Goal: Communication & Community: Share content

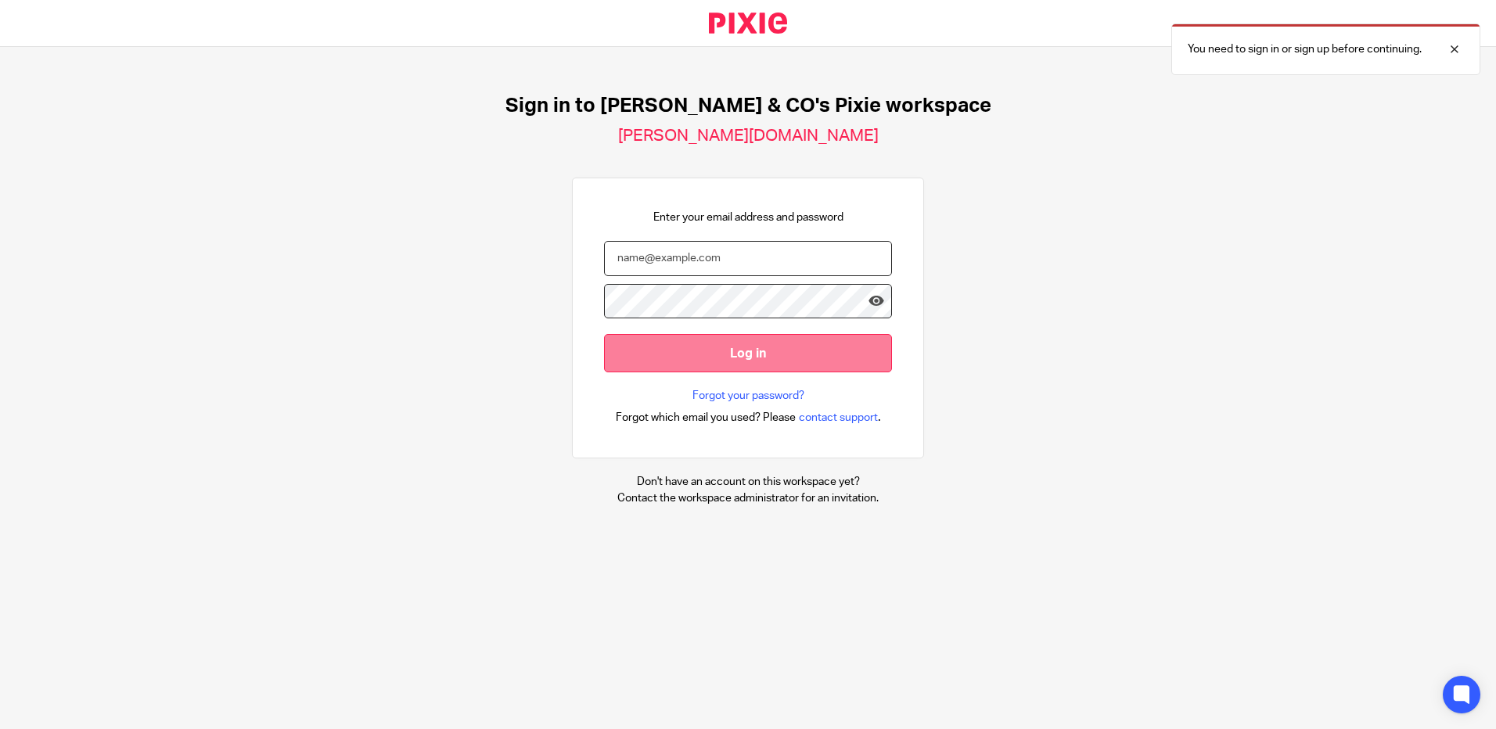
type input "info@fredmichael.co.uk"
click at [738, 349] on input "Log in" at bounding box center [748, 353] width 288 height 38
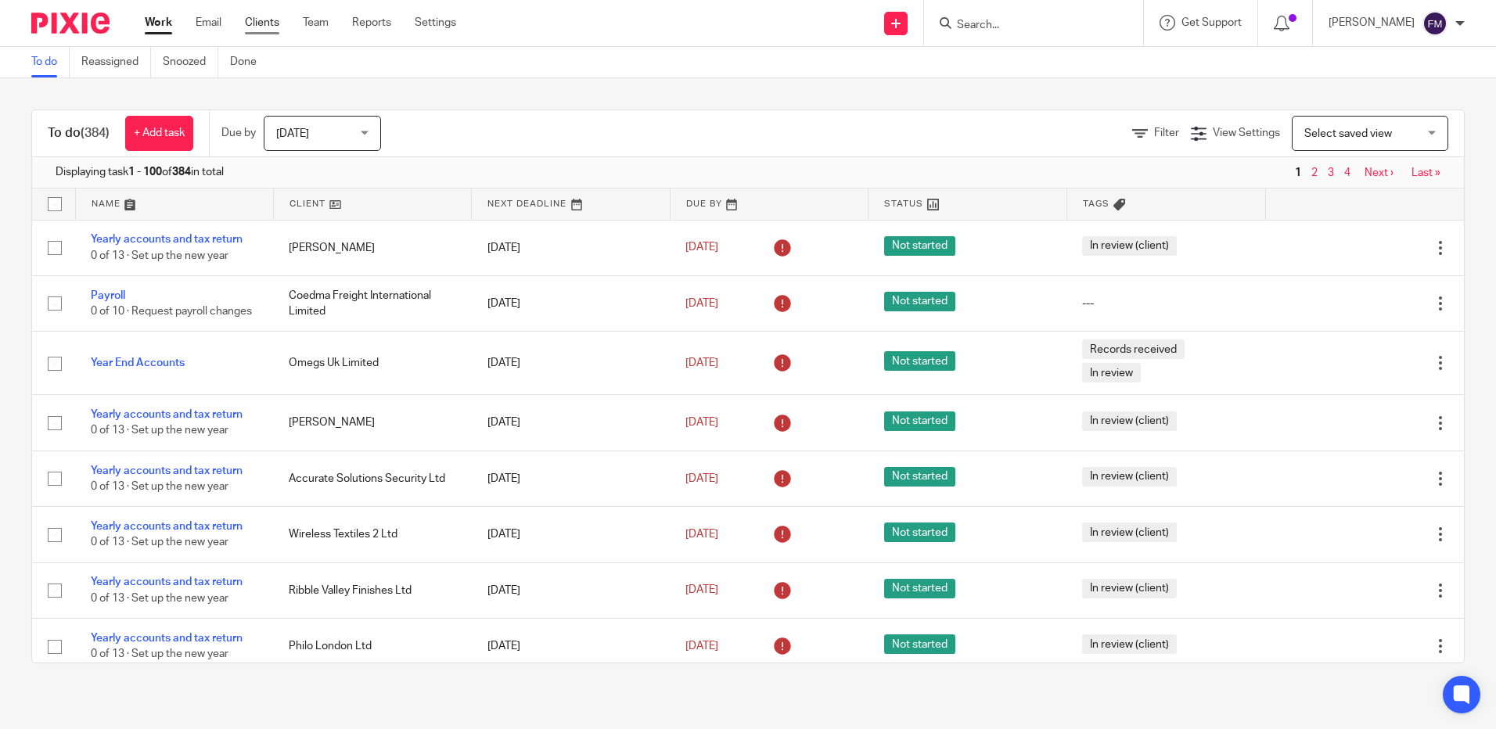
click at [261, 24] on link "Clients" at bounding box center [262, 23] width 34 height 16
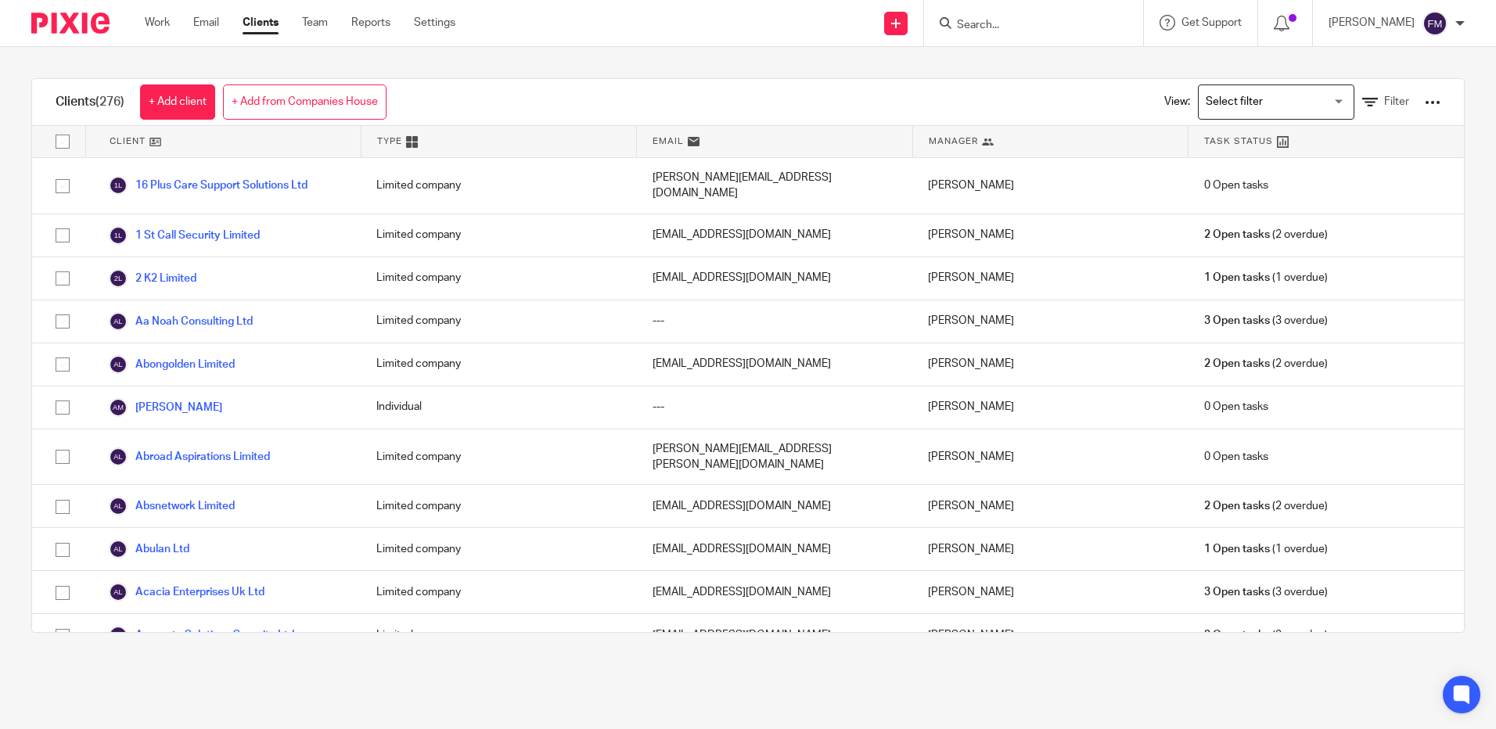
click at [63, 142] on input "checkbox" at bounding box center [63, 142] width 30 height 30
checkbox input "true"
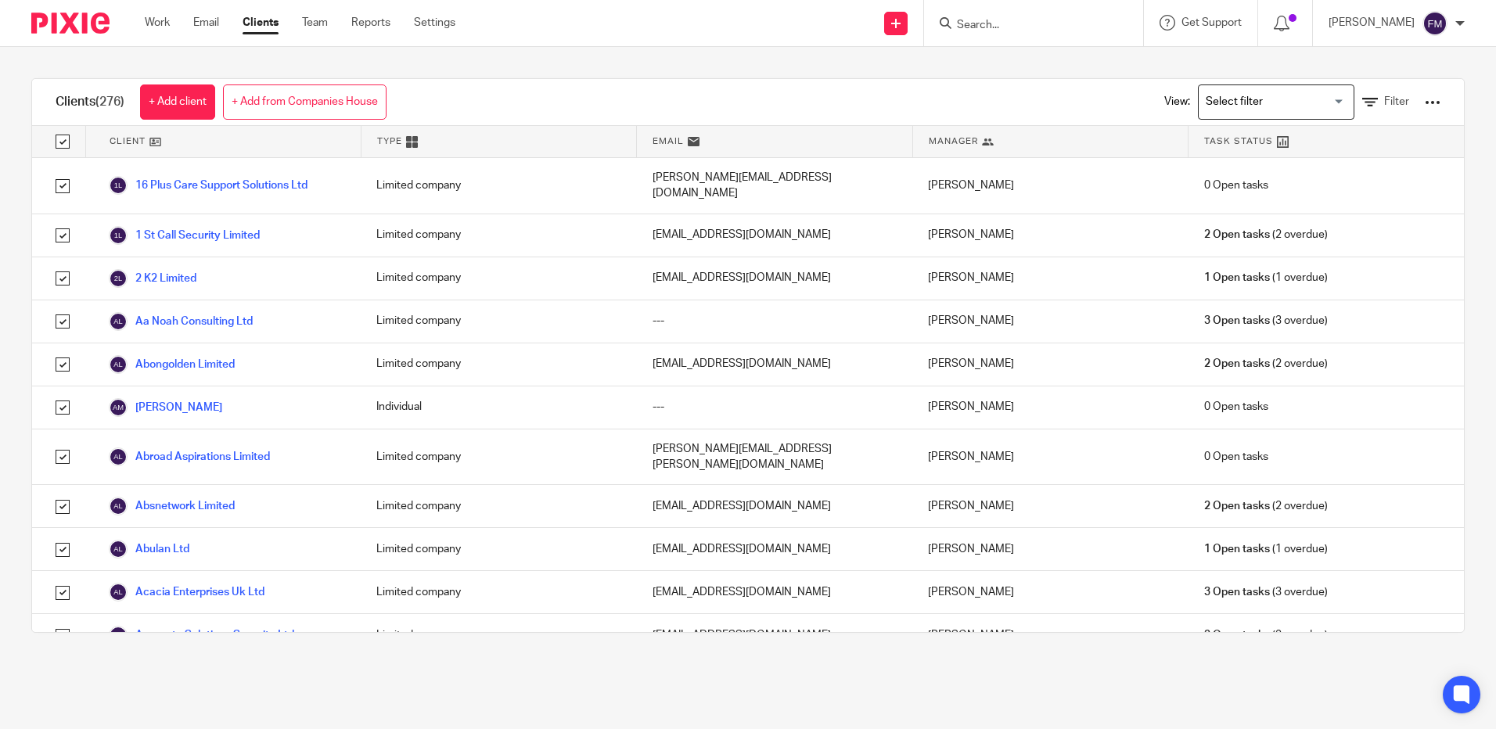
checkbox input "true"
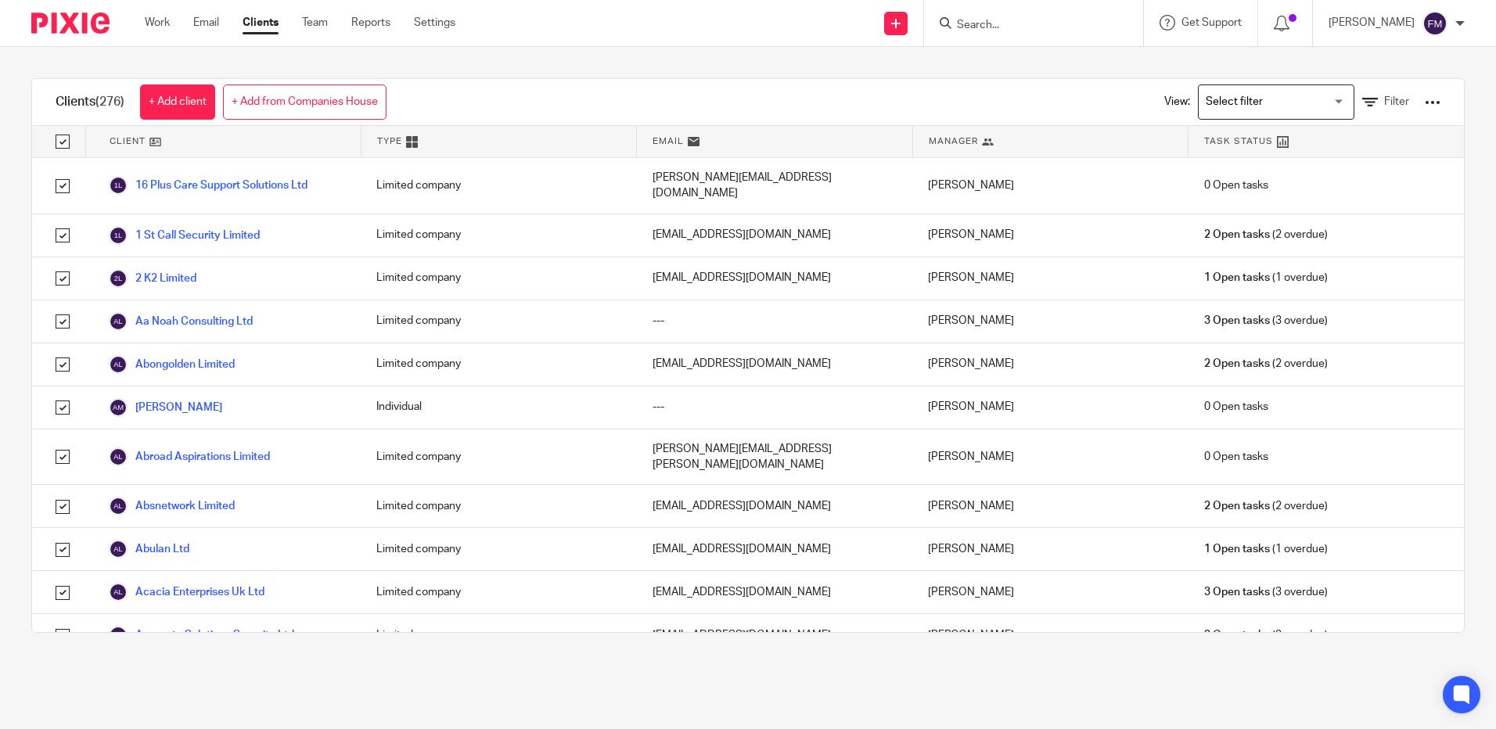
checkbox input "true"
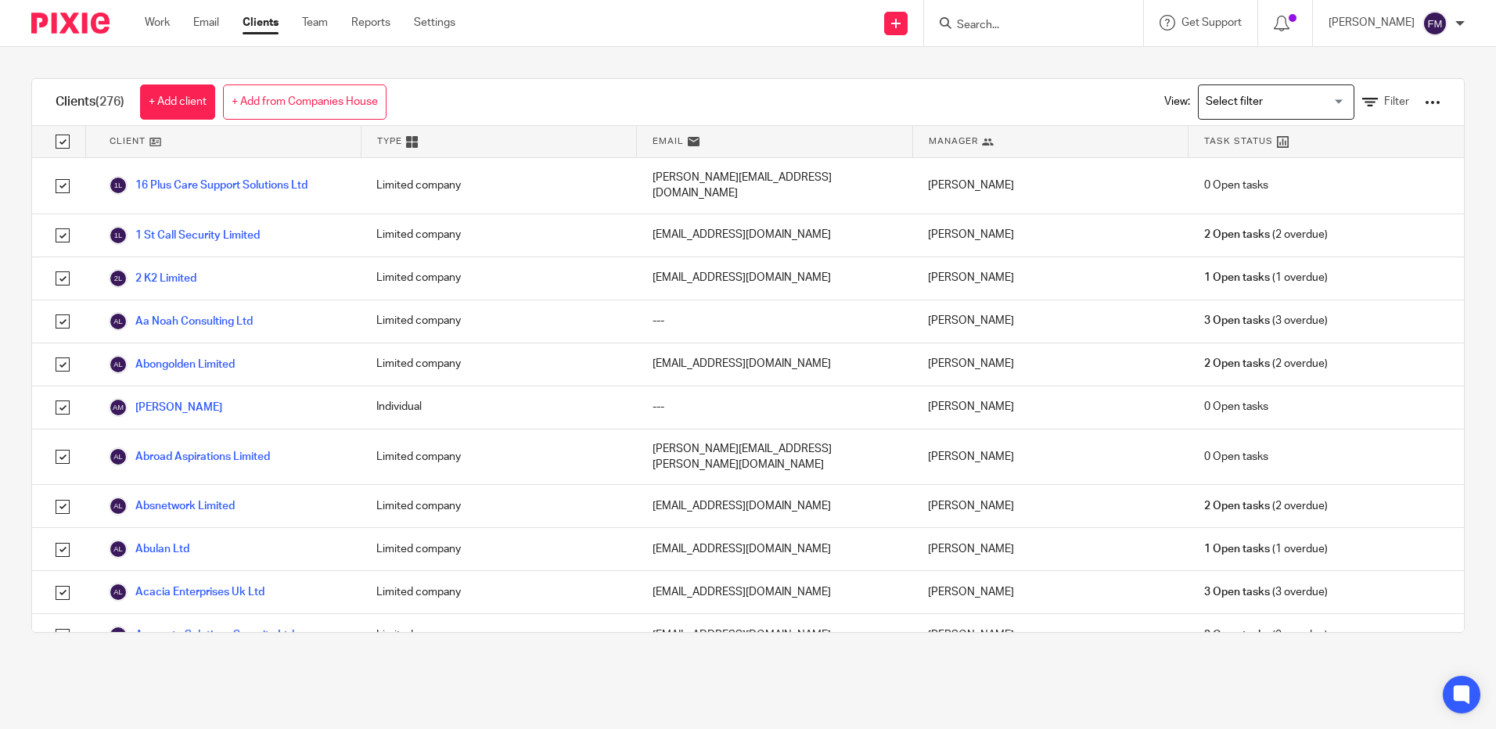
checkbox input "true"
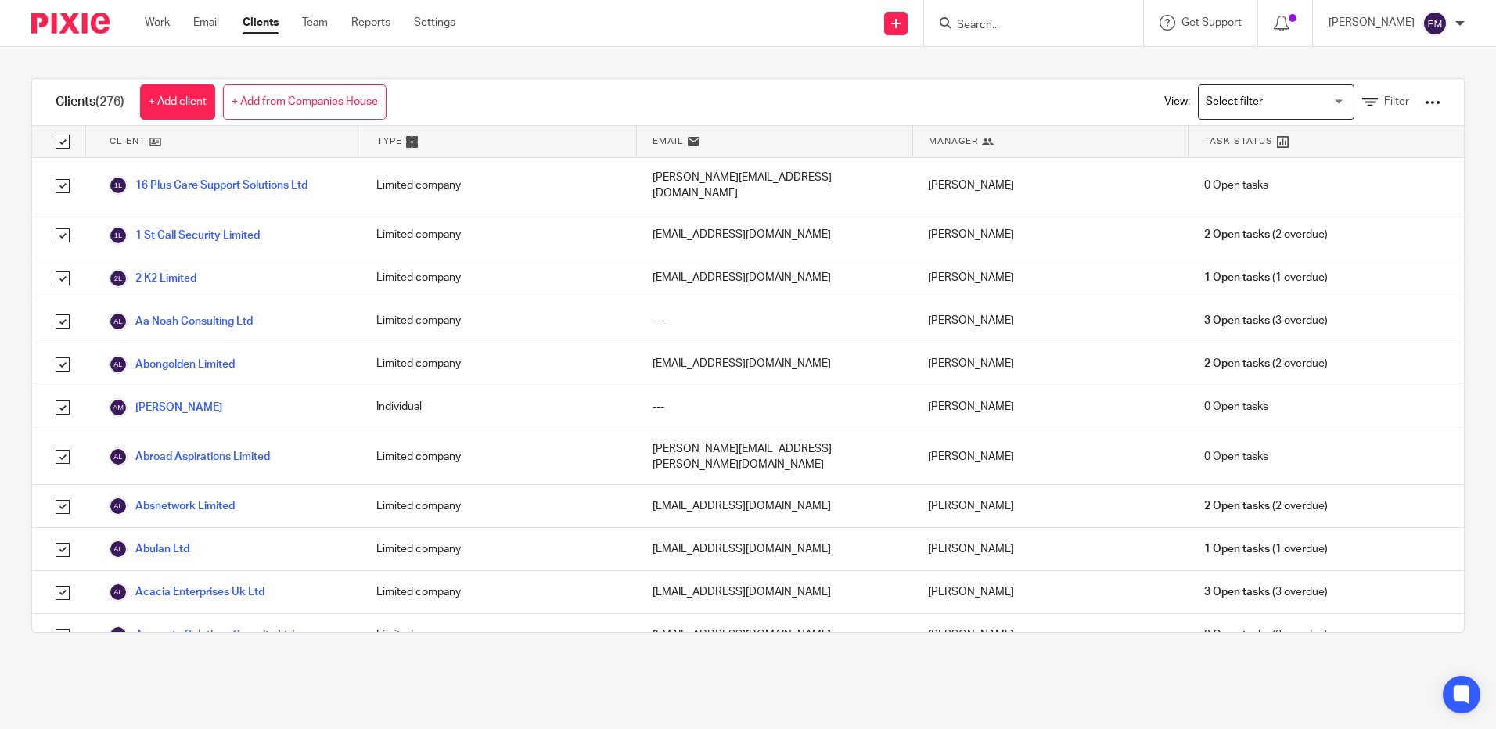
checkbox input "true"
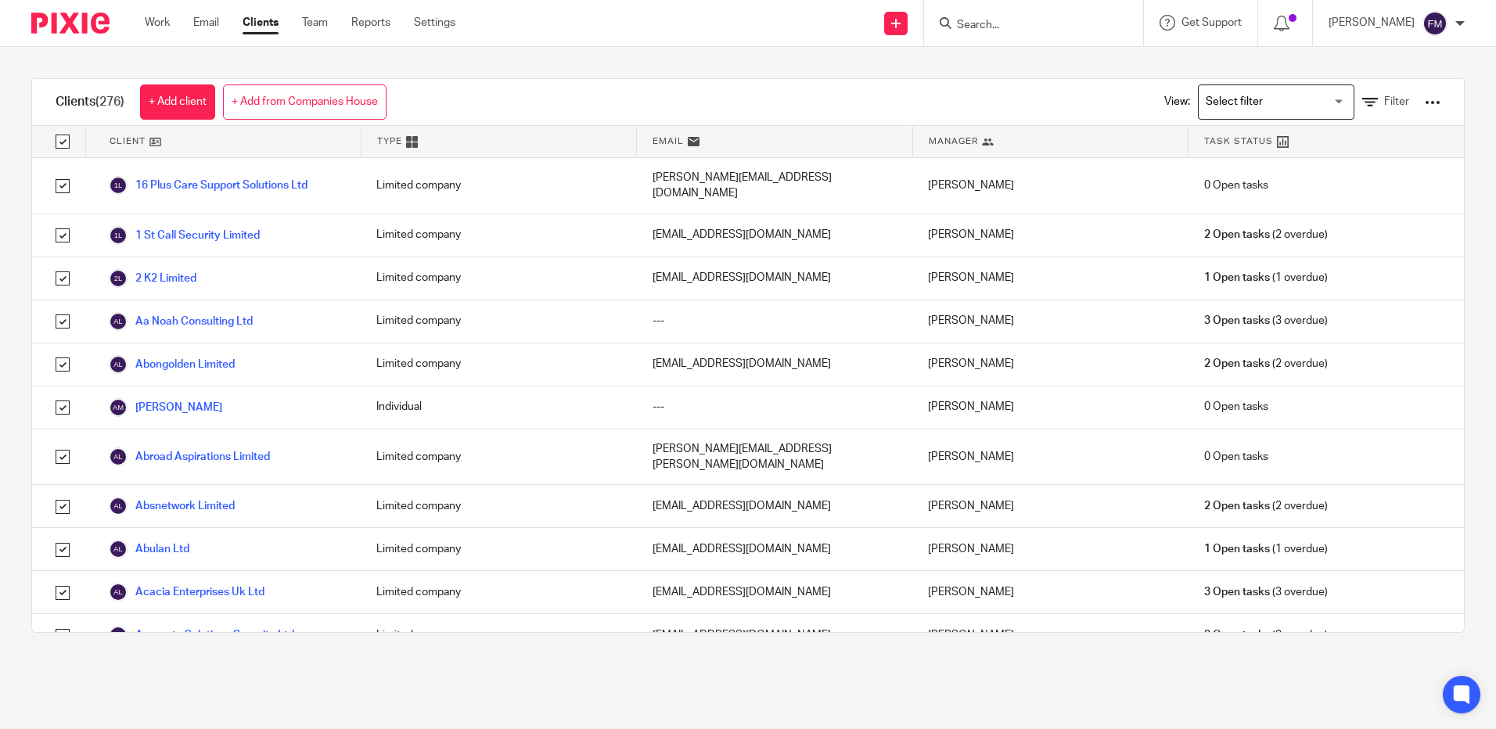
checkbox input "true"
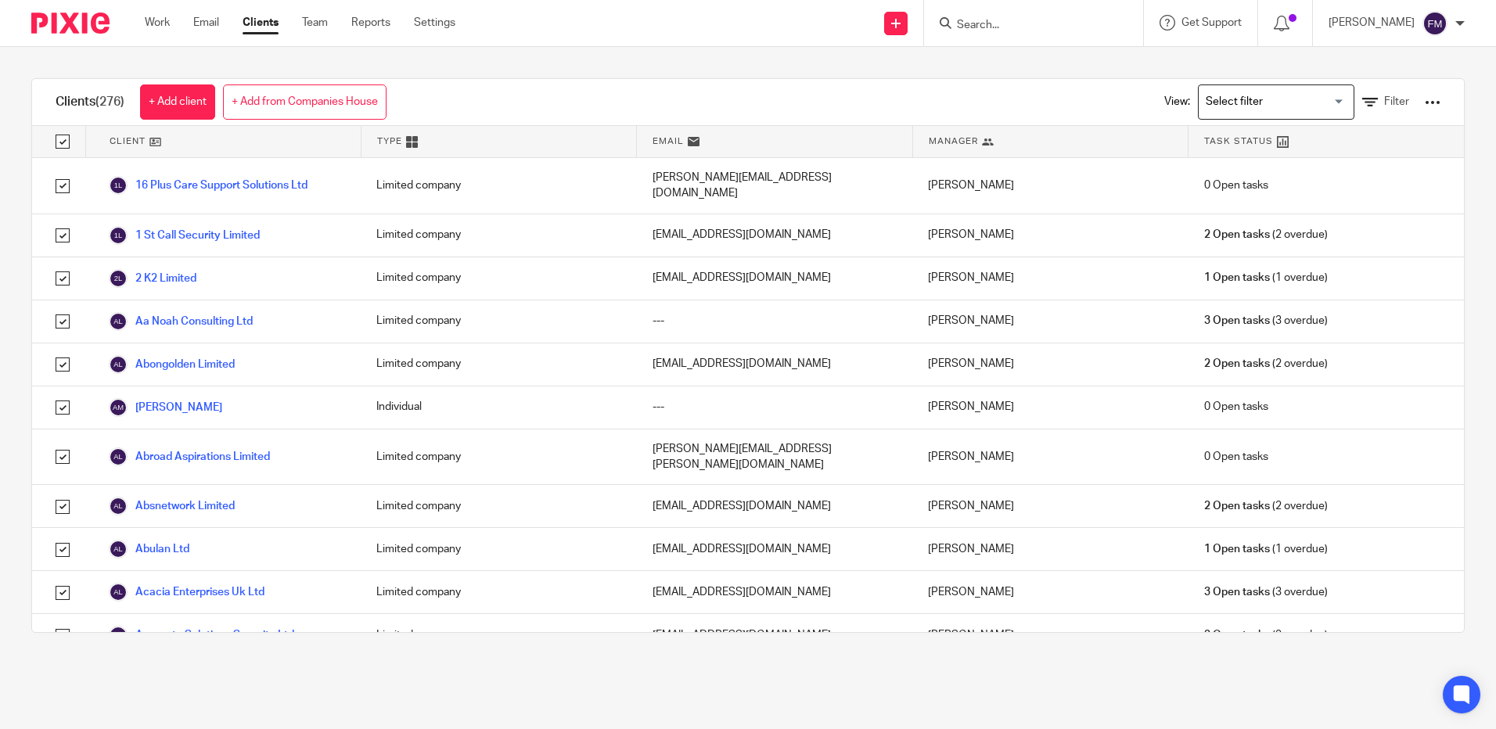
checkbox input "true"
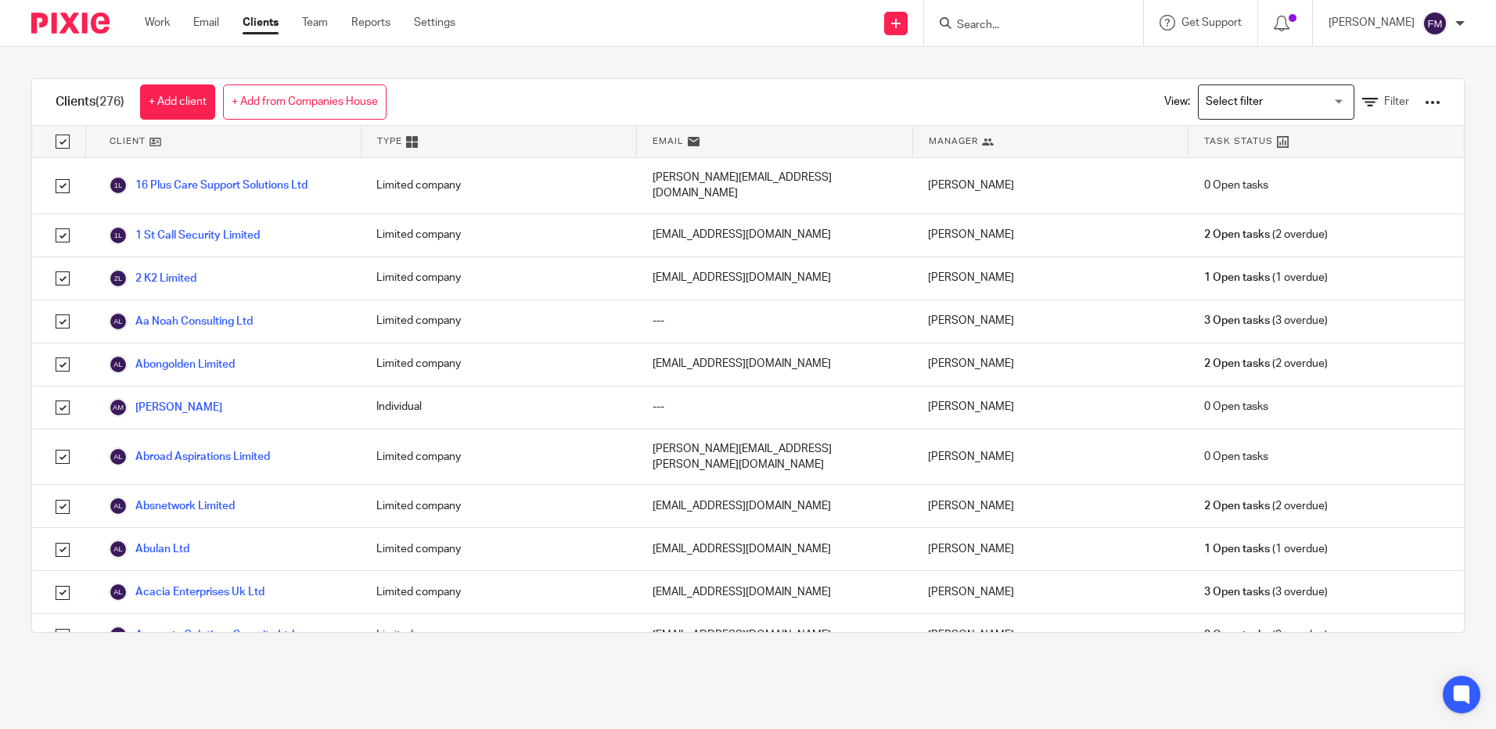
checkbox input "true"
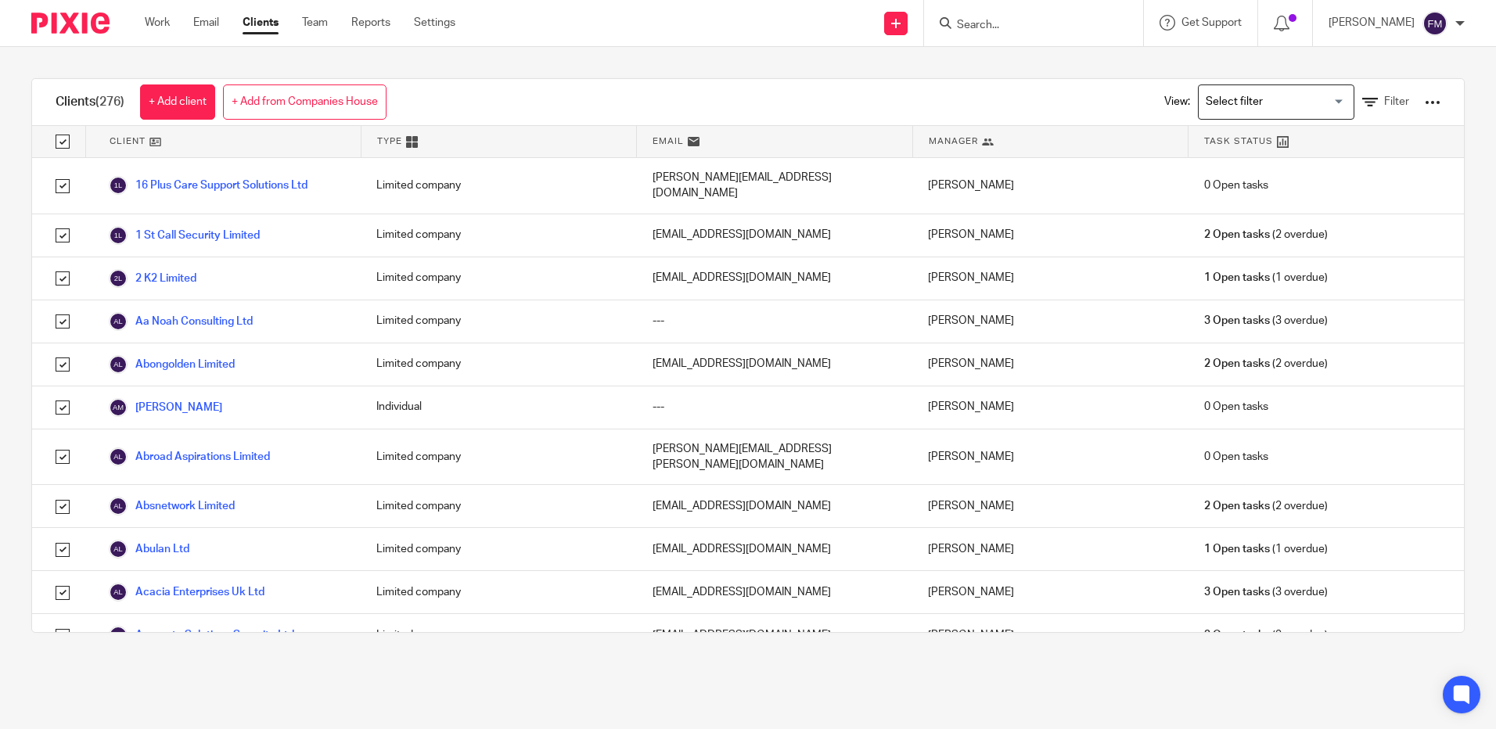
checkbox input "true"
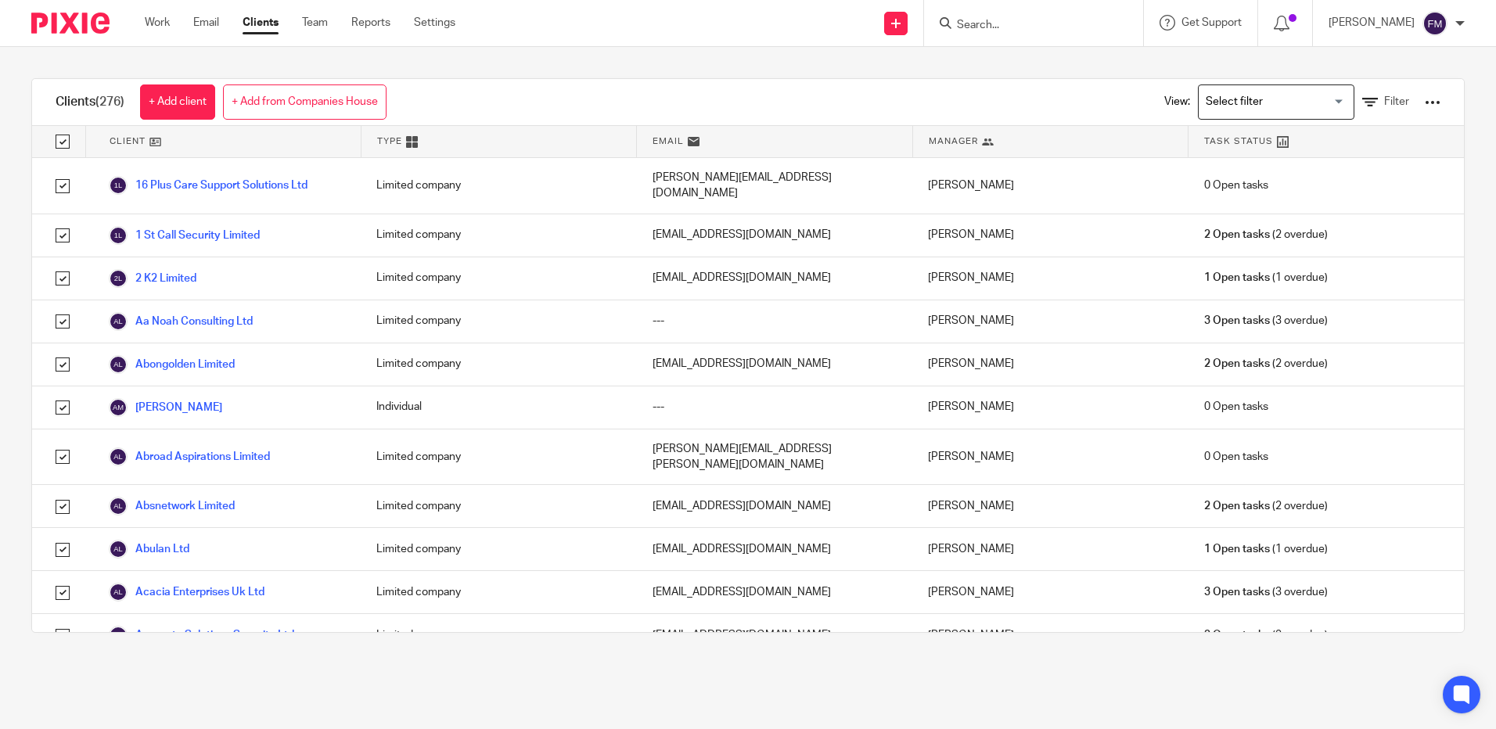
checkbox input "true"
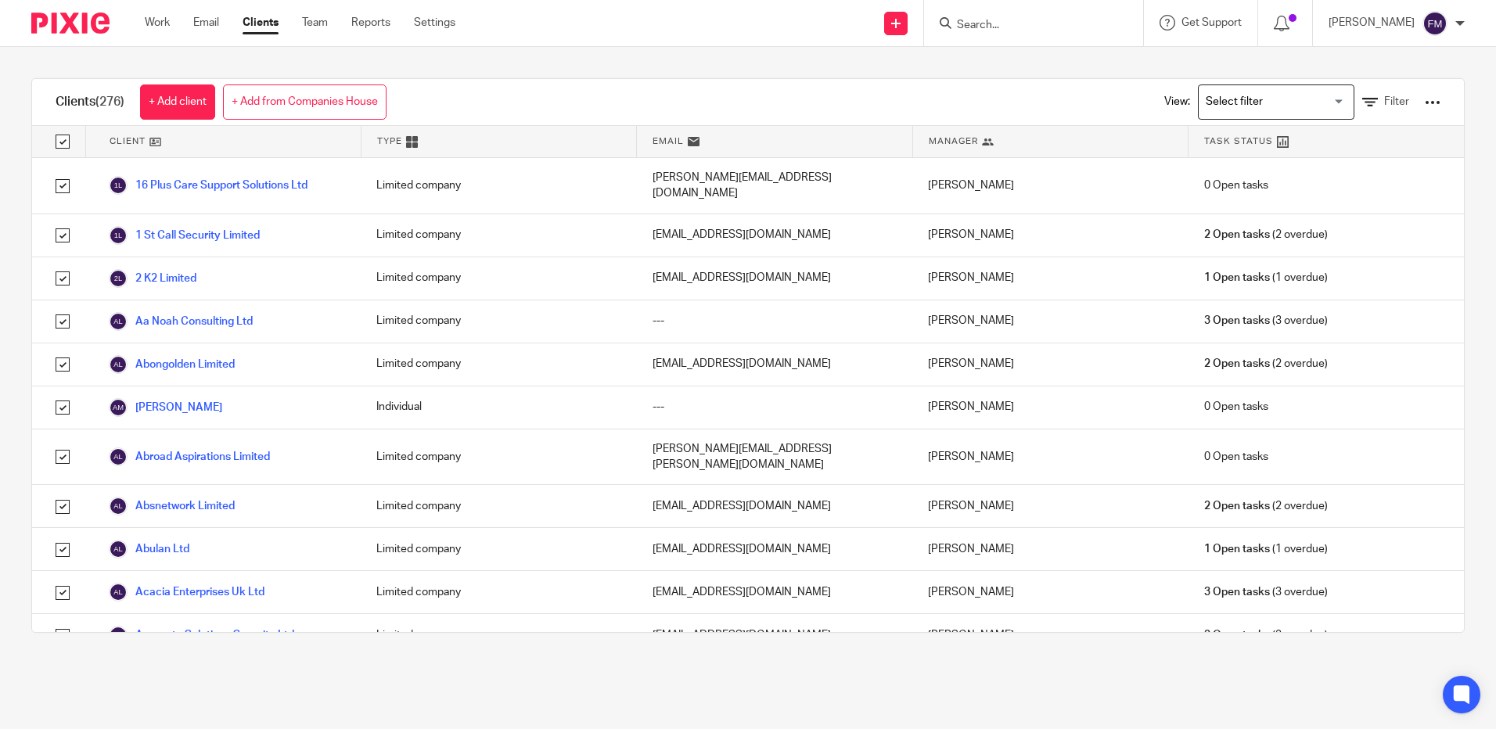
checkbox input "true"
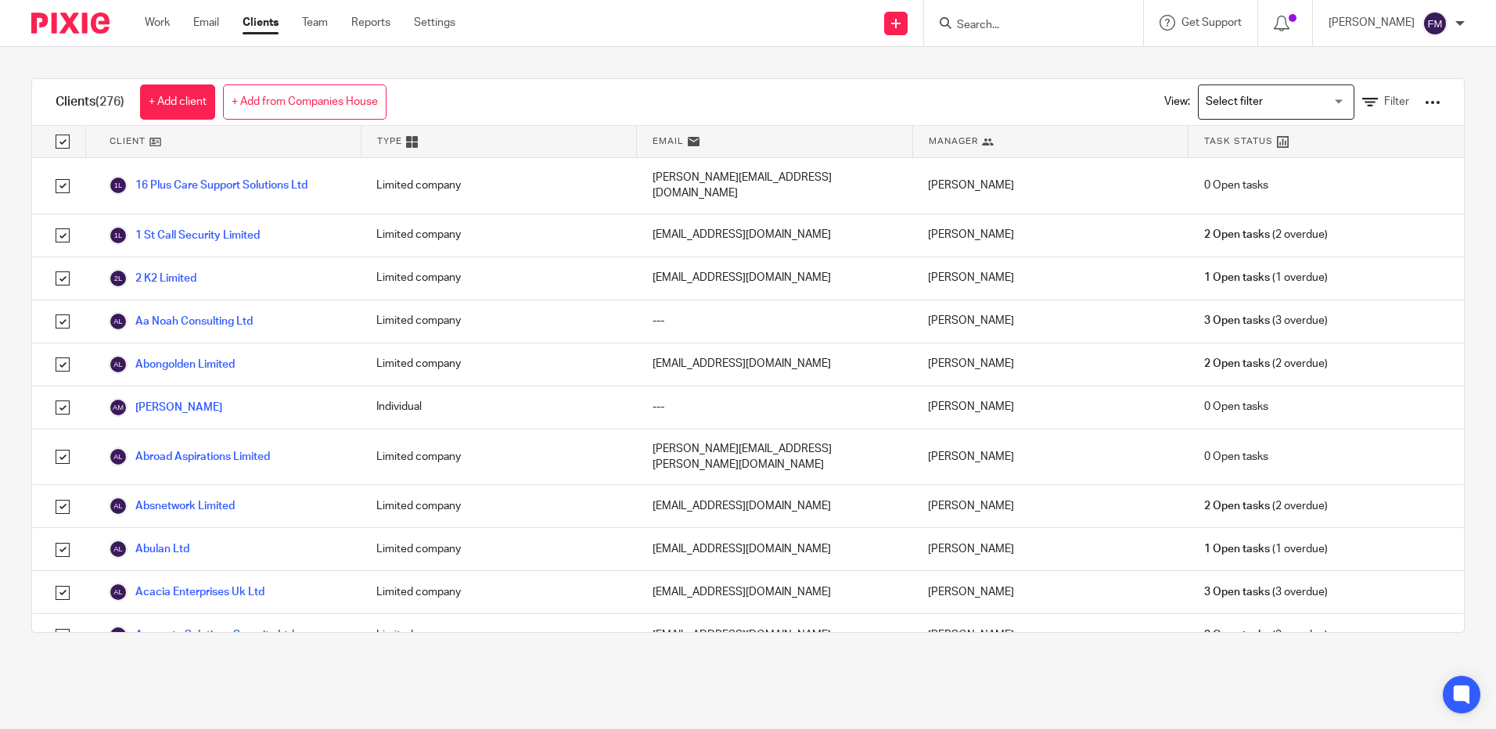
checkbox input "true"
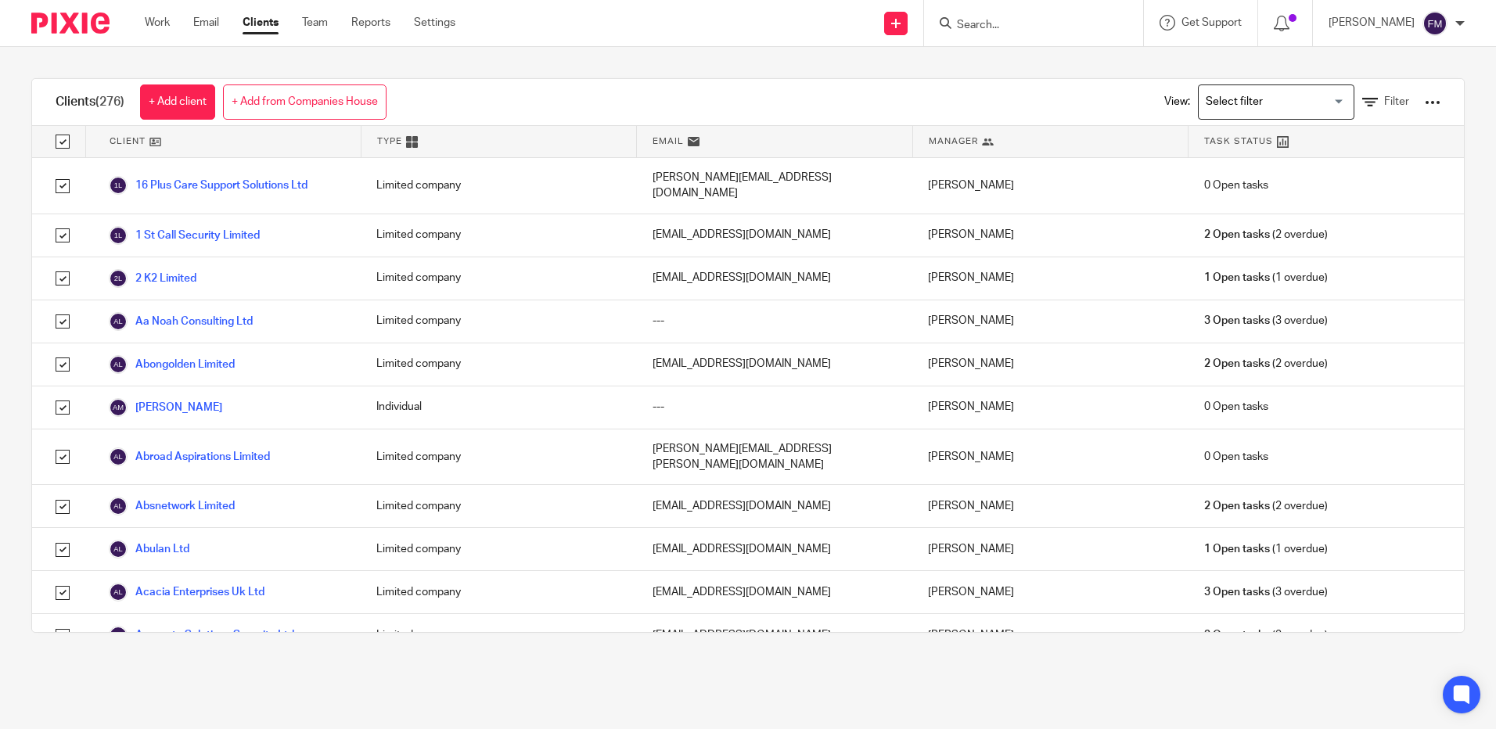
checkbox input "true"
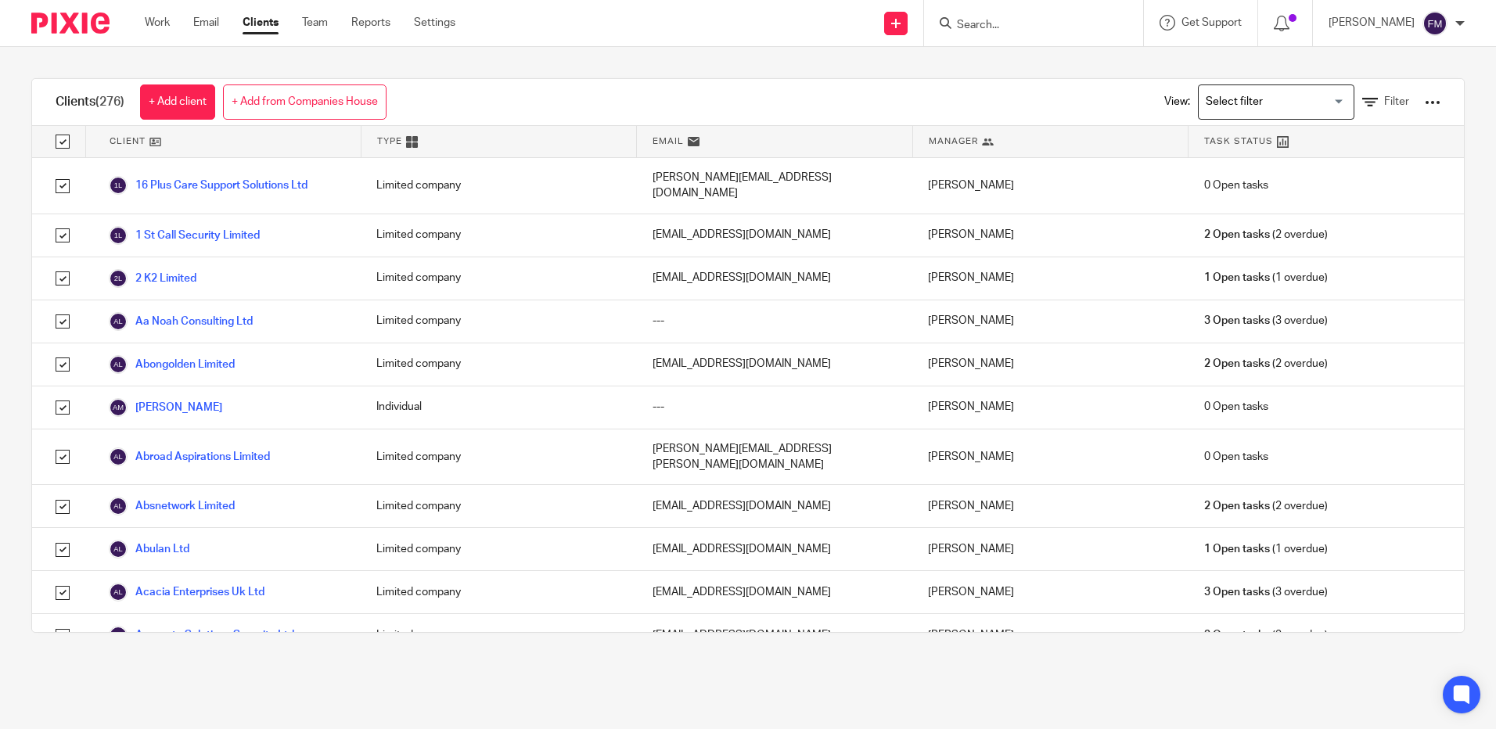
checkbox input "true"
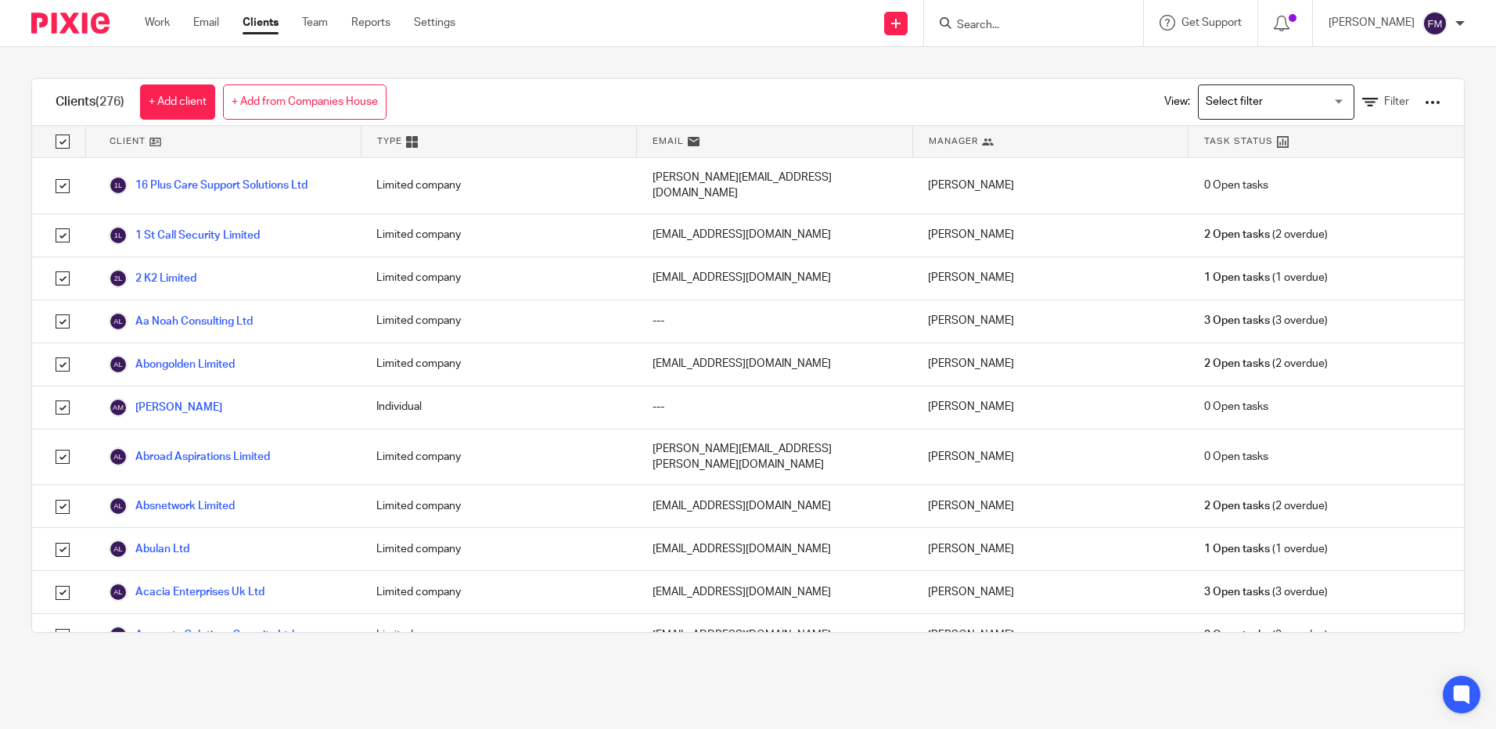
checkbox input "true"
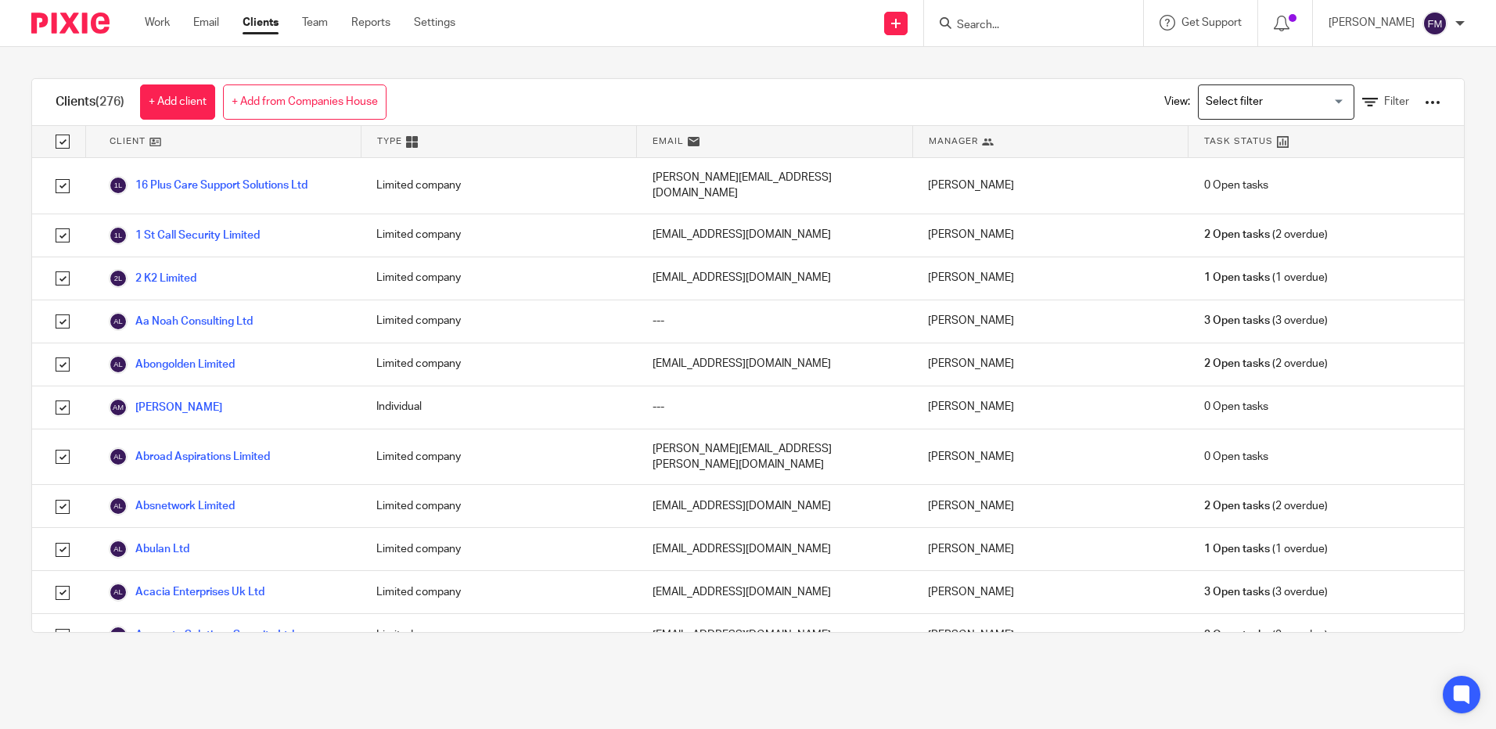
checkbox input "true"
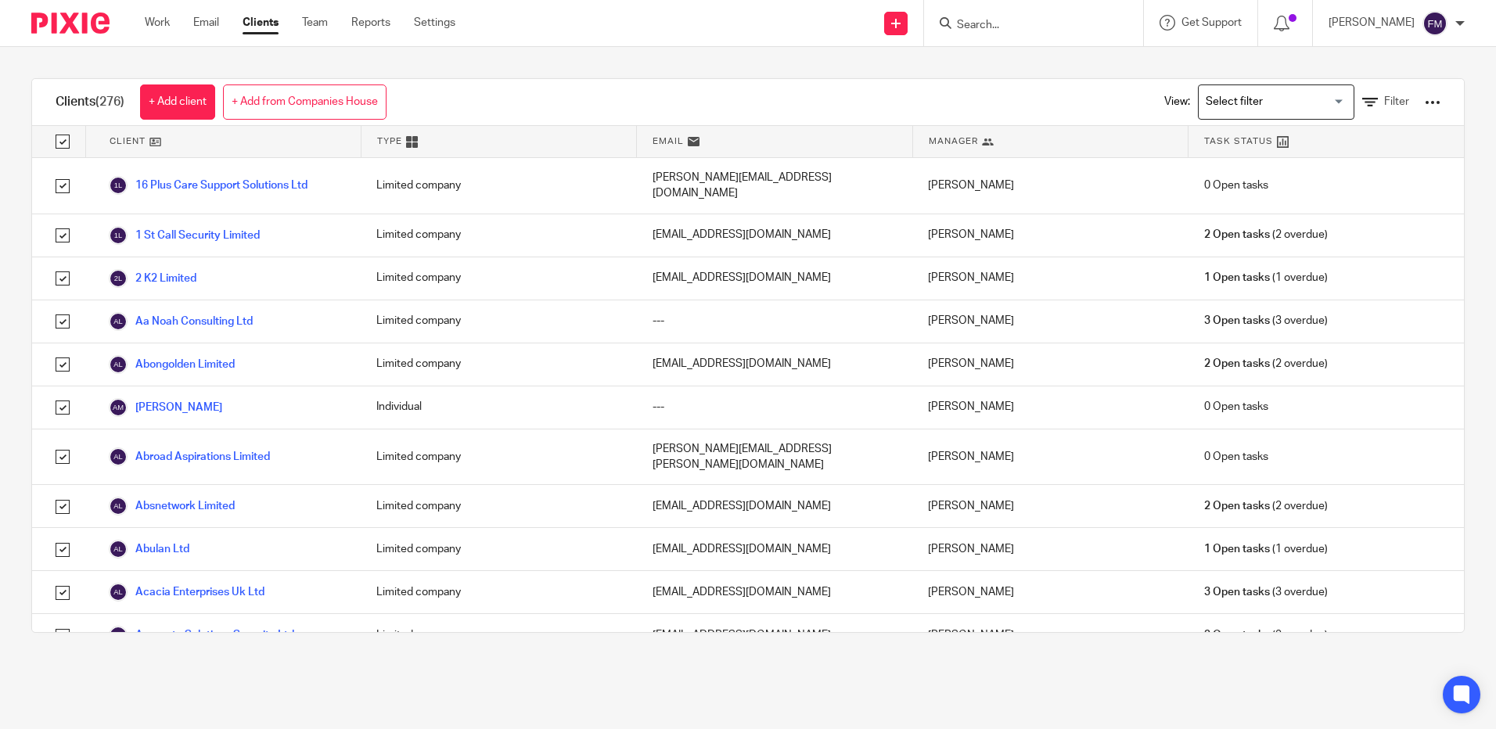
checkbox input "true"
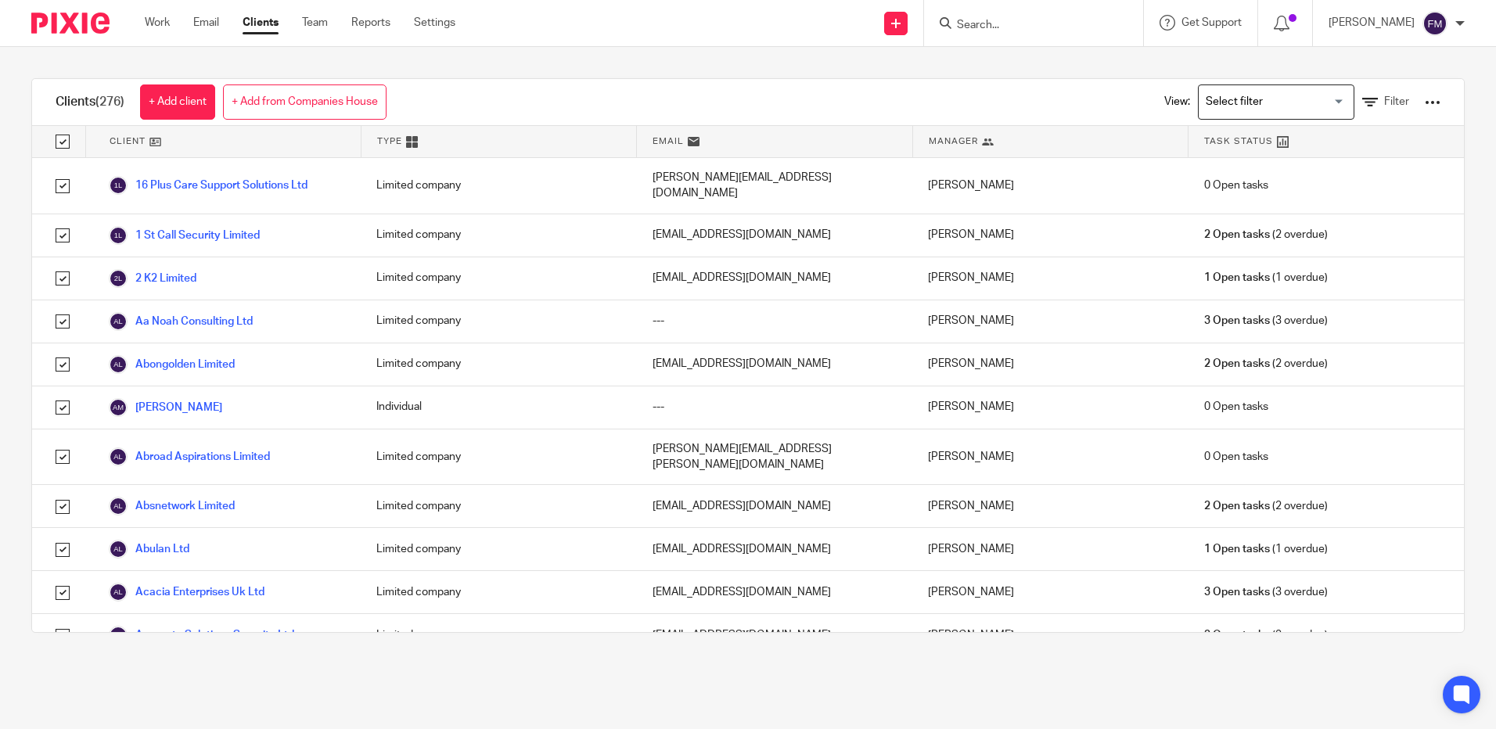
checkbox input "true"
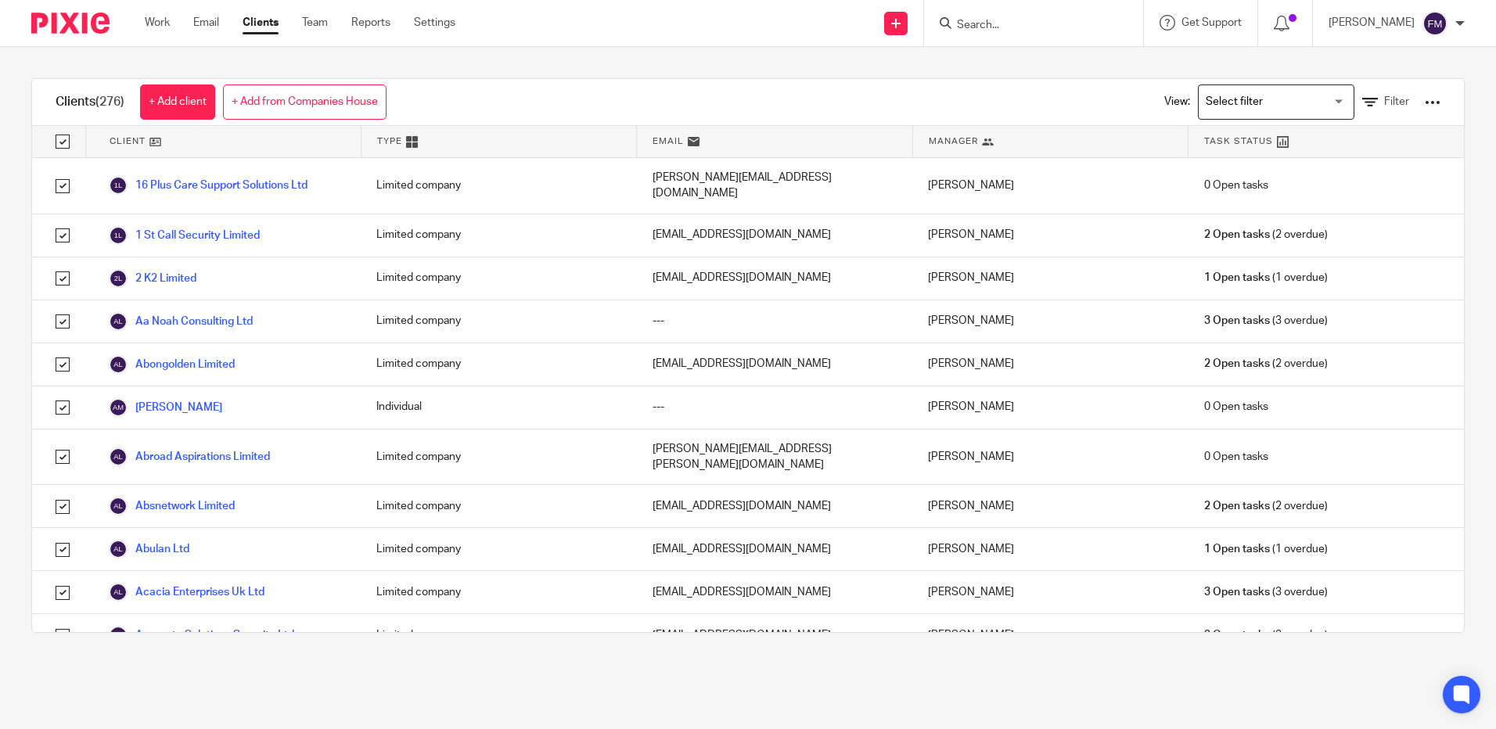
checkbox input "true"
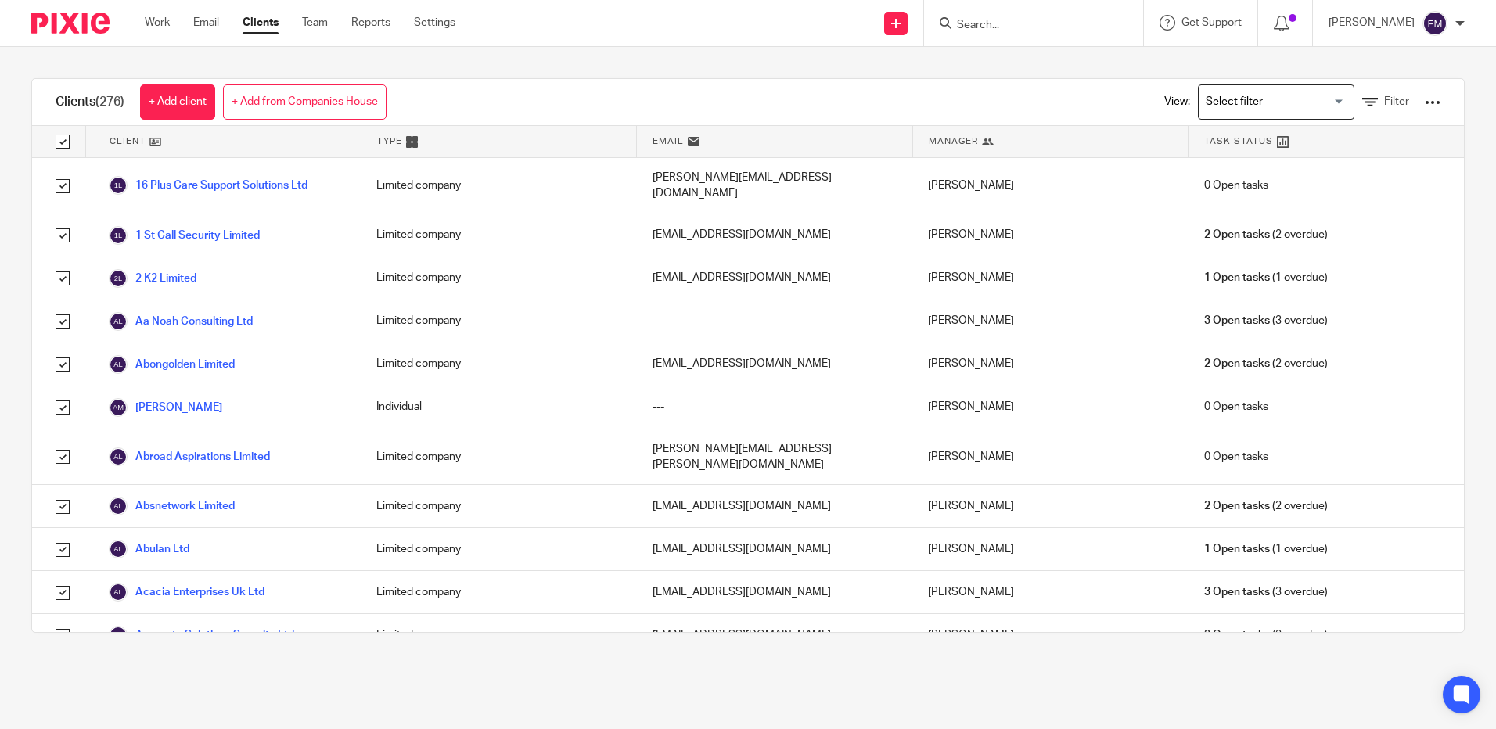
checkbox input "true"
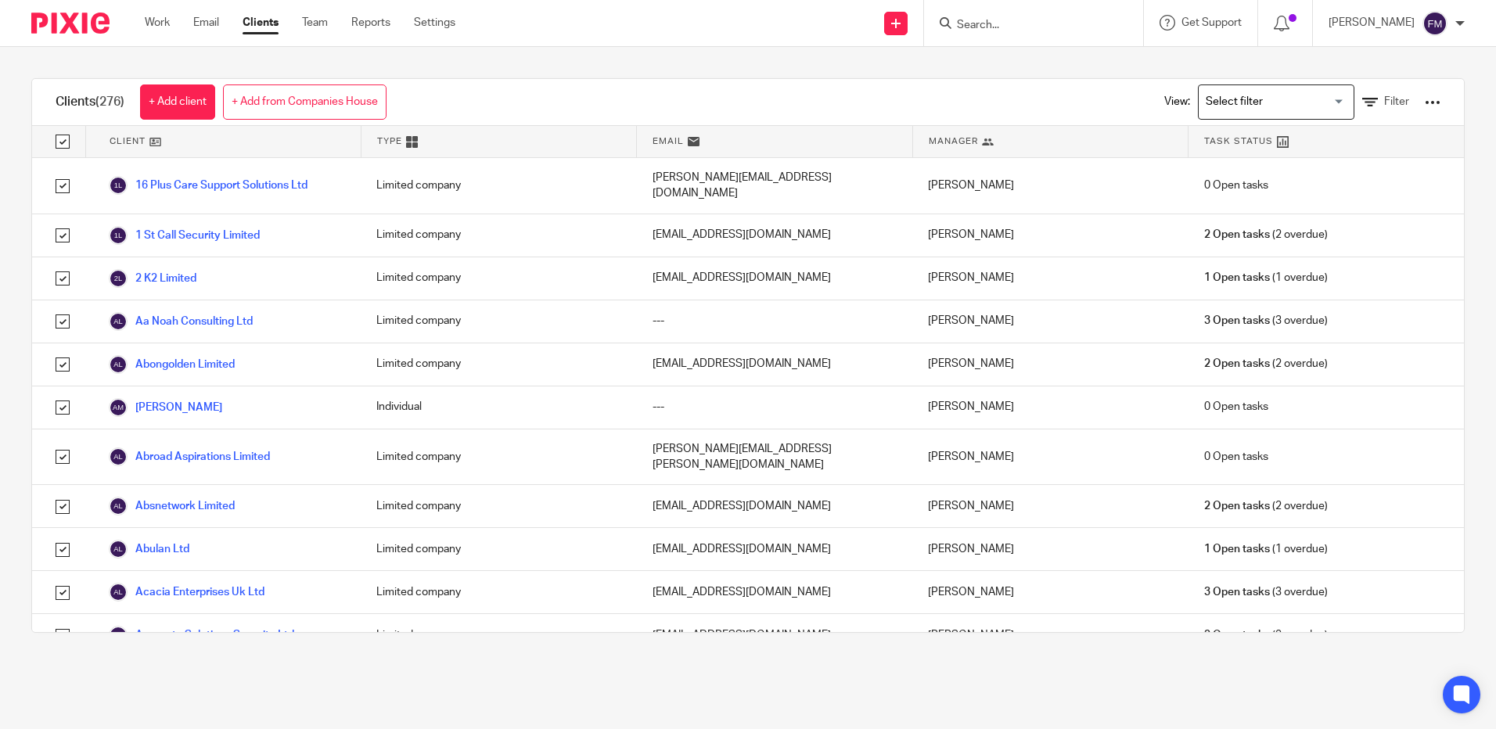
checkbox input "true"
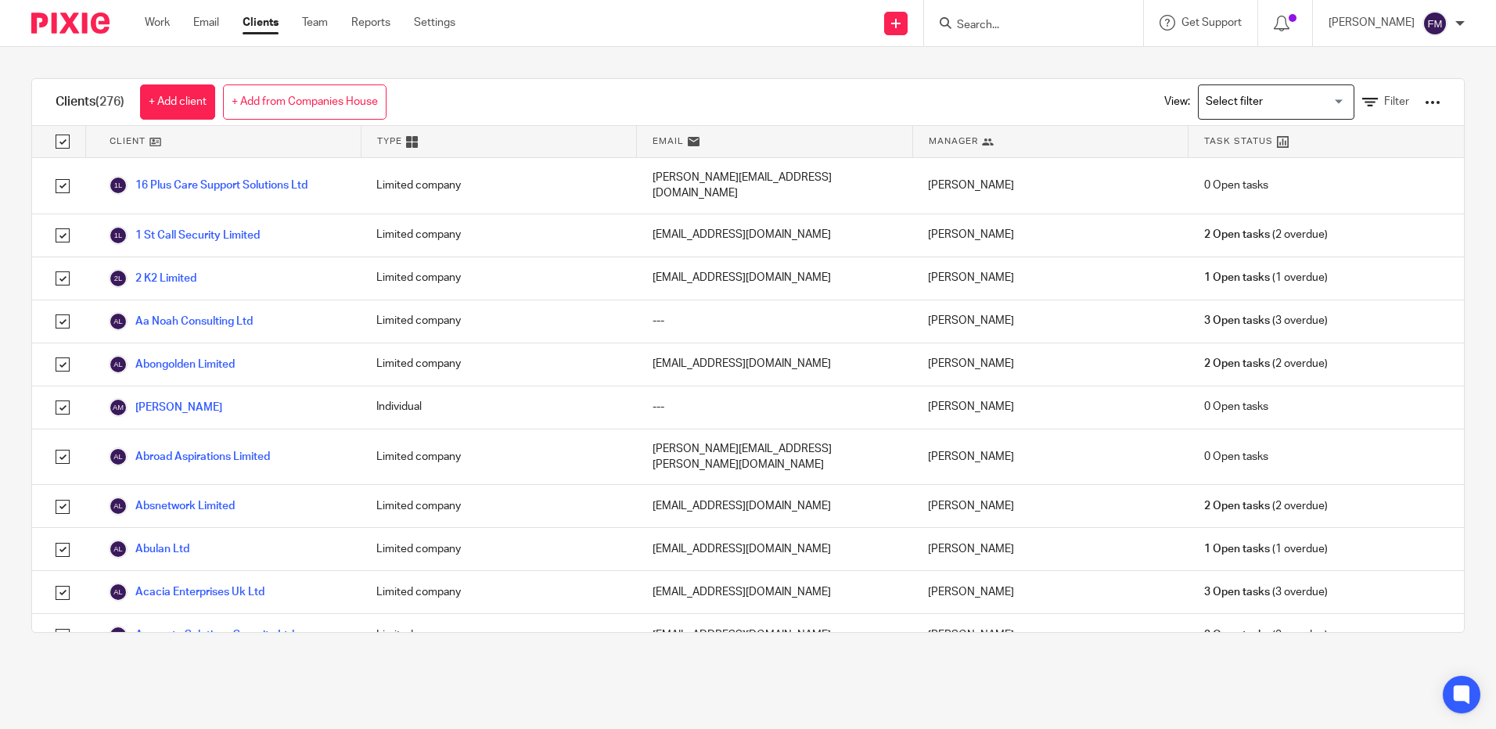
checkbox input "true"
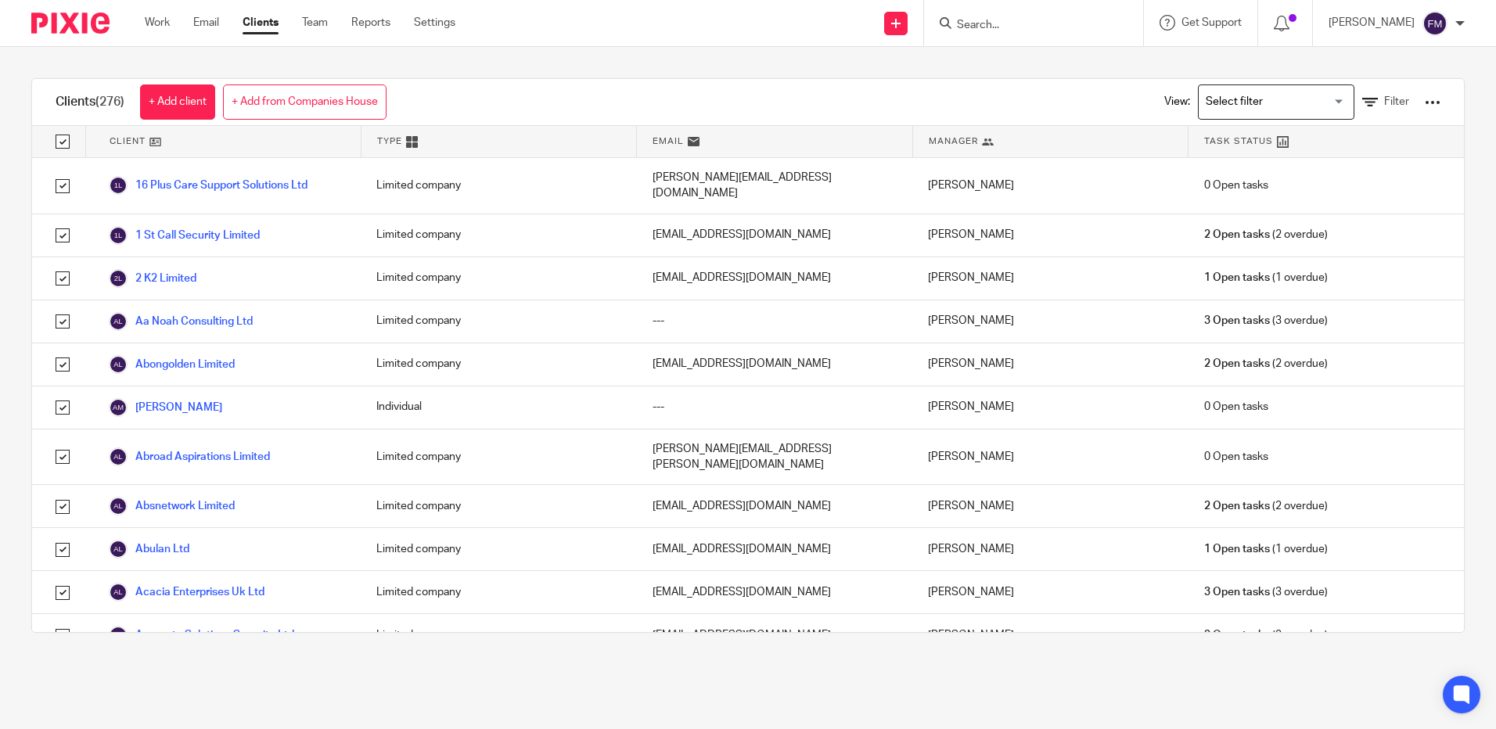
checkbox input "true"
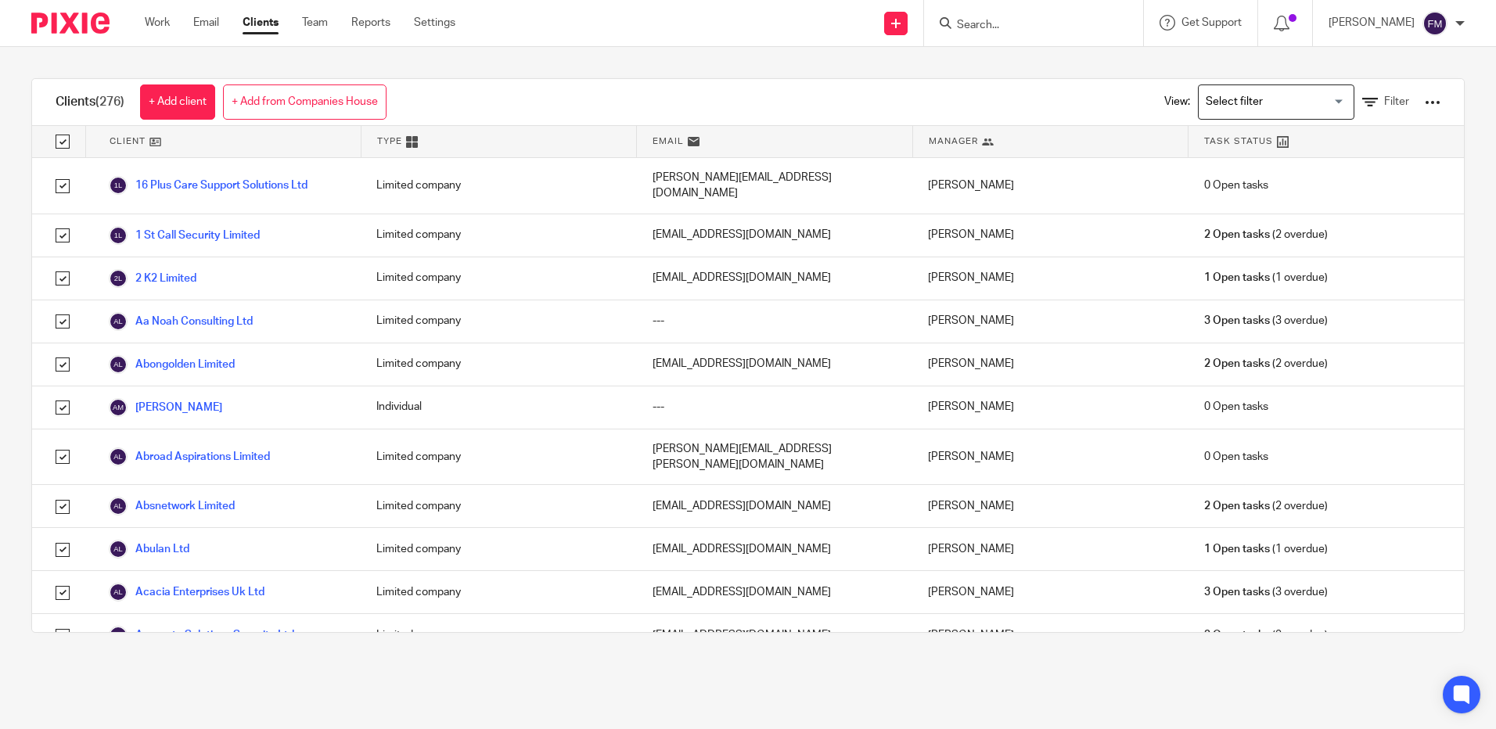
checkbox input "true"
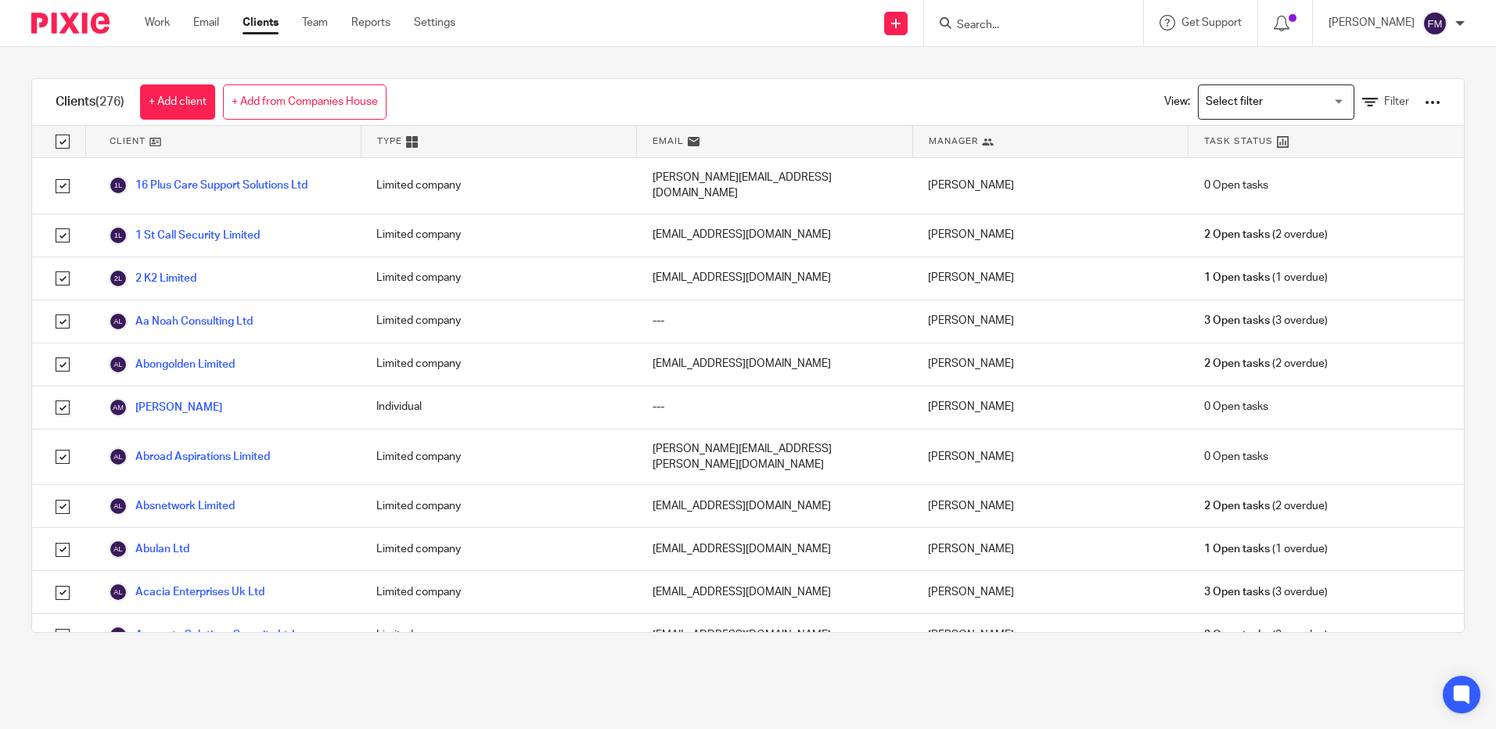
checkbox input "true"
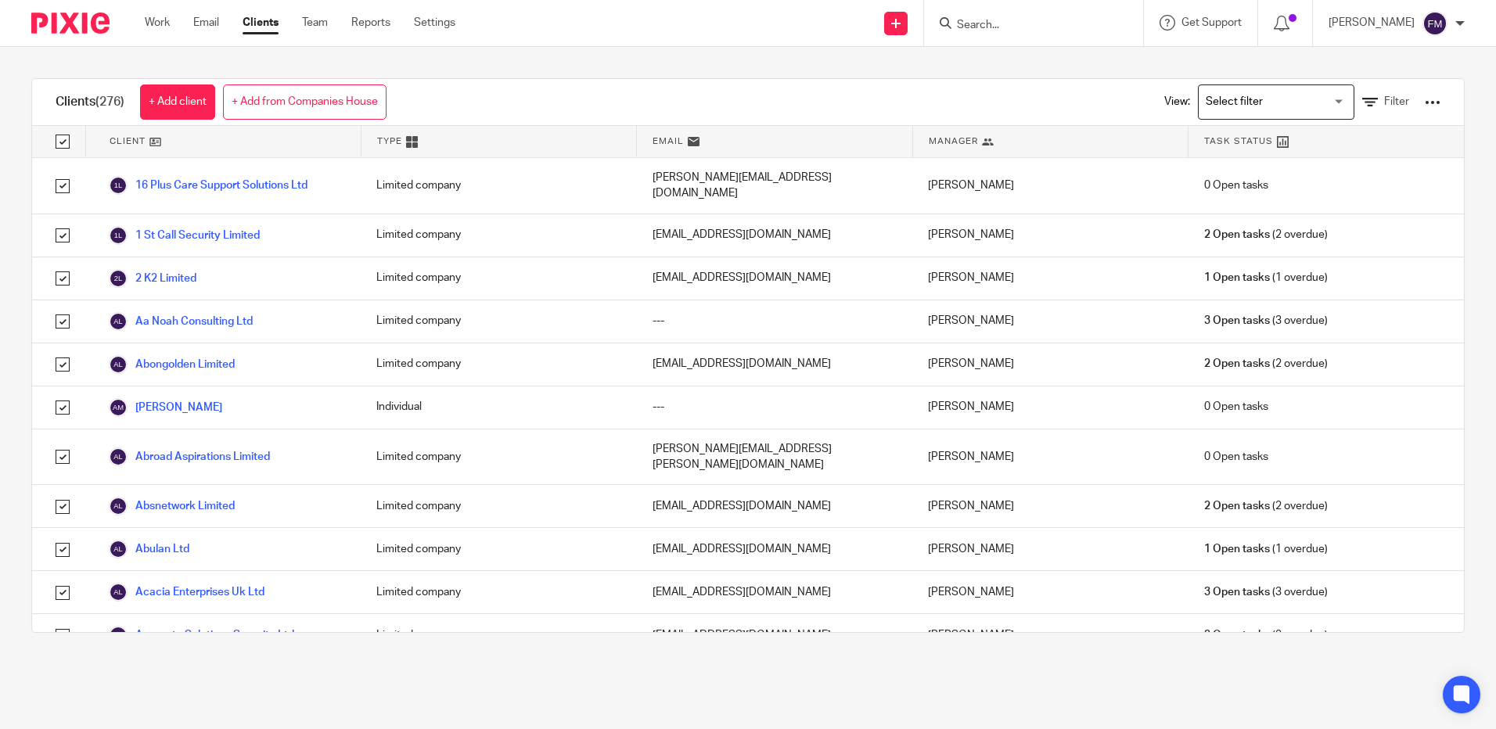
checkbox input "true"
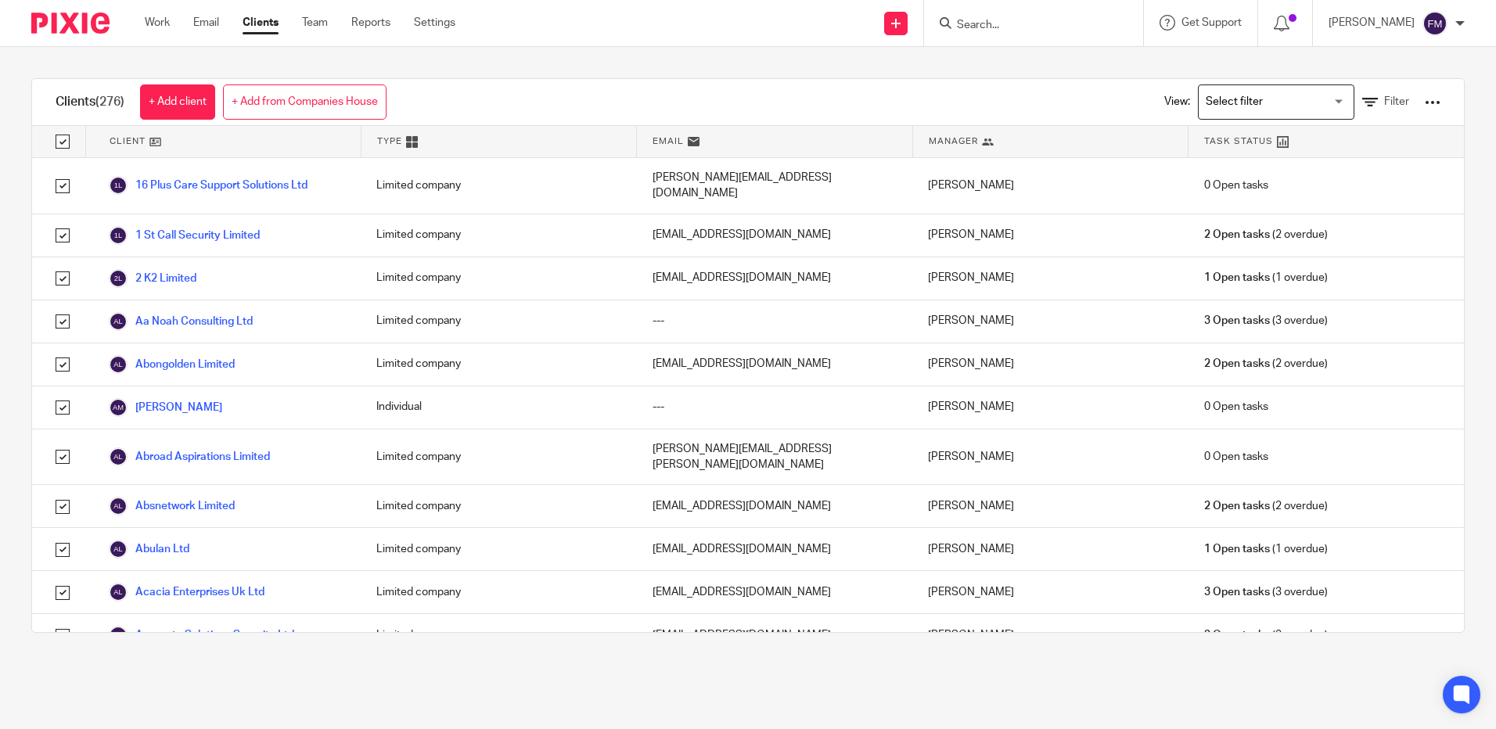
checkbox input "true"
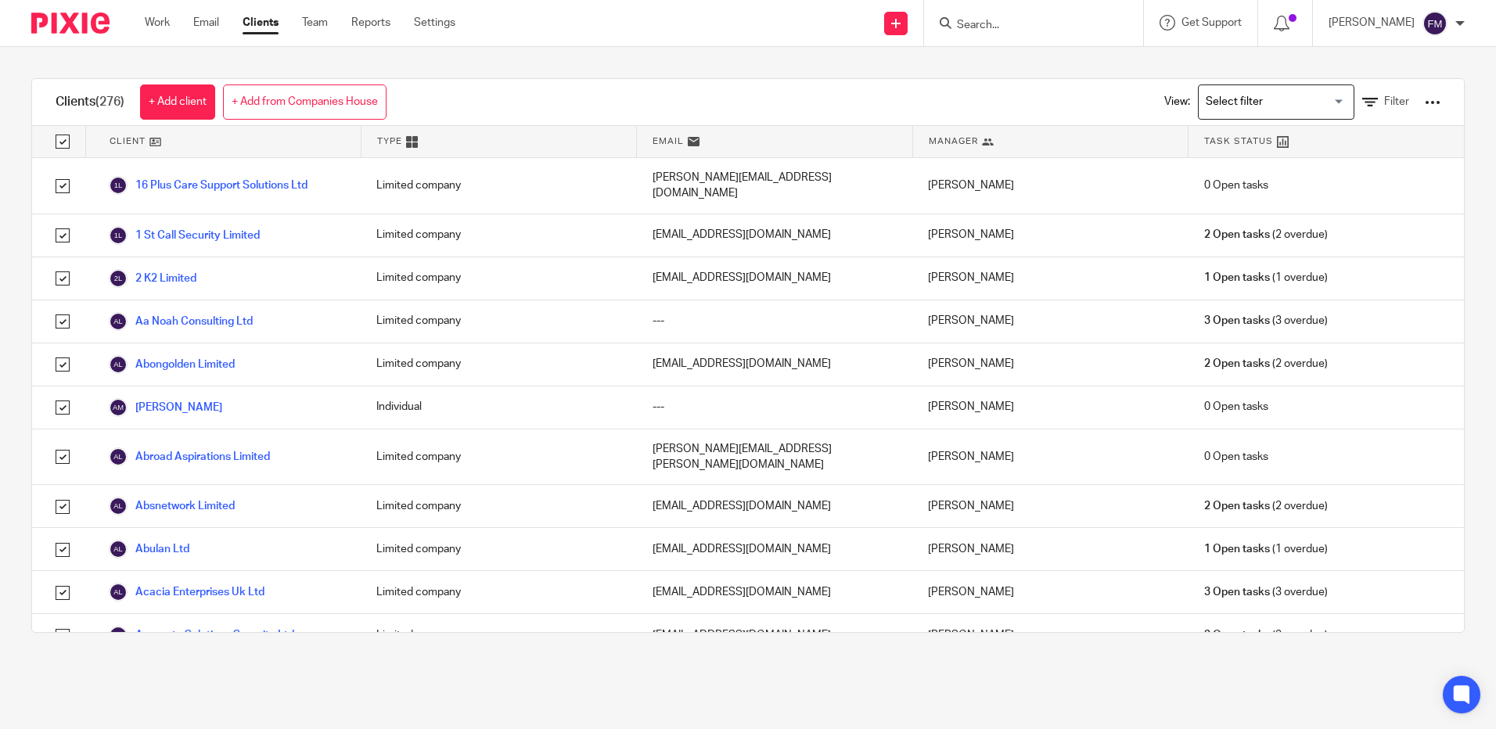
checkbox input "true"
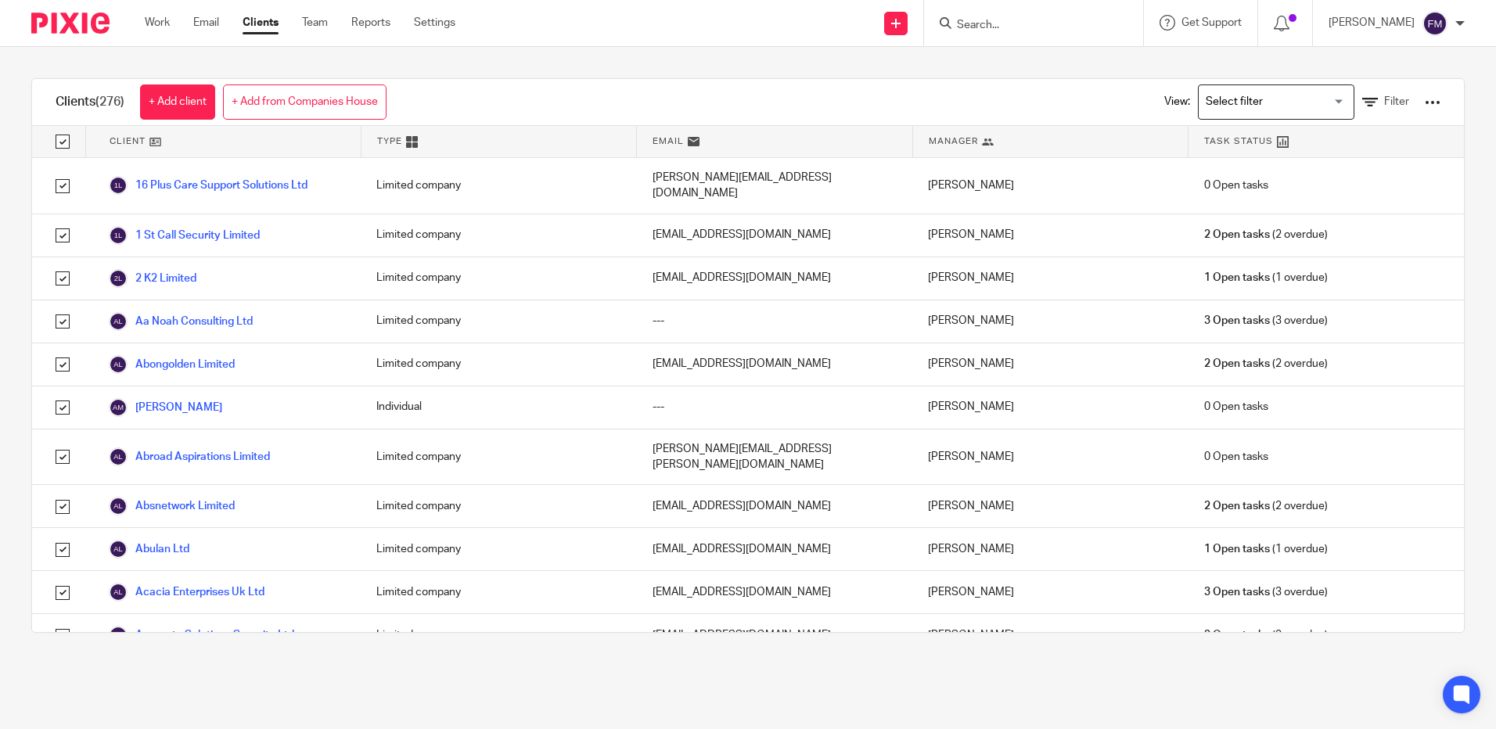
checkbox input "true"
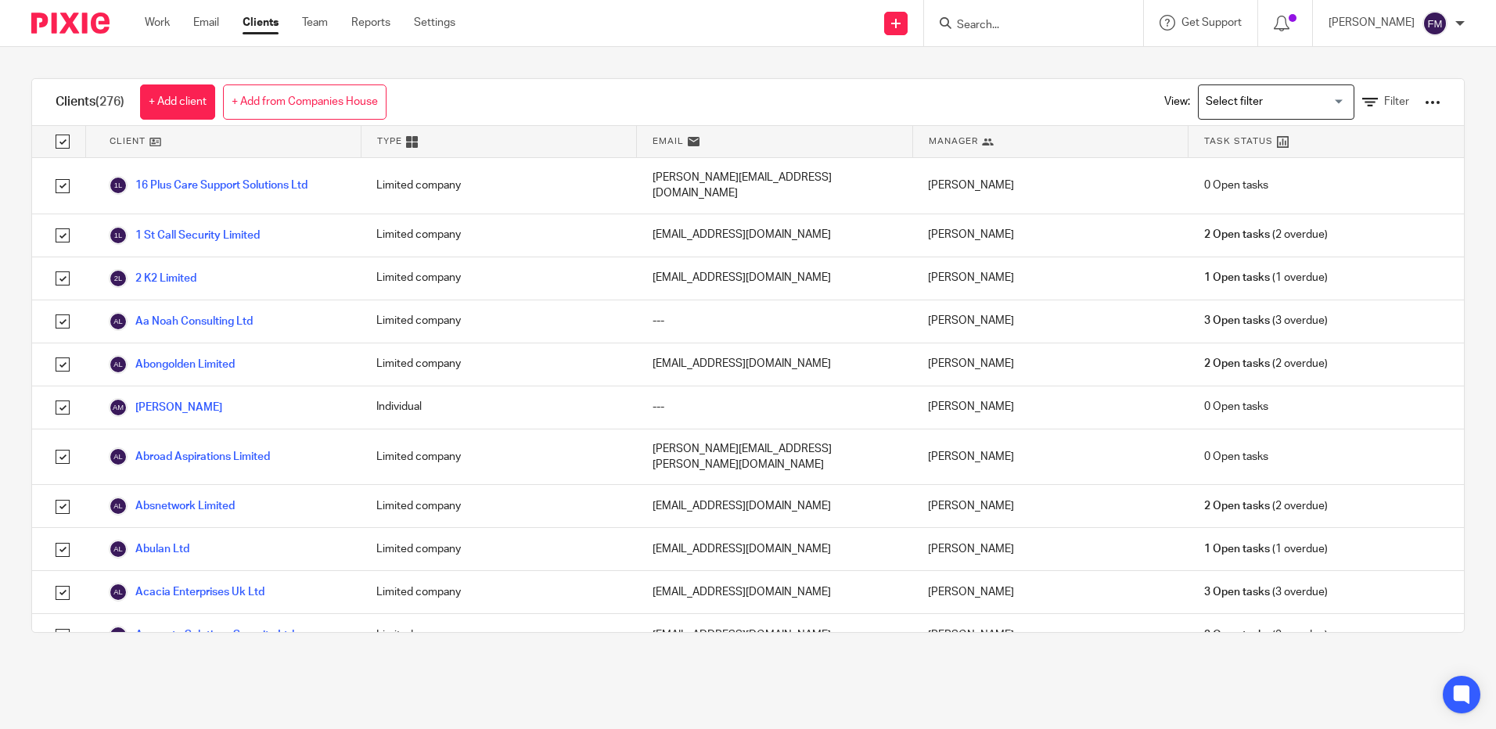
checkbox input "true"
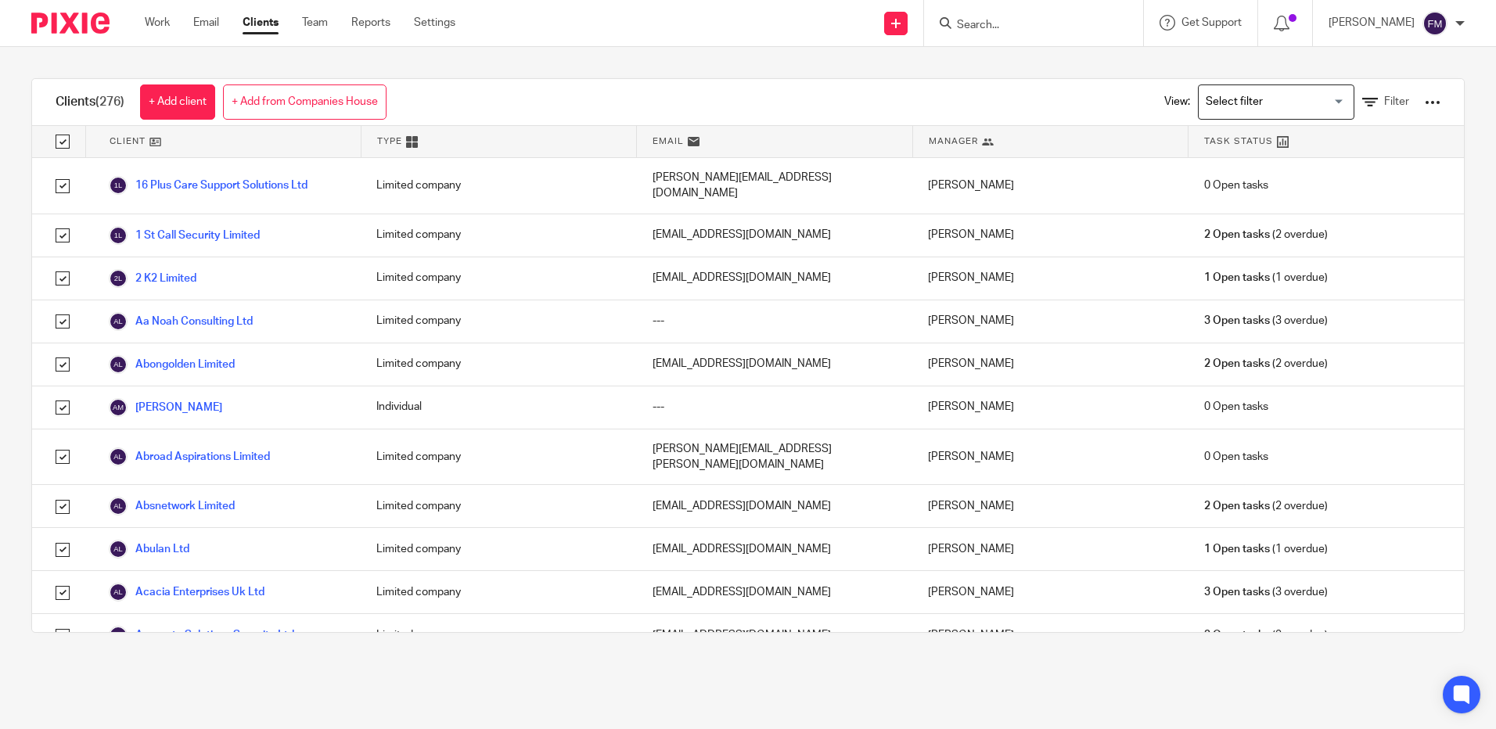
checkbox input "true"
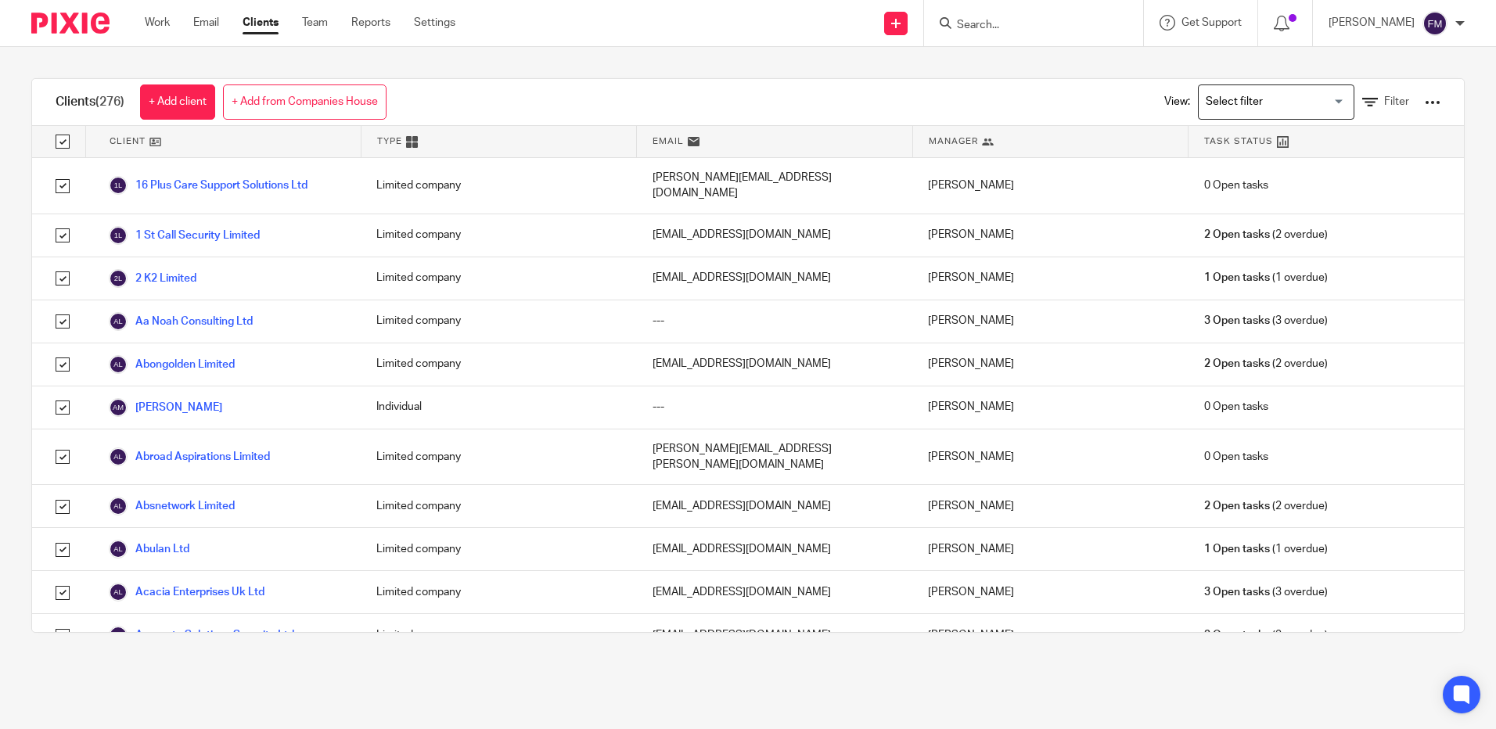
checkbox input "true"
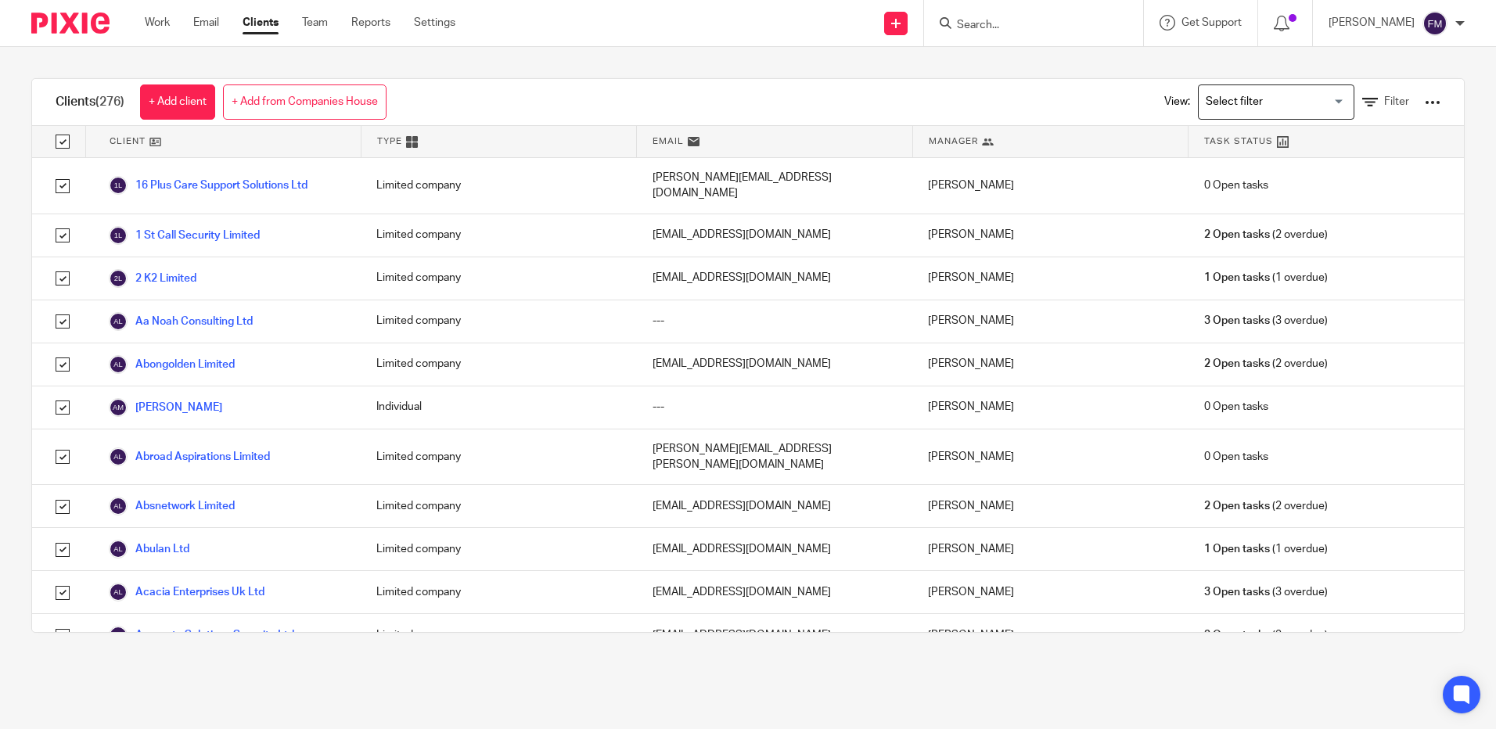
checkbox input "true"
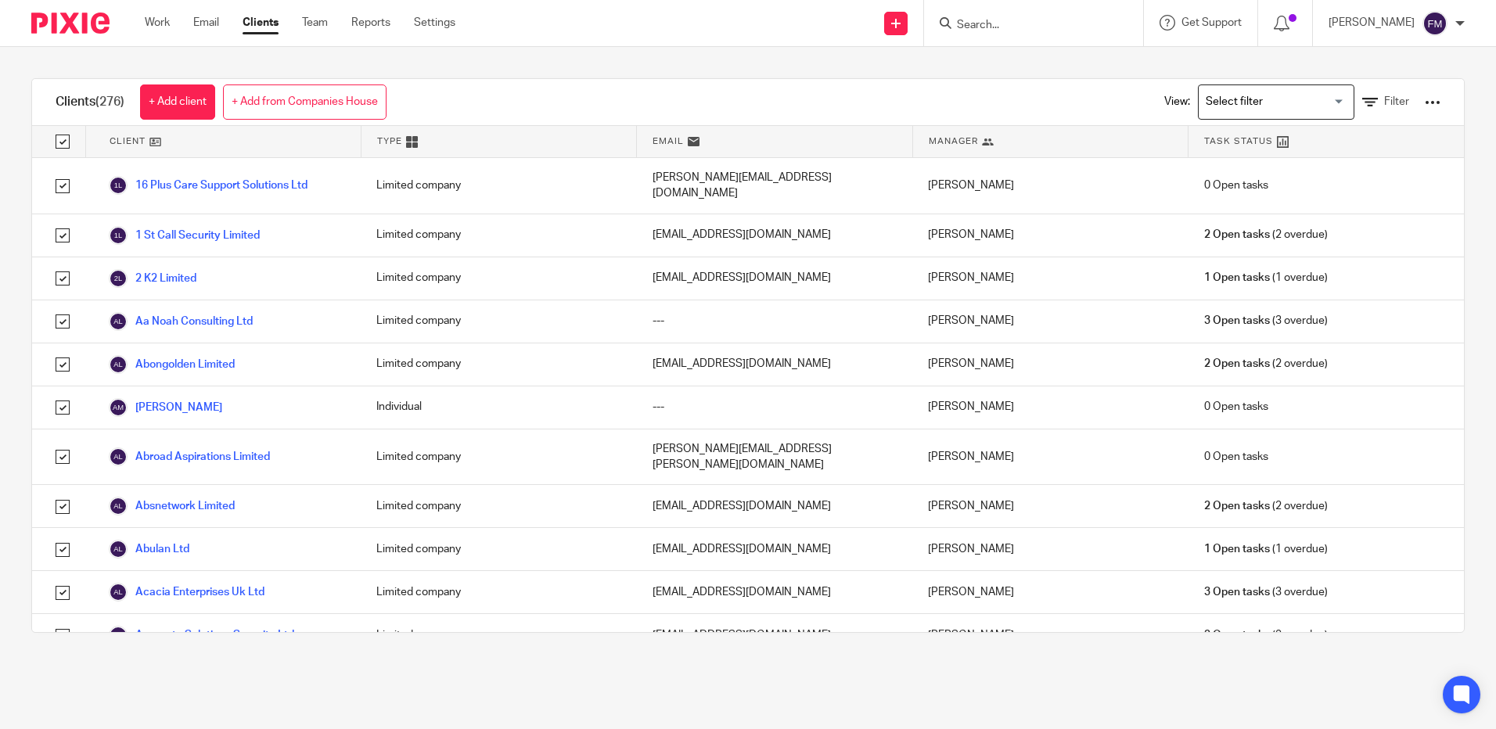
checkbox input "true"
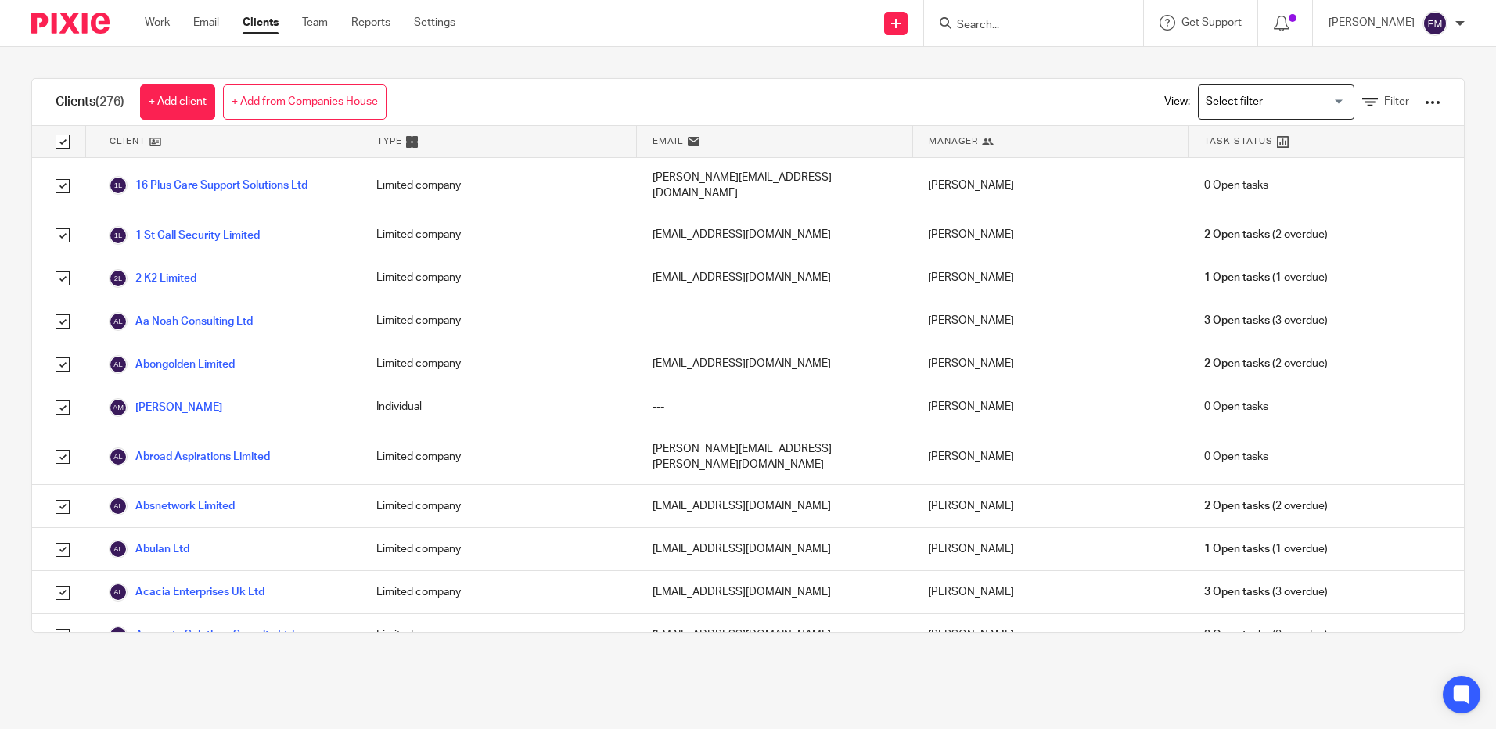
checkbox input "true"
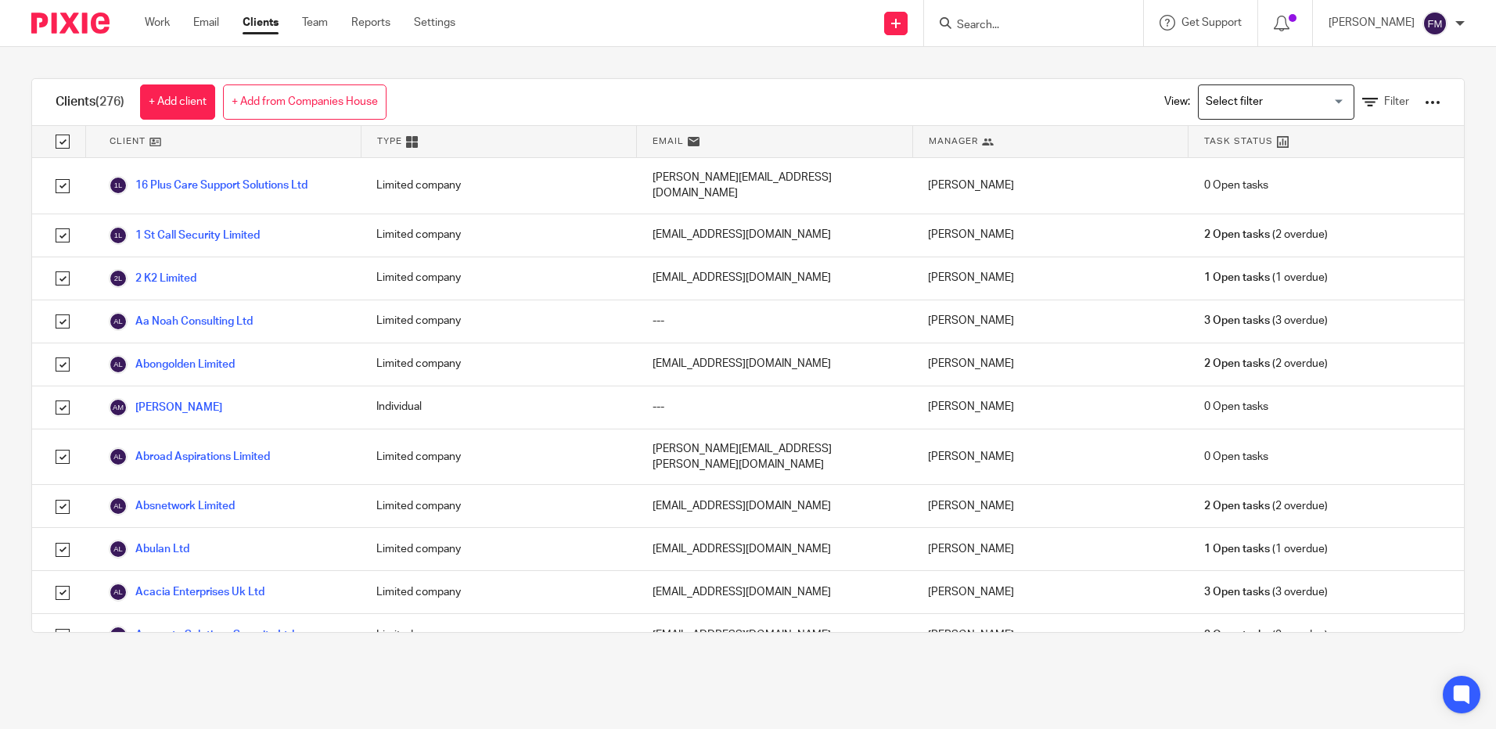
checkbox input "true"
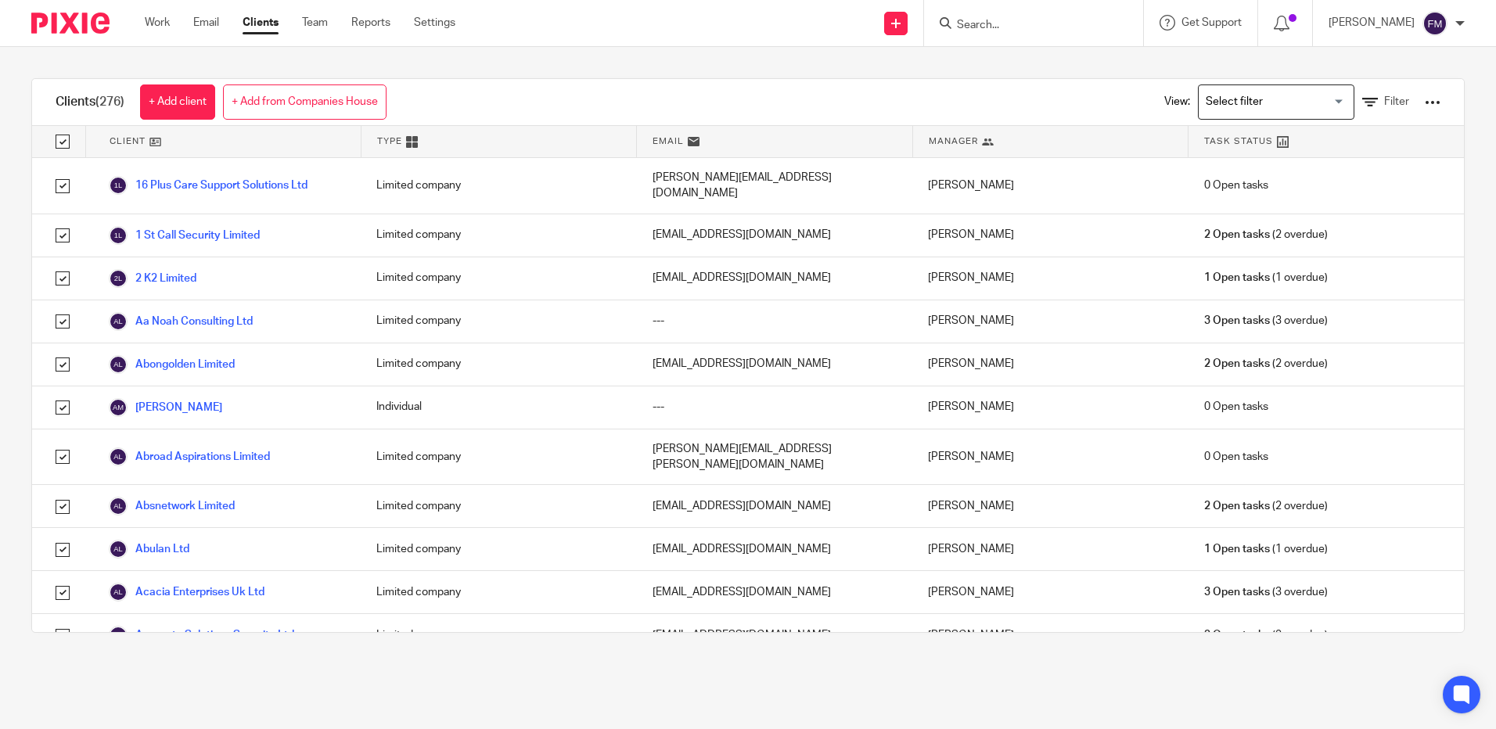
checkbox input "true"
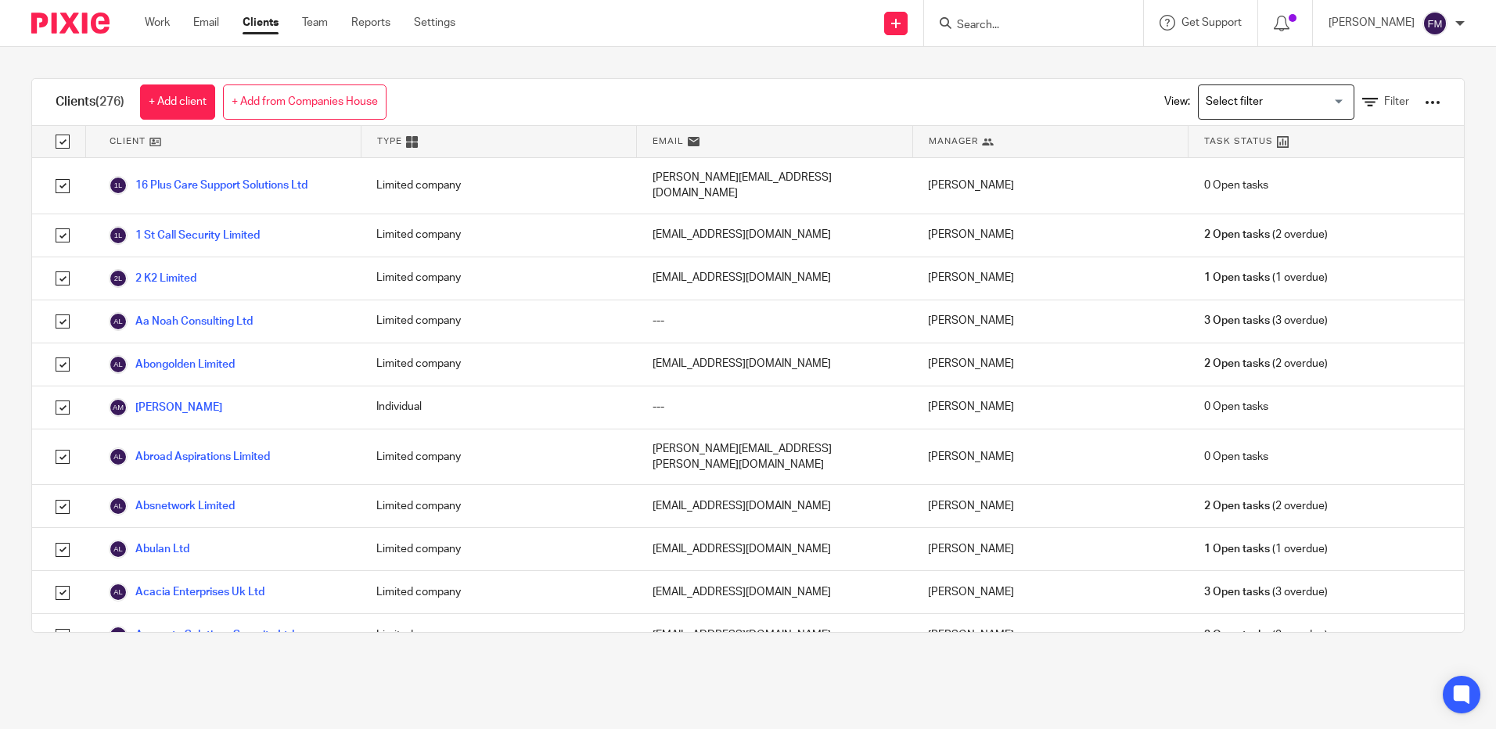
checkbox input "true"
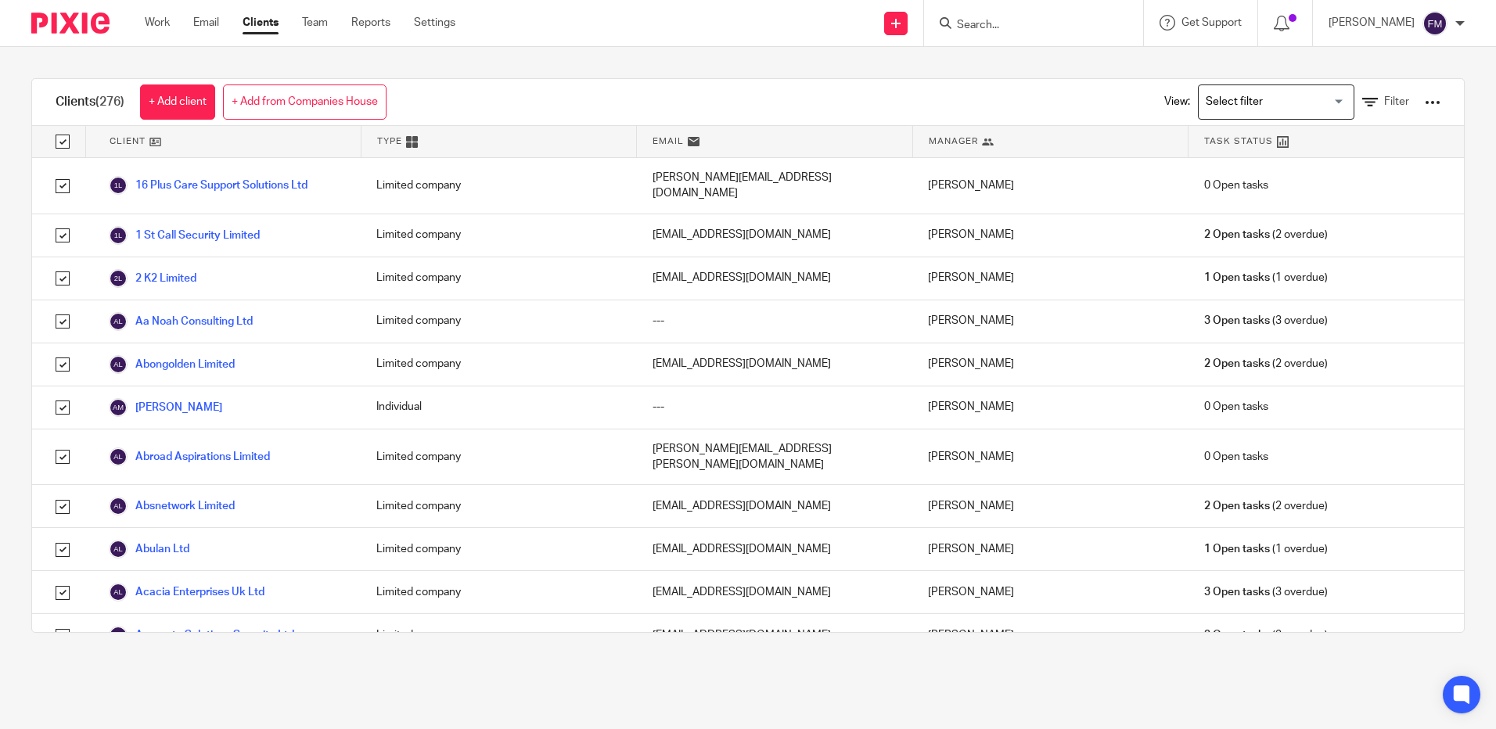
checkbox input "true"
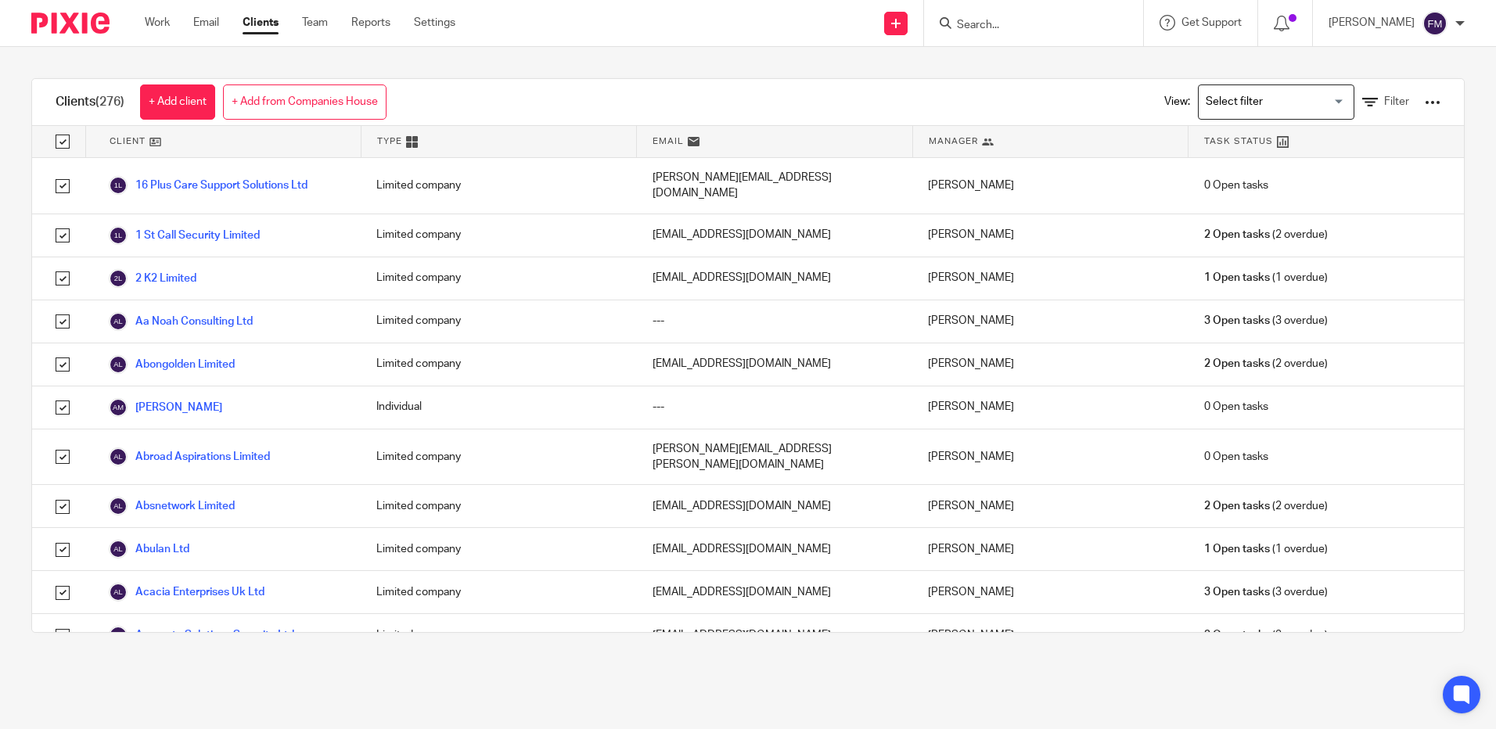
checkbox input "true"
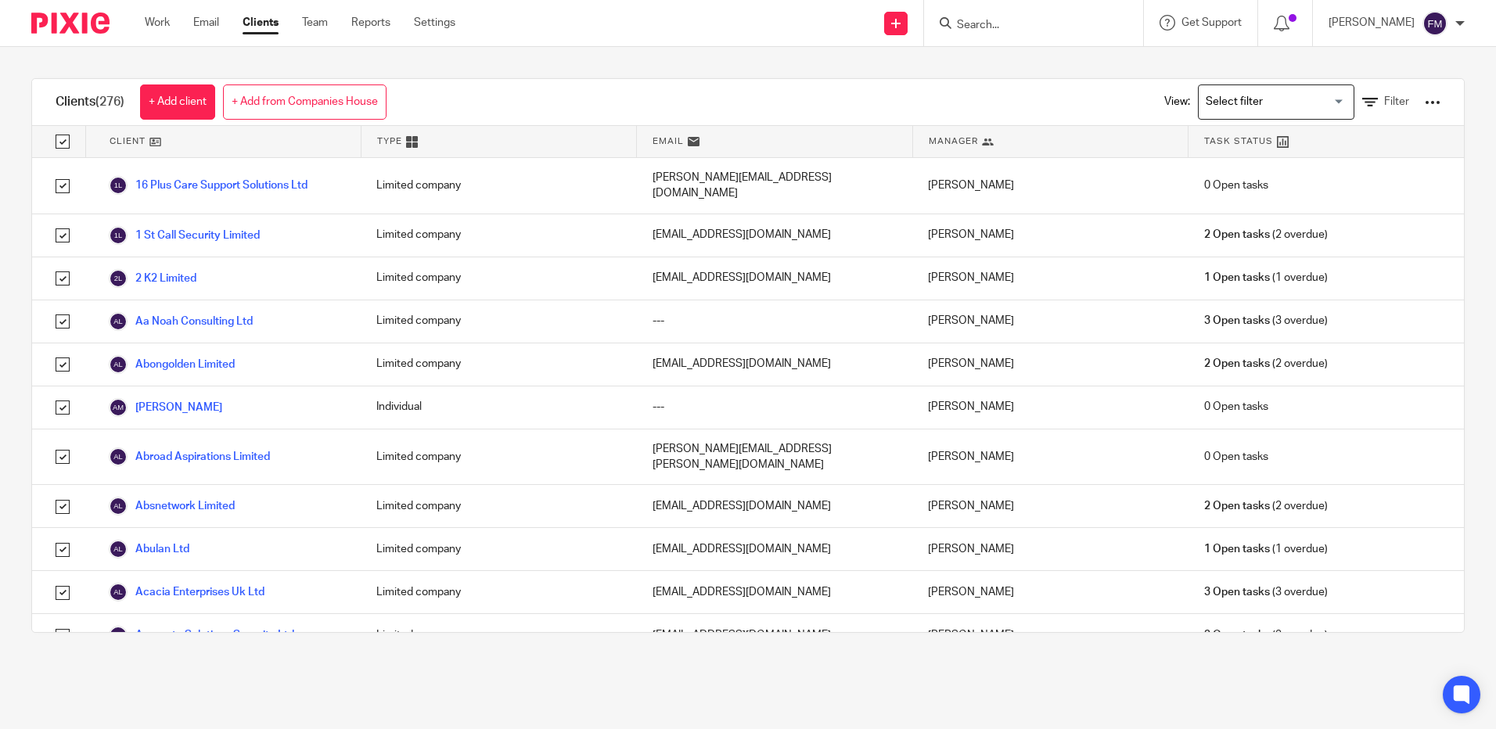
checkbox input "true"
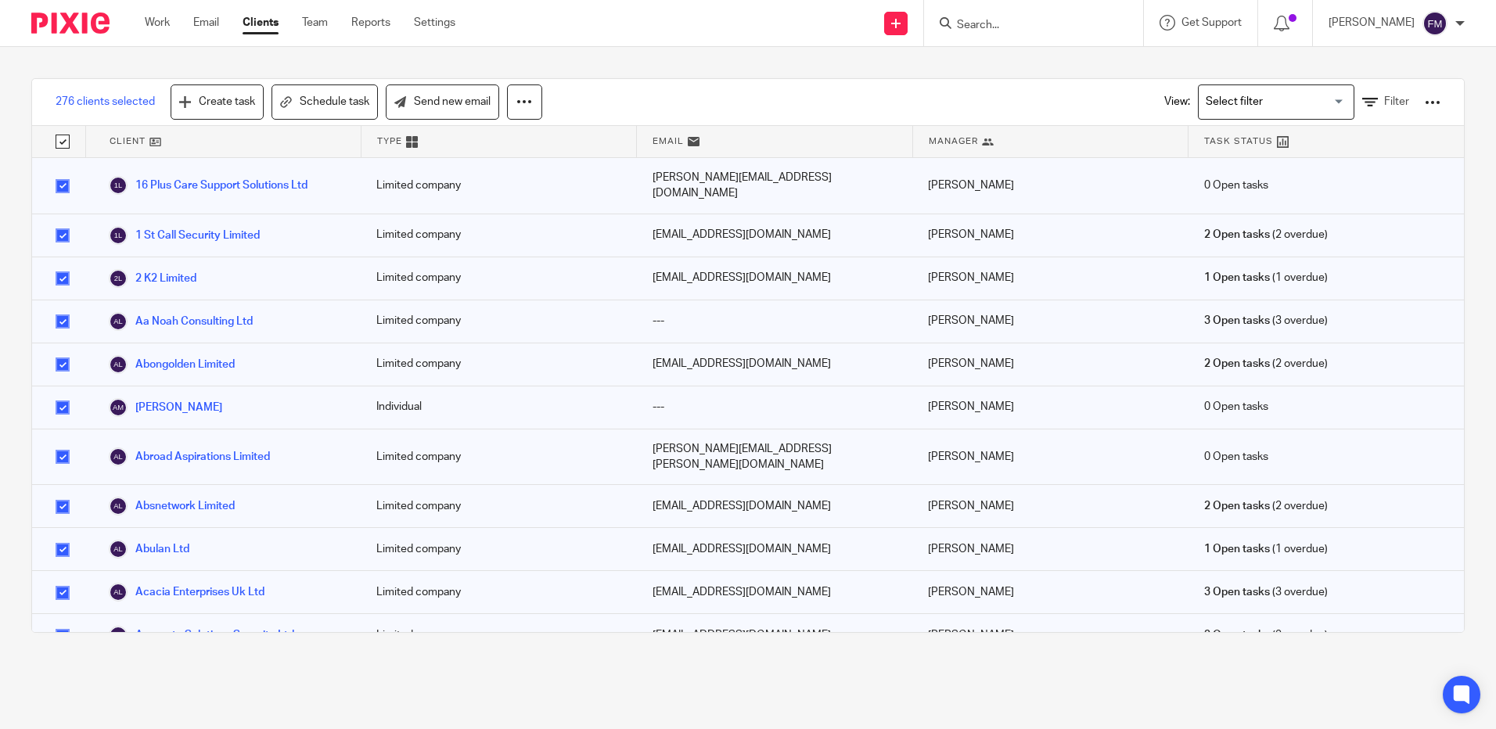
click at [1425, 106] on div at bounding box center [1433, 103] width 16 height 16
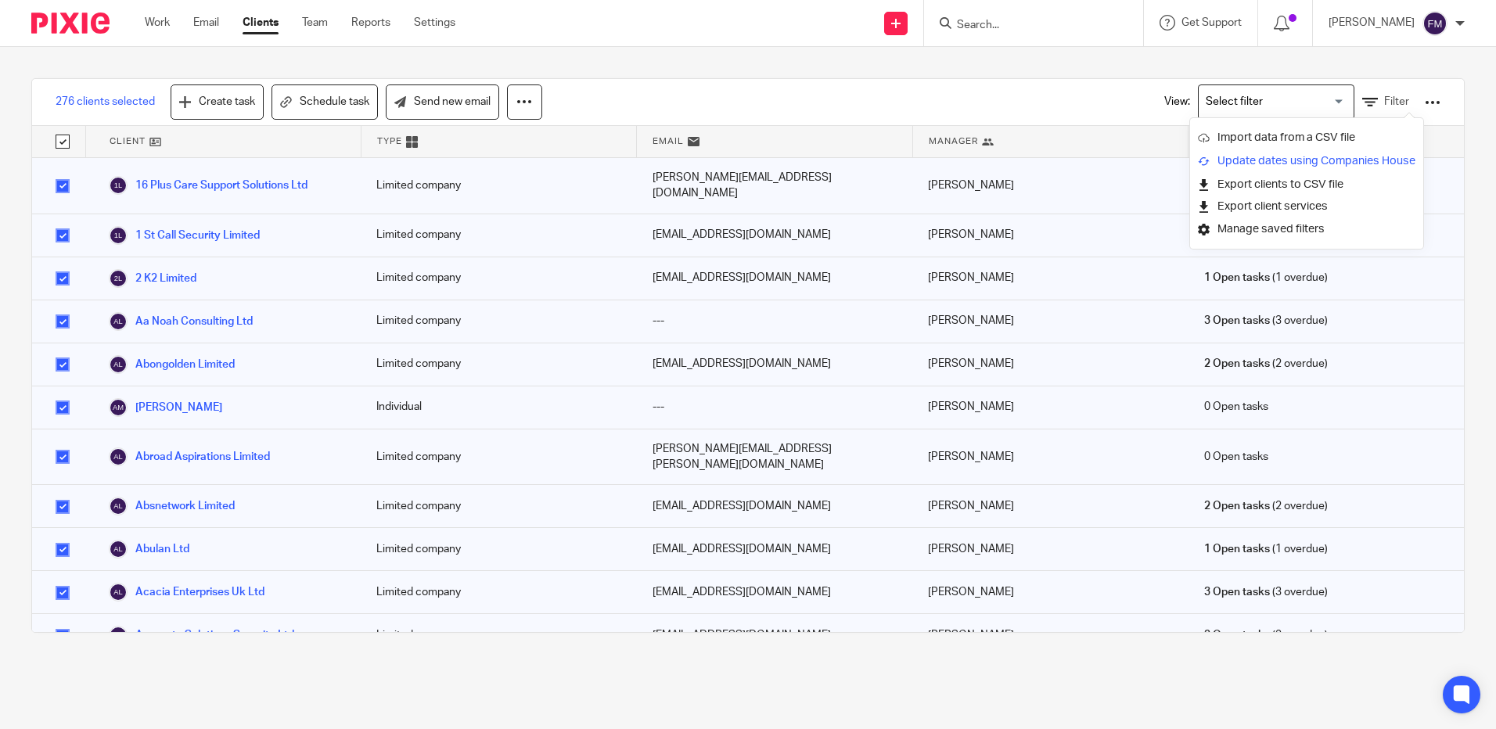
click at [1290, 161] on link "Update dates using Companies House" at bounding box center [1306, 160] width 217 height 23
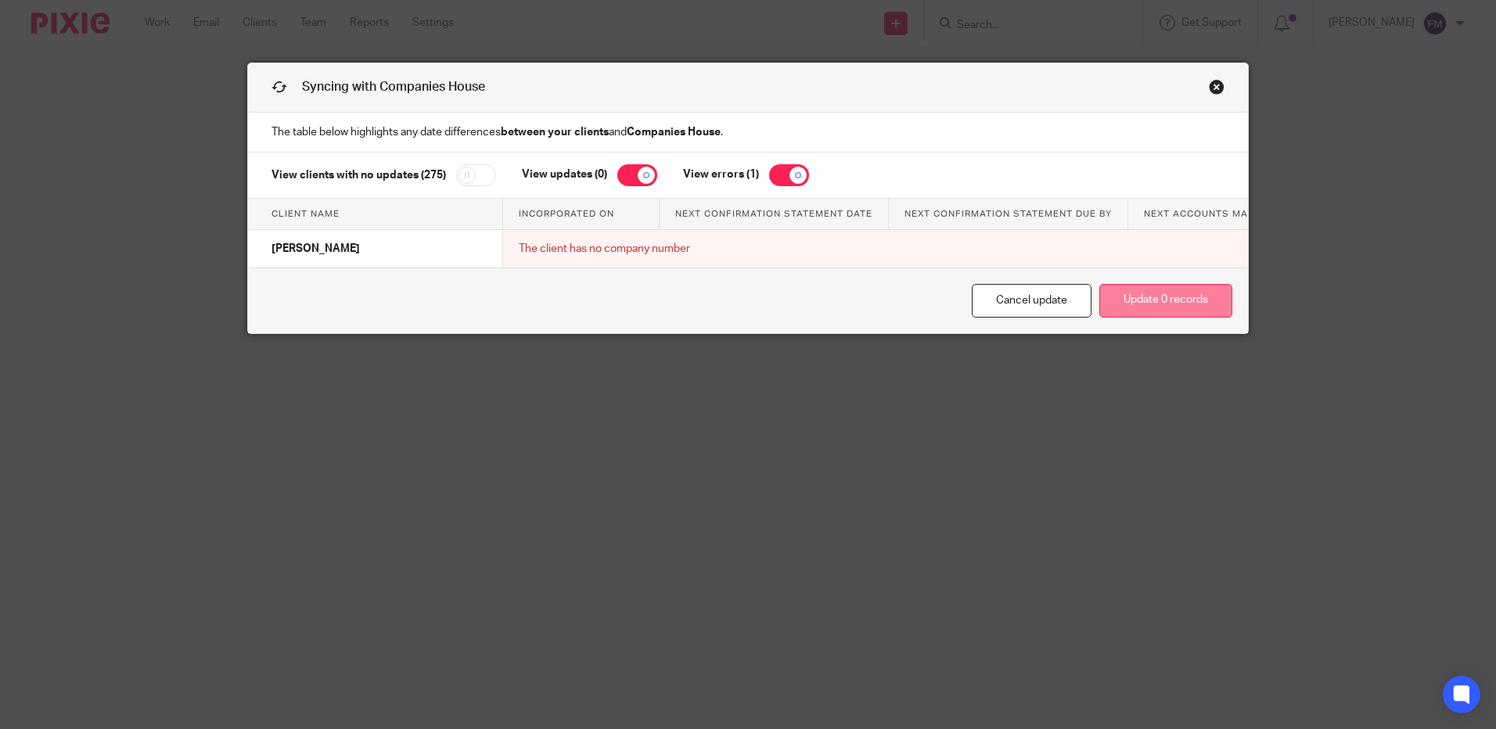
click at [1153, 304] on button "Update 0 records" at bounding box center [1165, 301] width 133 height 34
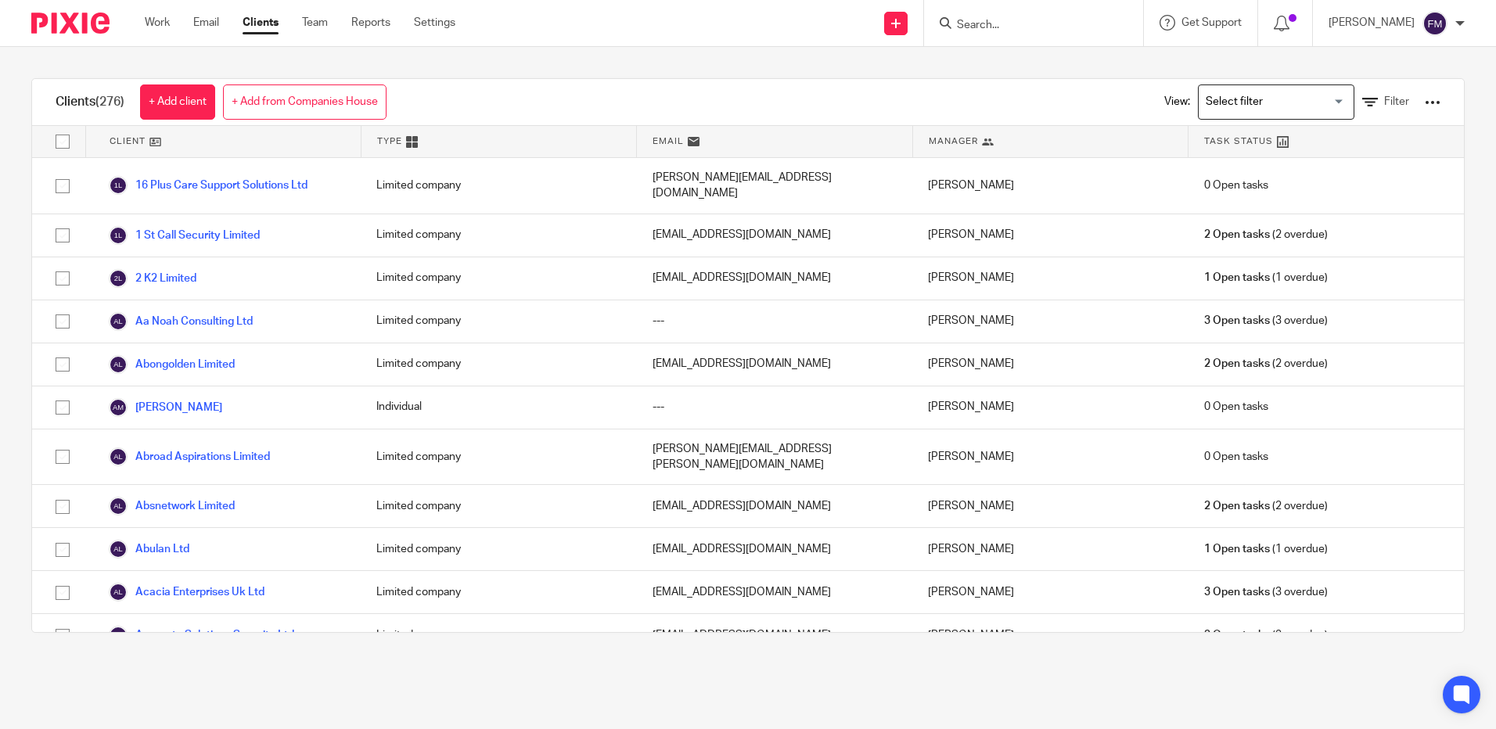
click at [59, 146] on input "checkbox" at bounding box center [63, 142] width 30 height 30
checkbox input "true"
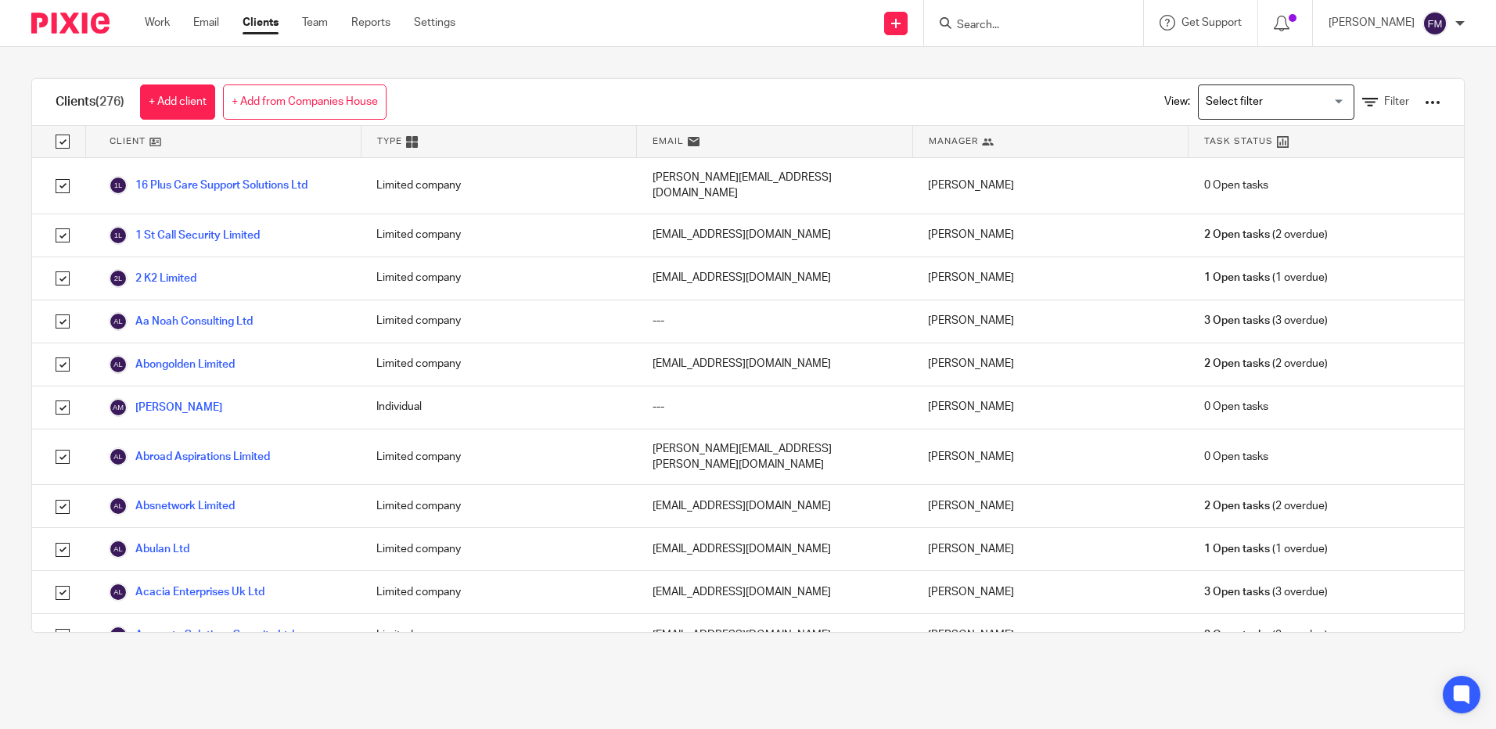
checkbox input "true"
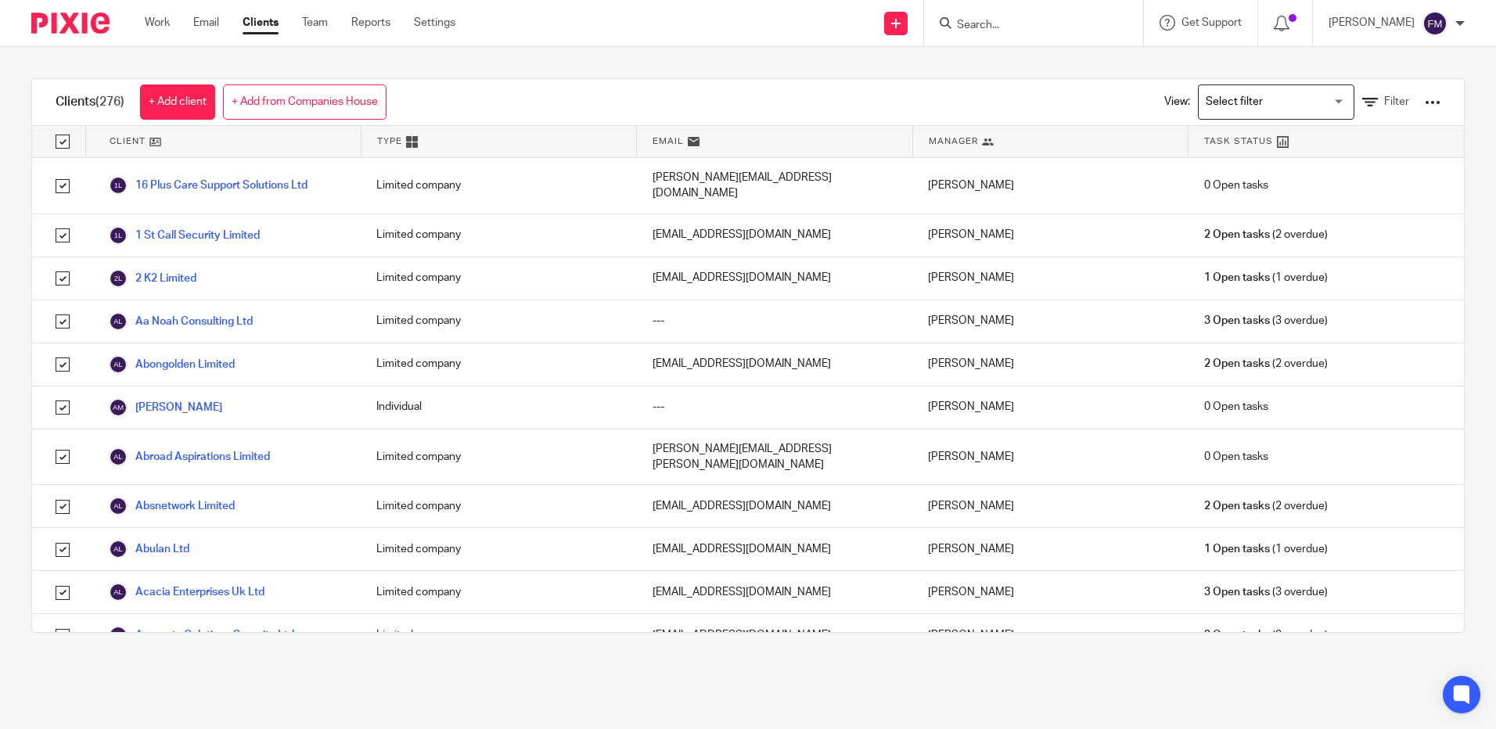
checkbox input "true"
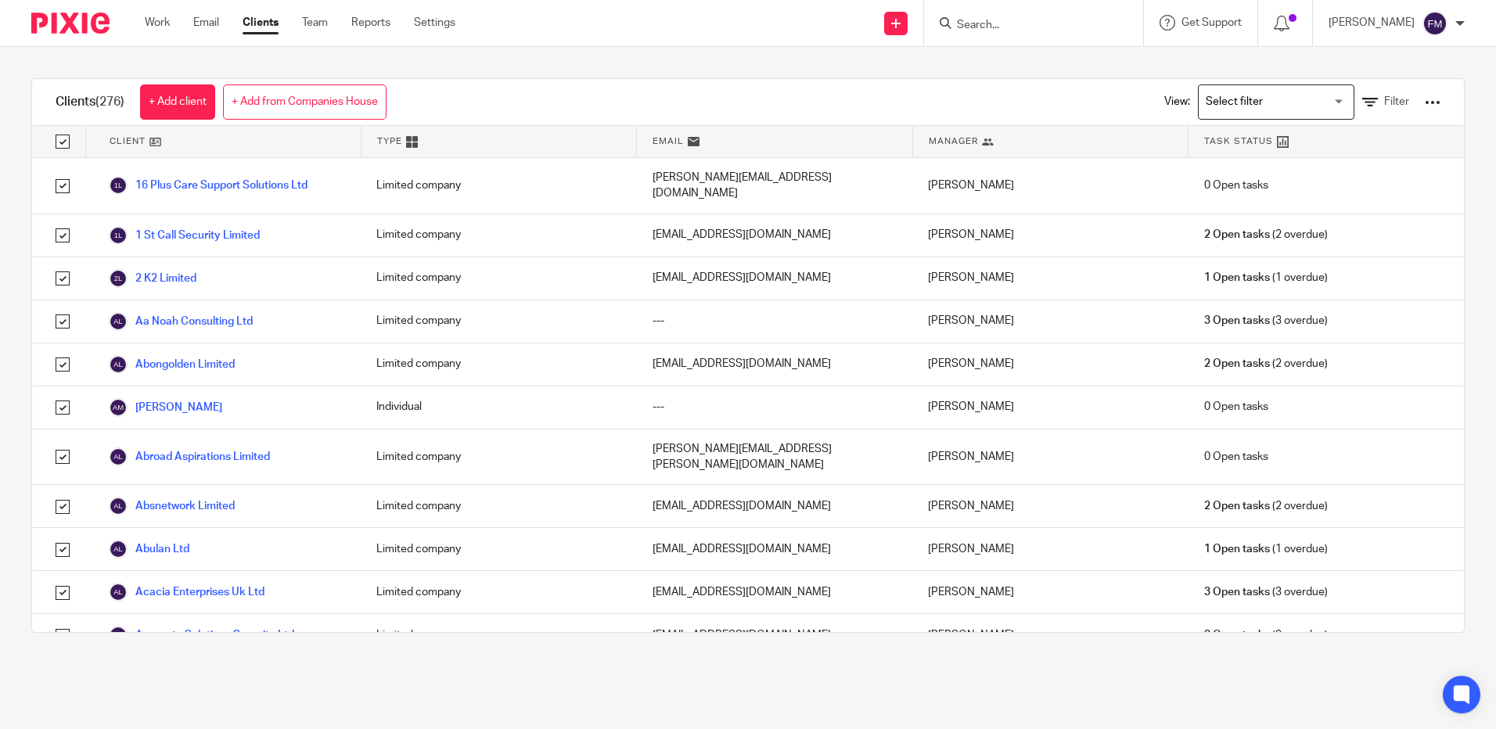
checkbox input "true"
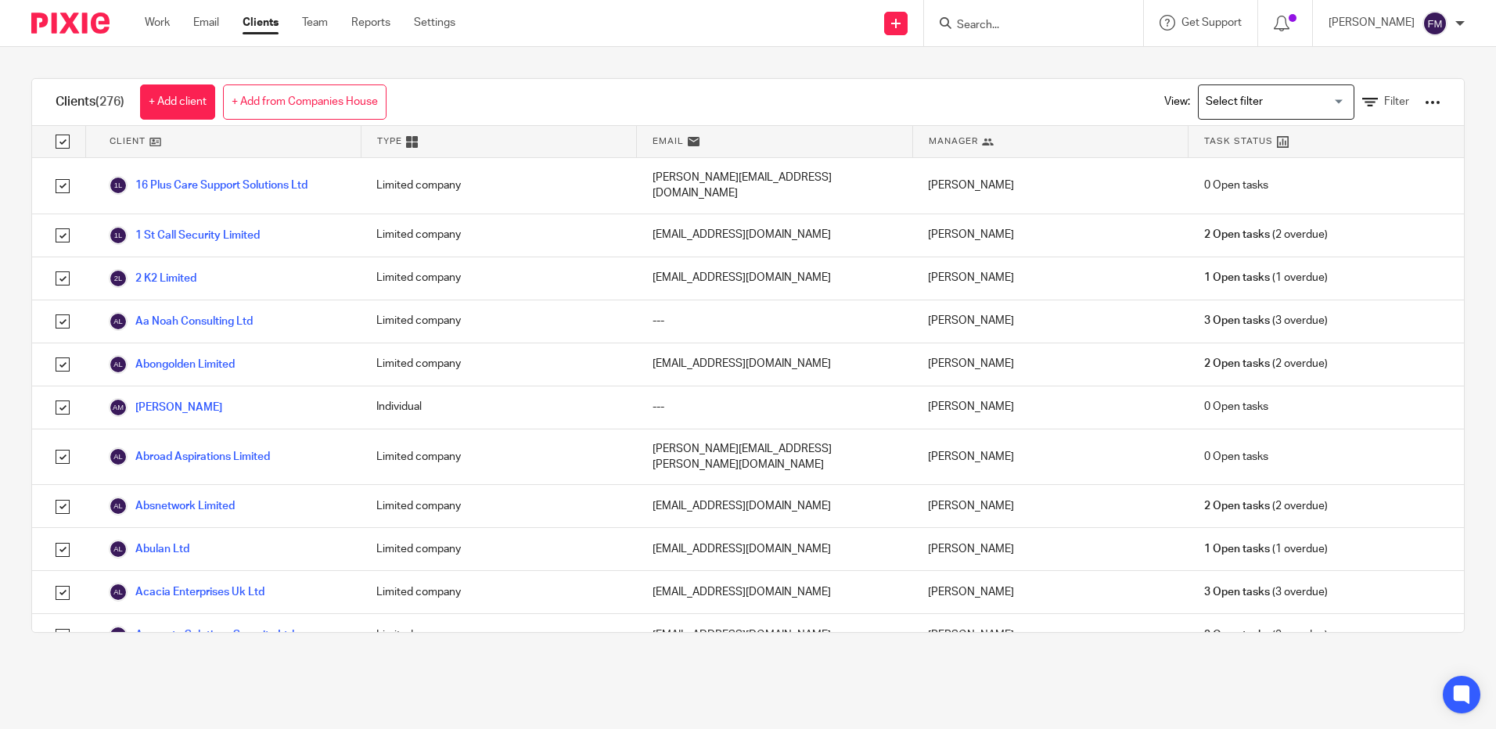
checkbox input "true"
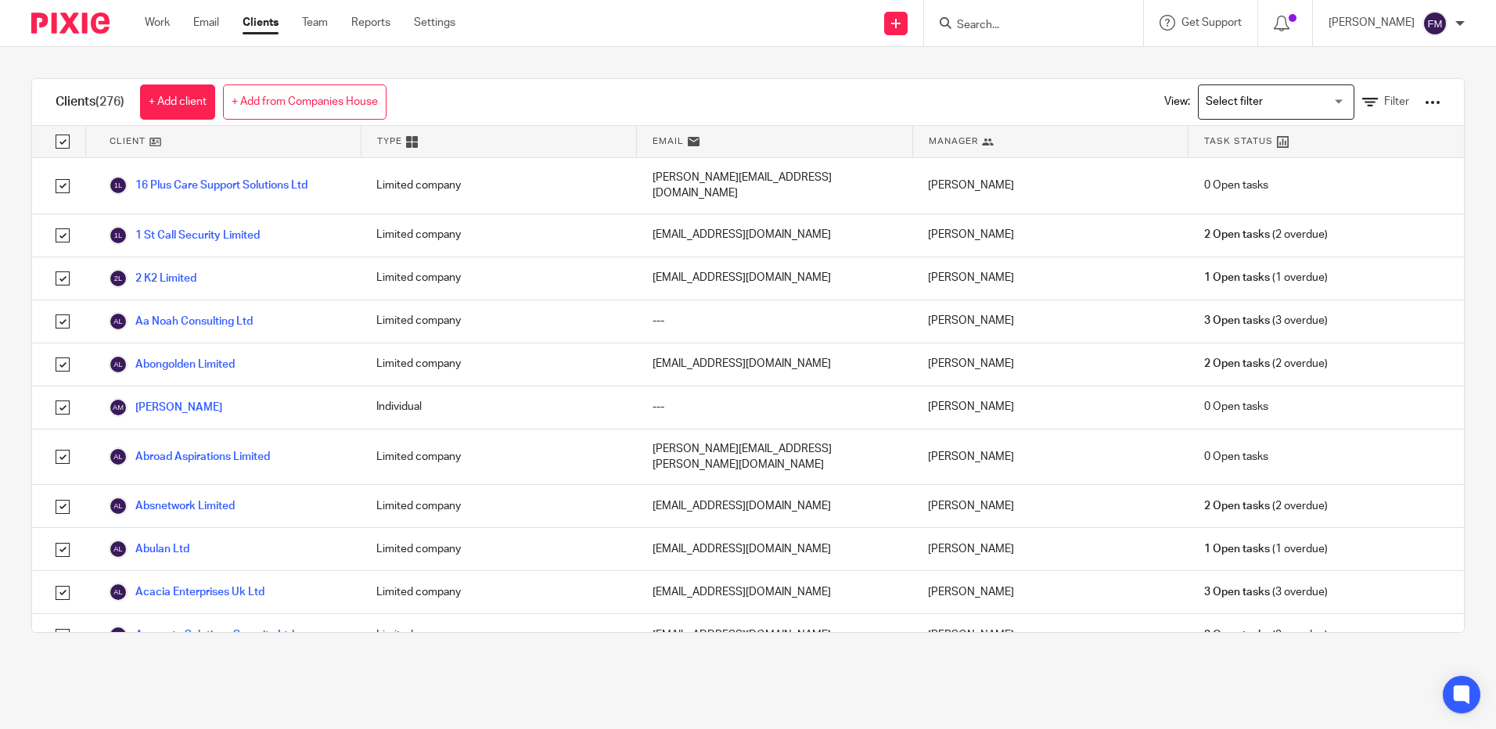
checkbox input "true"
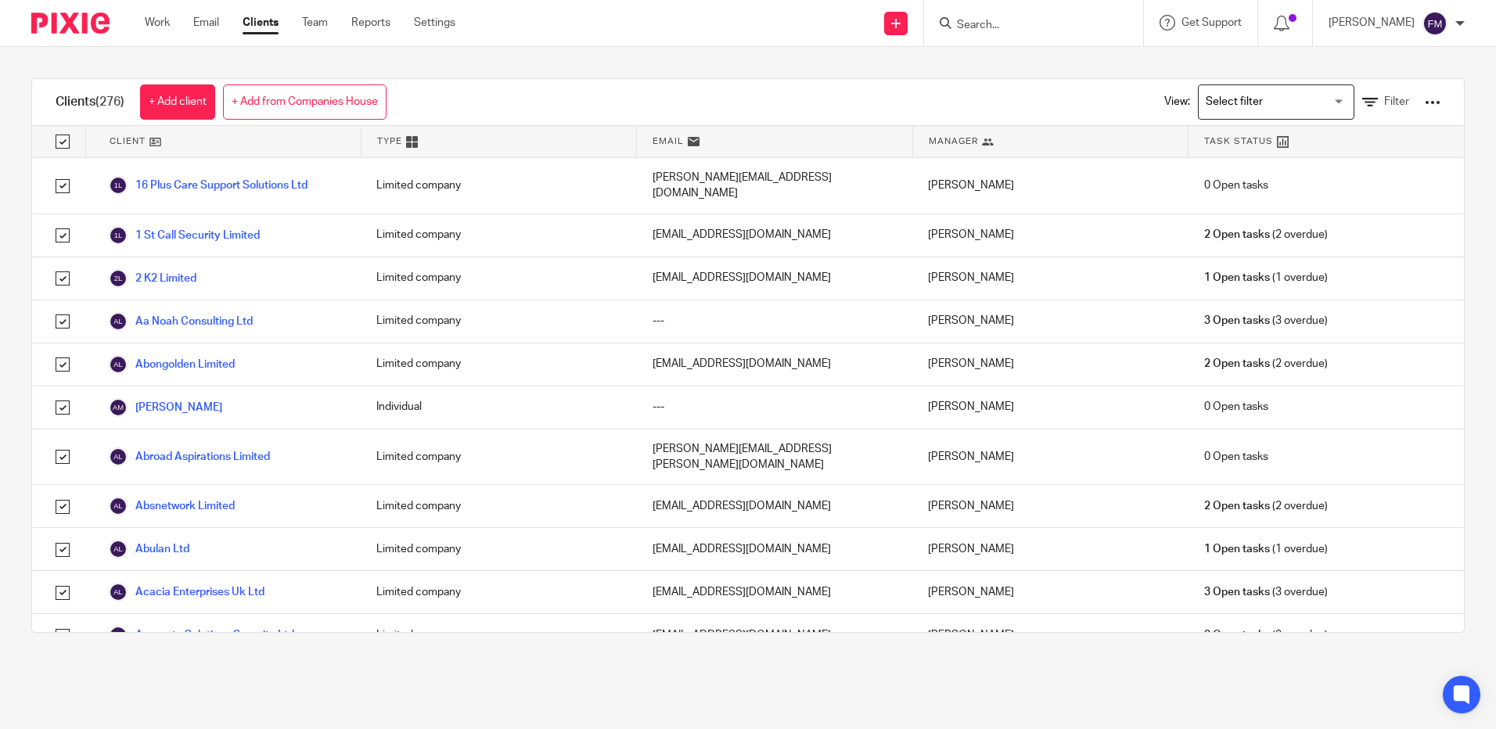
checkbox input "true"
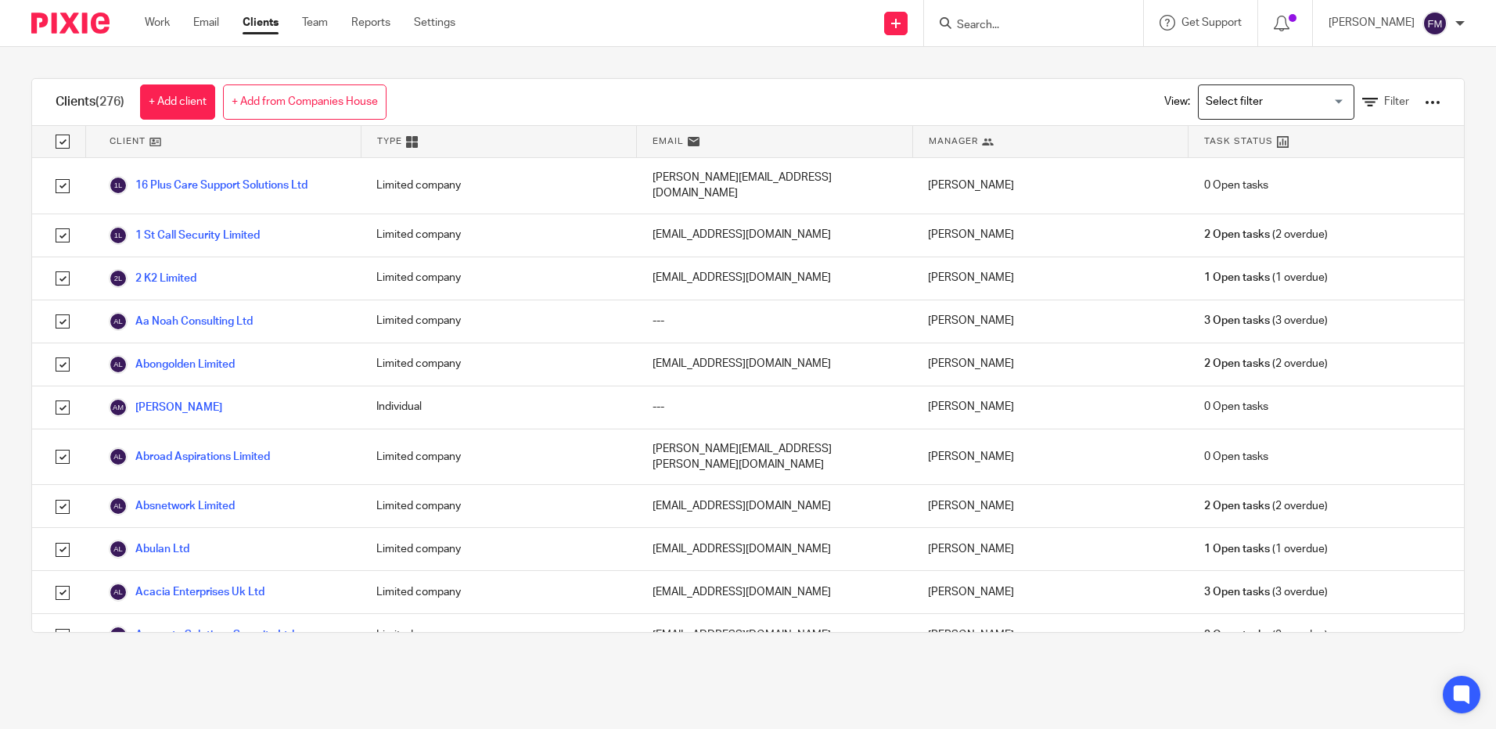
checkbox input "true"
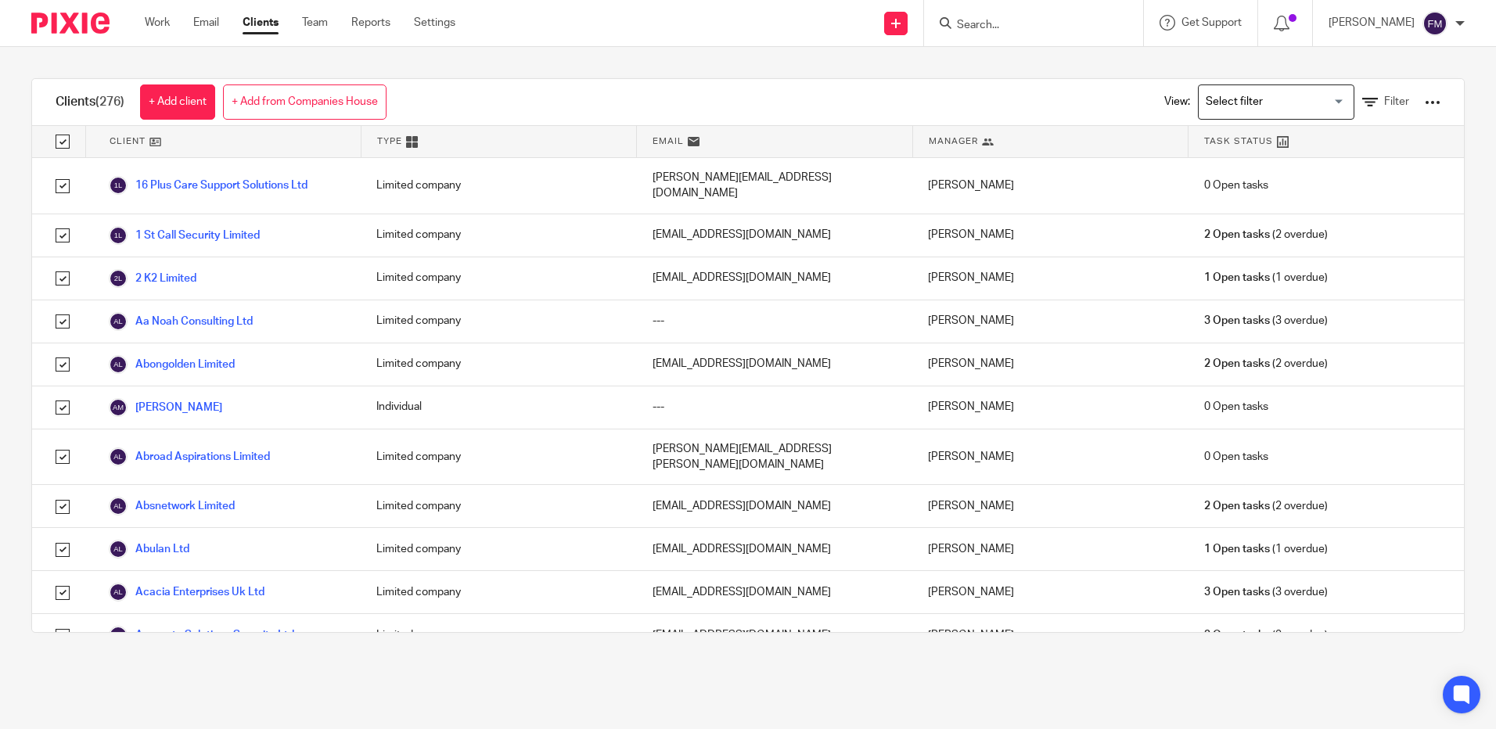
checkbox input "true"
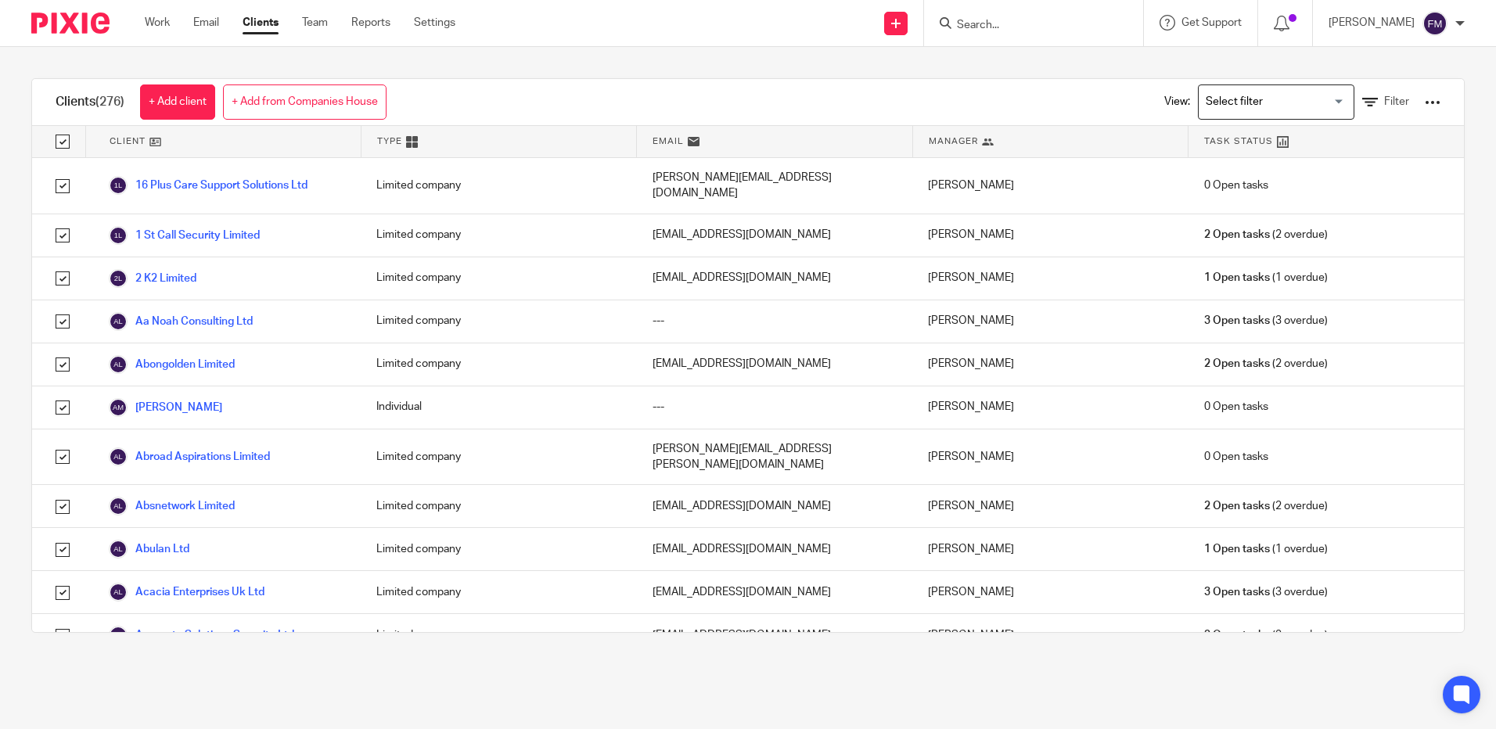
checkbox input "true"
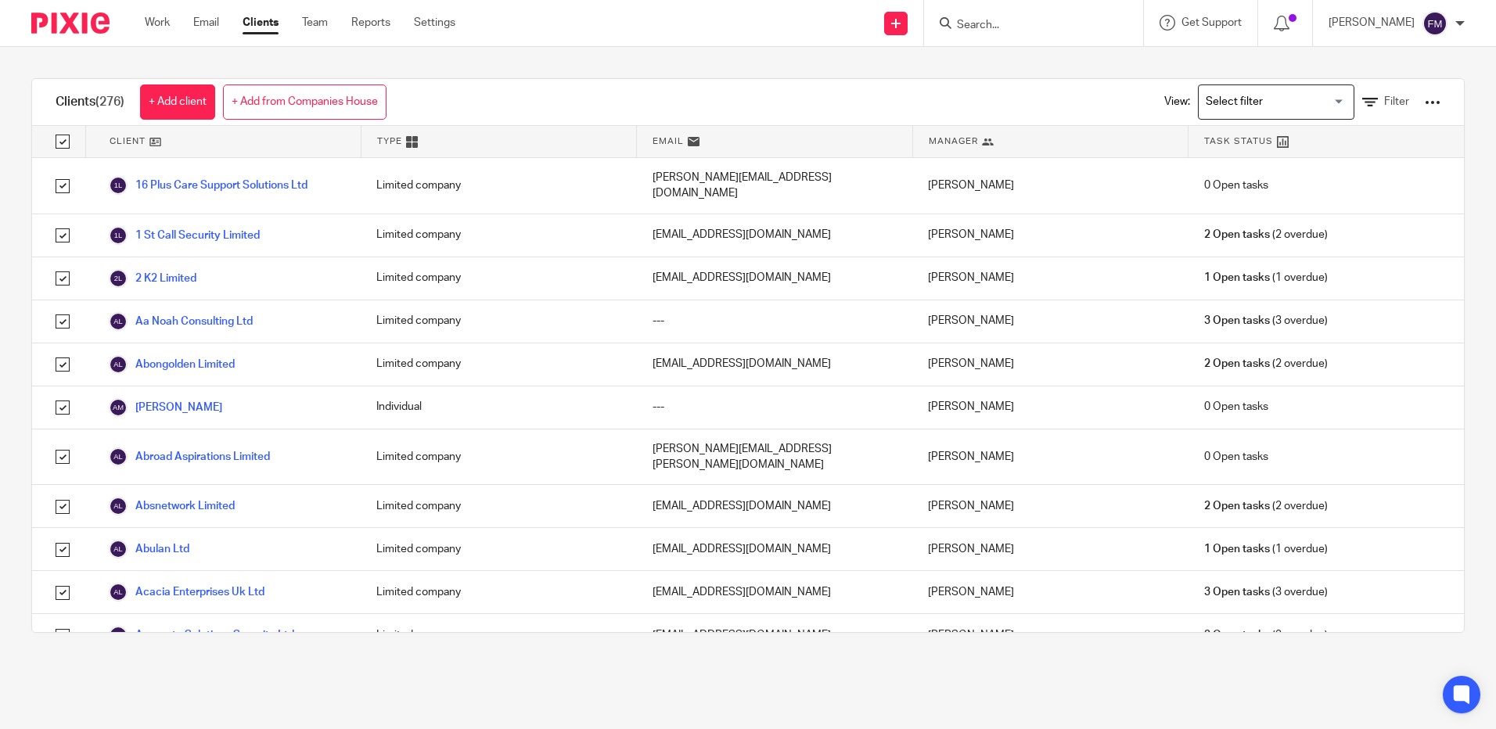
checkbox input "true"
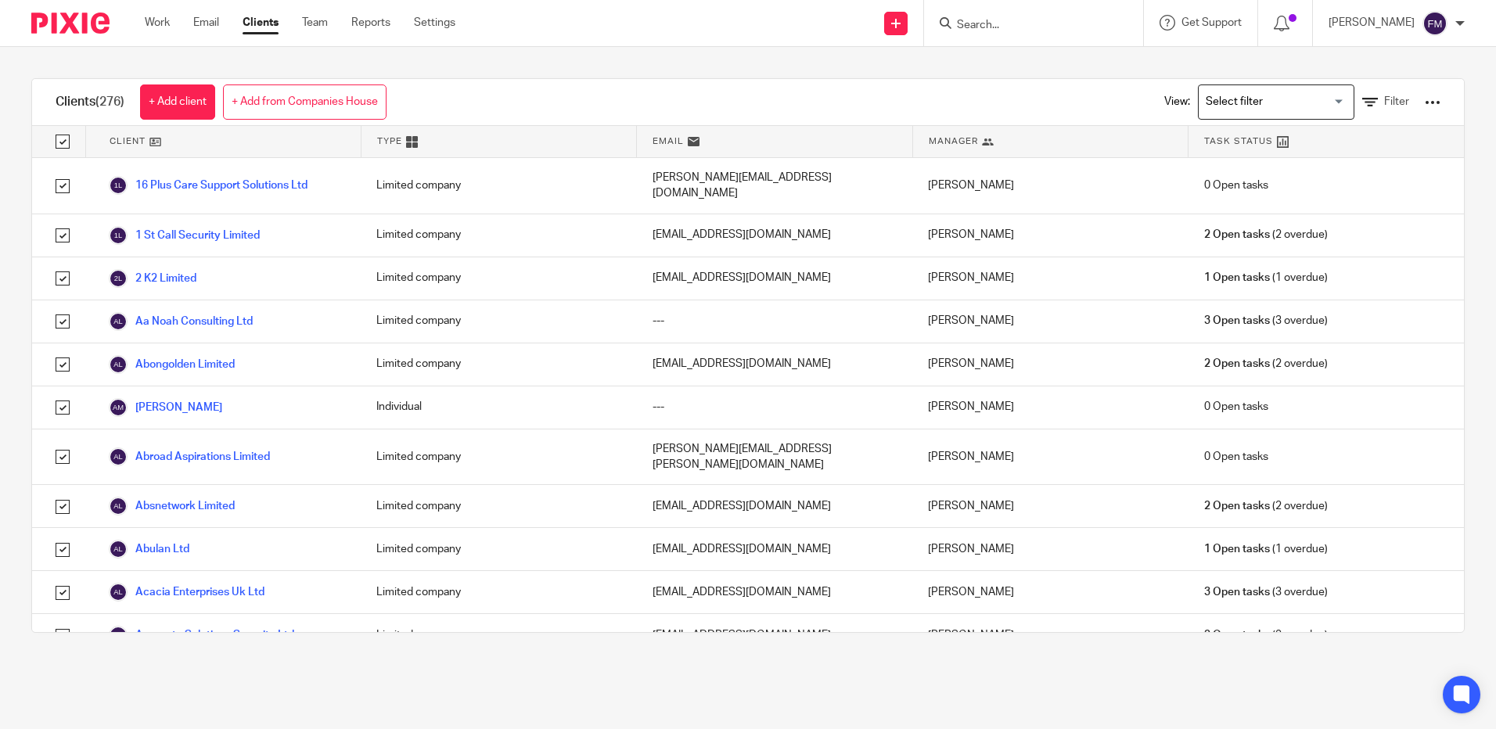
checkbox input "true"
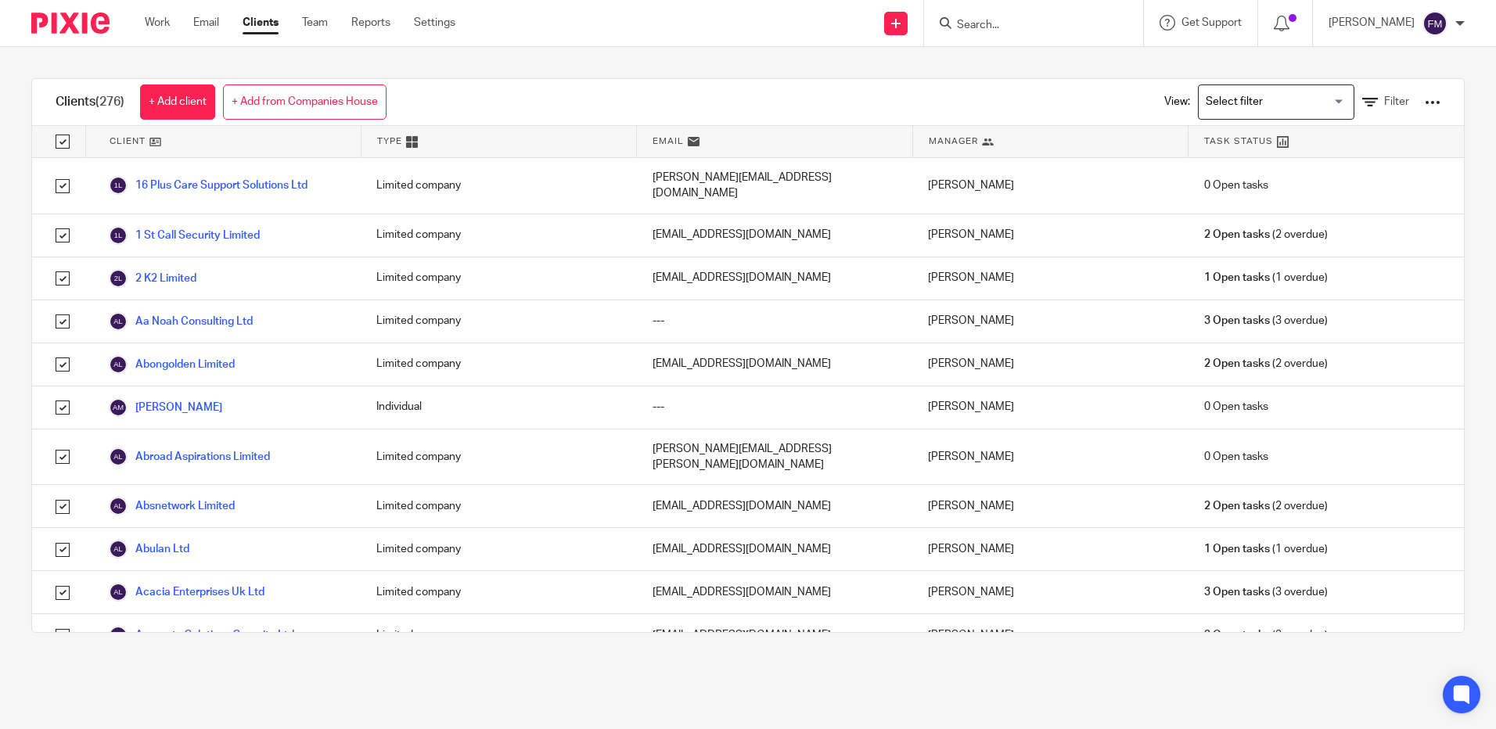
checkbox input "true"
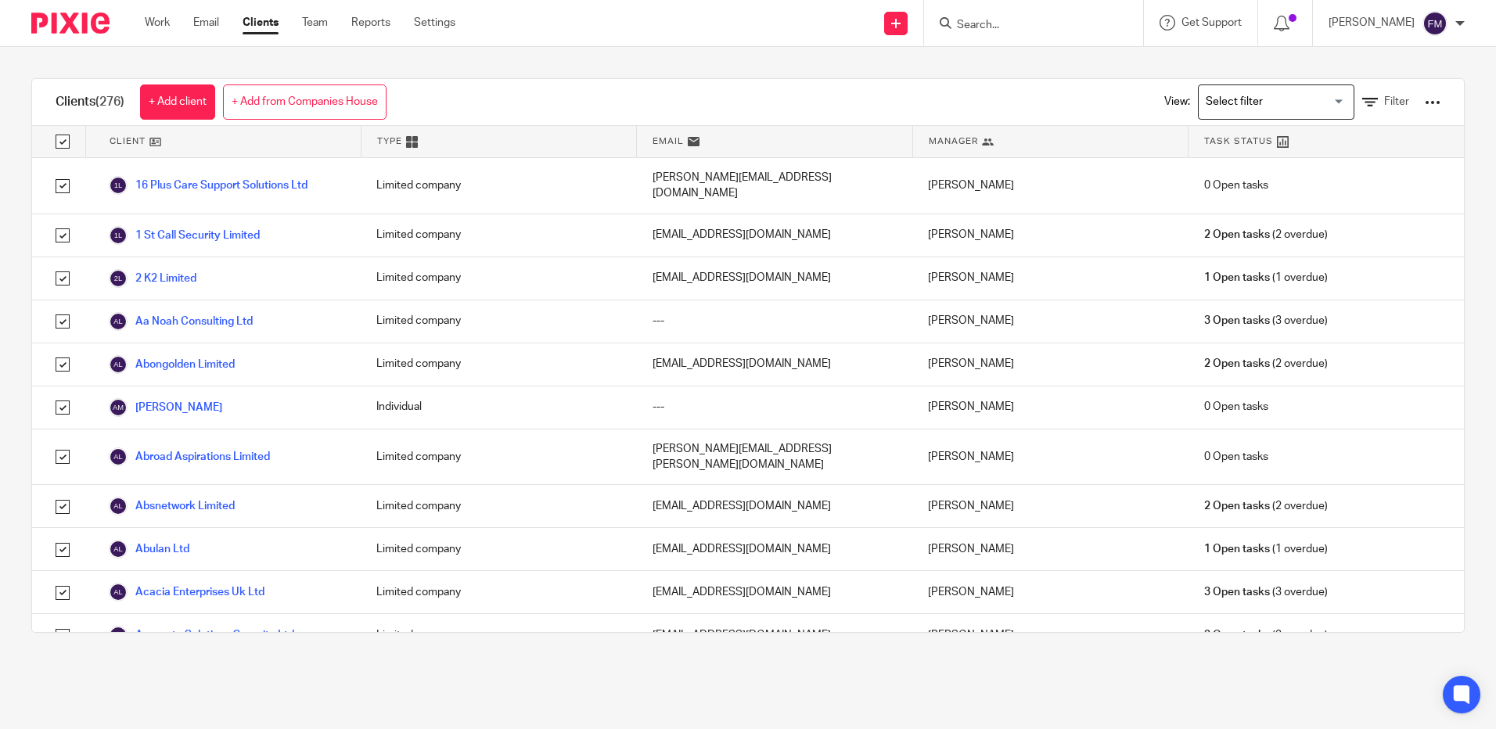
checkbox input "true"
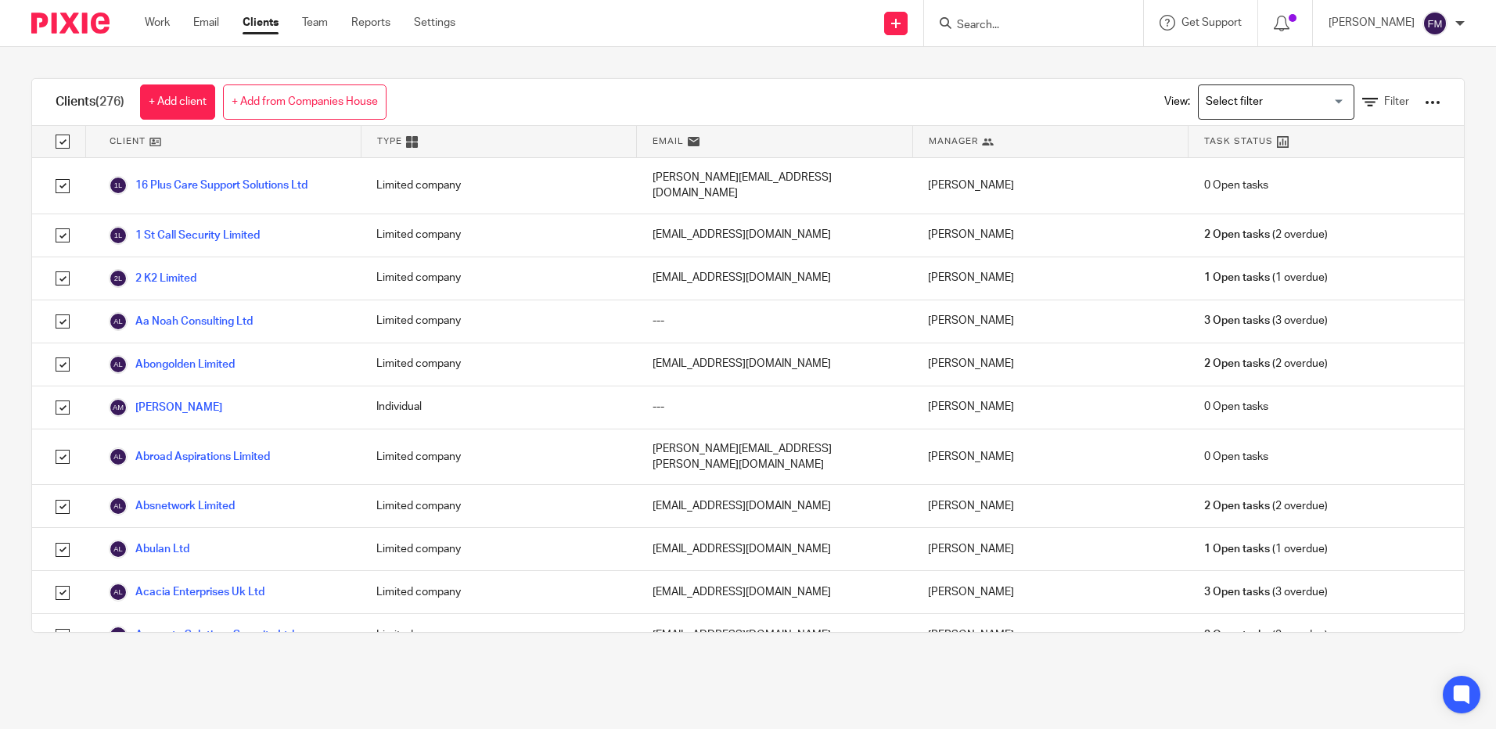
checkbox input "true"
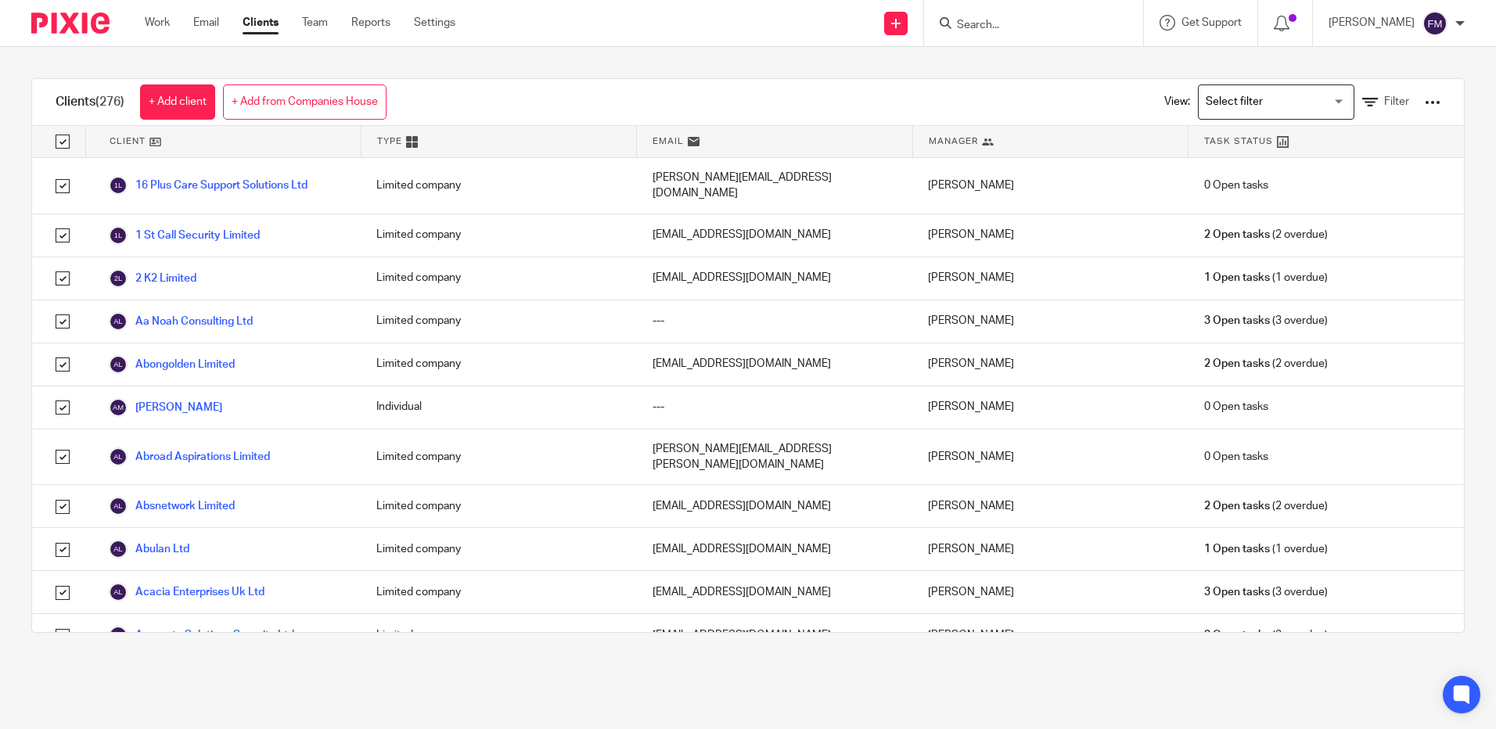
checkbox input "true"
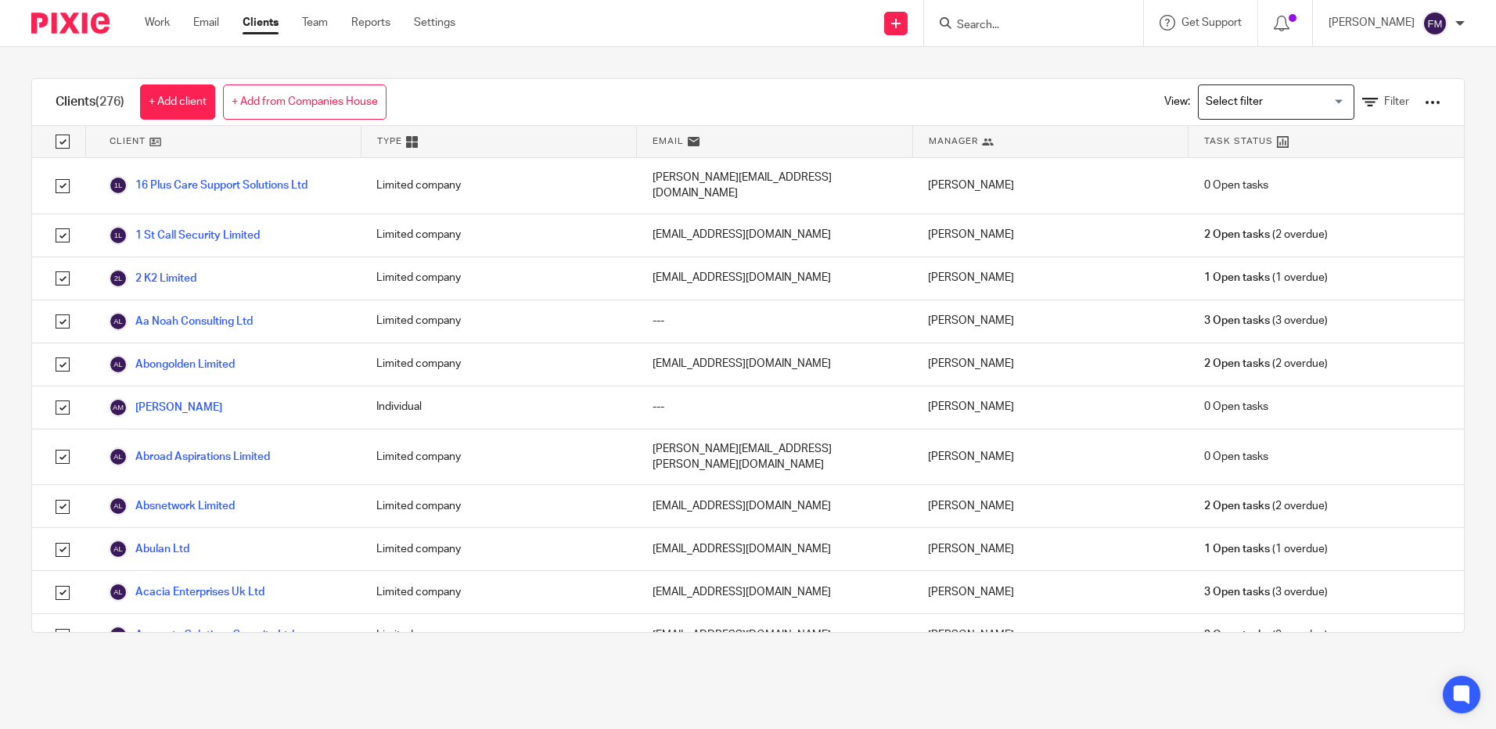
checkbox input "true"
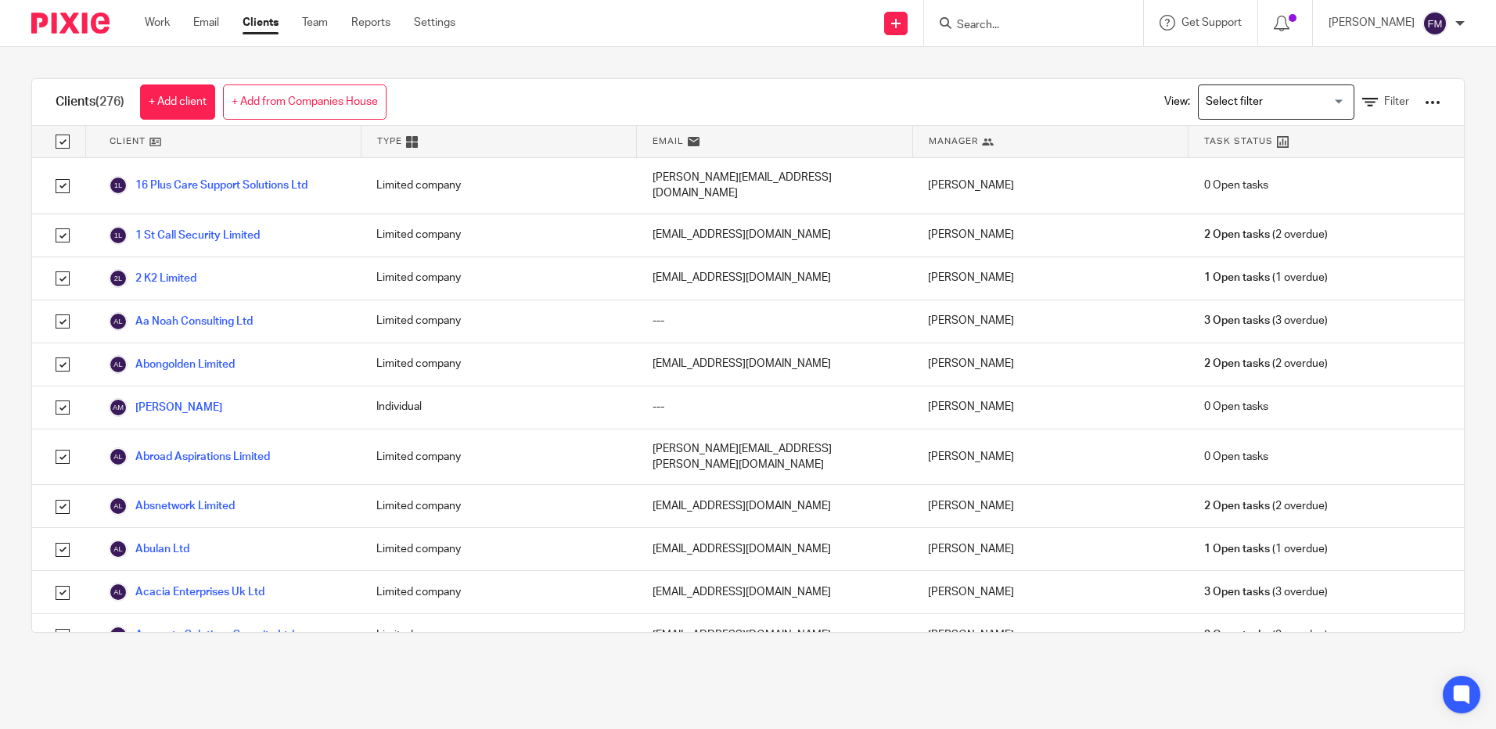
checkbox input "true"
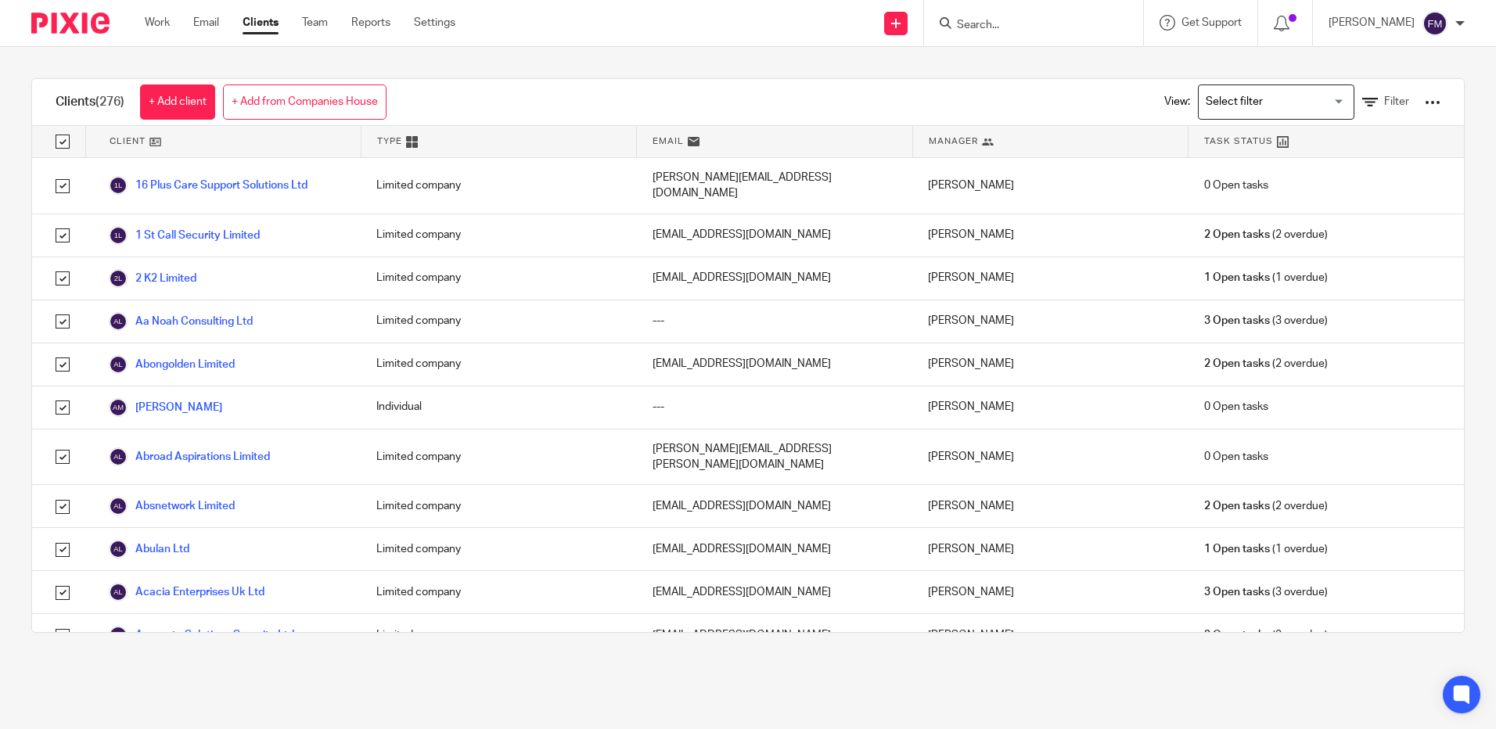
checkbox input "true"
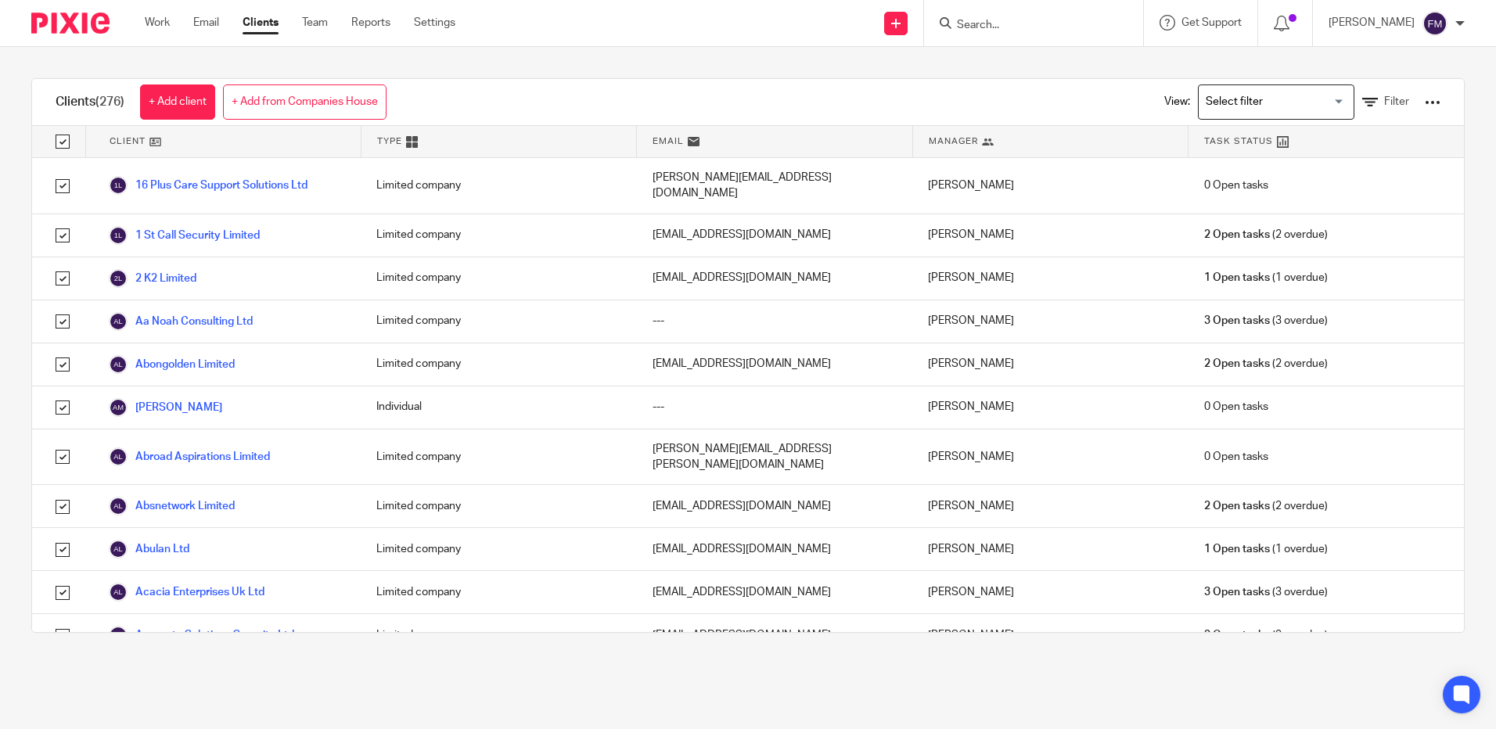
checkbox input "true"
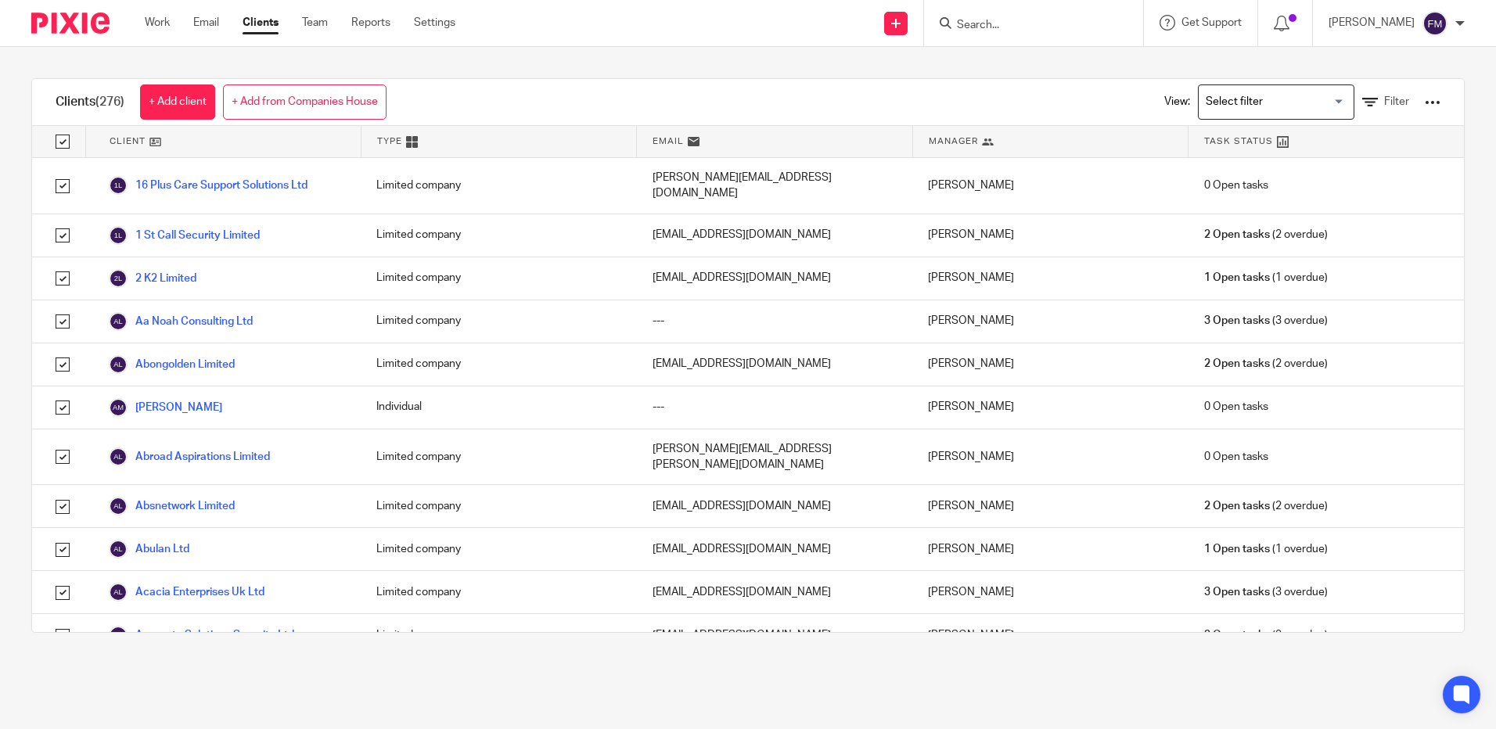
checkbox input "true"
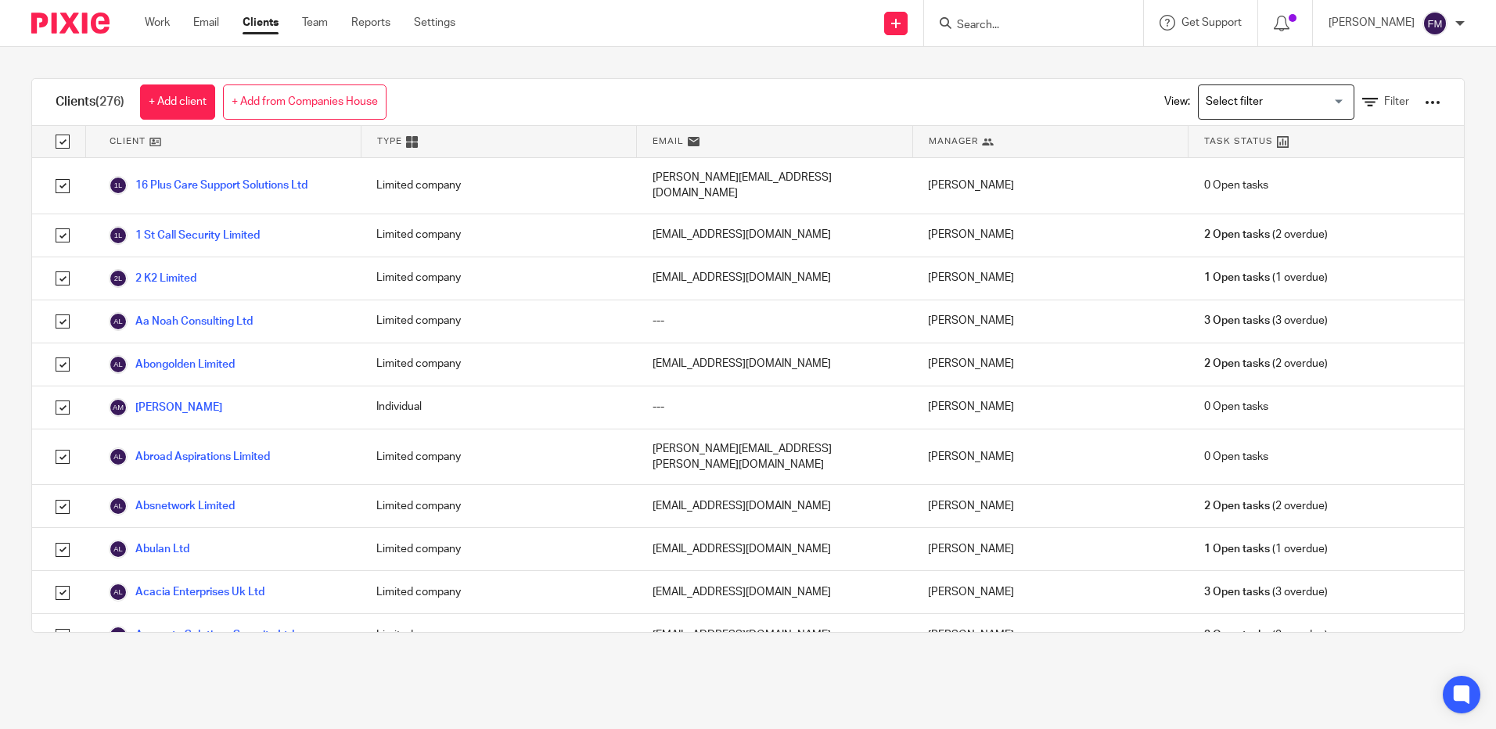
checkbox input "true"
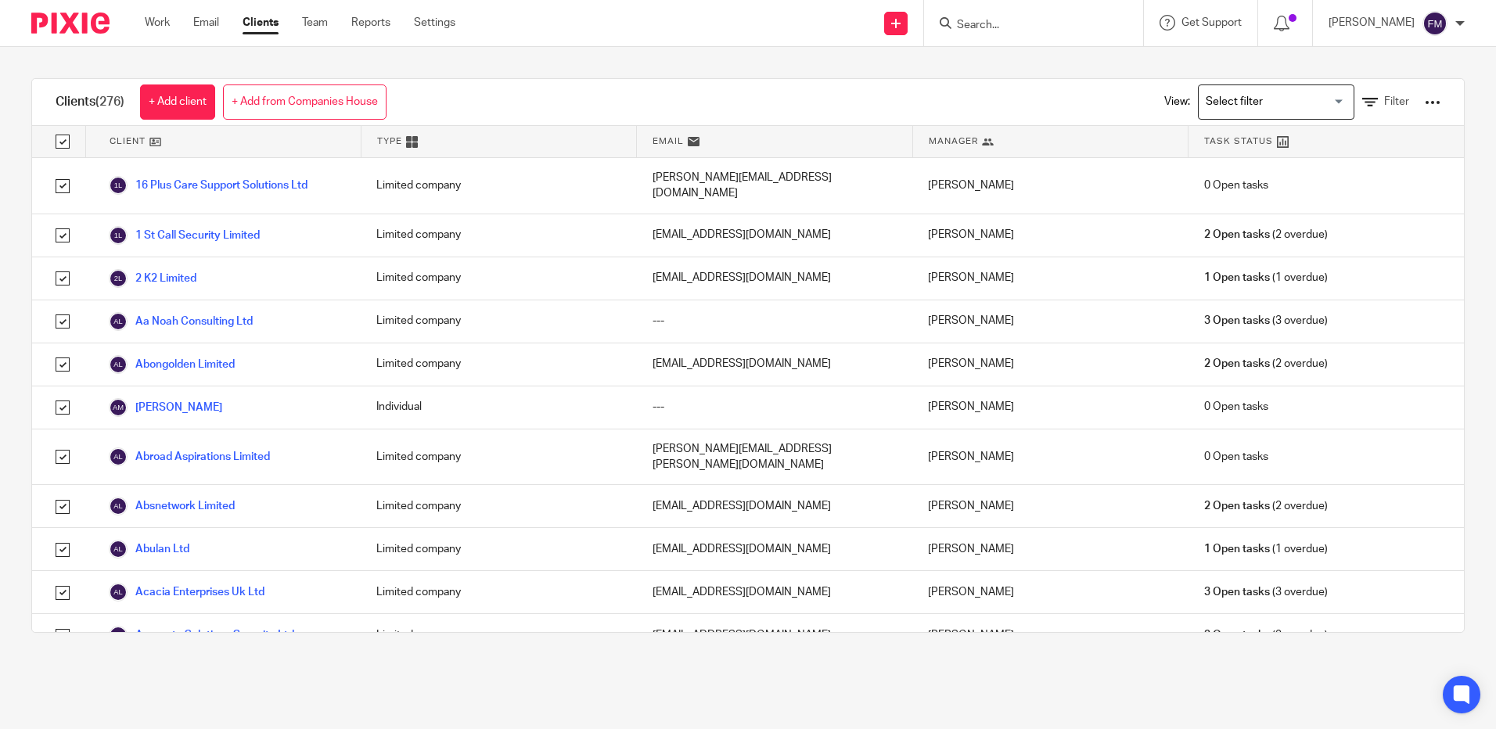
checkbox input "true"
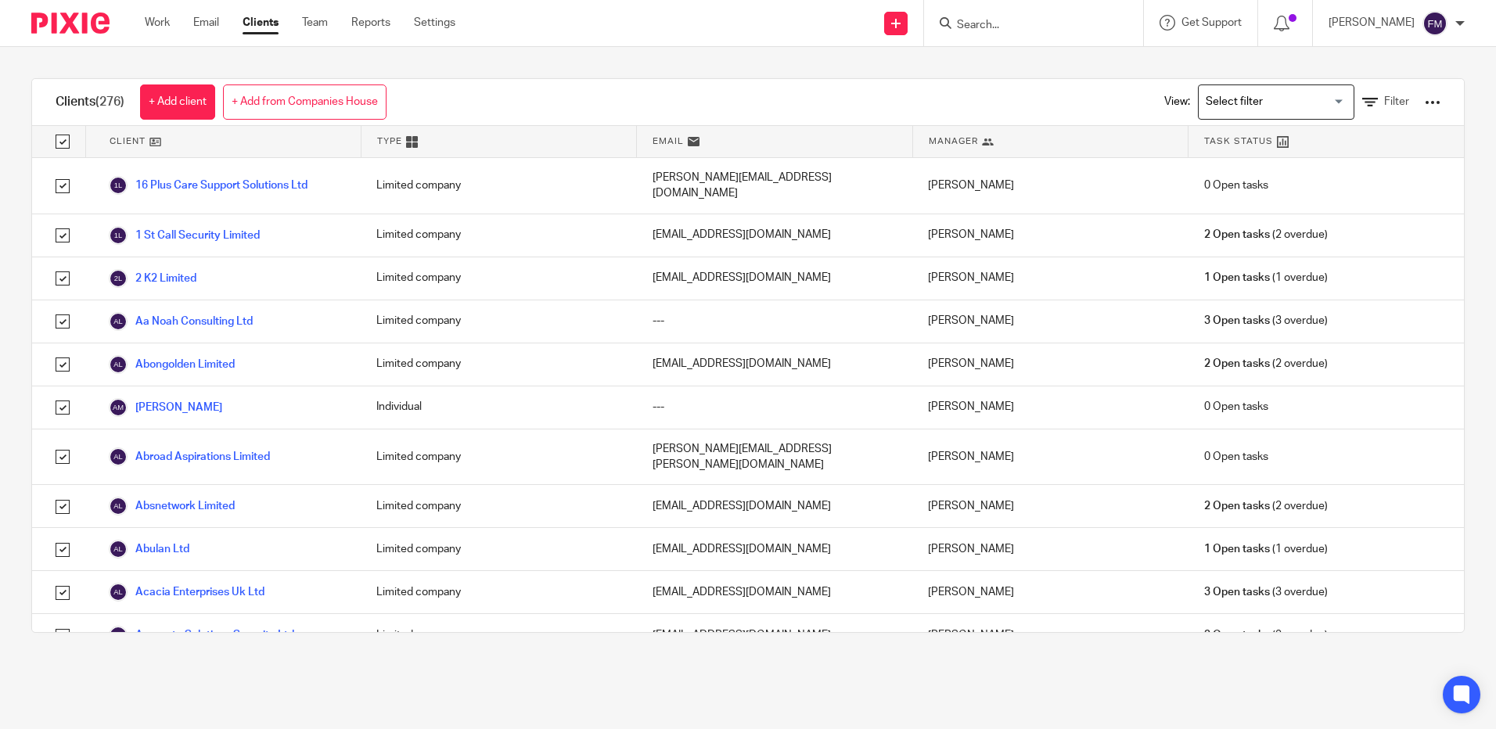
checkbox input "true"
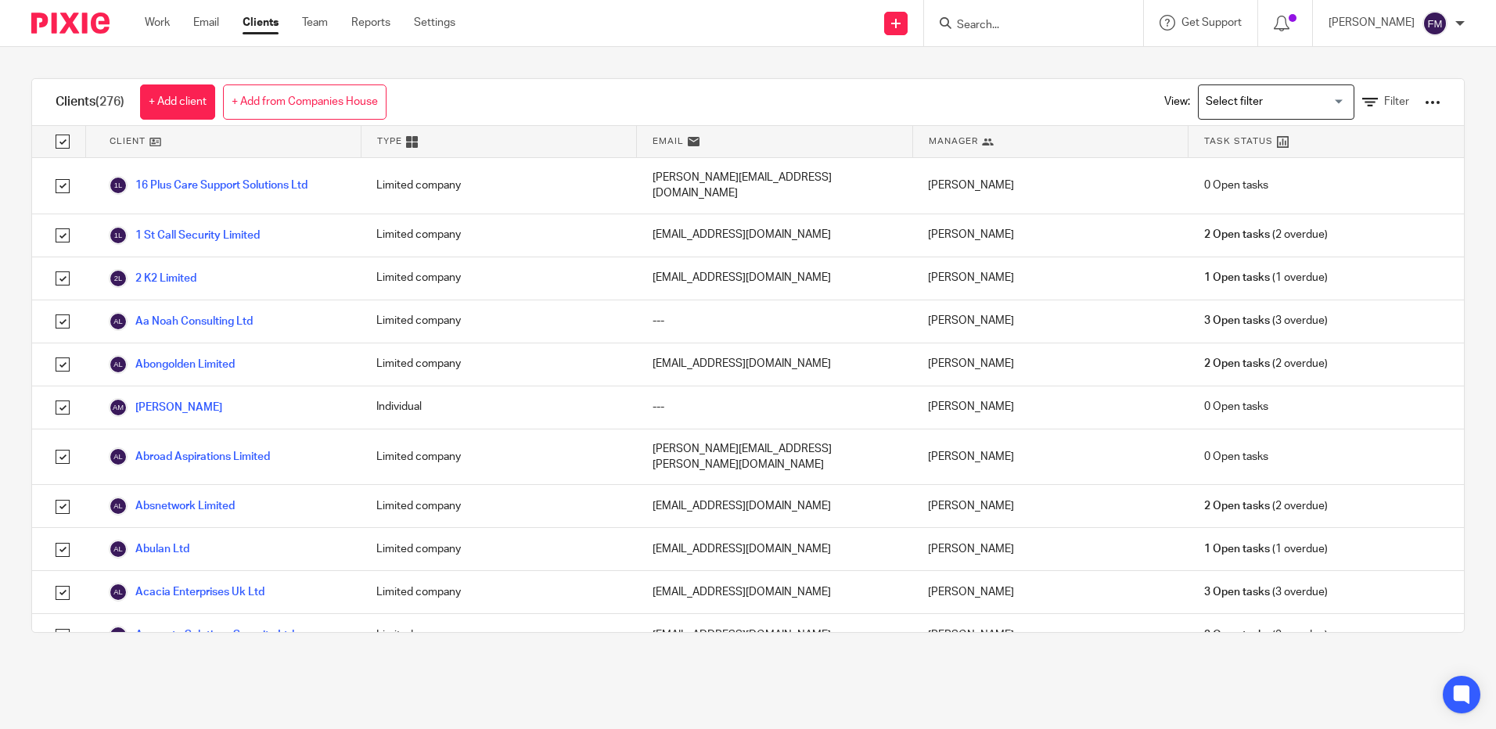
checkbox input "true"
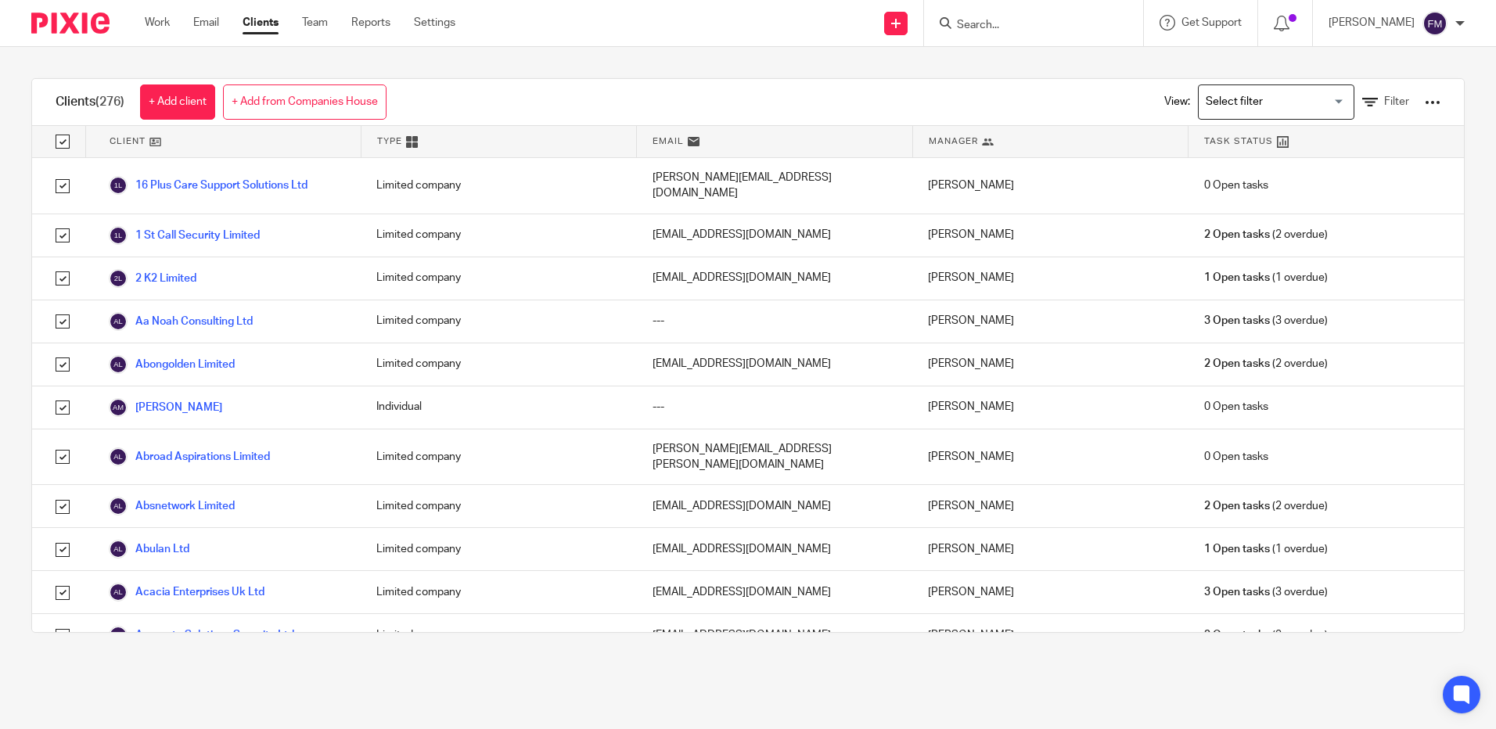
checkbox input "true"
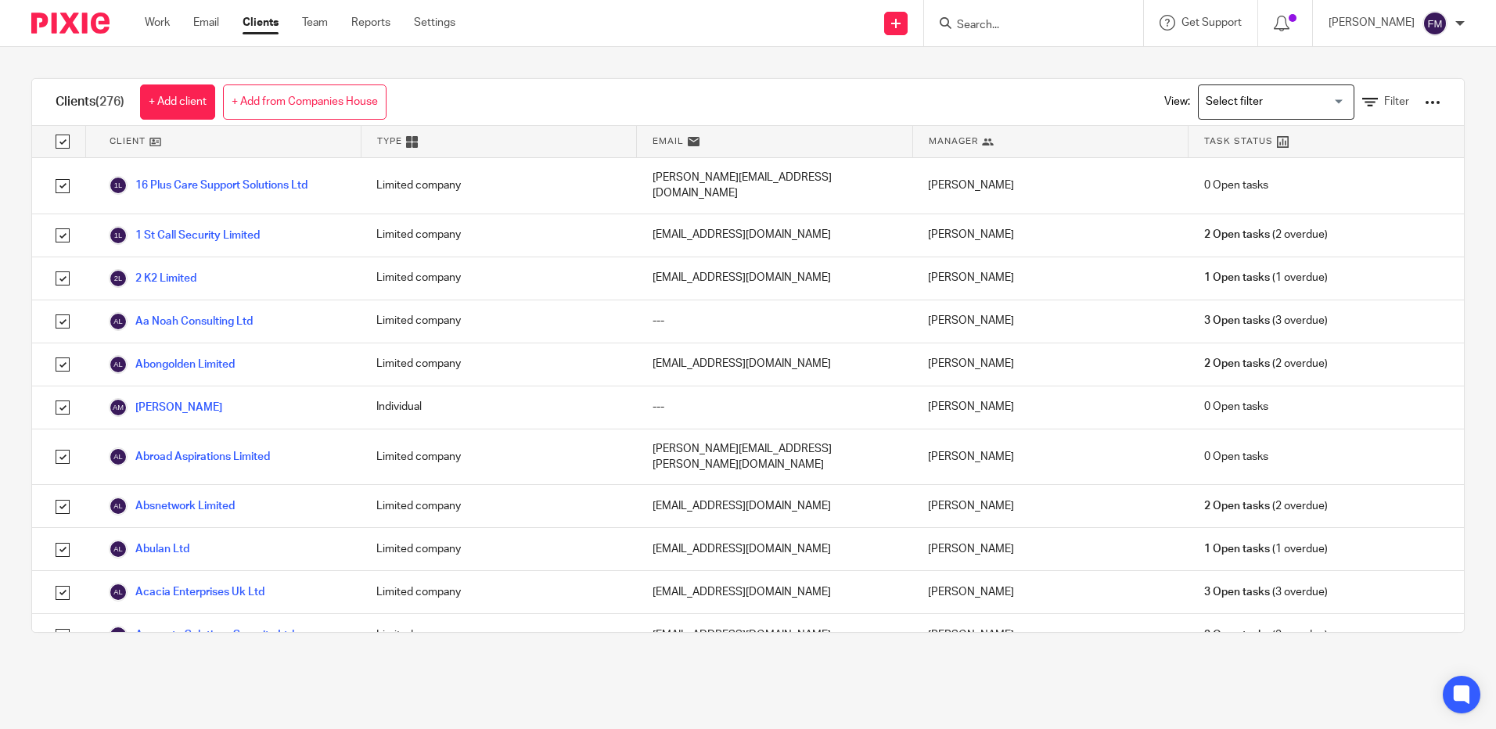
checkbox input "true"
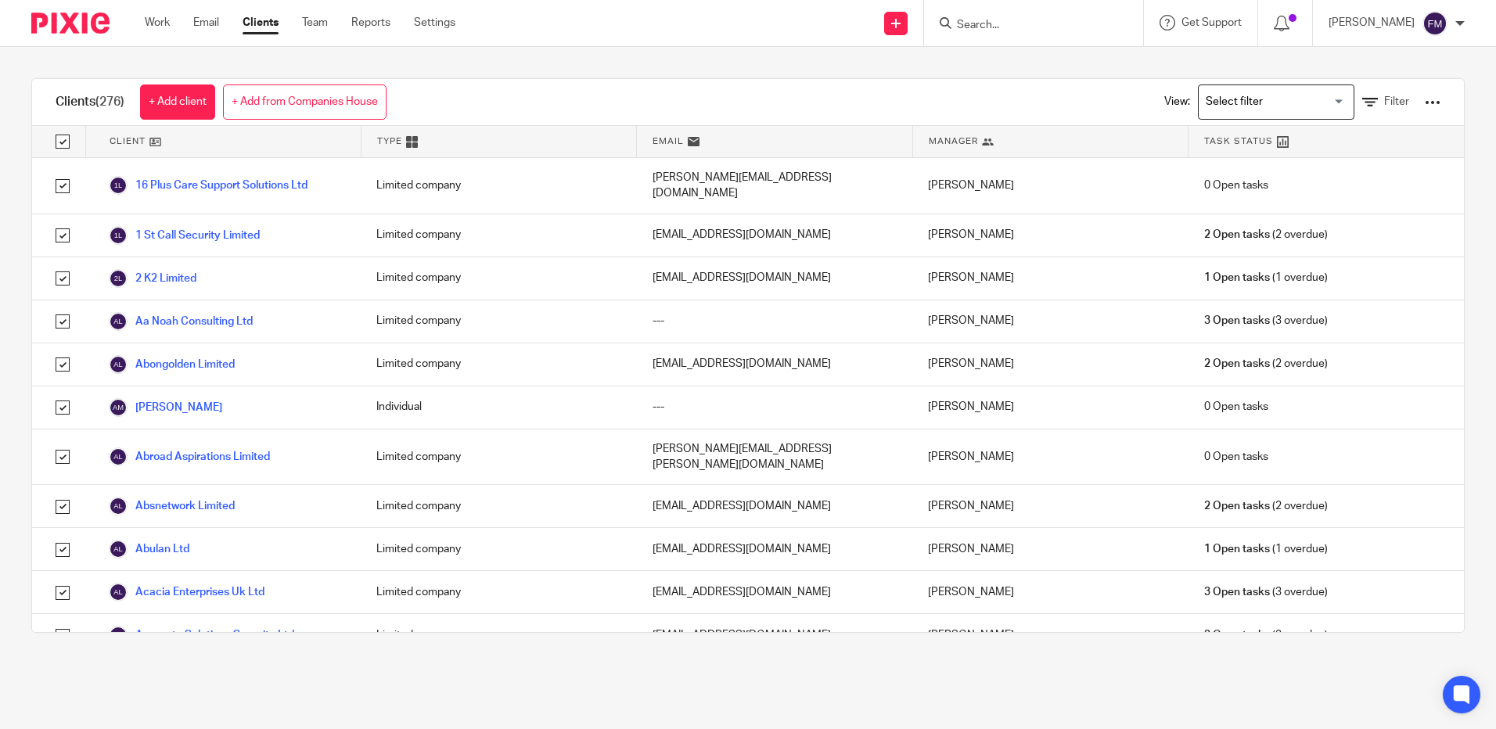
checkbox input "true"
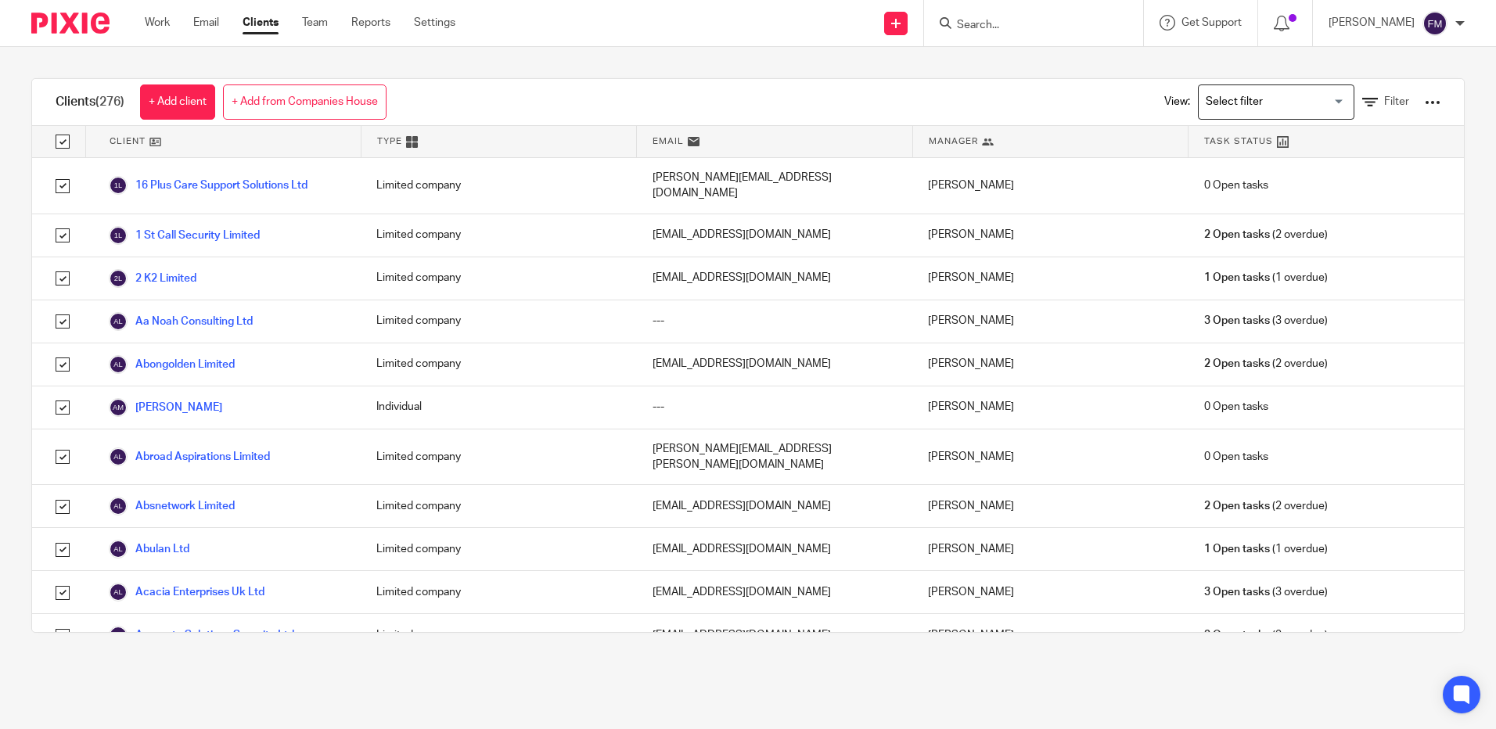
checkbox input "true"
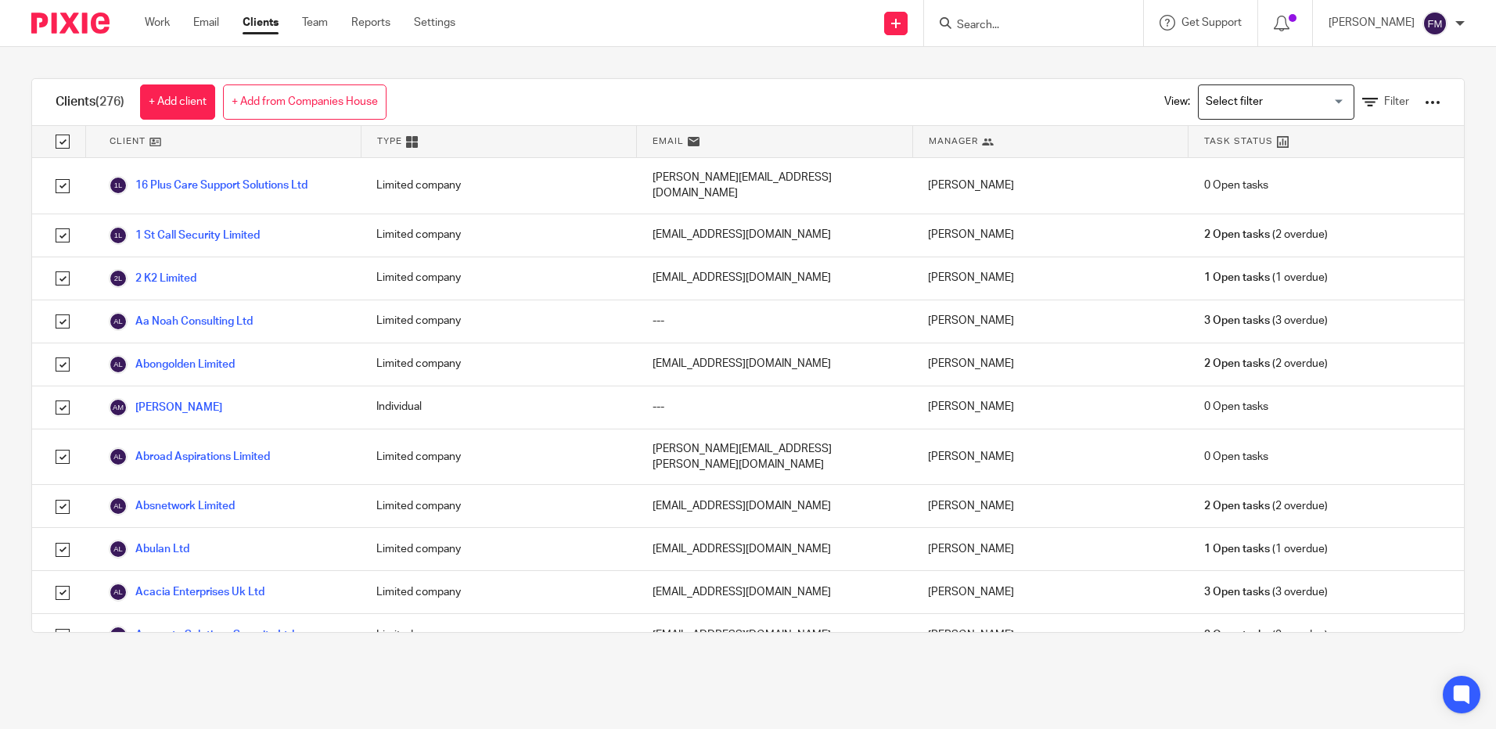
checkbox input "true"
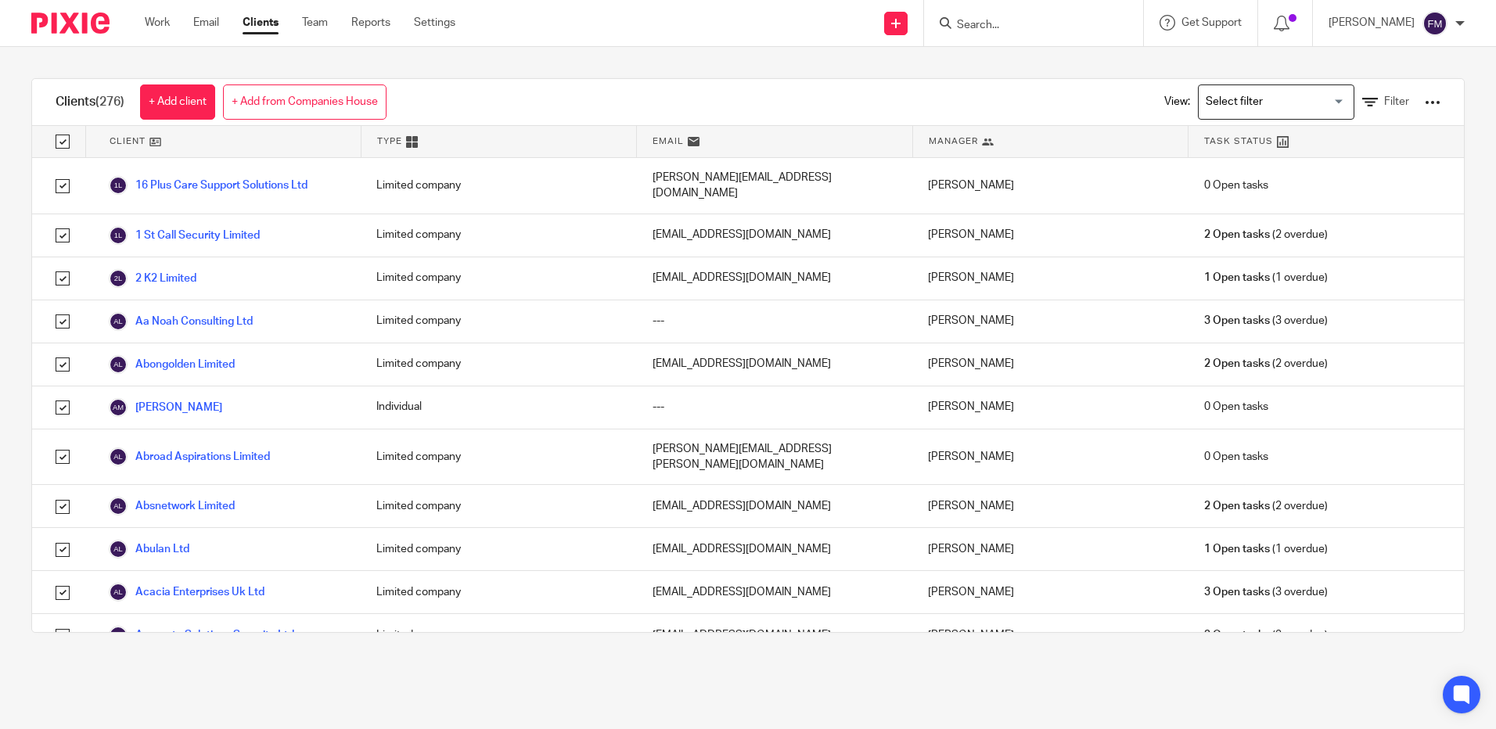
checkbox input "true"
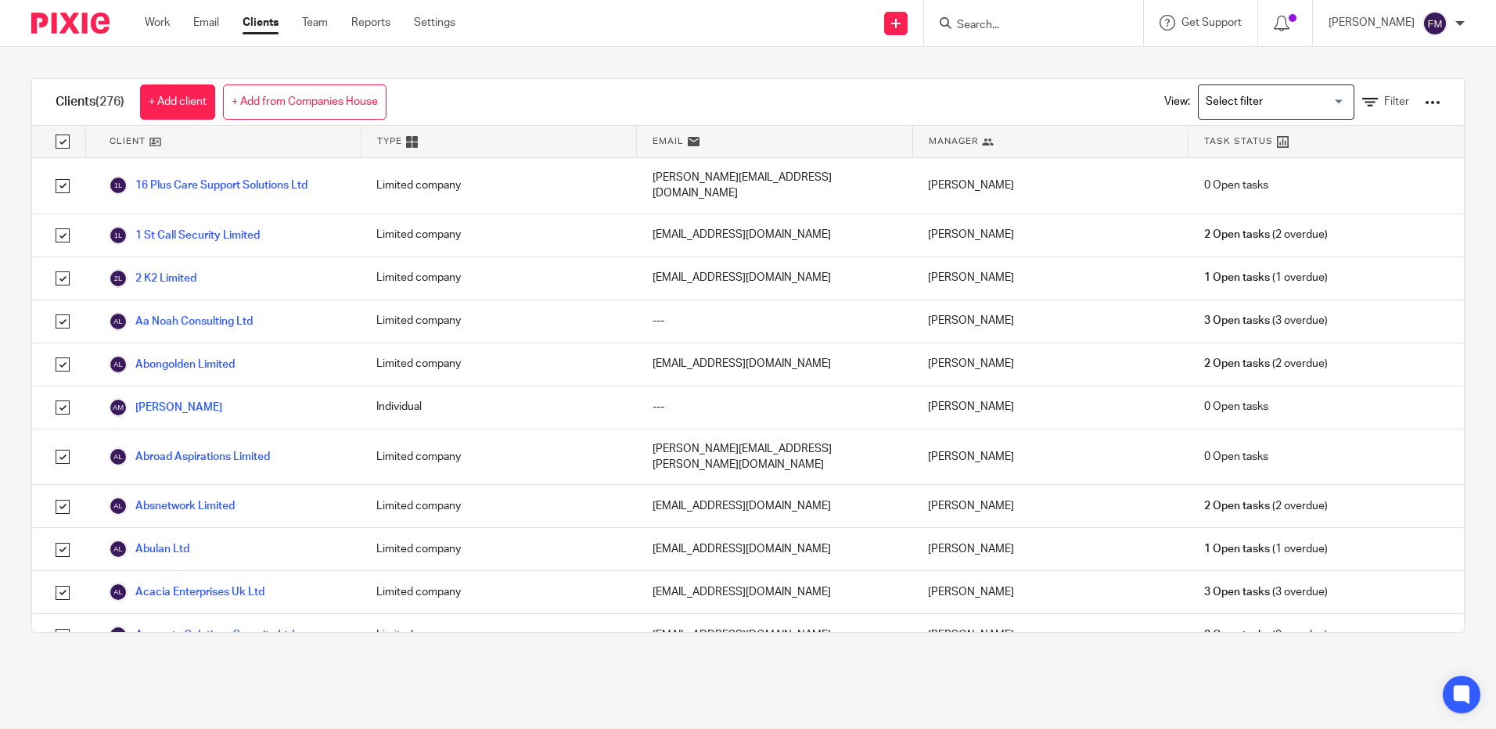
checkbox input "true"
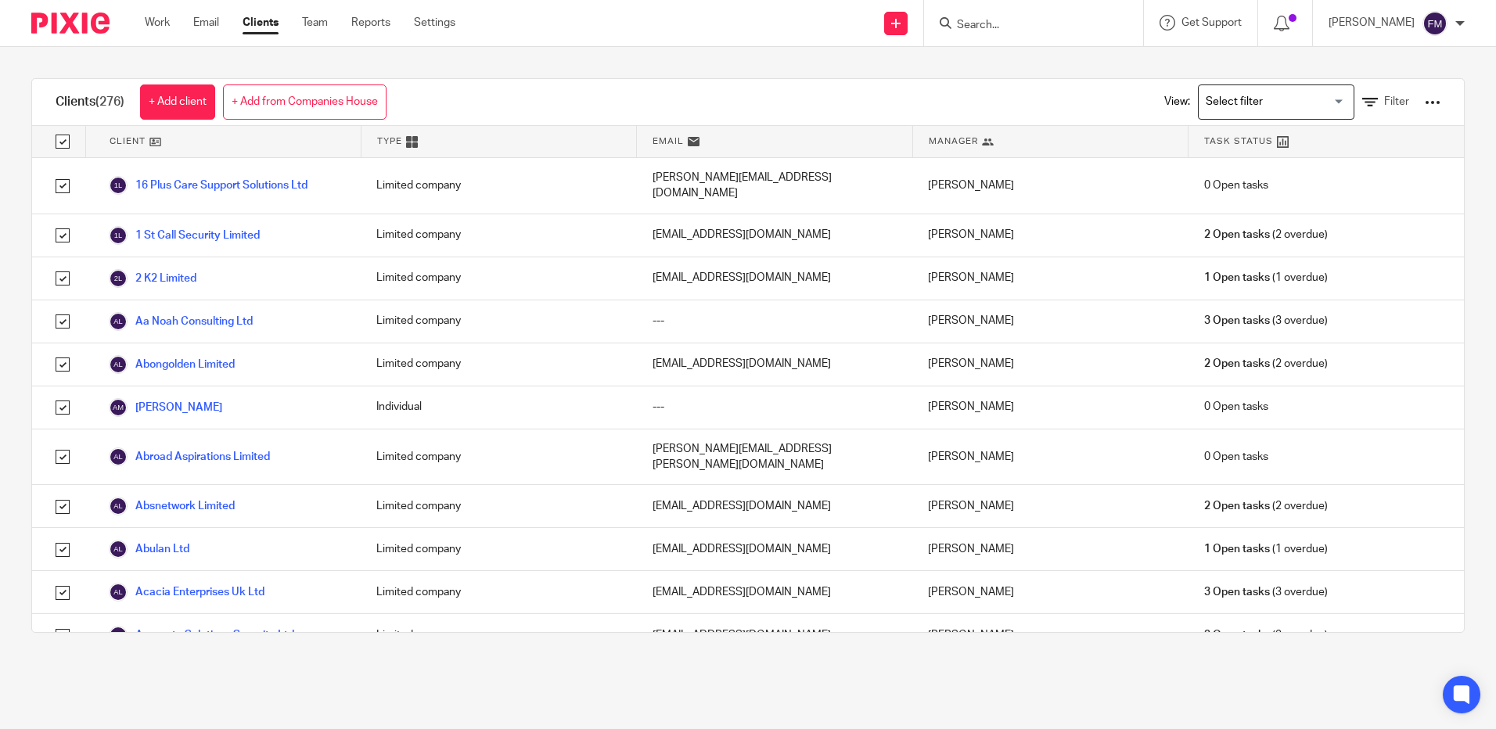
checkbox input "true"
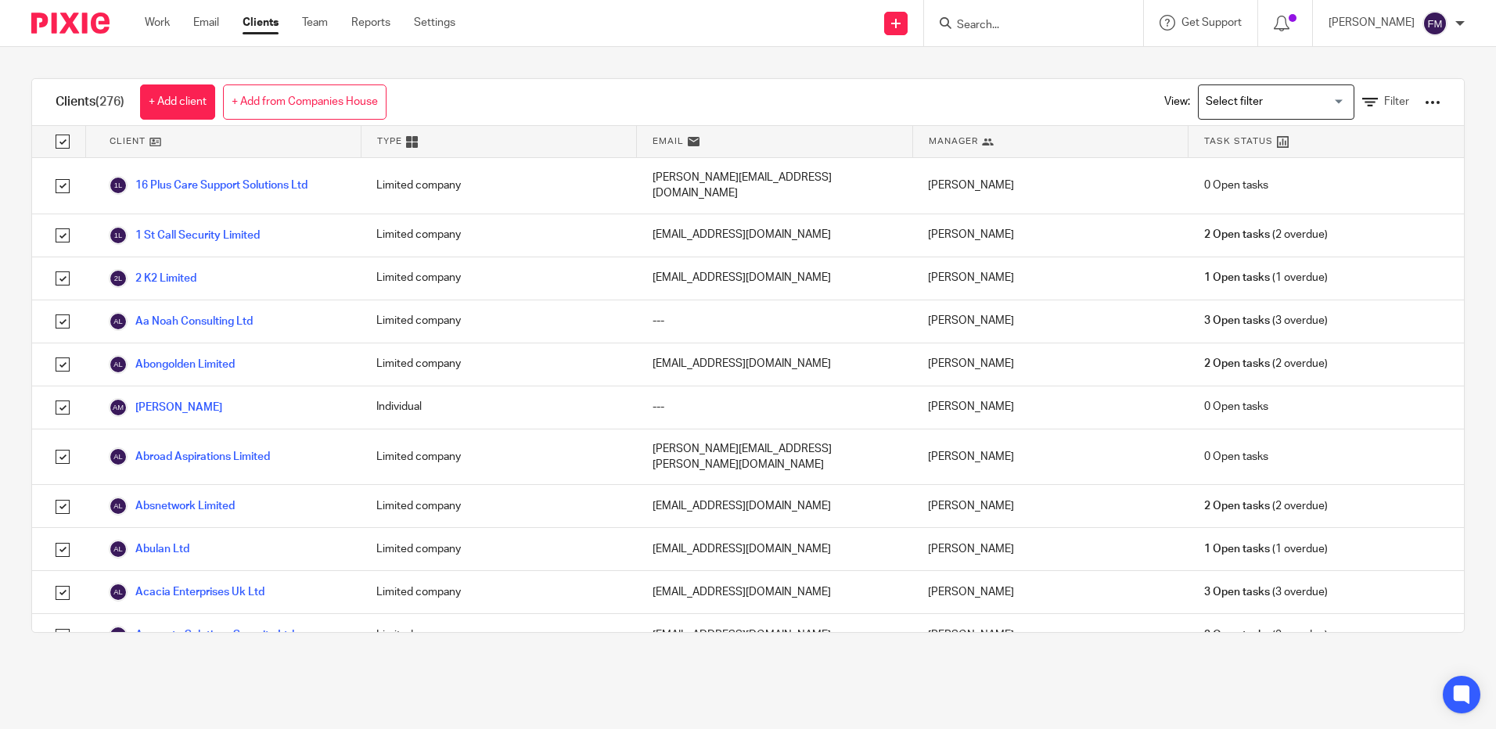
checkbox input "true"
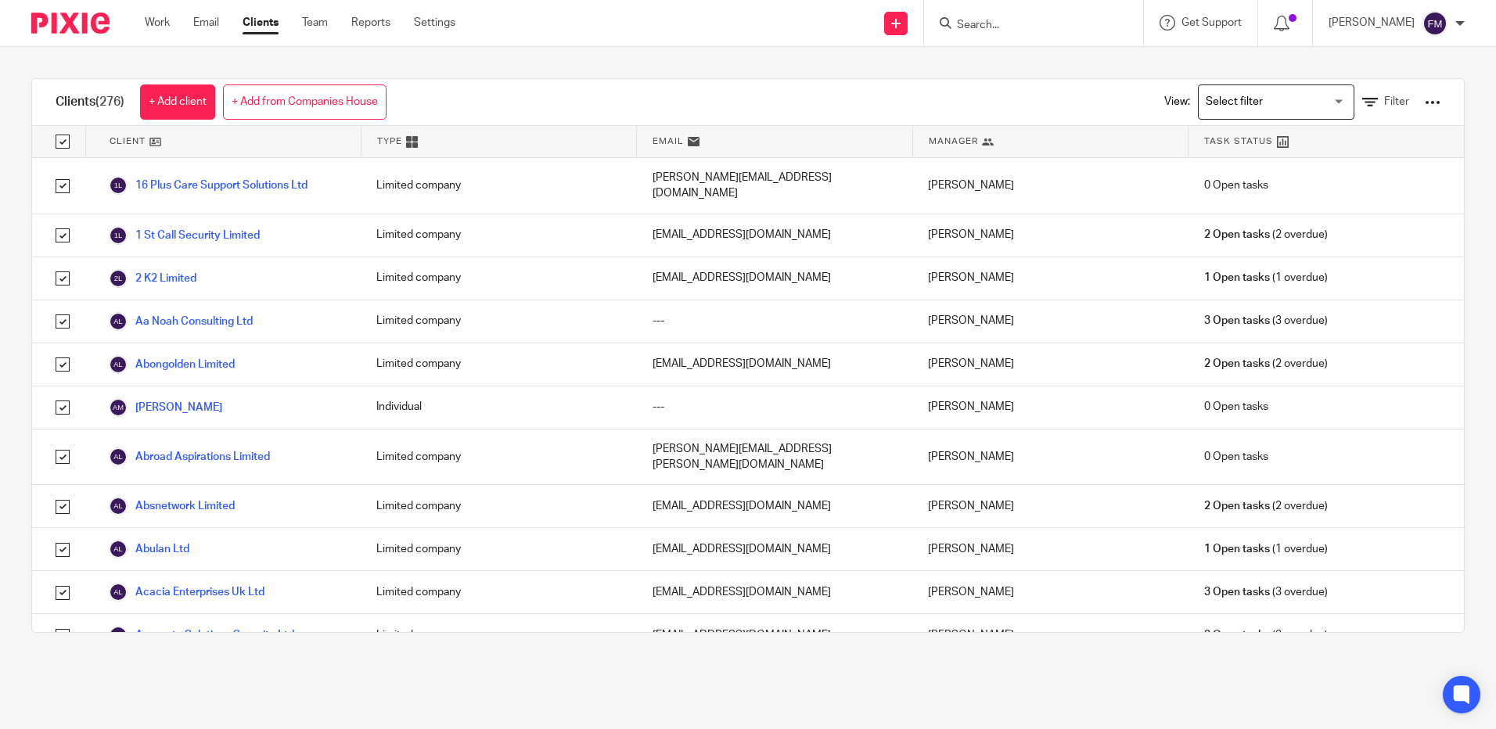
checkbox input "true"
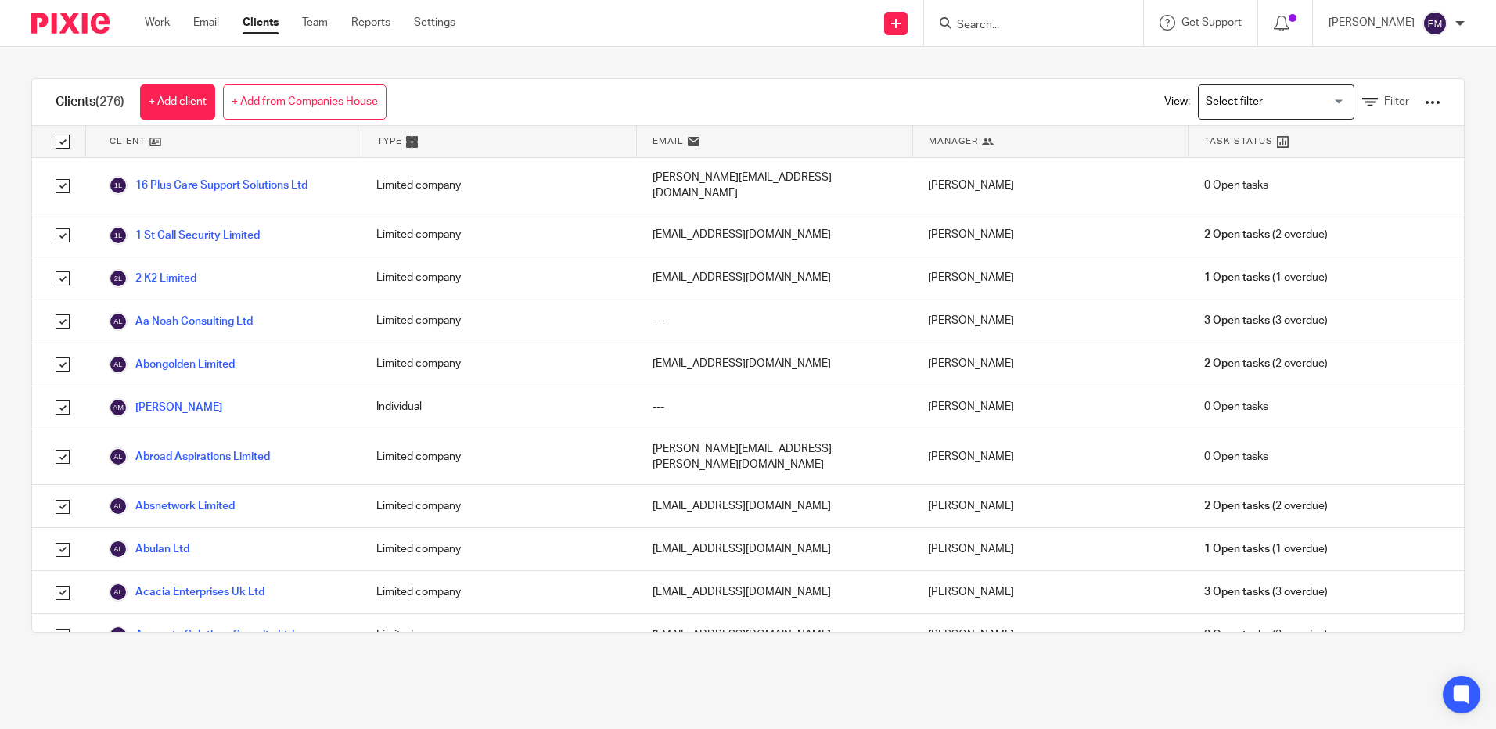
checkbox input "true"
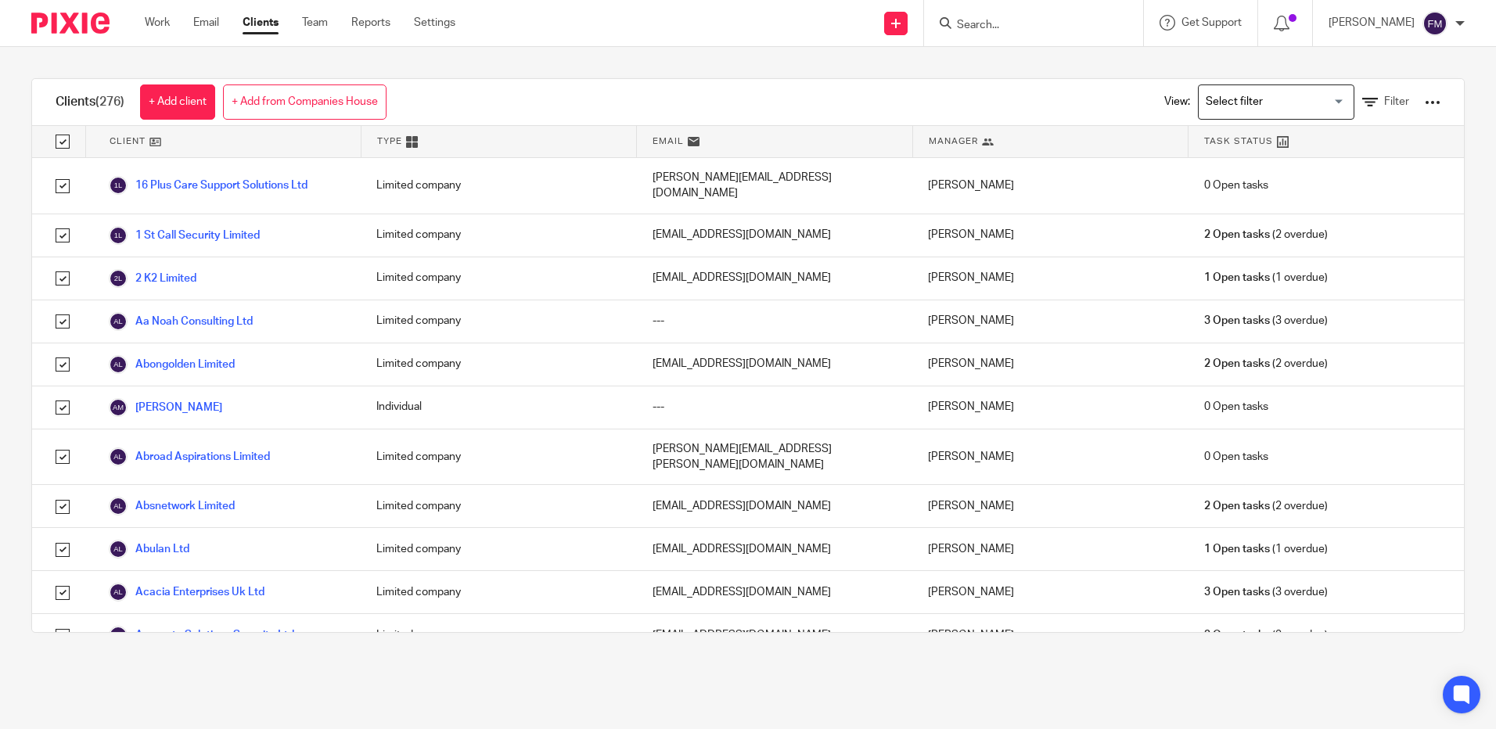
checkbox input "true"
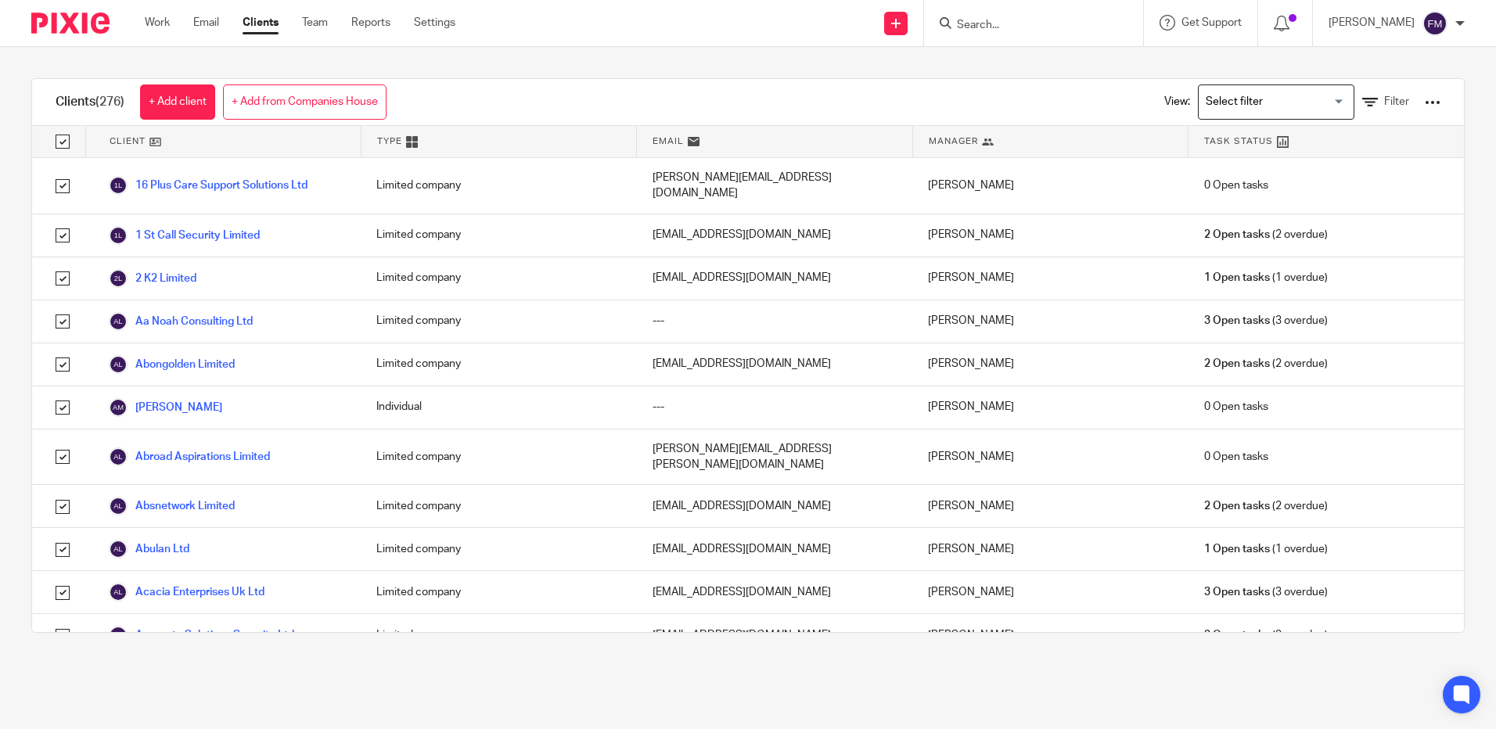
checkbox input "true"
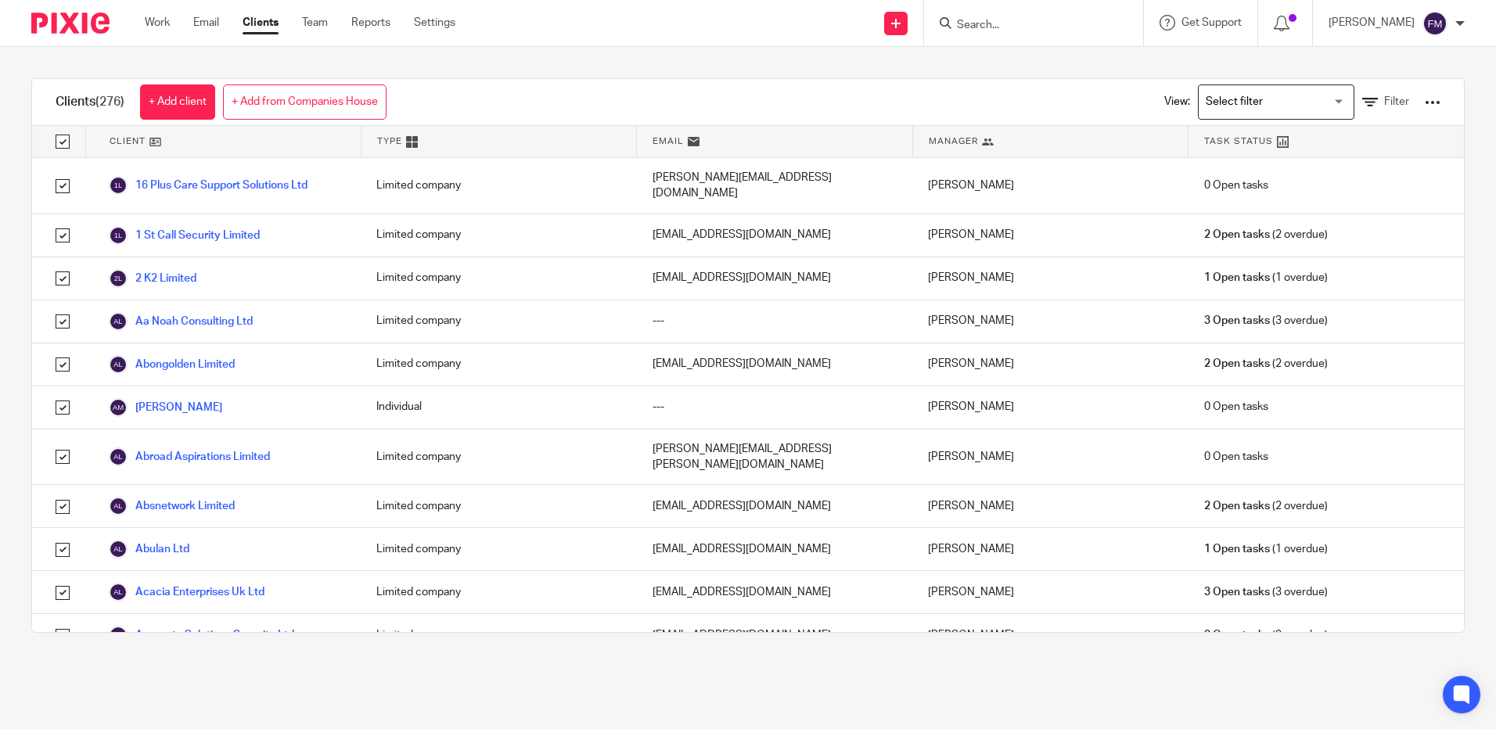
checkbox input "true"
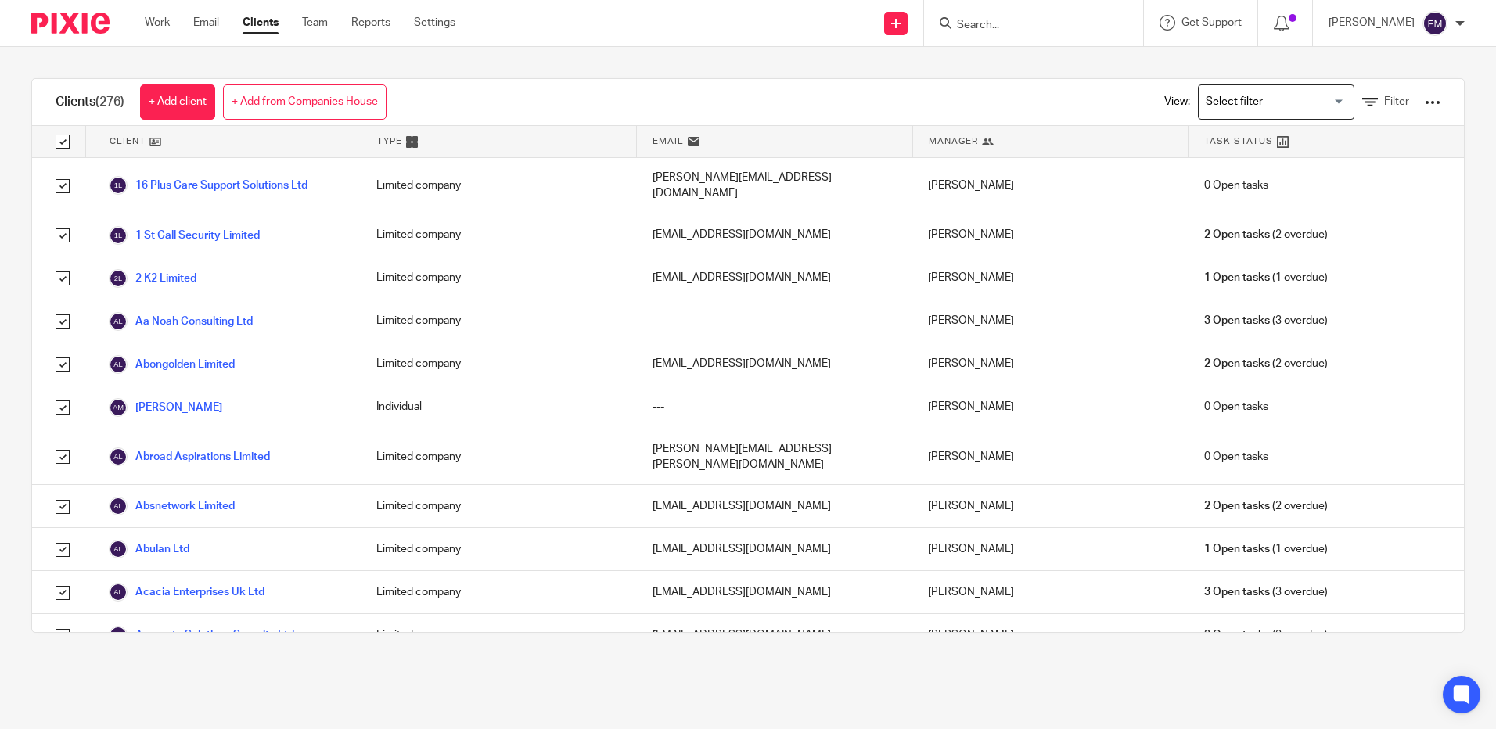
checkbox input "true"
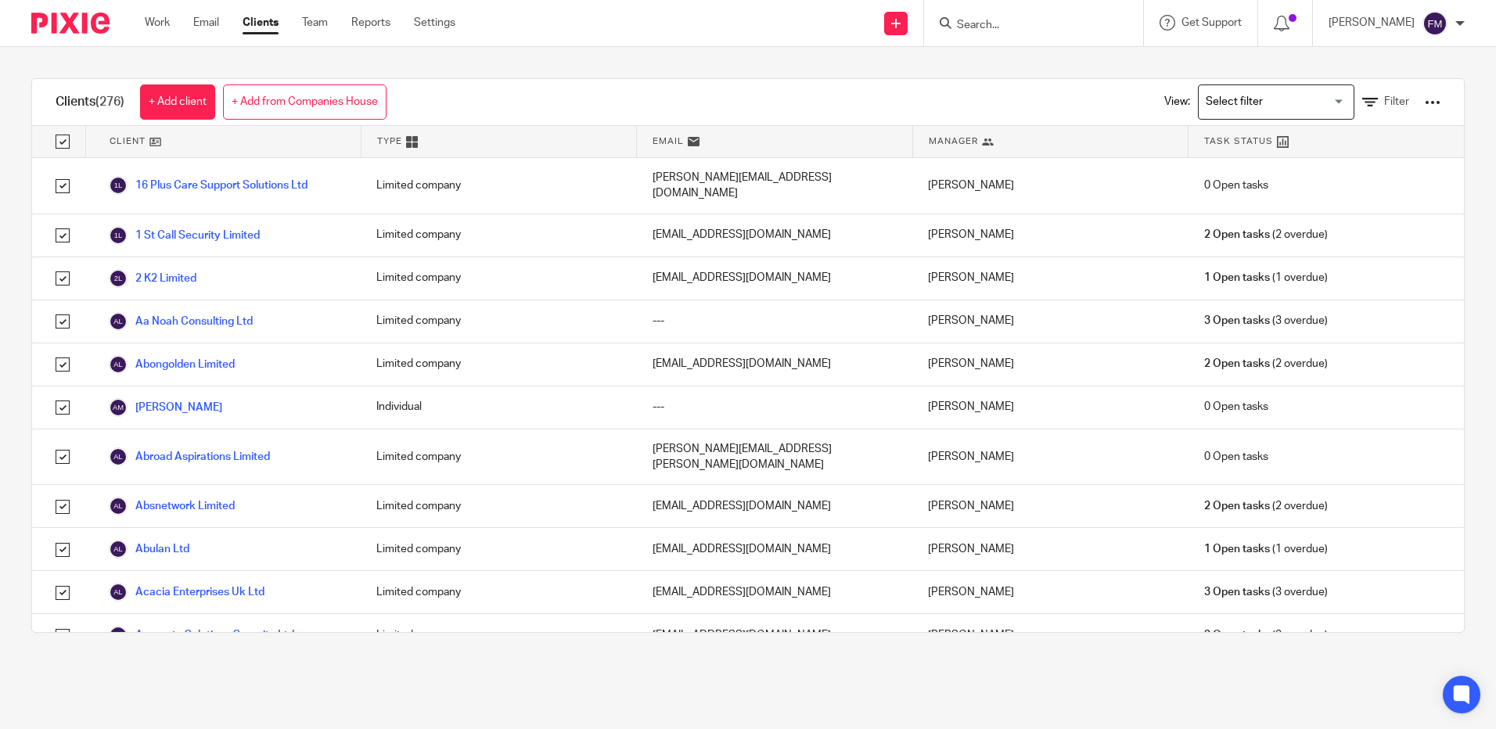
checkbox input "true"
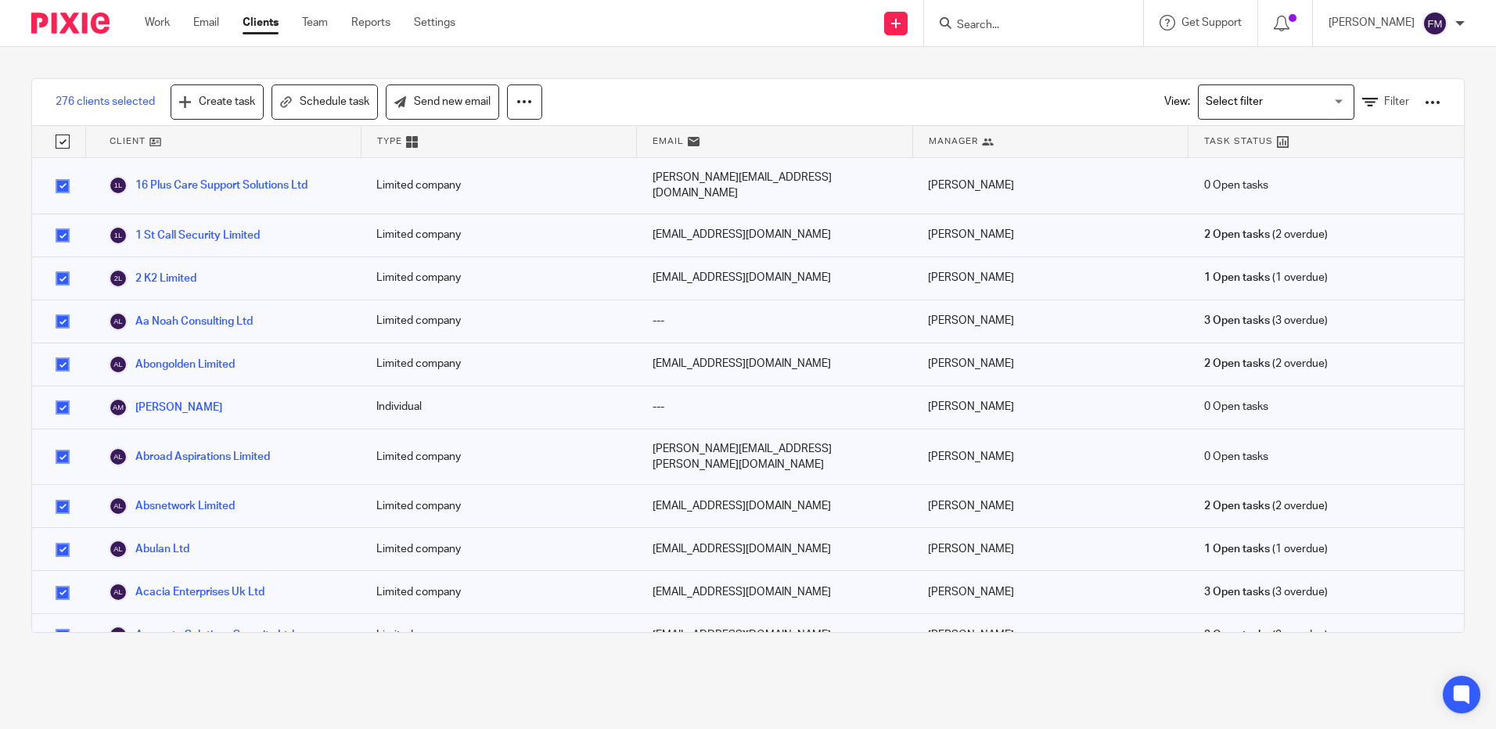
click at [1425, 102] on div at bounding box center [1433, 103] width 16 height 16
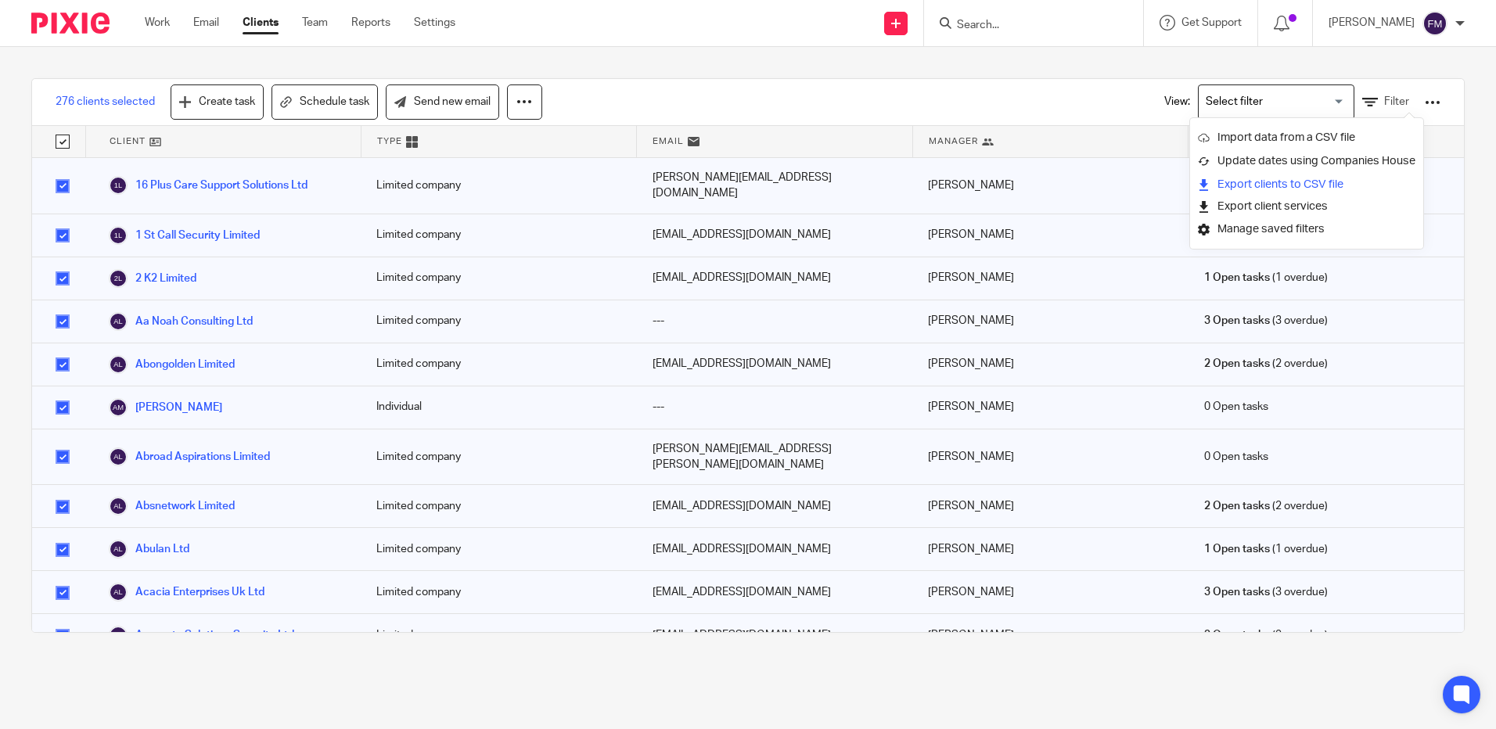
click at [1275, 179] on link "Export clients to CSV file" at bounding box center [1306, 184] width 217 height 23
click at [1006, 23] on input "Search" at bounding box center [1025, 26] width 141 height 14
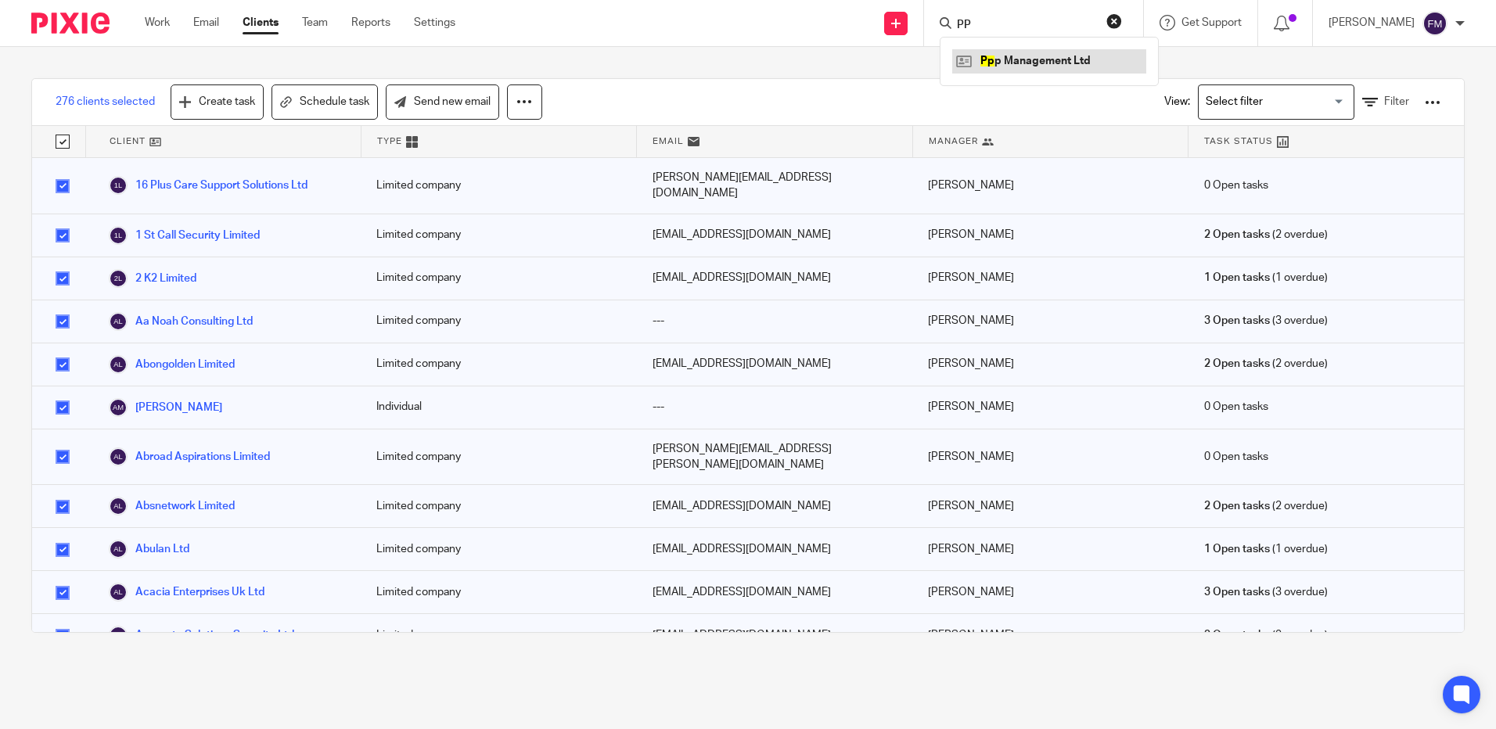
click at [1016, 52] on link at bounding box center [1049, 60] width 194 height 23
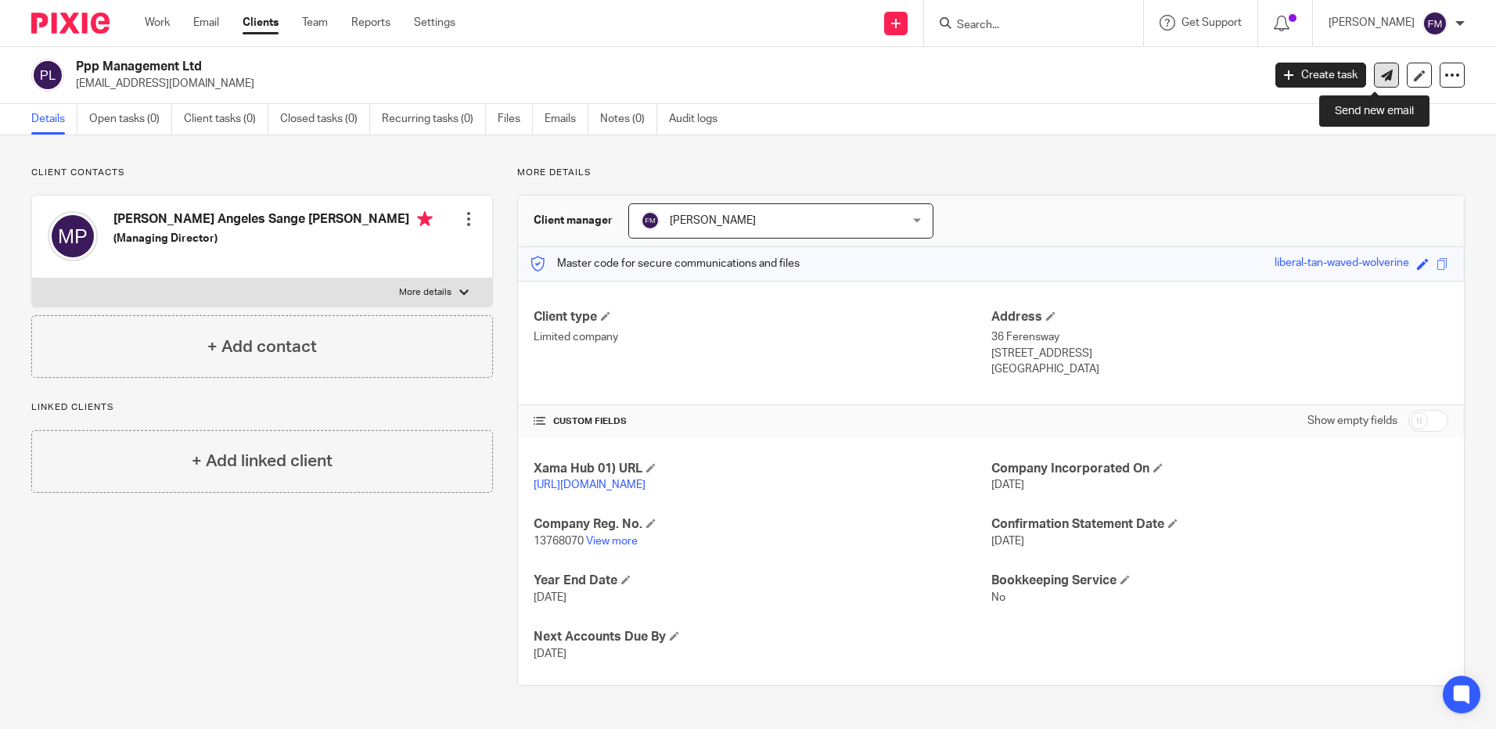
click at [1381, 71] on icon at bounding box center [1387, 76] width 12 height 12
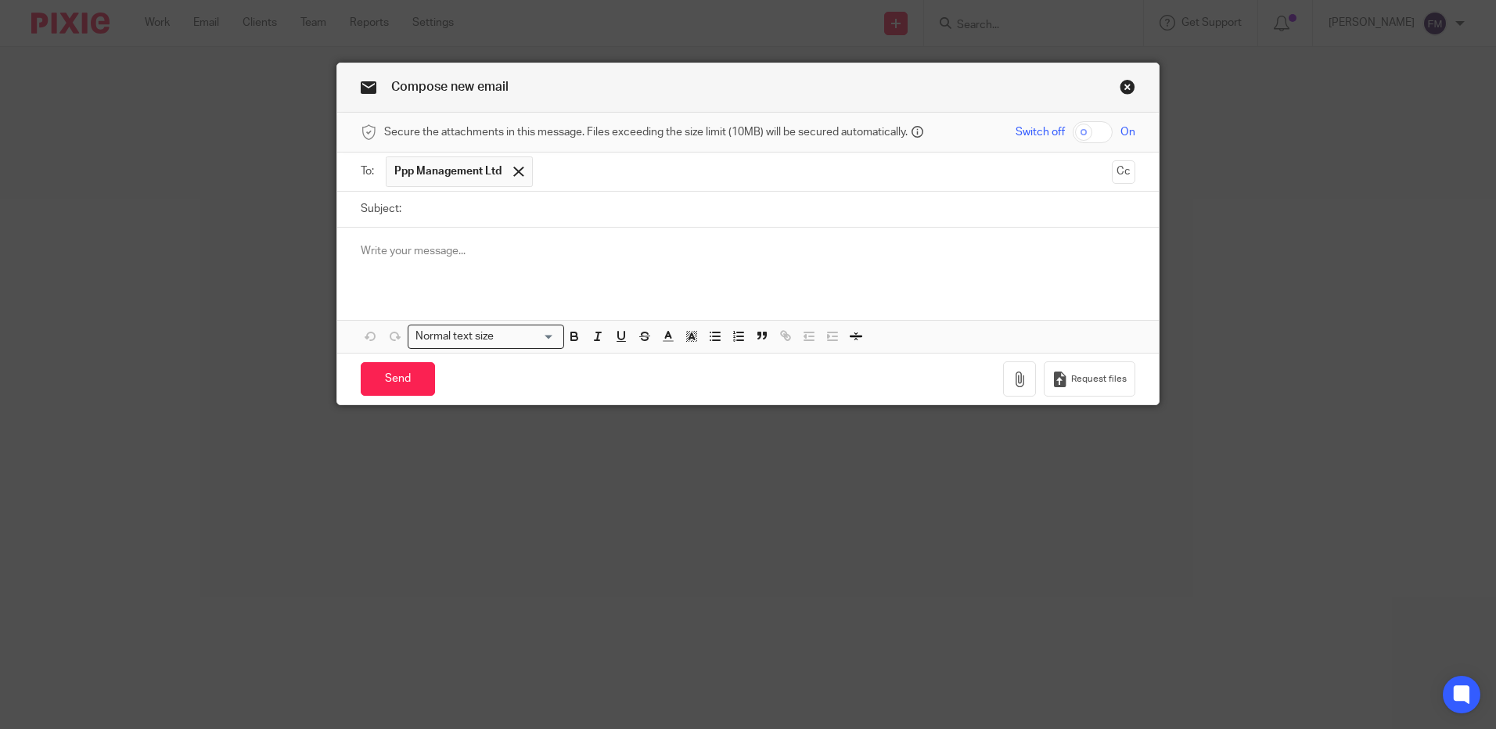
click at [432, 211] on input "Subject:" at bounding box center [772, 209] width 726 height 35
type input "2024 Accounts"
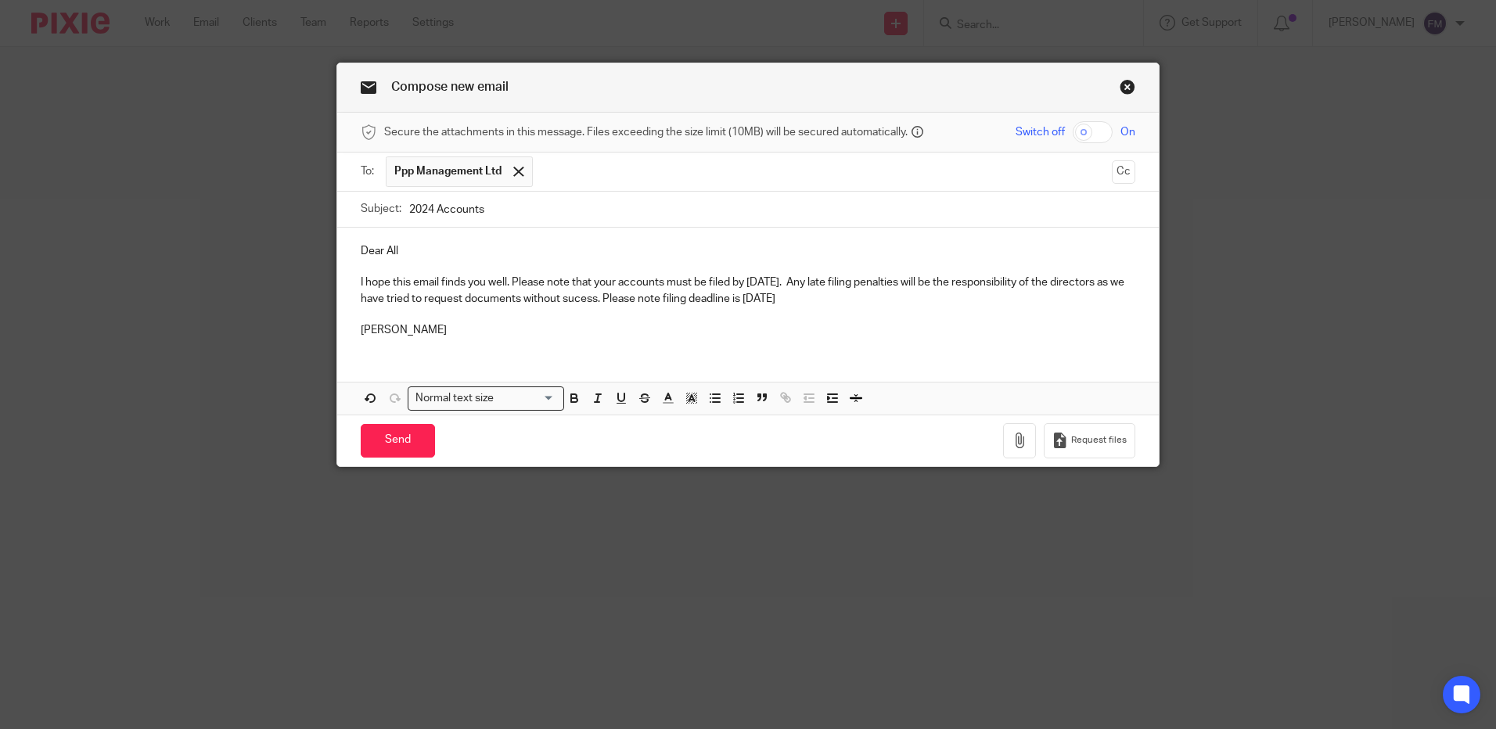
click at [612, 297] on p "I hope this email finds you well. Please note that your accounts must be filed …" at bounding box center [748, 291] width 775 height 32
click at [603, 297] on p "I hope this email finds you well. Please note that your accounts must be filed …" at bounding box center [748, 291] width 775 height 32
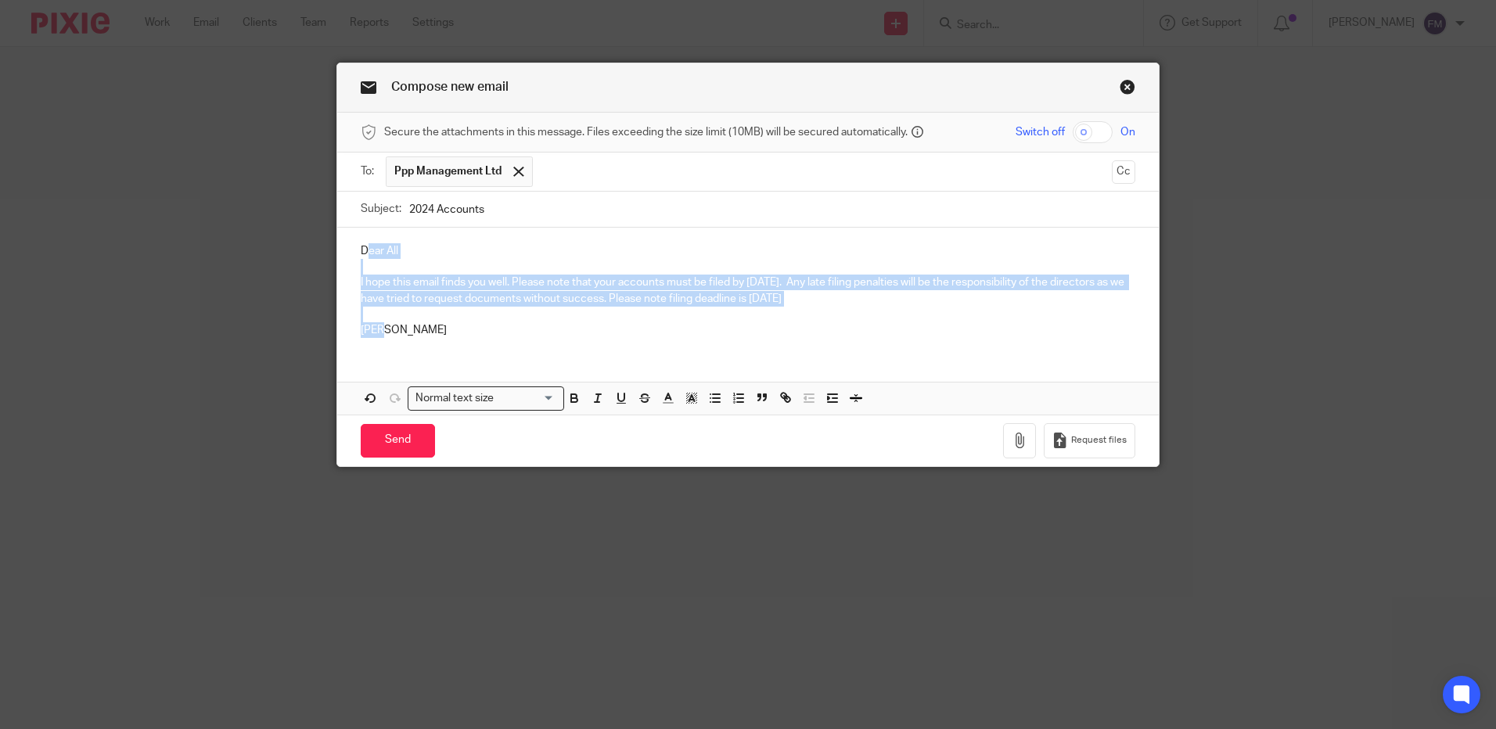
drag, startPoint x: 360, startPoint y: 246, endPoint x: 440, endPoint y: 329, distance: 115.1
click at [438, 334] on div "Dear All I hope this email finds you well. Please note that your accounts must …" at bounding box center [747, 289] width 821 height 123
copy div "ear All I hope this email finds you well. Please note that your accounts must b…"
click at [394, 442] on input "Send" at bounding box center [398, 441] width 74 height 34
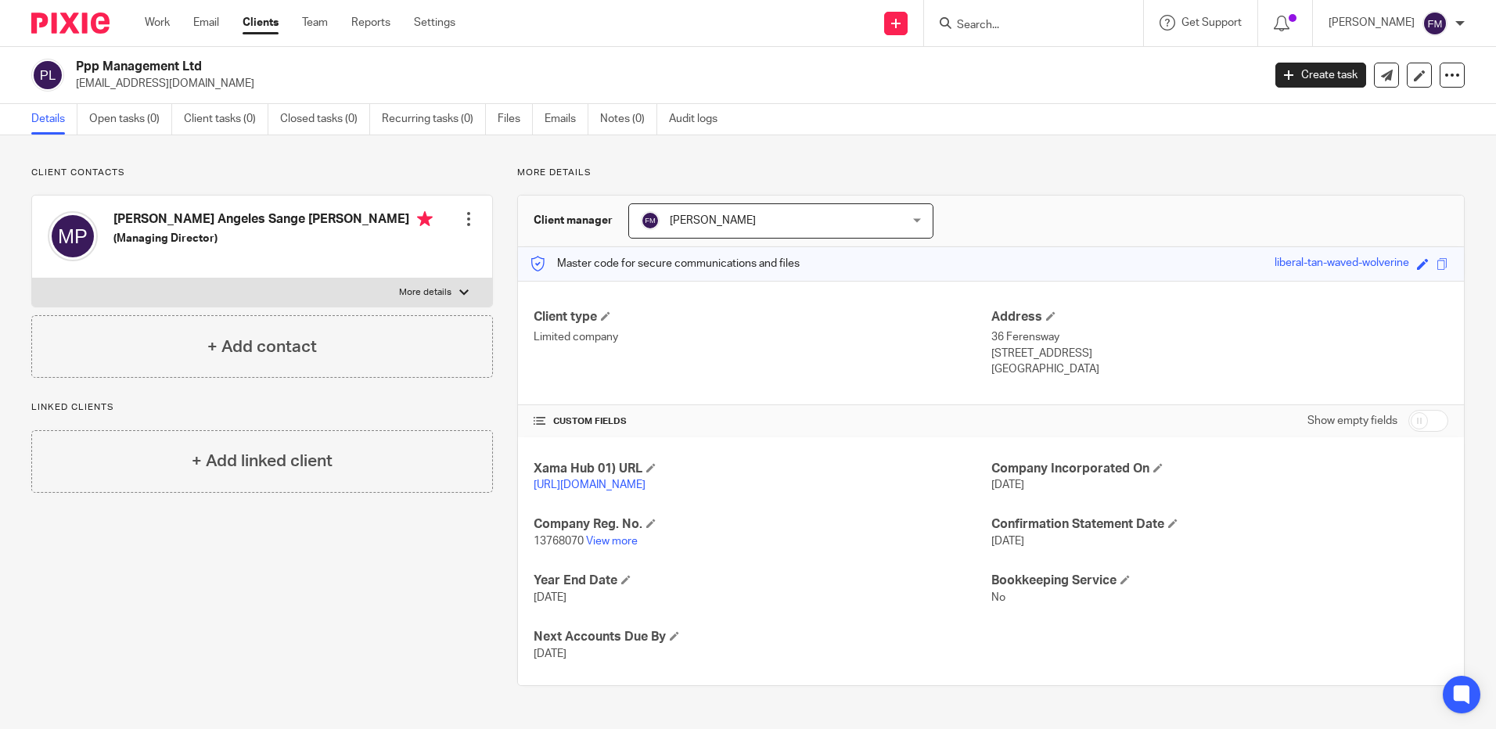
click at [979, 23] on input "Search" at bounding box center [1025, 26] width 141 height 14
type input "tel"
click at [1010, 56] on link at bounding box center [1049, 60] width 194 height 23
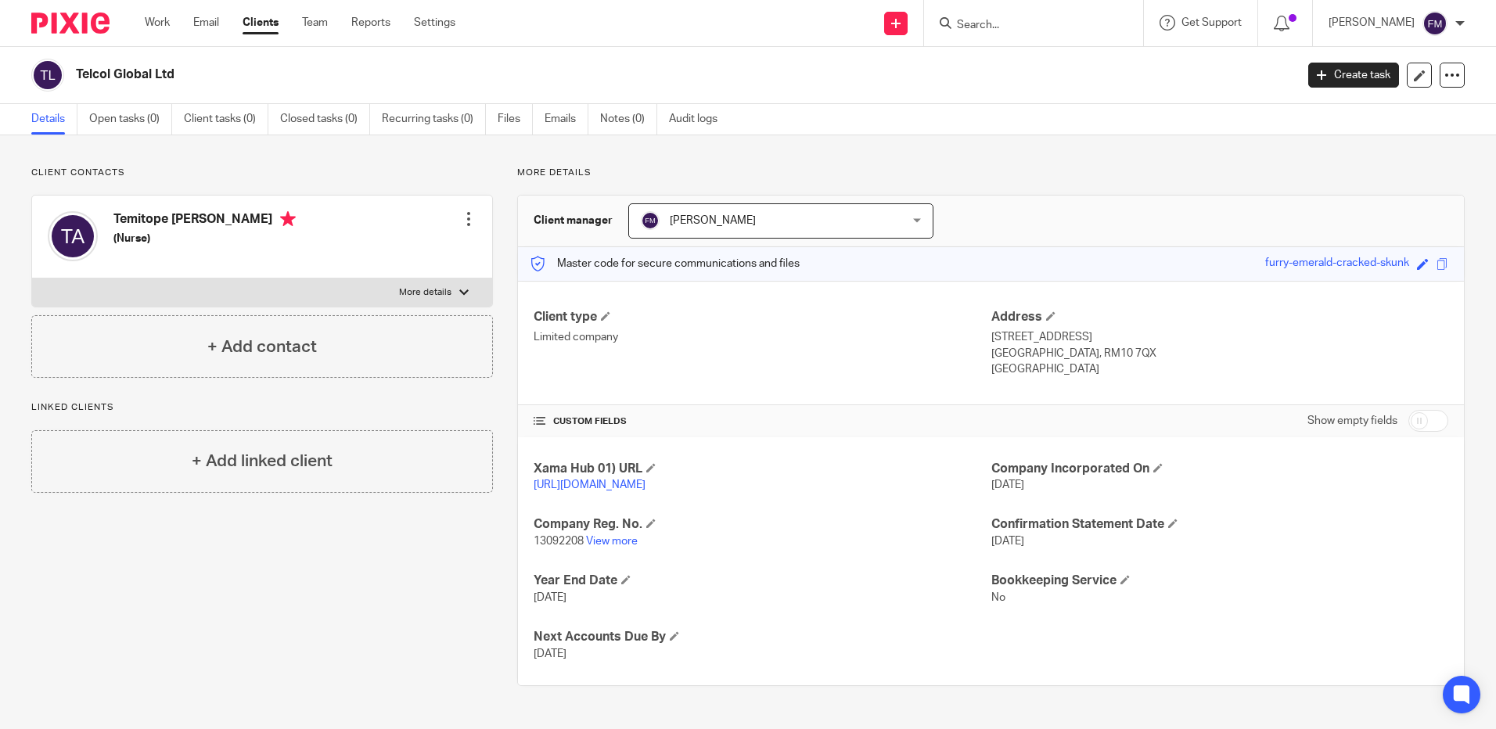
click at [998, 16] on form at bounding box center [1038, 23] width 167 height 20
click at [987, 31] on input "Search" at bounding box center [1025, 26] width 141 height 14
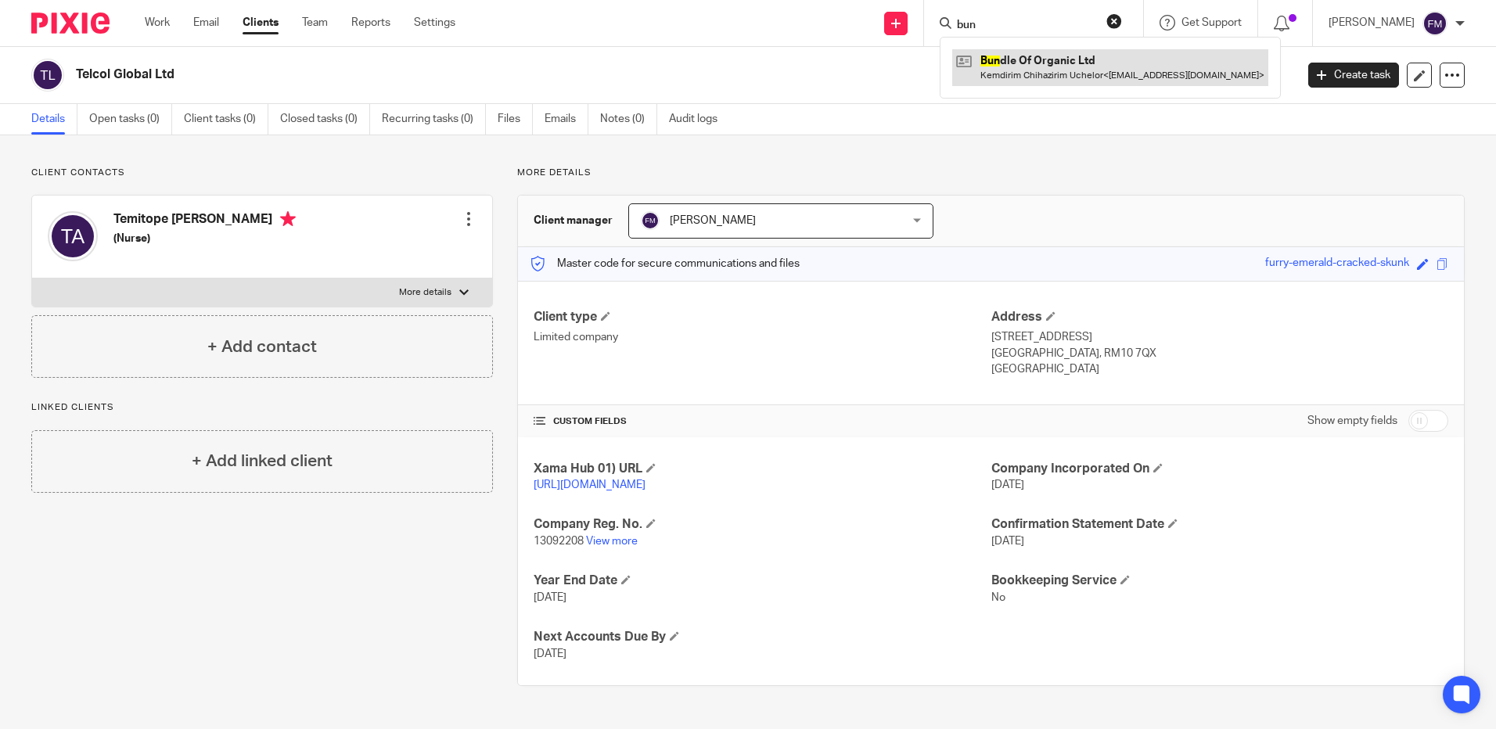
type input "bun"
click at [1011, 63] on link at bounding box center [1110, 67] width 316 height 36
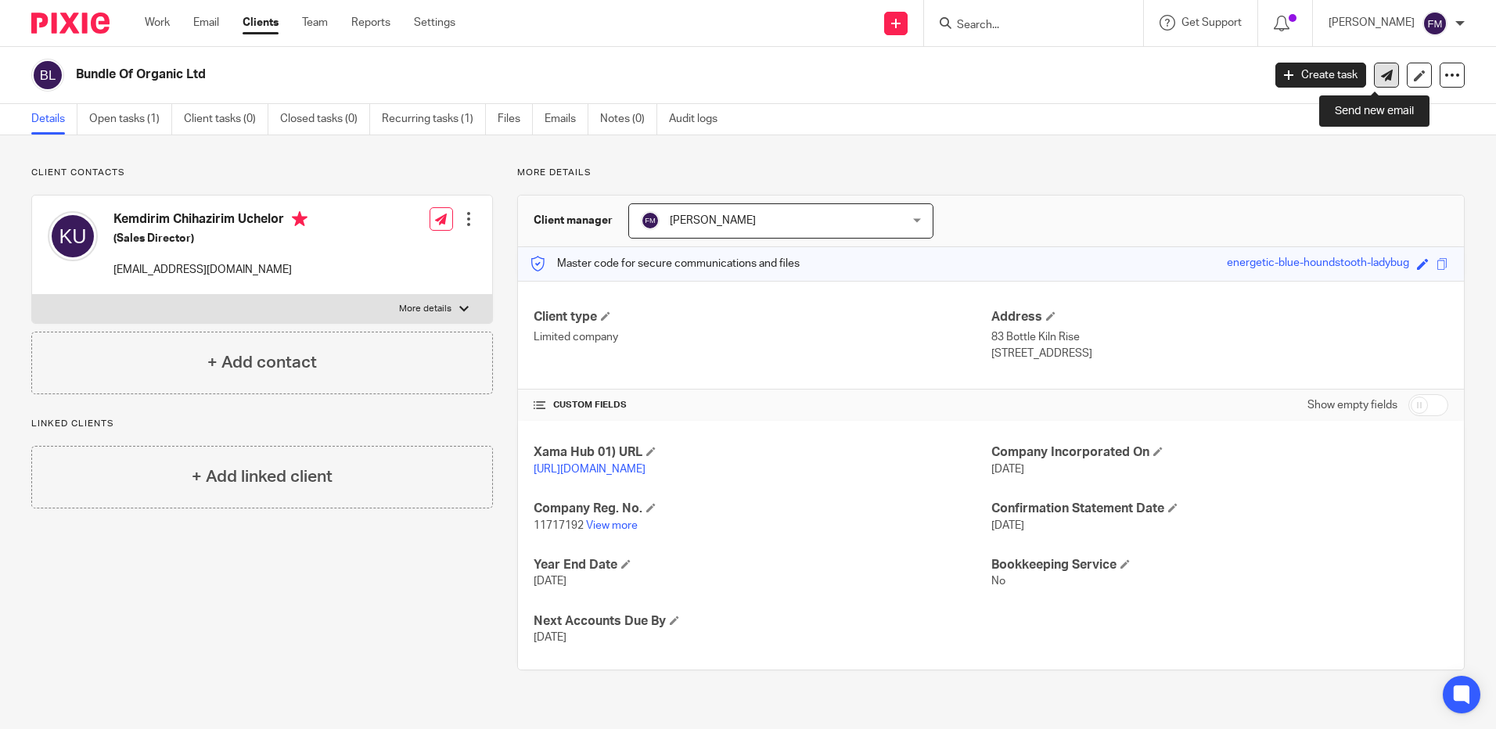
click at [1381, 76] on icon at bounding box center [1387, 76] width 12 height 12
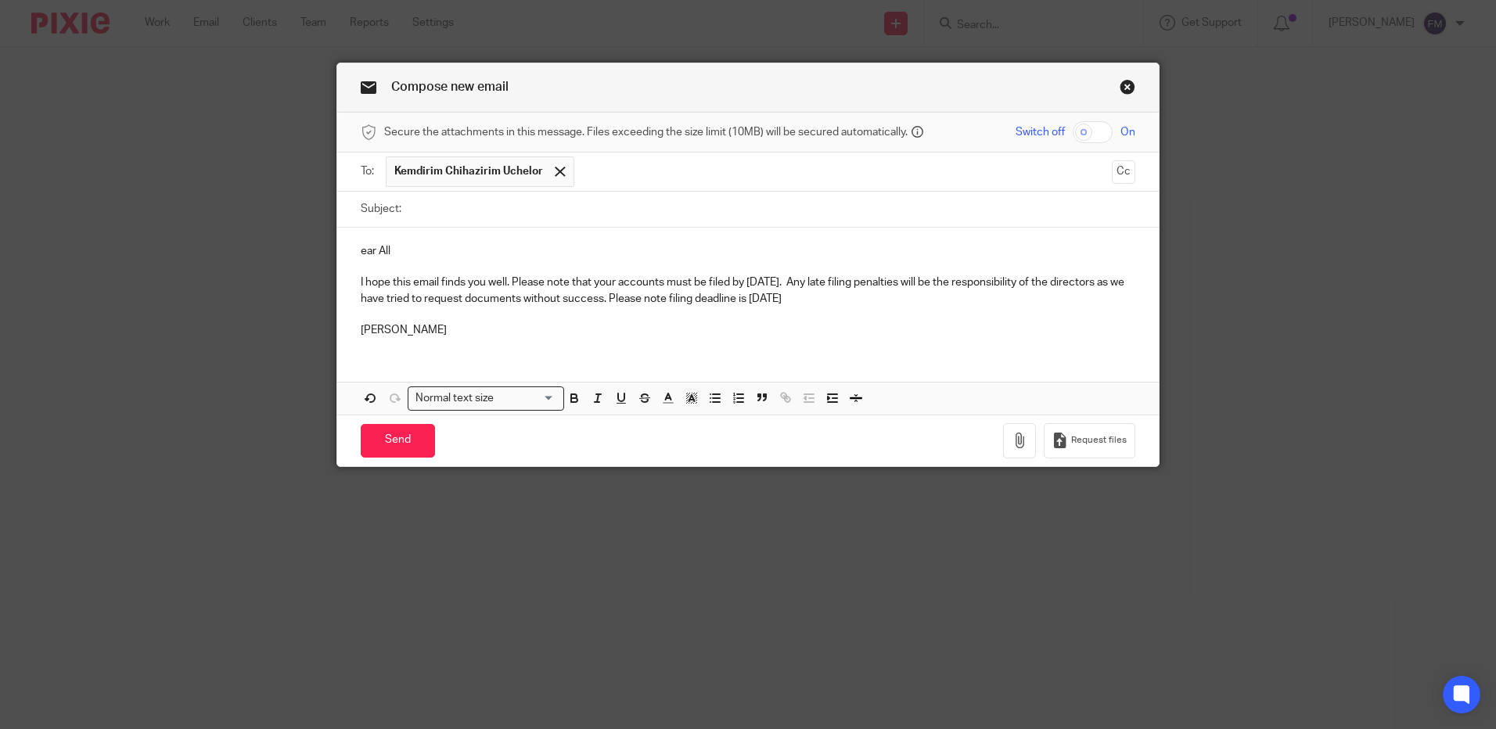
click at [453, 210] on input "Subject:" at bounding box center [772, 209] width 726 height 35
type input "Bundle of Organic"
click at [399, 442] on input "Send" at bounding box center [398, 441] width 74 height 34
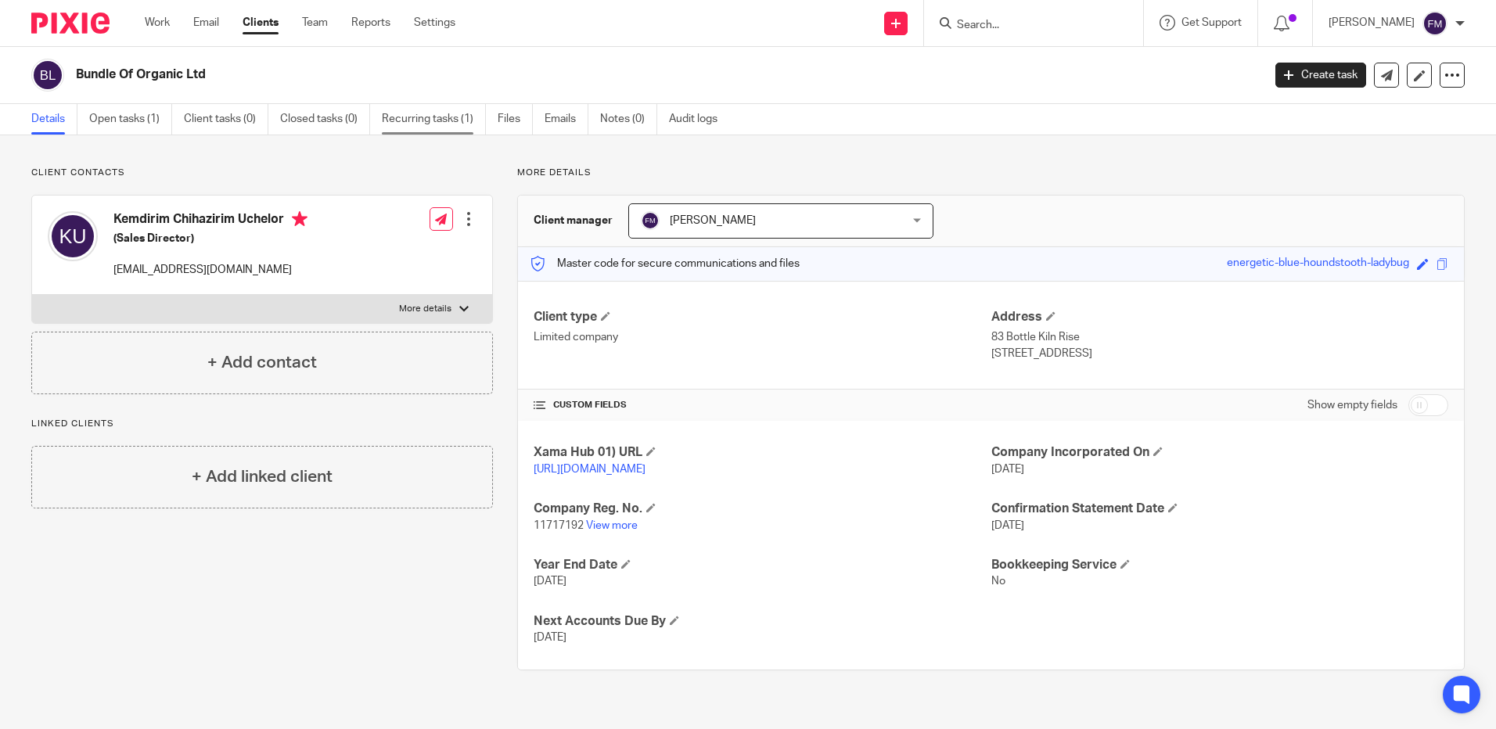
click at [430, 119] on link "Recurring tasks (1)" at bounding box center [434, 119] width 104 height 31
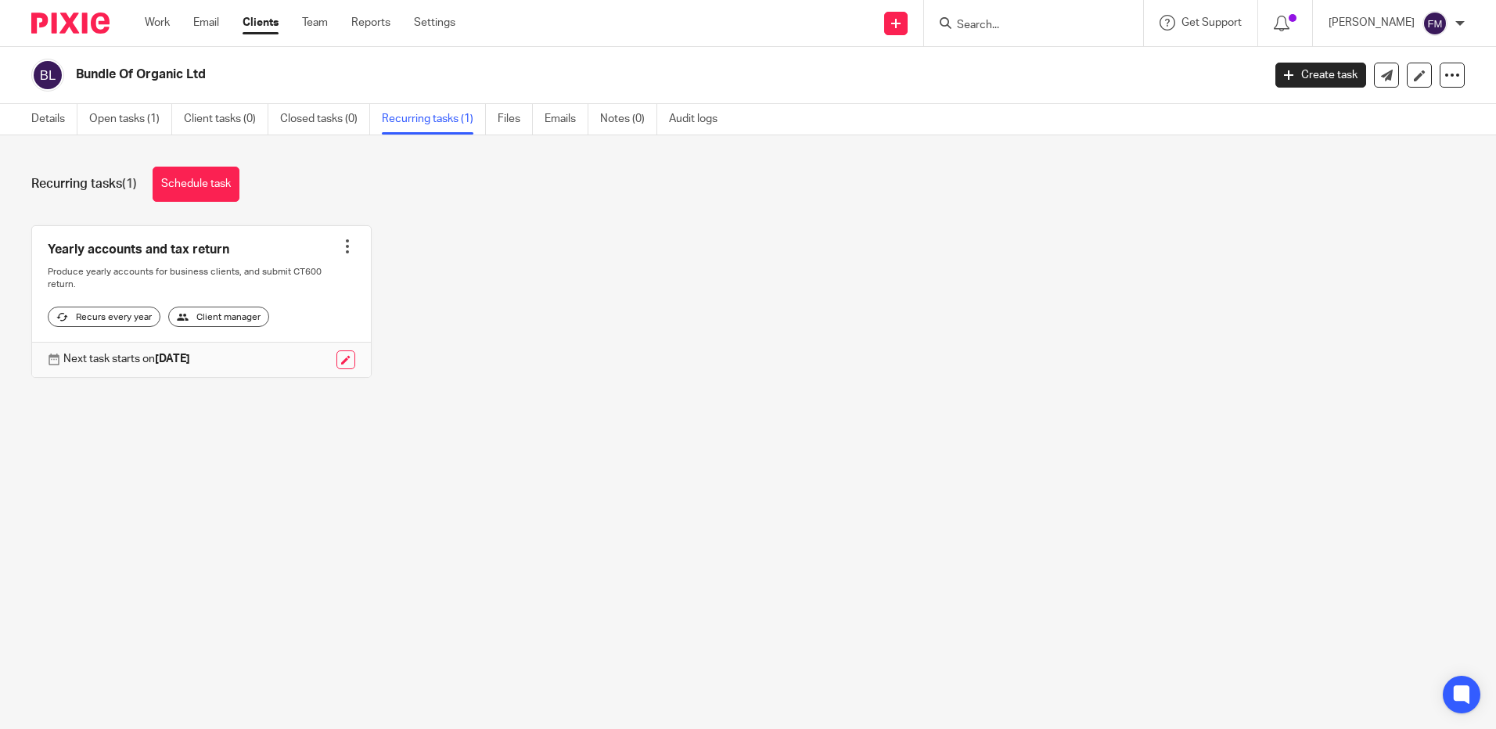
click at [340, 247] on div at bounding box center [348, 247] width 16 height 16
click at [504, 299] on div "Yearly accounts and tax return Create task Clone template Recalculate schedule …" at bounding box center [736, 313] width 1458 height 176
click at [1017, 24] on input "Search" at bounding box center [1025, 26] width 141 height 14
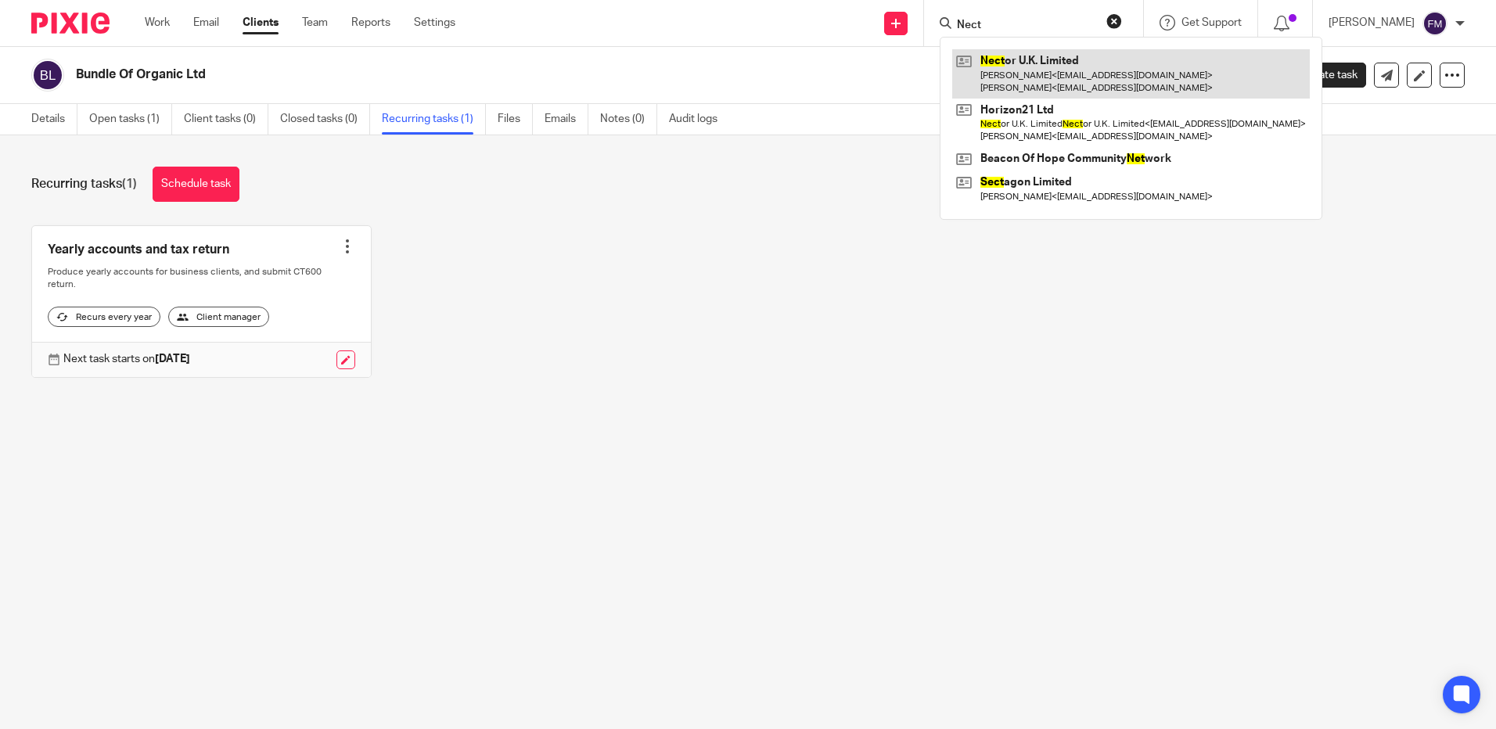
type input "Nect"
click at [1041, 73] on link at bounding box center [1131, 73] width 358 height 49
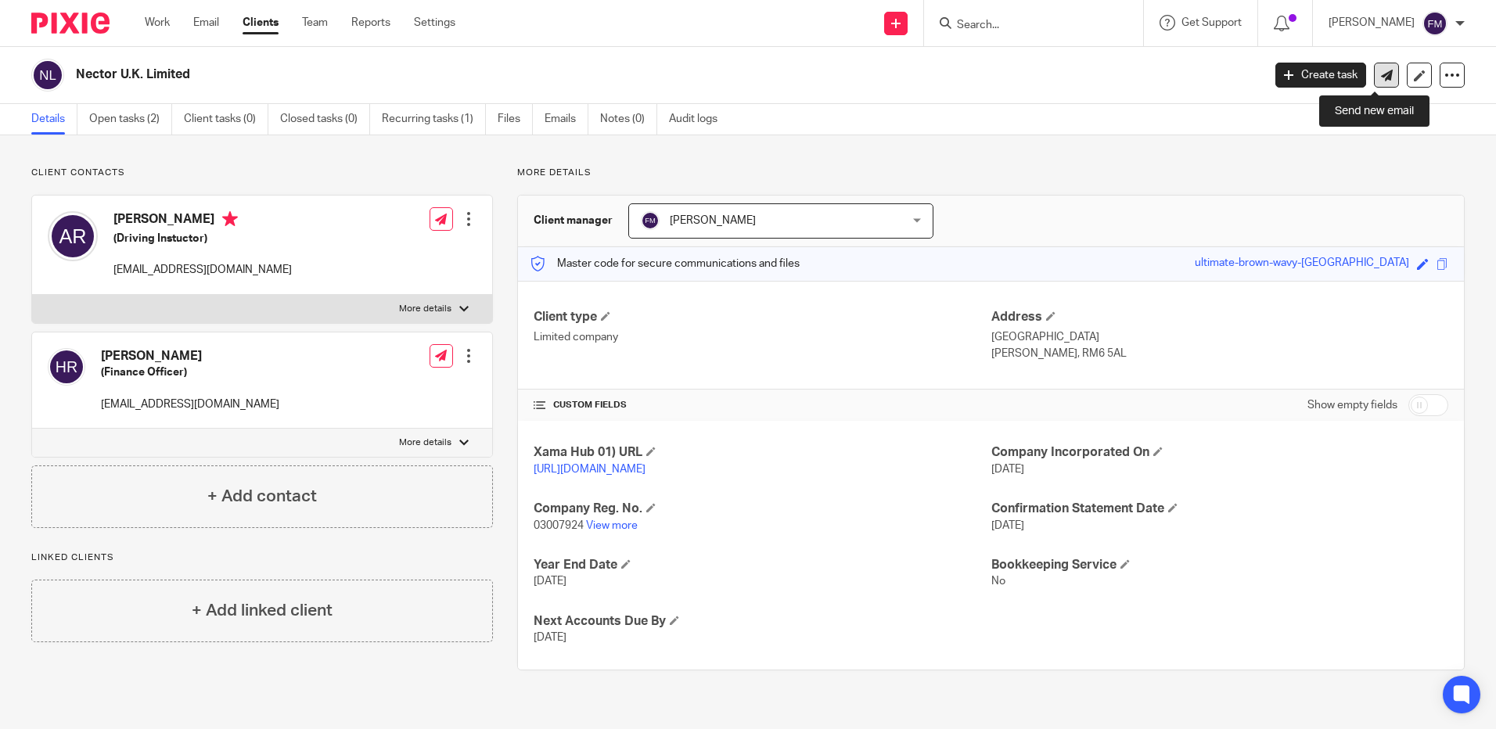
click at [1381, 78] on icon at bounding box center [1387, 76] width 12 height 12
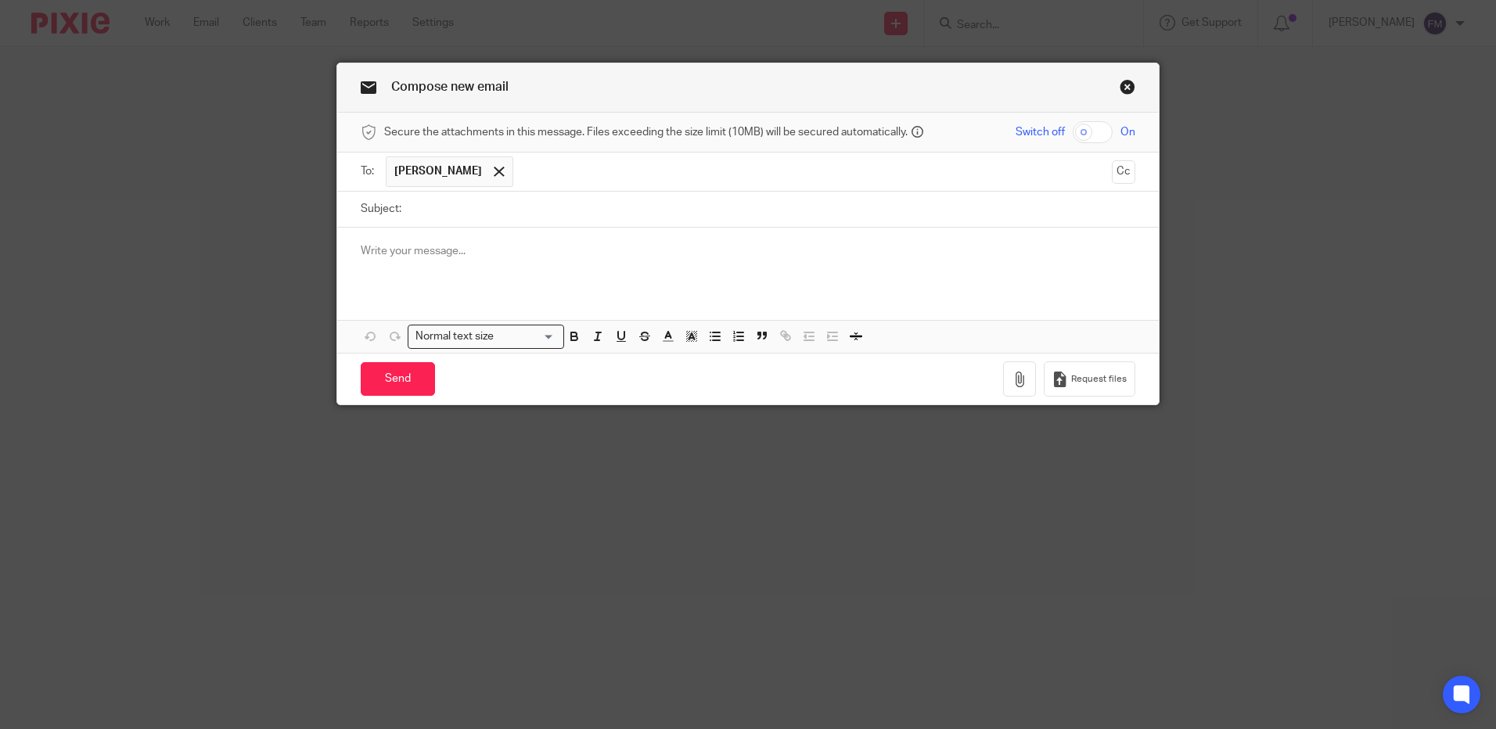
click at [401, 248] on p at bounding box center [748, 251] width 775 height 16
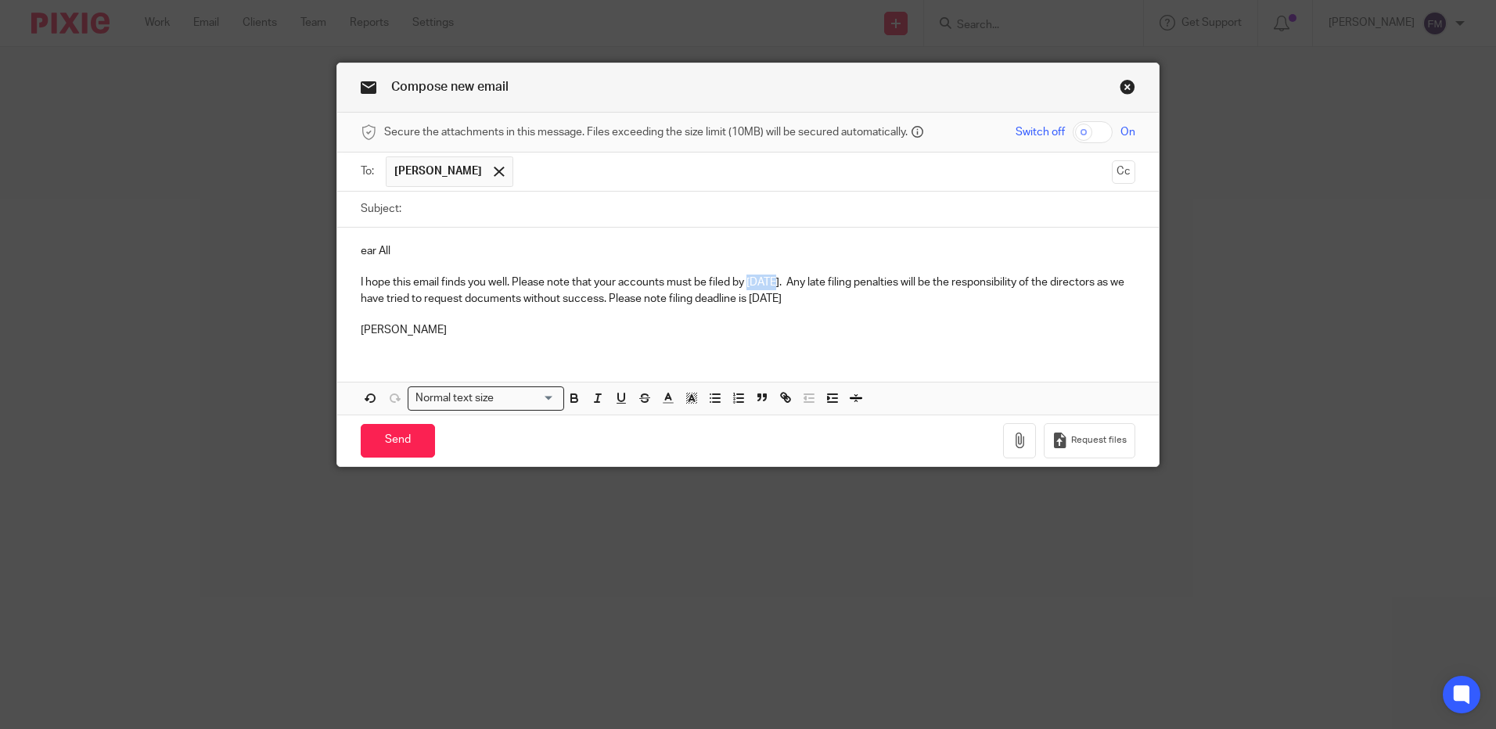
drag, startPoint x: 745, startPoint y: 282, endPoint x: 772, endPoint y: 277, distance: 27.8
click at [772, 277] on p "I hope this email finds you well. Please note that your accounts must be filed …" at bounding box center [748, 291] width 775 height 32
click at [501, 221] on input "Subject:" at bounding box center [772, 209] width 726 height 35
type input "Nector UK"
drag, startPoint x: 777, startPoint y: 297, endPoint x: 857, endPoint y: 311, distance: 81.0
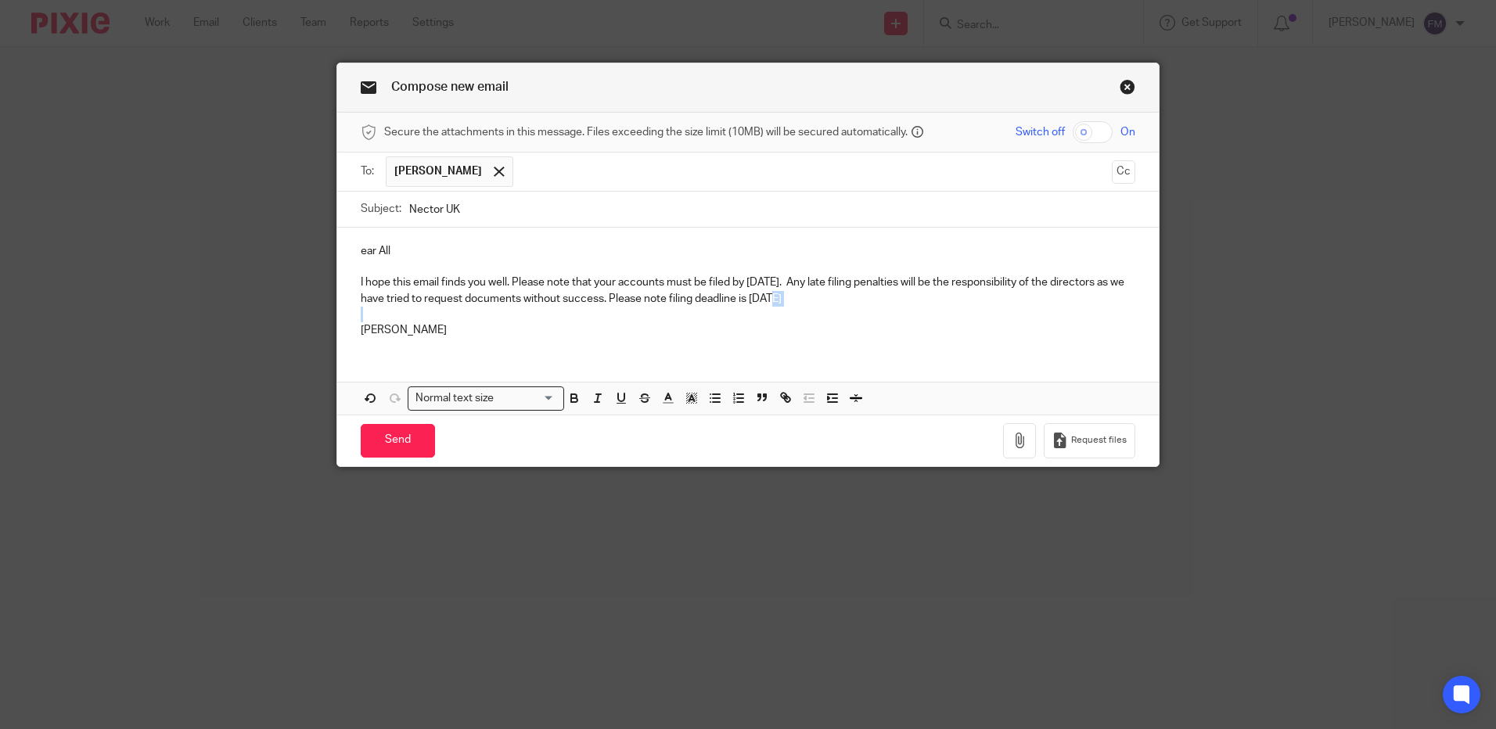
click at [857, 311] on div "ear All I hope this email finds you well. Please note that your accounts must b…" at bounding box center [747, 289] width 821 height 123
click at [394, 444] on input "Send" at bounding box center [398, 441] width 74 height 34
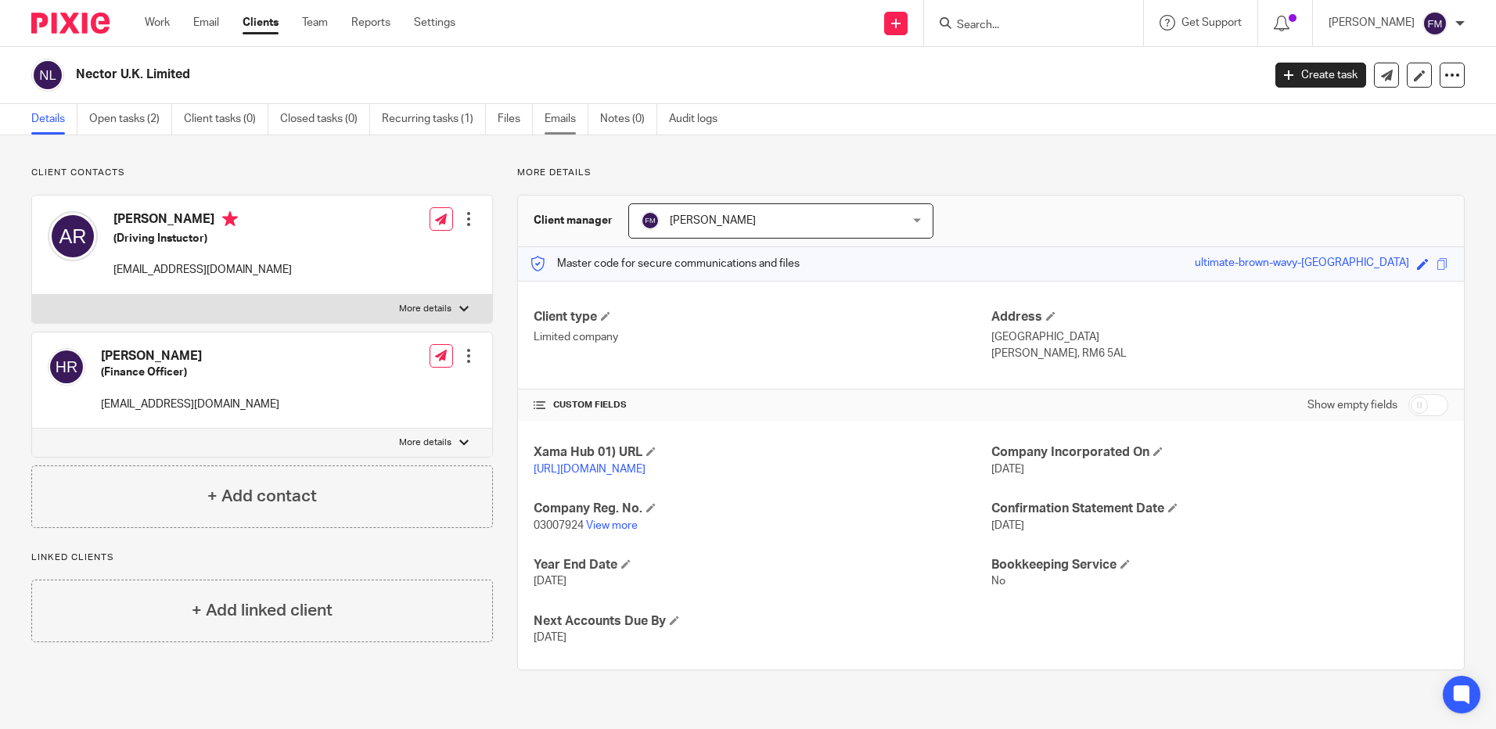
click at [566, 120] on link "Emails" at bounding box center [567, 119] width 44 height 31
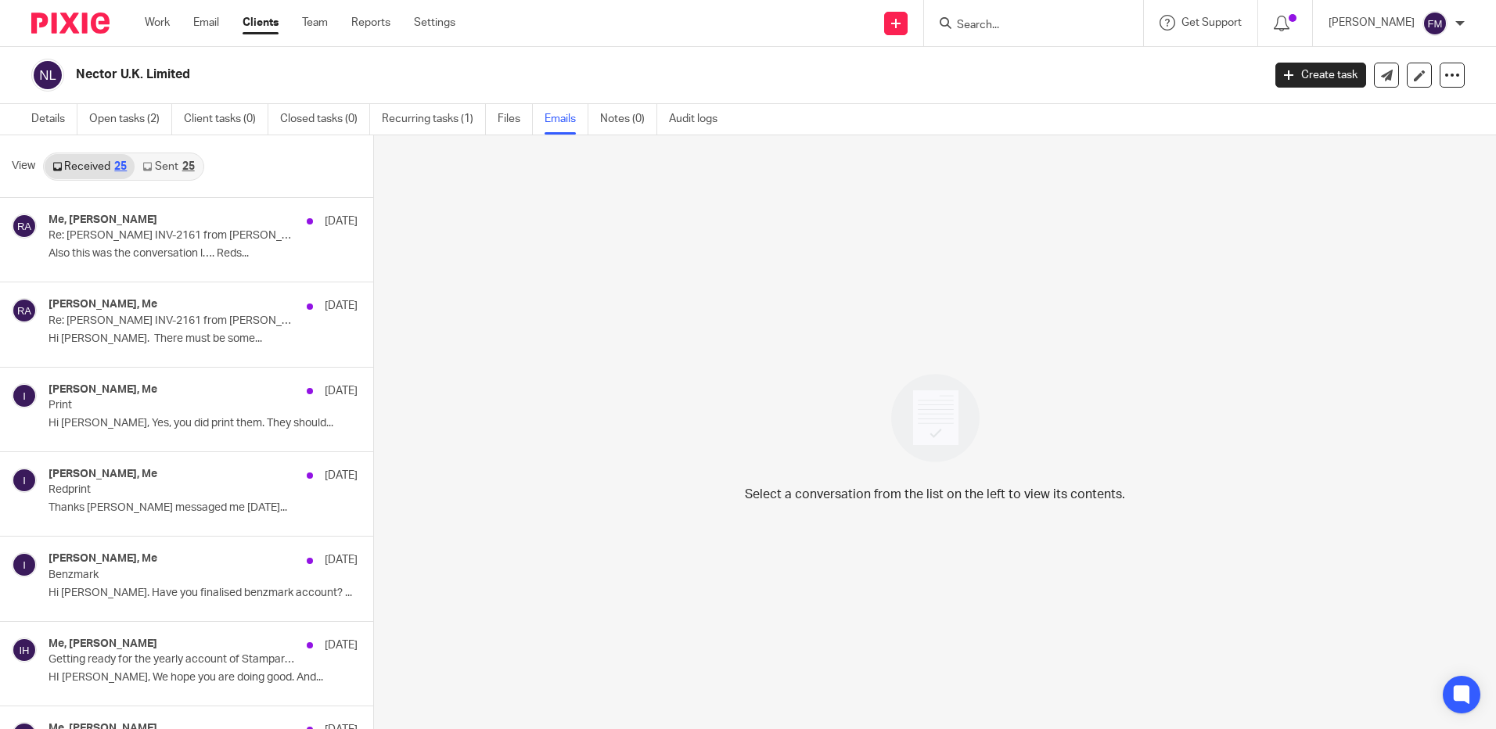
click at [174, 166] on link "Sent 25" at bounding box center [168, 166] width 67 height 25
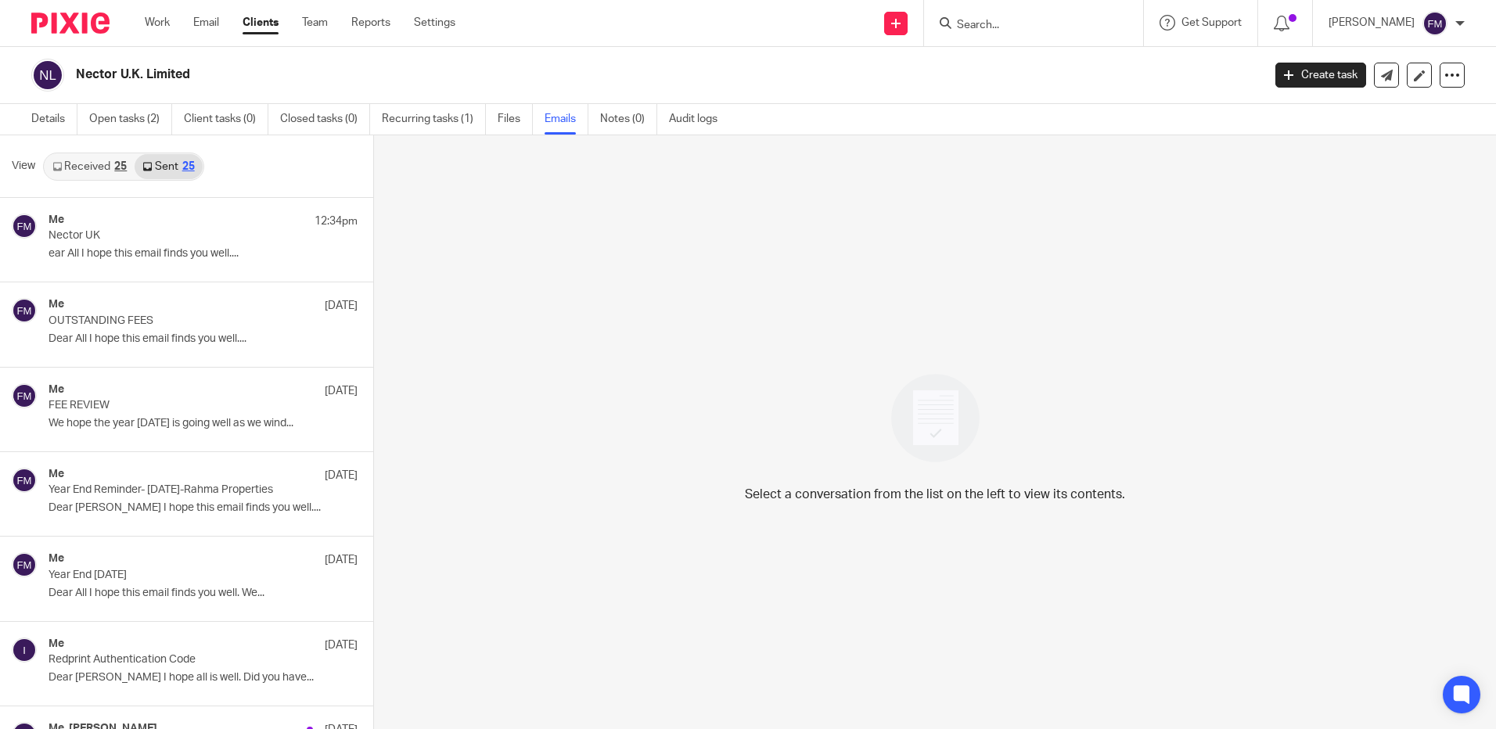
scroll to position [2, 0]
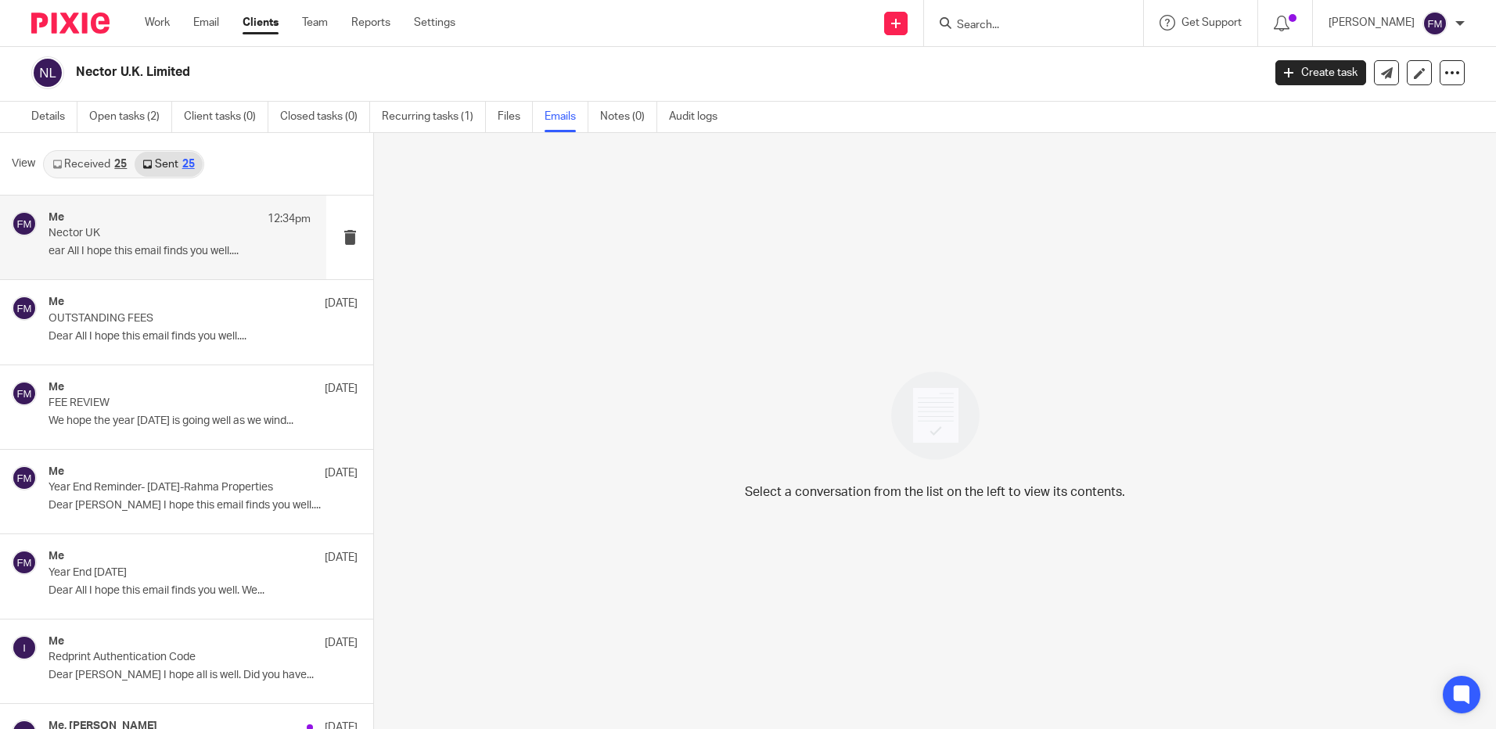
click at [125, 249] on p "ear All I hope this email finds you well...." at bounding box center [180, 251] width 262 height 13
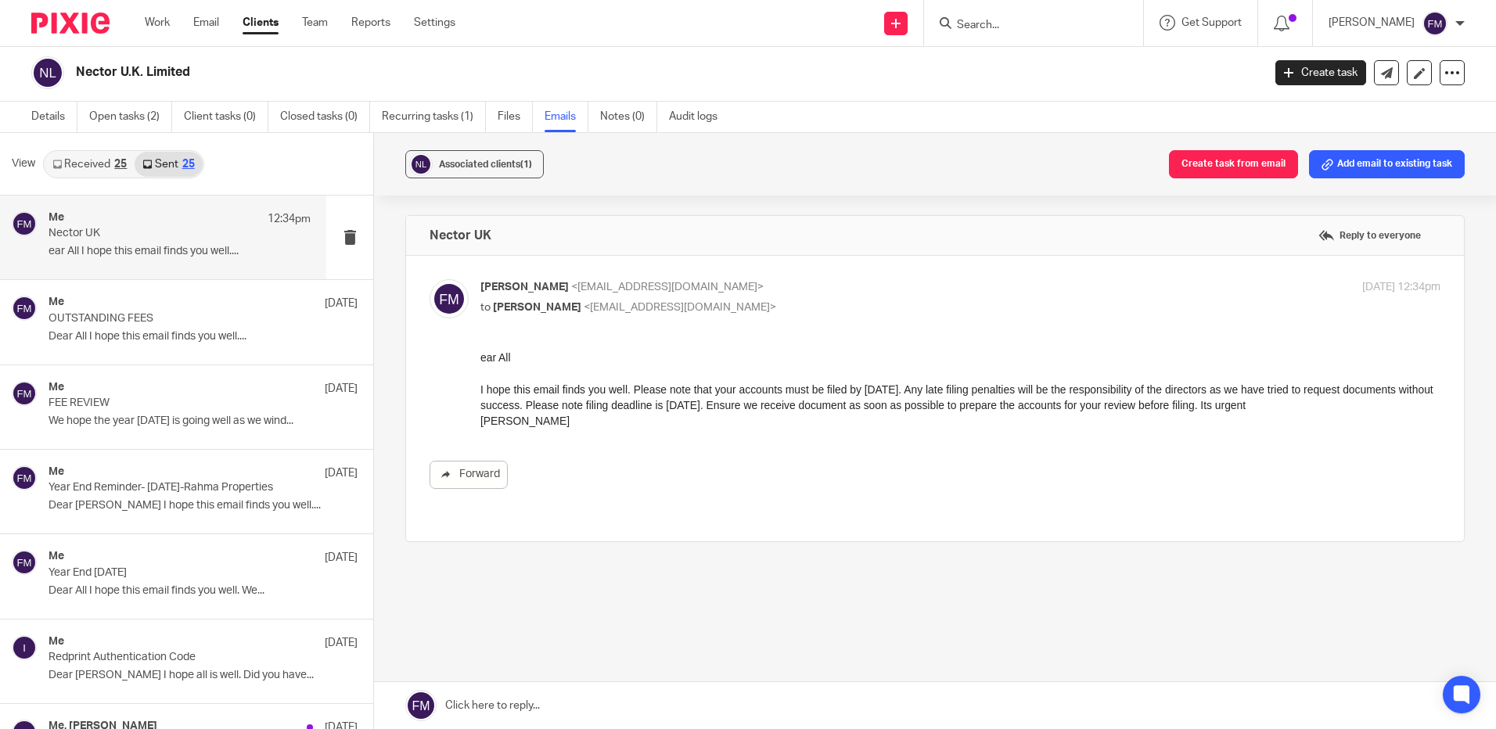
scroll to position [0, 0]
click at [472, 358] on div "Forward" at bounding box center [935, 419] width 1011 height 139
click at [473, 358] on div "Forward" at bounding box center [935, 419] width 1011 height 139
click at [476, 360] on div "Forward" at bounding box center [935, 419] width 1011 height 139
drag, startPoint x: 957, startPoint y: 709, endPoint x: 586, endPoint y: 426, distance: 466.1
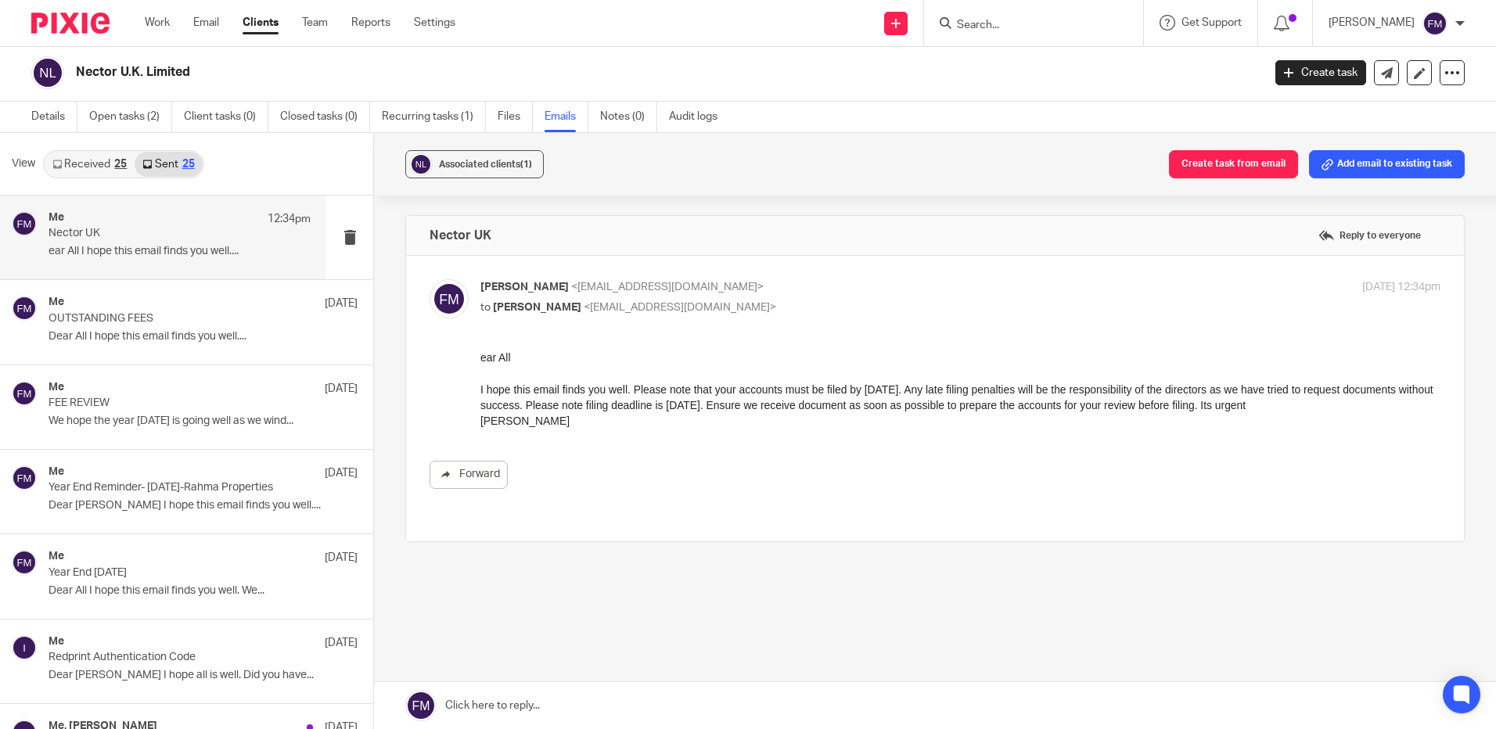
click at [588, 415] on p "[PERSON_NAME]" at bounding box center [960, 421] width 960 height 16
click at [1076, 312] on p "to Azizur Rahman <habibur10@hotmail.com>" at bounding box center [800, 308] width 640 height 16
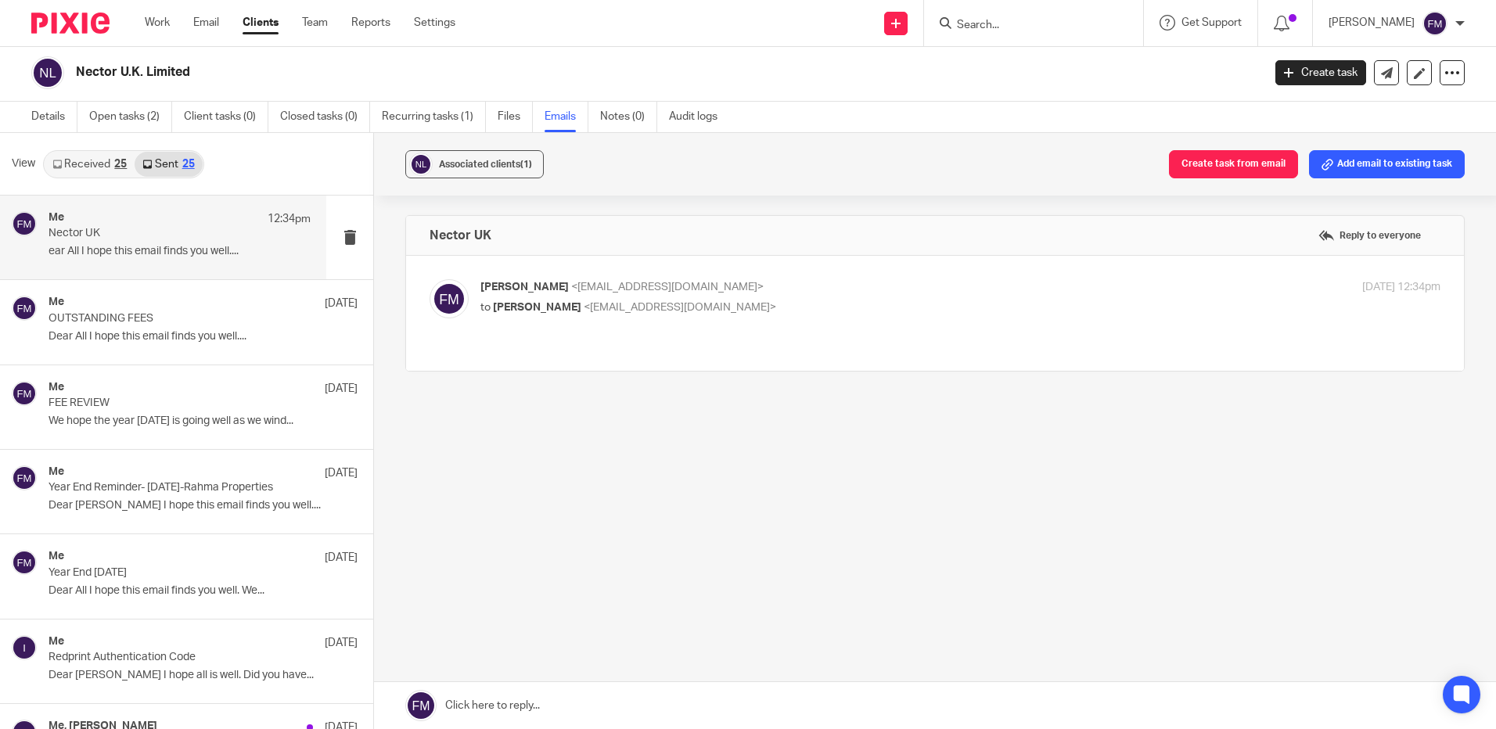
click at [1077, 311] on p "to Azizur Rahman <habibur10@hotmail.com>" at bounding box center [800, 308] width 640 height 16
click at [895, 319] on div "Fredrick Mogoko <info@fredmichael.co.uk> to Azizur Rahman <habibur10@hotmail.co…" at bounding box center [935, 313] width 1011 height 68
click at [736, 300] on p "to Azizur Rahman <habibur10@hotmail.com>" at bounding box center [800, 308] width 640 height 16
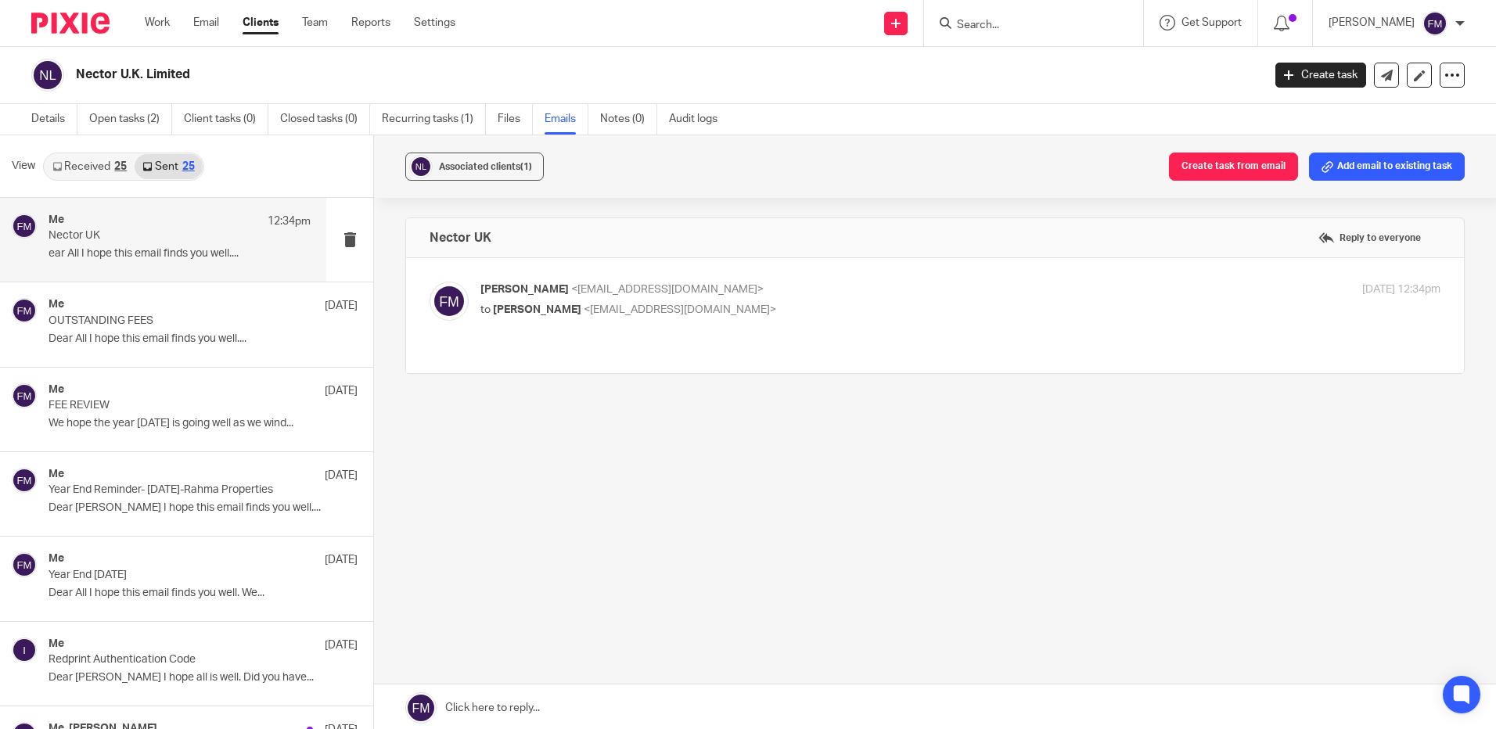
click at [508, 243] on div "Nector UK Reply to everyone" at bounding box center [935, 237] width 1058 height 39
click at [771, 309] on p "to Azizur Rahman <habibur10@hotmail.com>" at bounding box center [800, 310] width 640 height 16
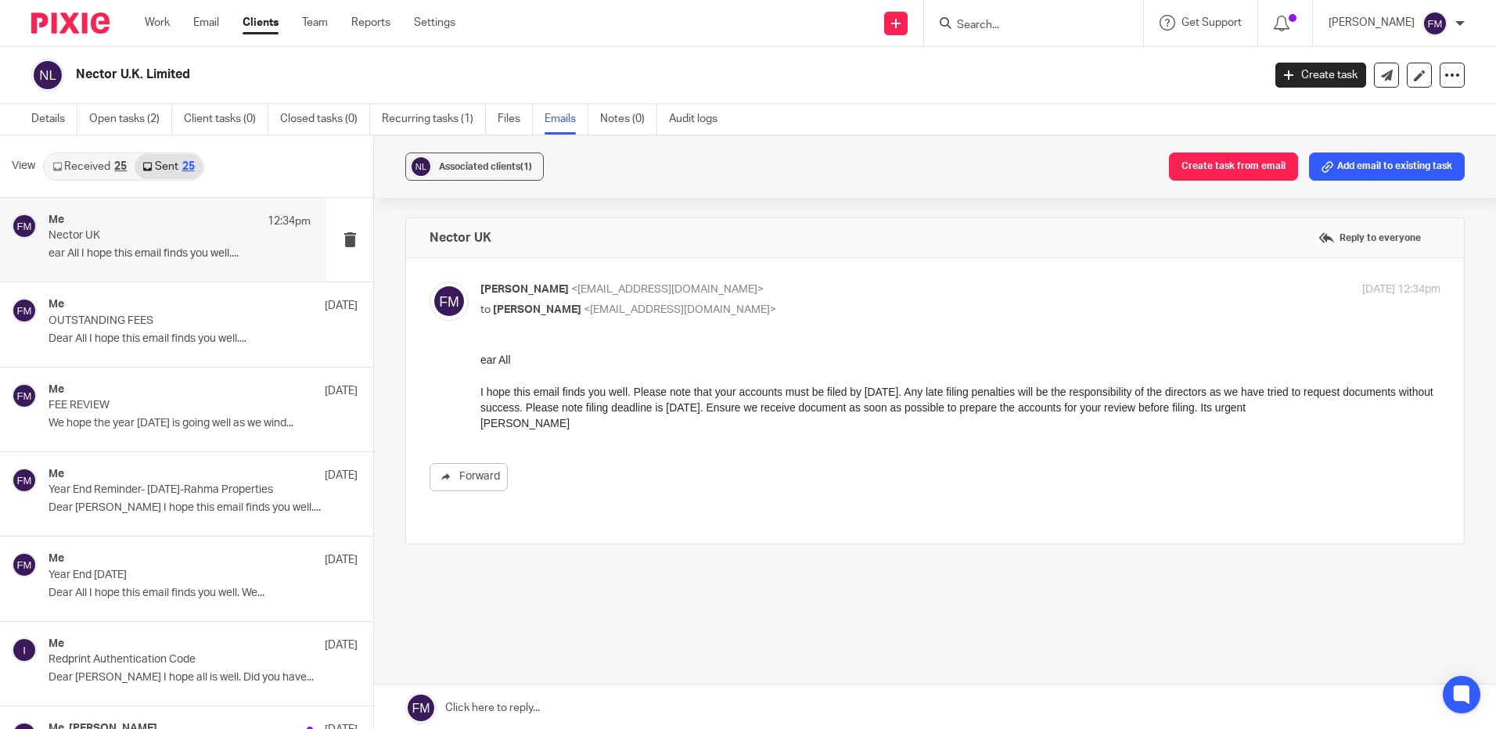
click at [773, 309] on p "to Azizur Rahman <habibur10@hotmail.com>" at bounding box center [800, 310] width 640 height 16
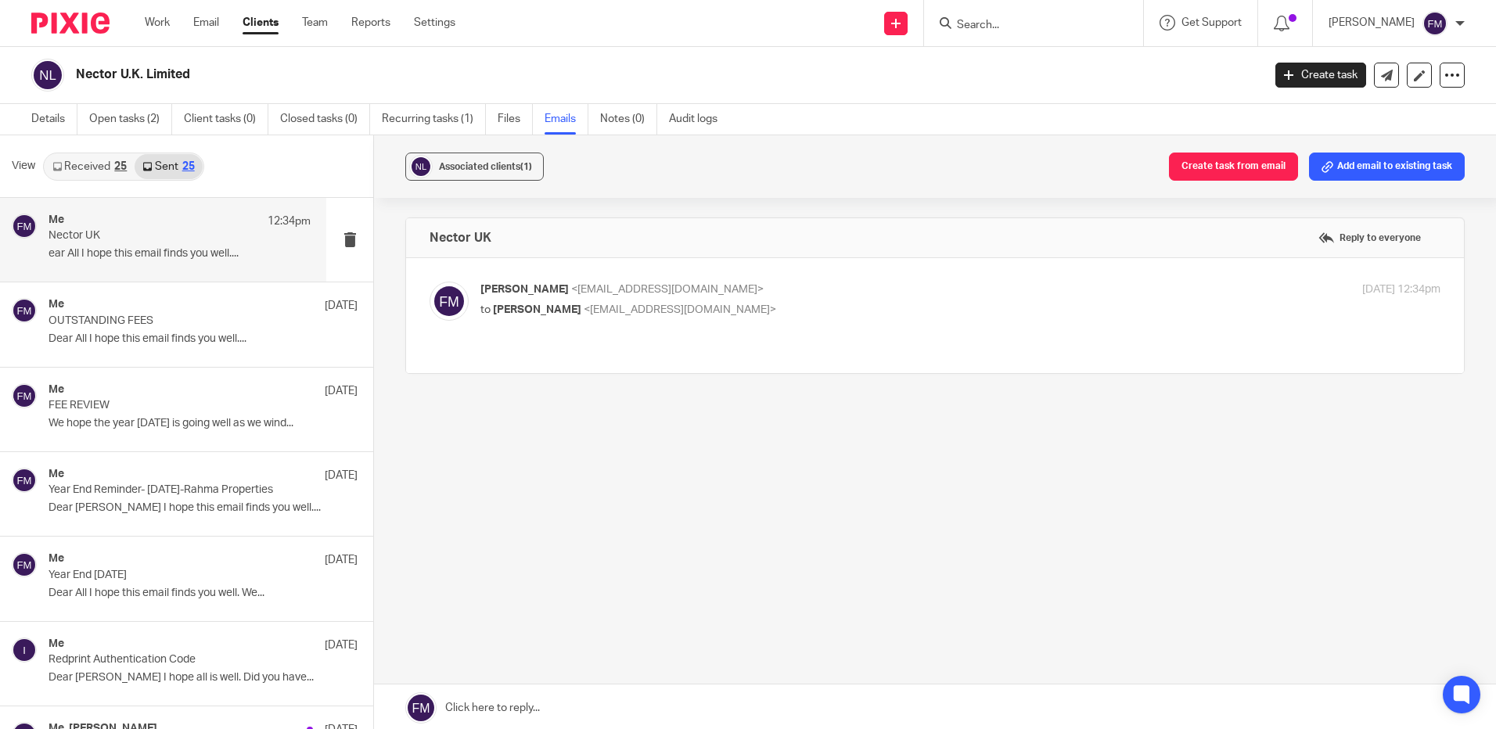
click at [767, 309] on p "to Azizur Rahman <habibur10@hotmail.com>" at bounding box center [800, 310] width 640 height 16
checkbox input "true"
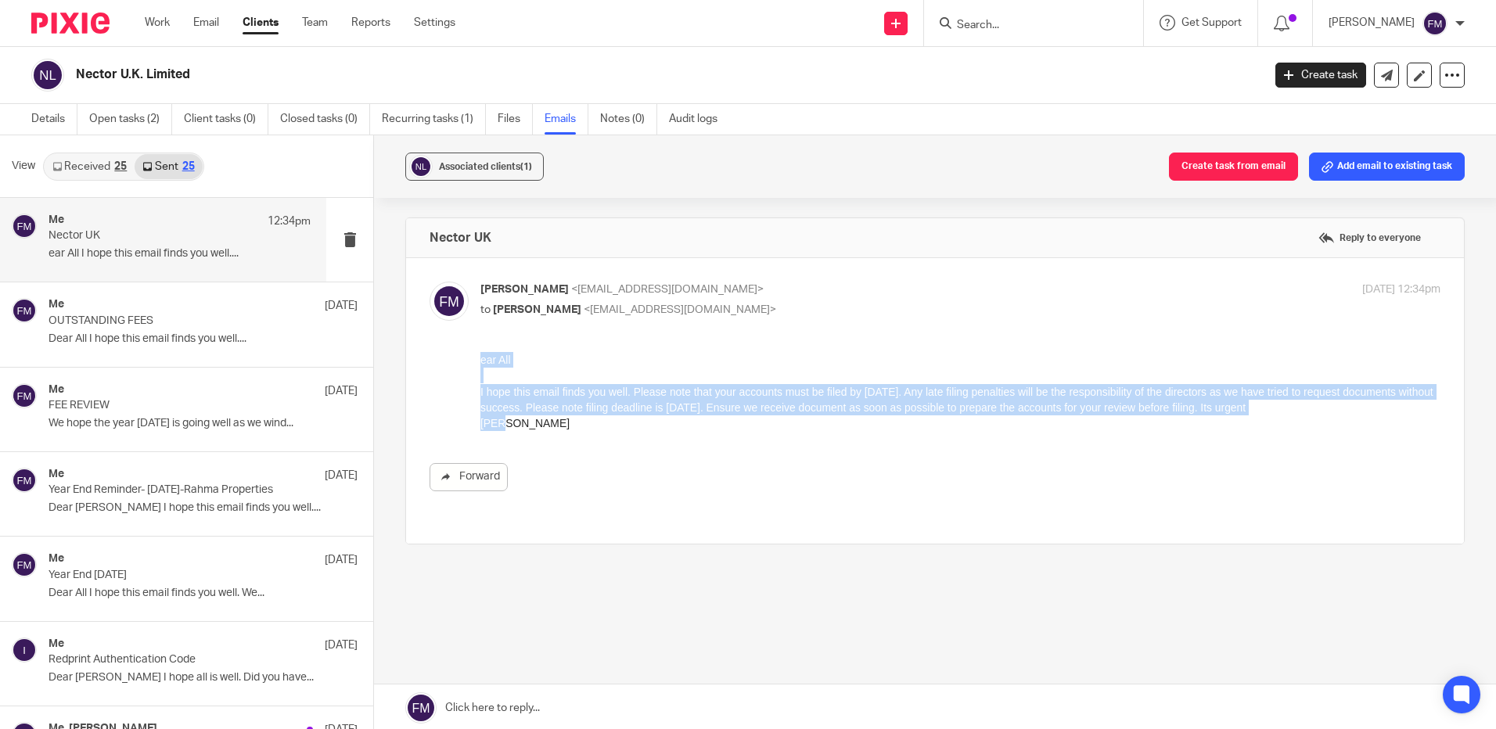
drag, startPoint x: 481, startPoint y: 358, endPoint x: 606, endPoint y: 433, distance: 145.3
click at [606, 432] on html "ear All I hope this email finds you well. Please note that your accounts must b…" at bounding box center [960, 392] width 960 height 80
drag, startPoint x: 606, startPoint y: 433, endPoint x: 586, endPoint y: 395, distance: 43.0
copy div "ear All I hope this email finds you well. Please note that your accounts must b…"
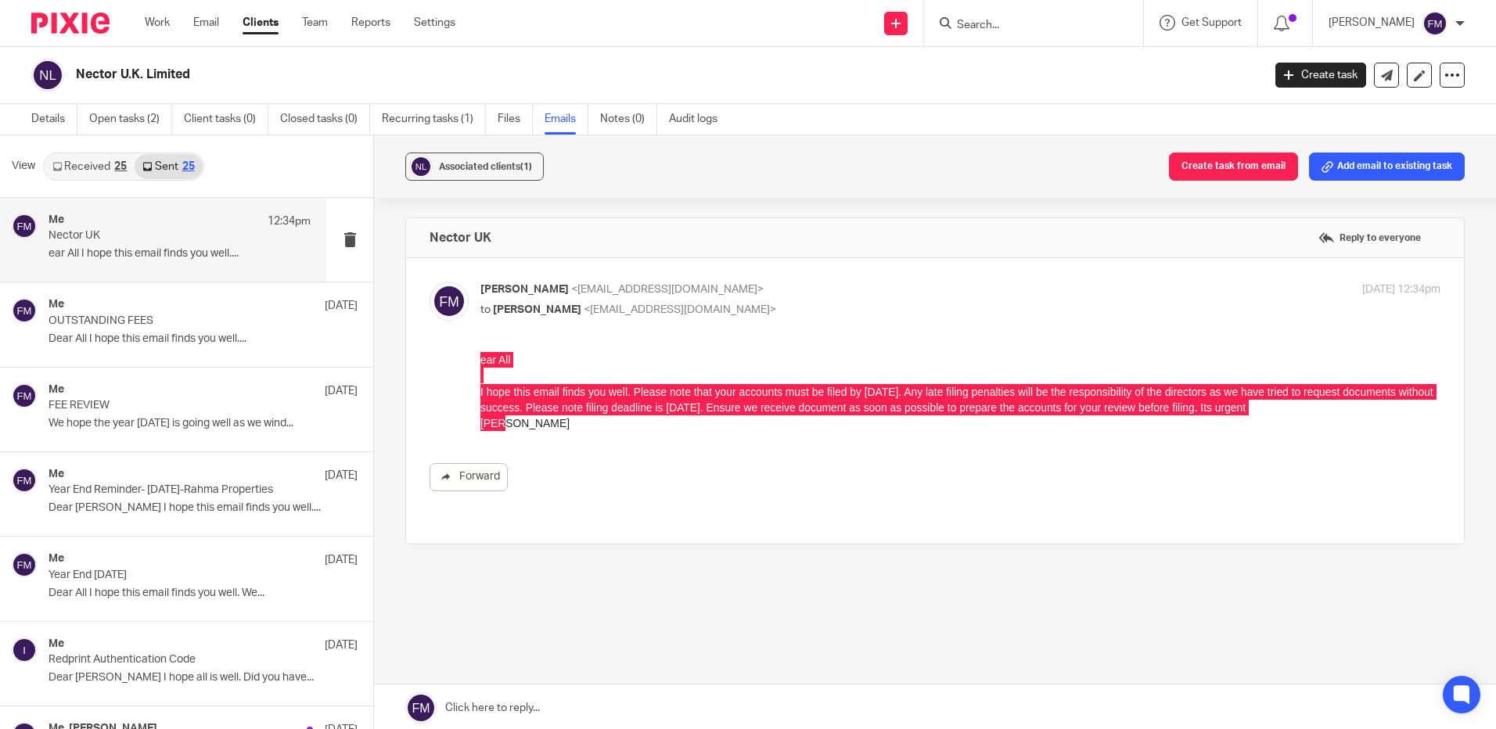
click at [1010, 27] on input "Search" at bounding box center [1025, 26] width 141 height 14
type input "sci"
click at [1018, 67] on link at bounding box center [1084, 67] width 264 height 36
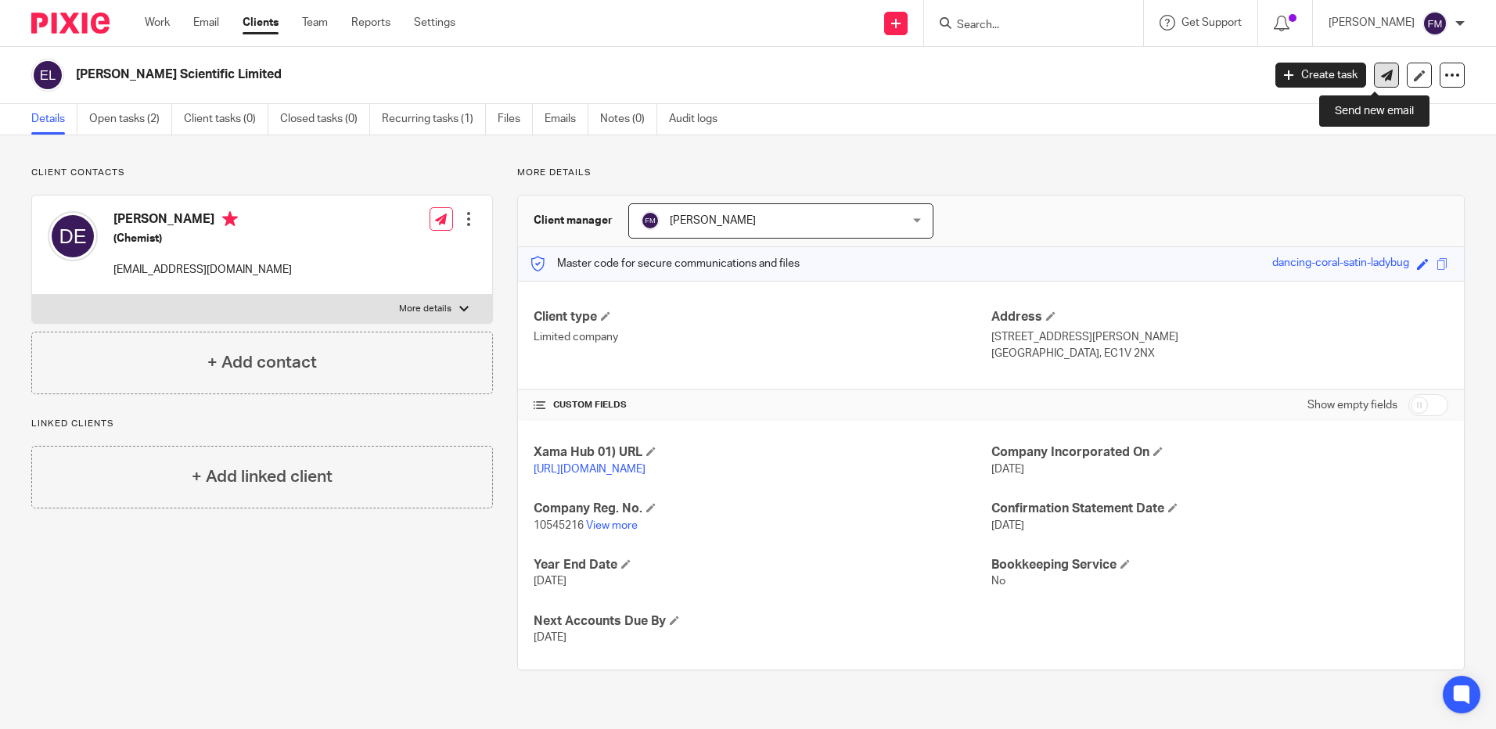
click at [1381, 78] on icon at bounding box center [1387, 76] width 12 height 12
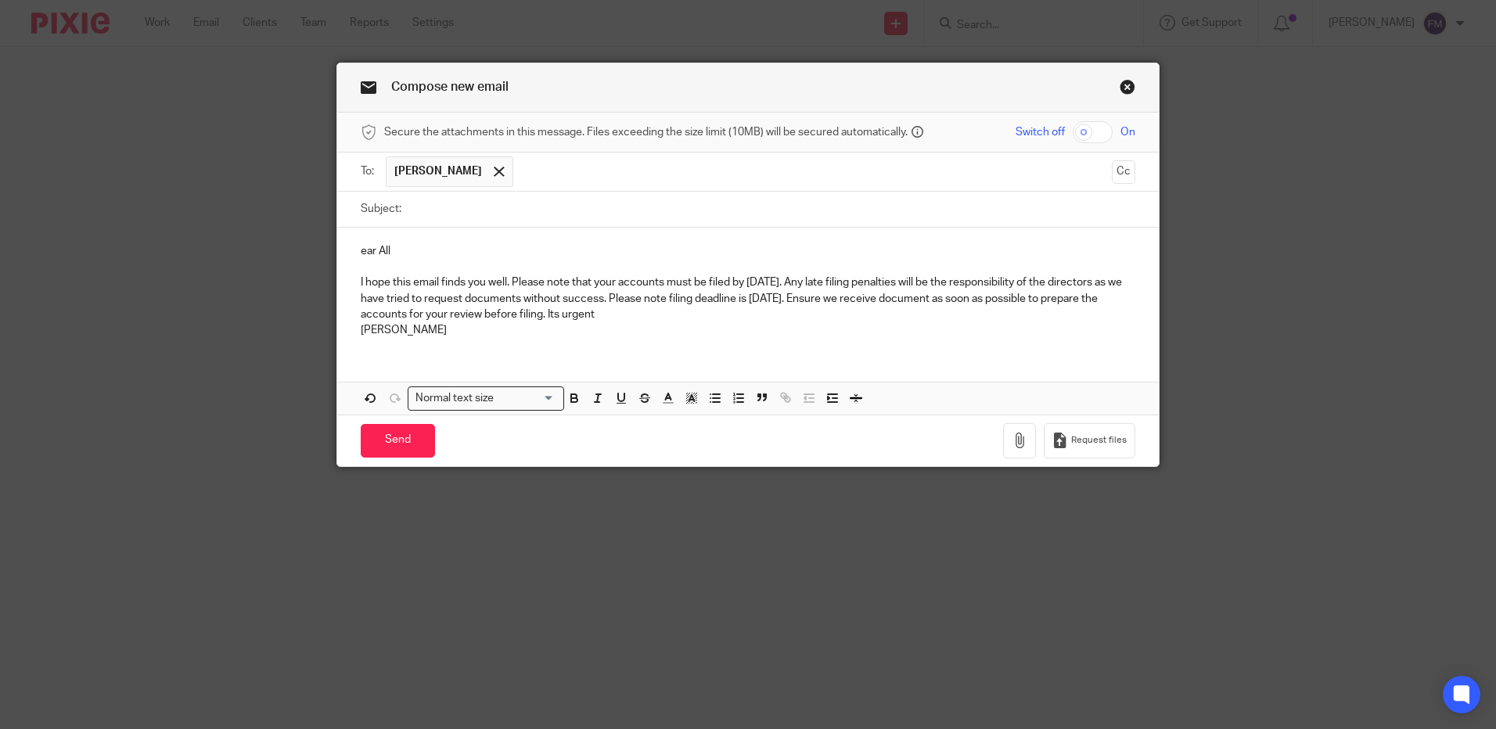
click at [463, 218] on input "Subject:" at bounding box center [772, 209] width 726 height 35
type input "Scientific 2025 Accounts"
click at [353, 253] on div "ear All I hope this email finds you well. Please note that your accounts must b…" at bounding box center [747, 289] width 821 height 123
click at [387, 439] on input "Send" at bounding box center [398, 441] width 74 height 34
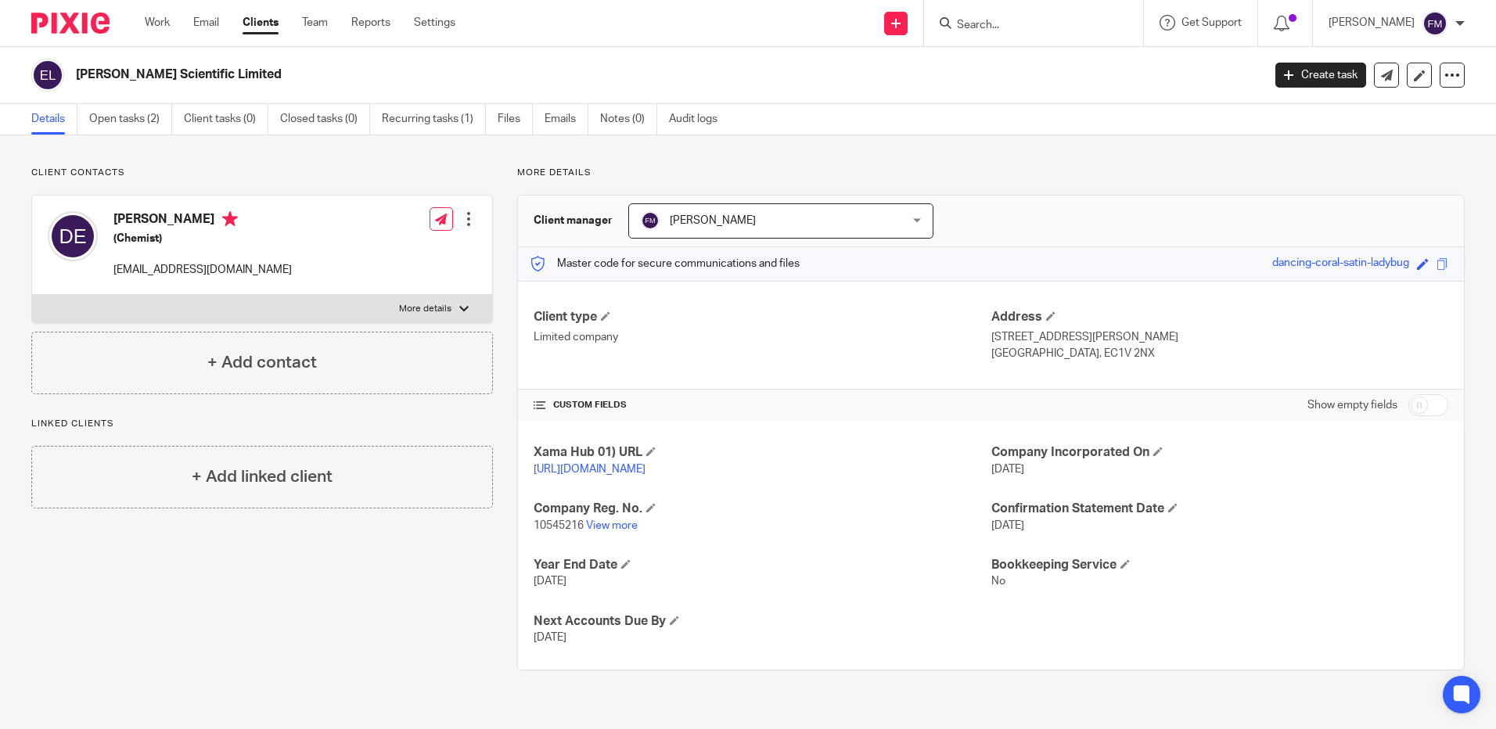
click at [976, 30] on input "Search" at bounding box center [1025, 26] width 141 height 14
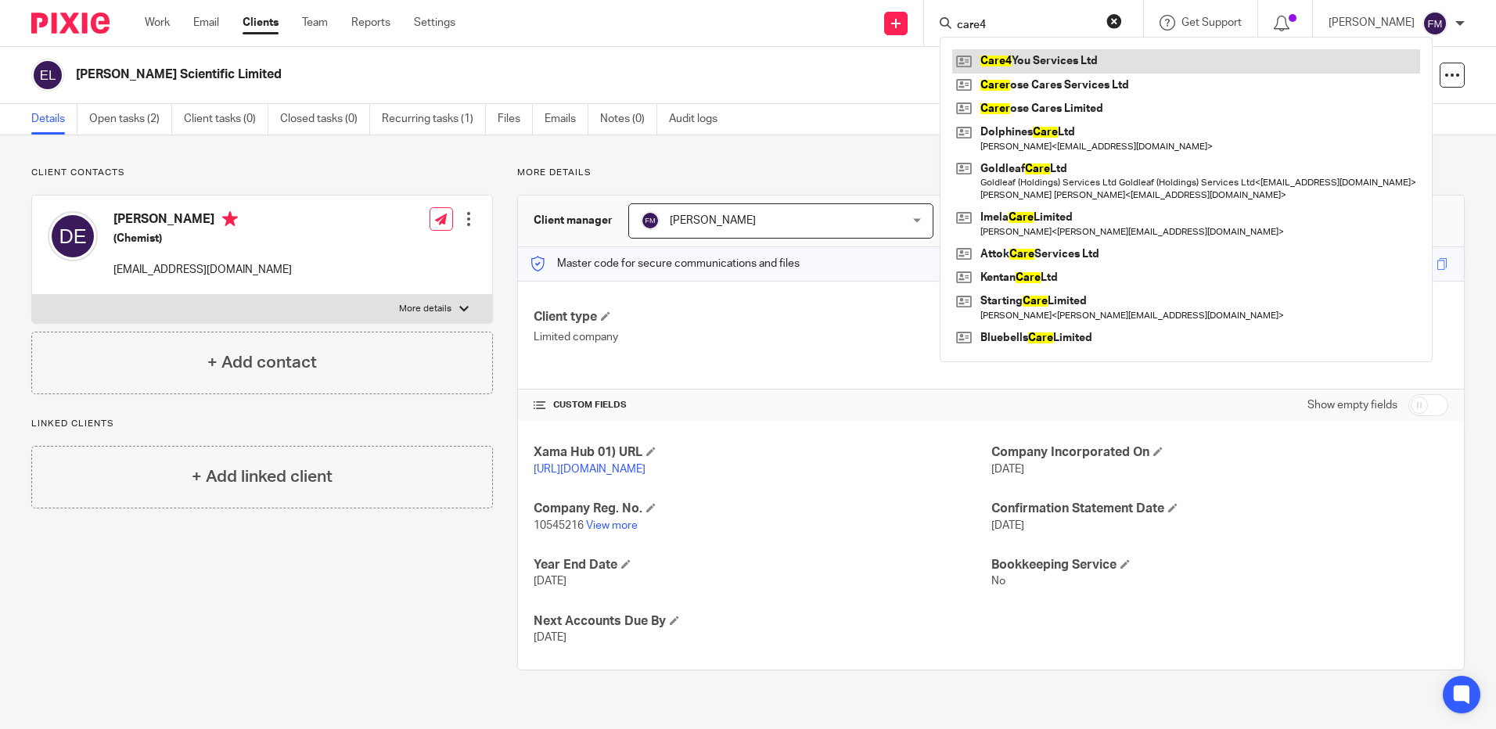
type input "care4"
click at [1048, 61] on link at bounding box center [1186, 60] width 468 height 23
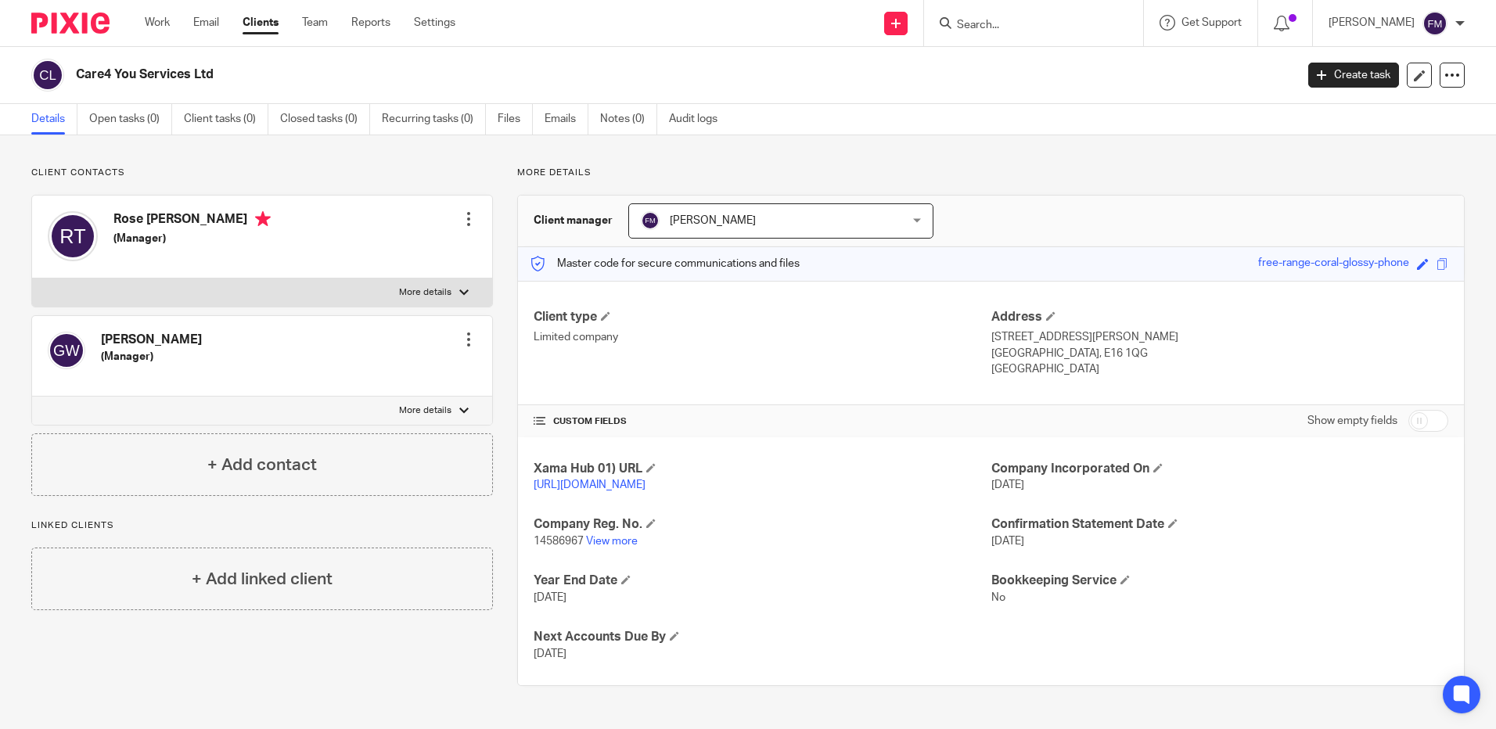
click at [976, 30] on input "Search" at bounding box center [1025, 26] width 141 height 14
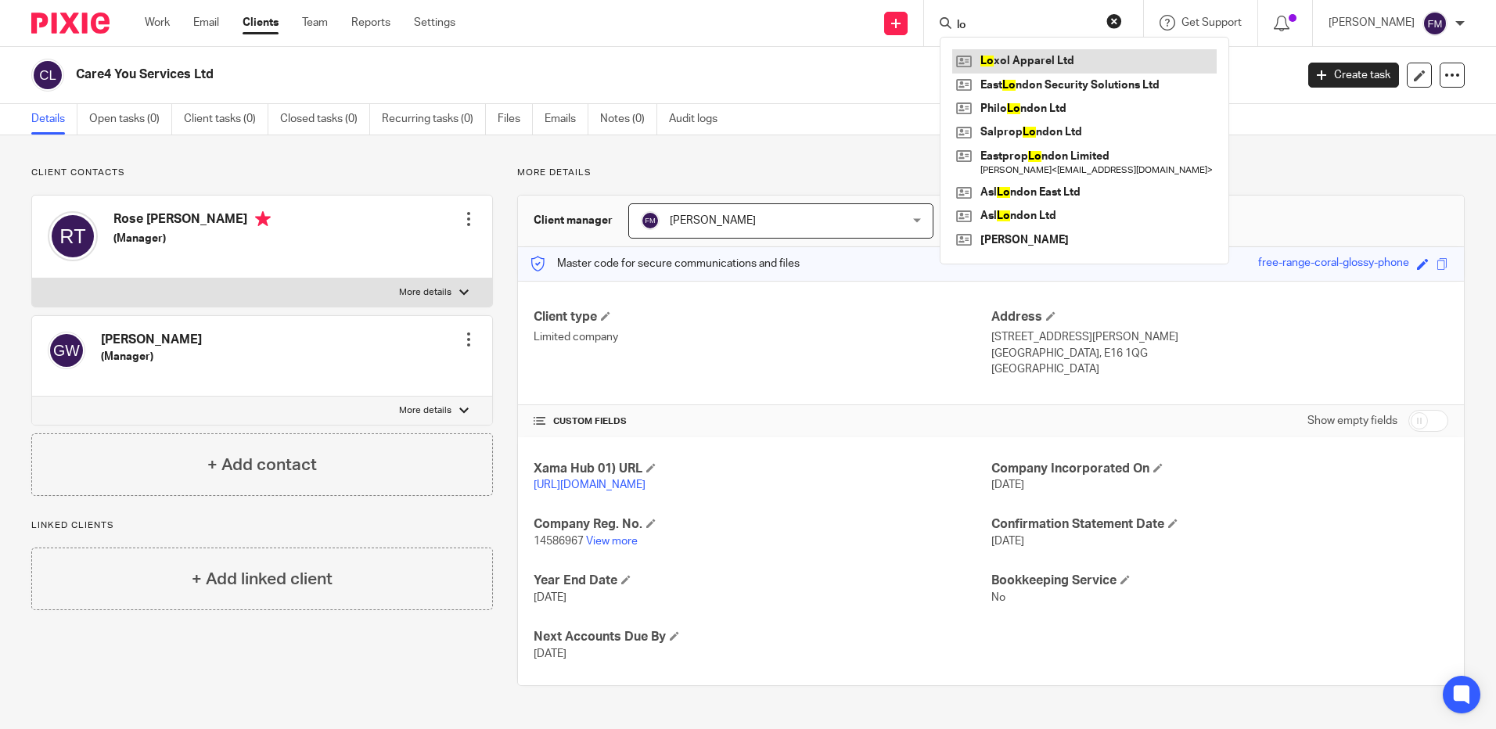
type input "lo"
click at [1001, 56] on link at bounding box center [1084, 60] width 264 height 23
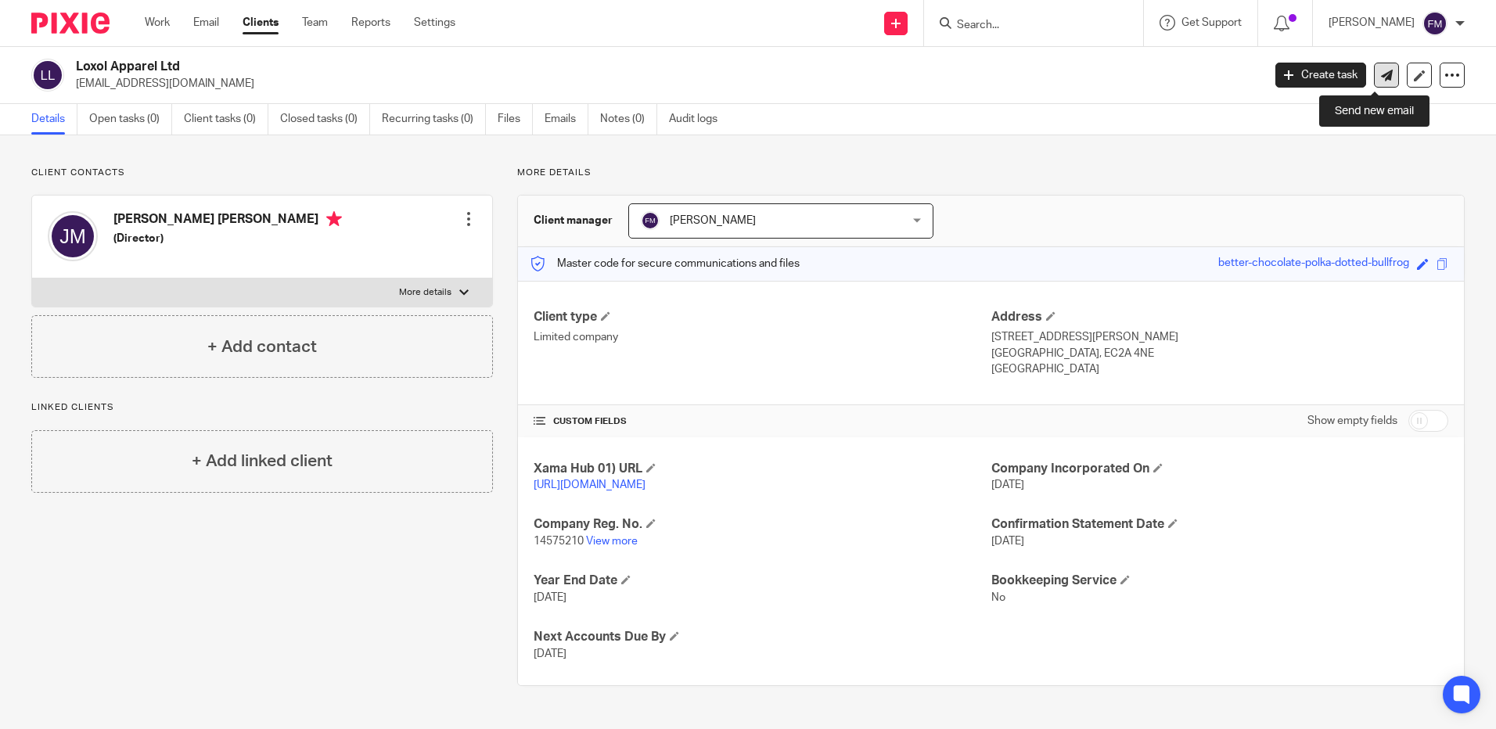
click at [1381, 72] on icon at bounding box center [1387, 76] width 12 height 12
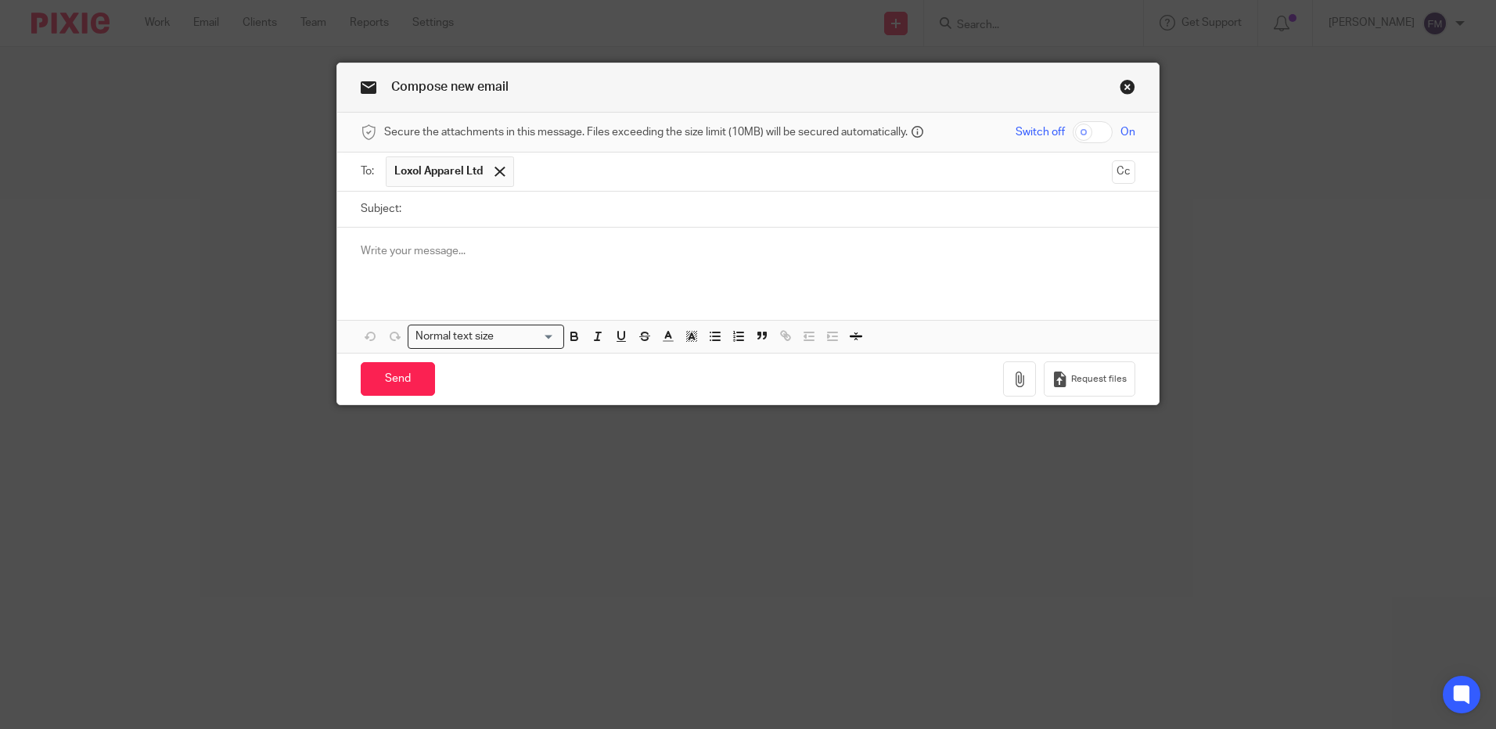
click at [403, 249] on p at bounding box center [748, 251] width 775 height 16
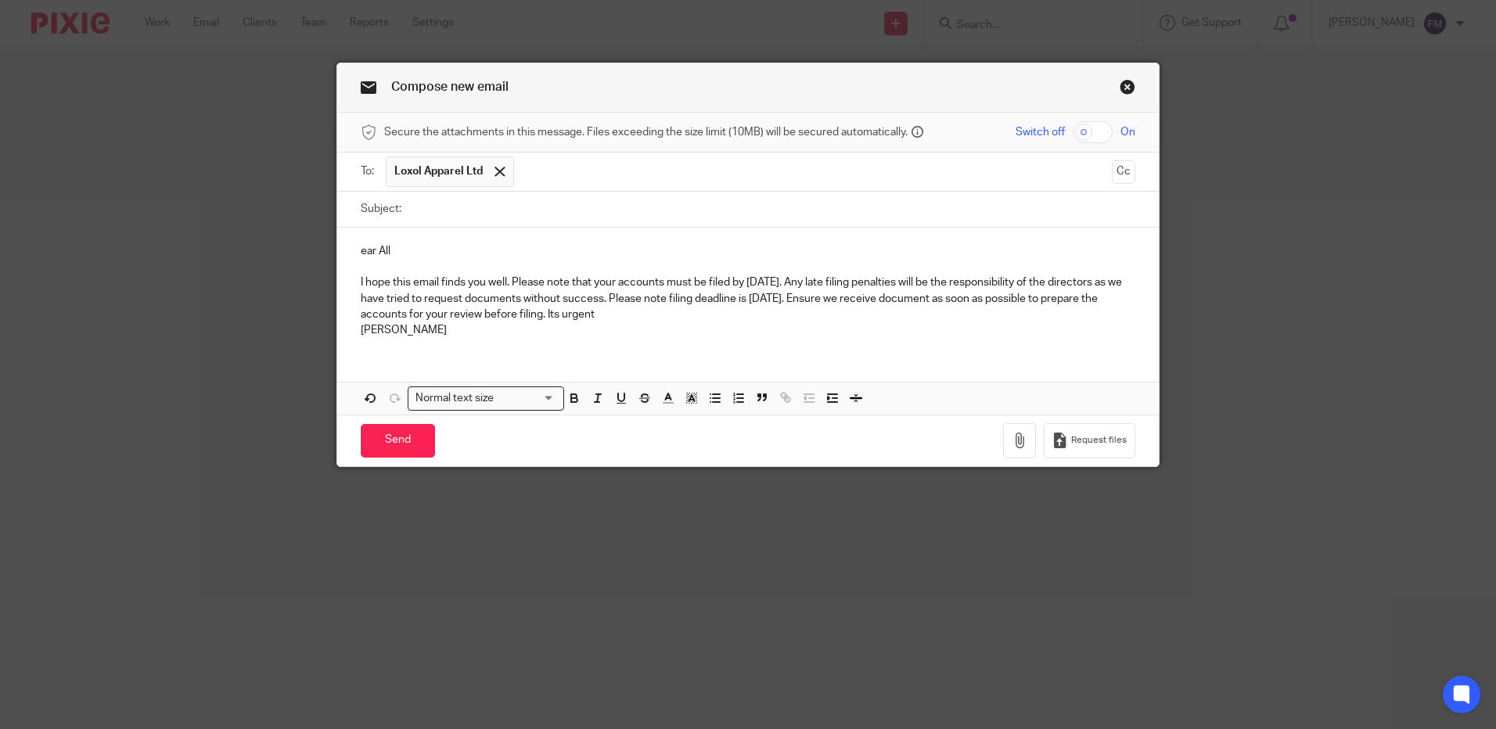
click at [361, 251] on p "ear All" at bounding box center [748, 251] width 775 height 16
click at [437, 210] on input "Subject:" at bounding box center [772, 209] width 726 height 35
type input "Loxol 2025 Accounts"
click at [397, 437] on input "Send" at bounding box center [398, 441] width 74 height 34
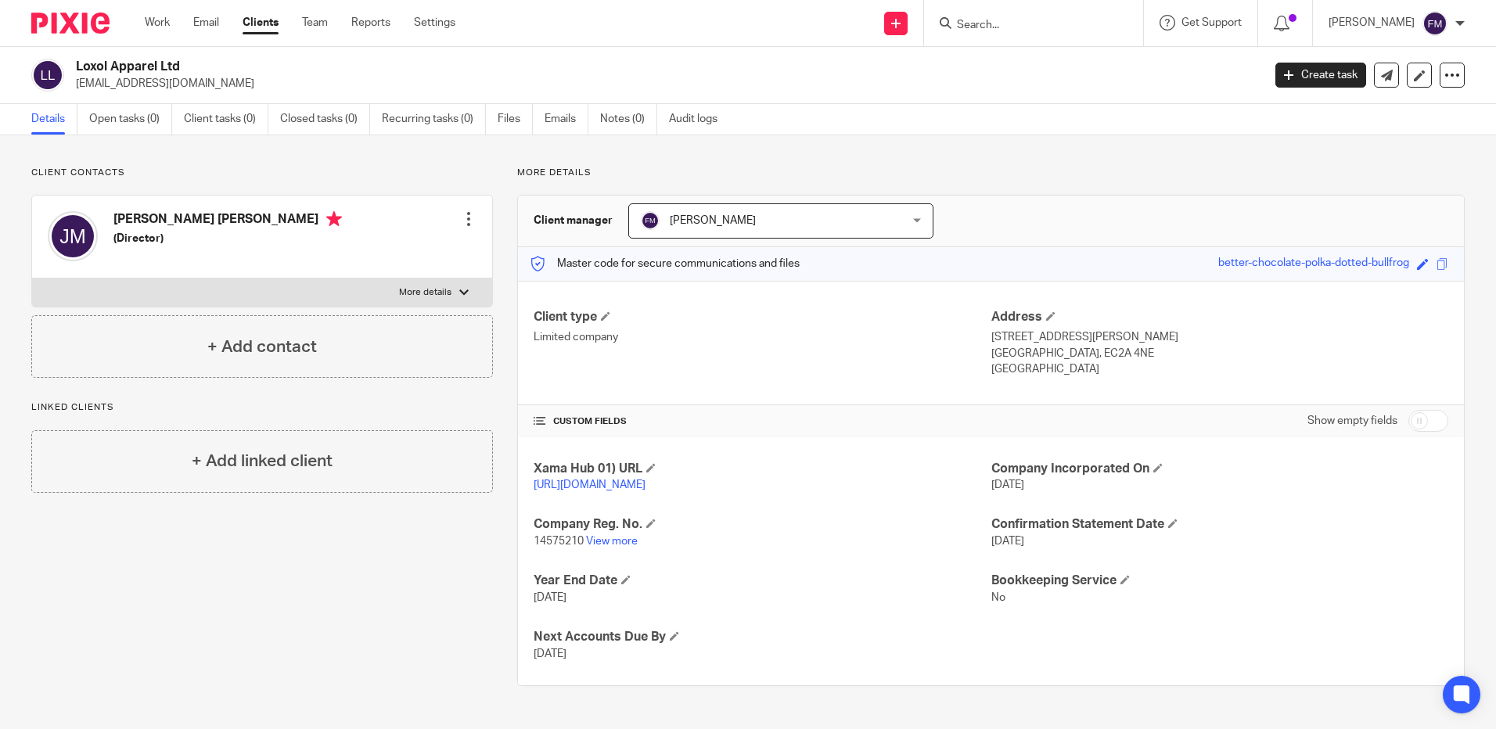
click at [980, 23] on input "Search" at bounding box center [1025, 26] width 141 height 14
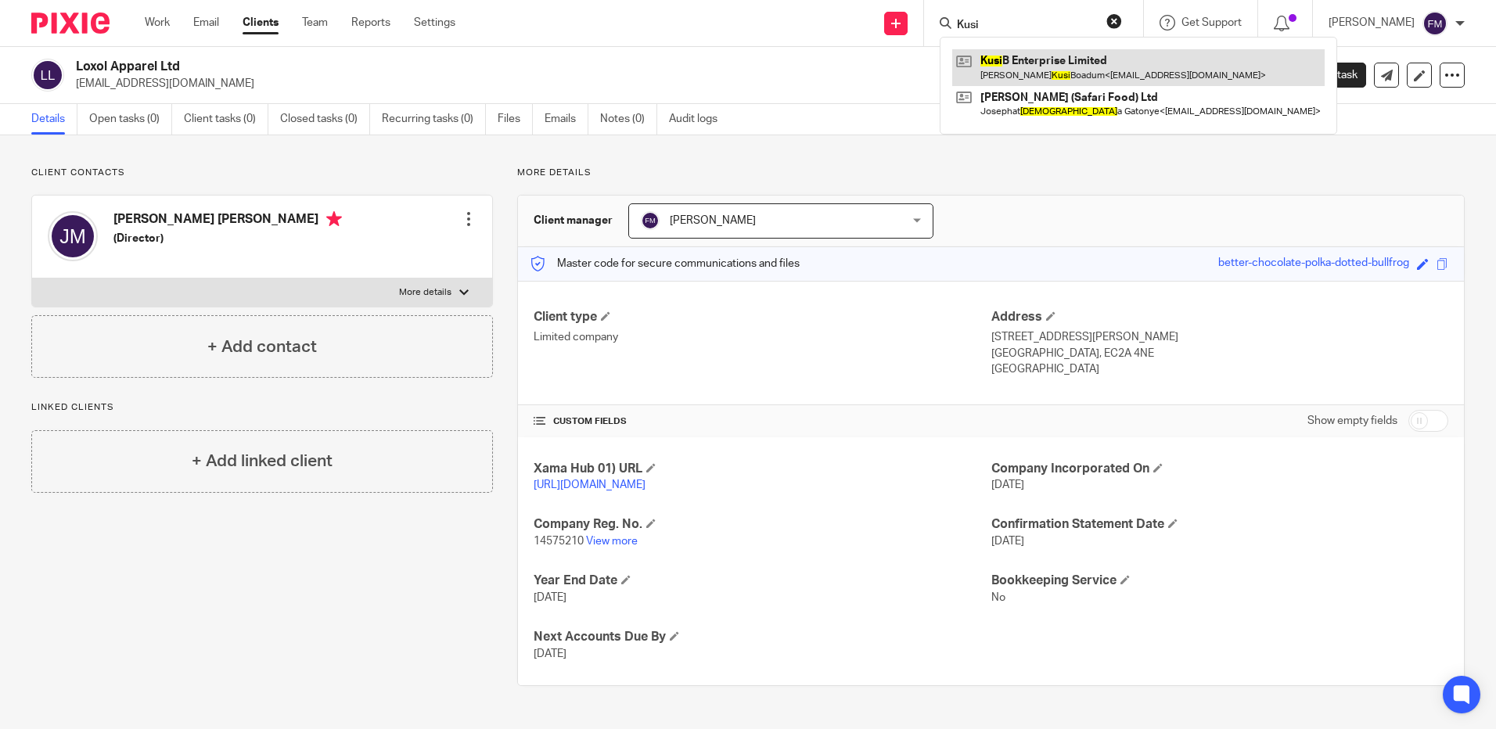
type input "Kusi"
click at [1047, 65] on link at bounding box center [1138, 67] width 372 height 36
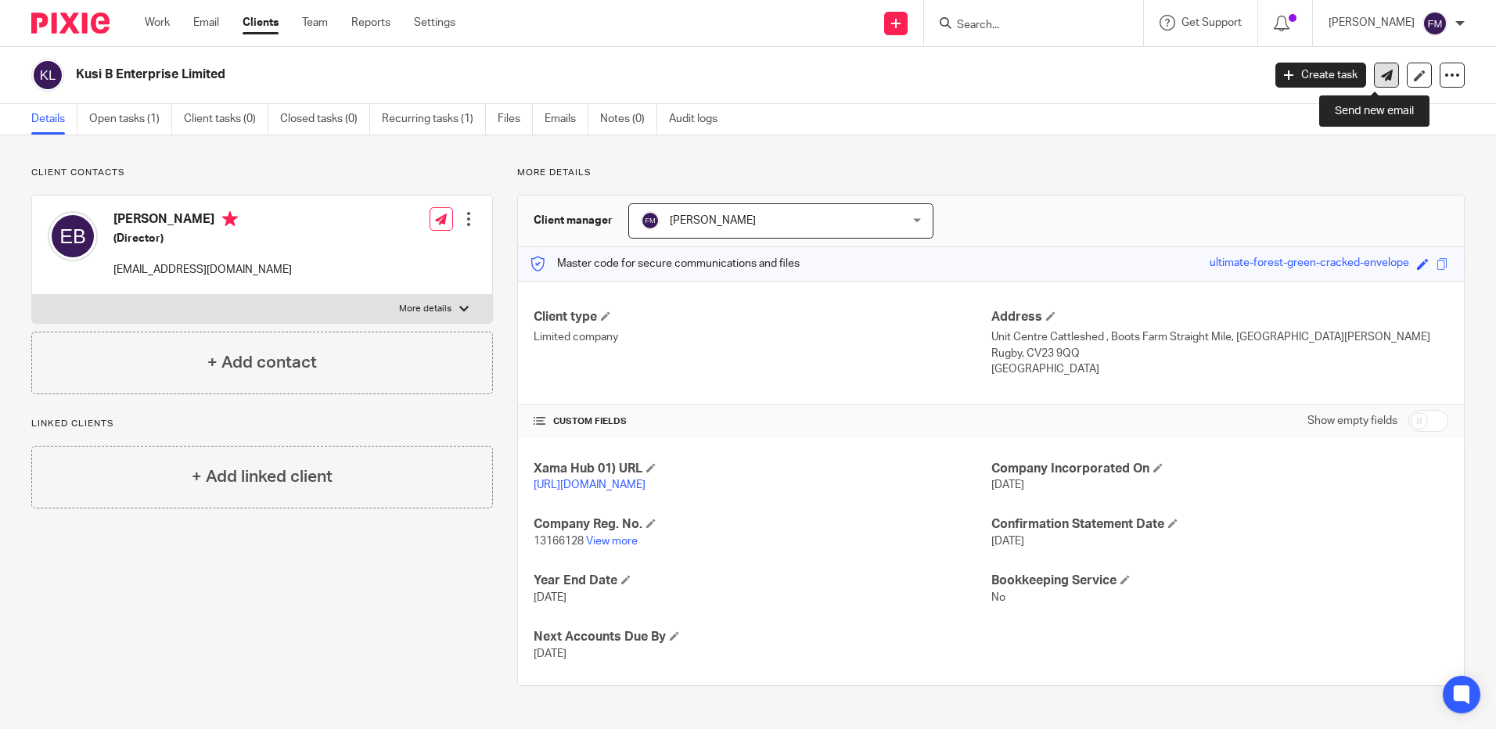
click at [1381, 78] on icon at bounding box center [1387, 76] width 12 height 12
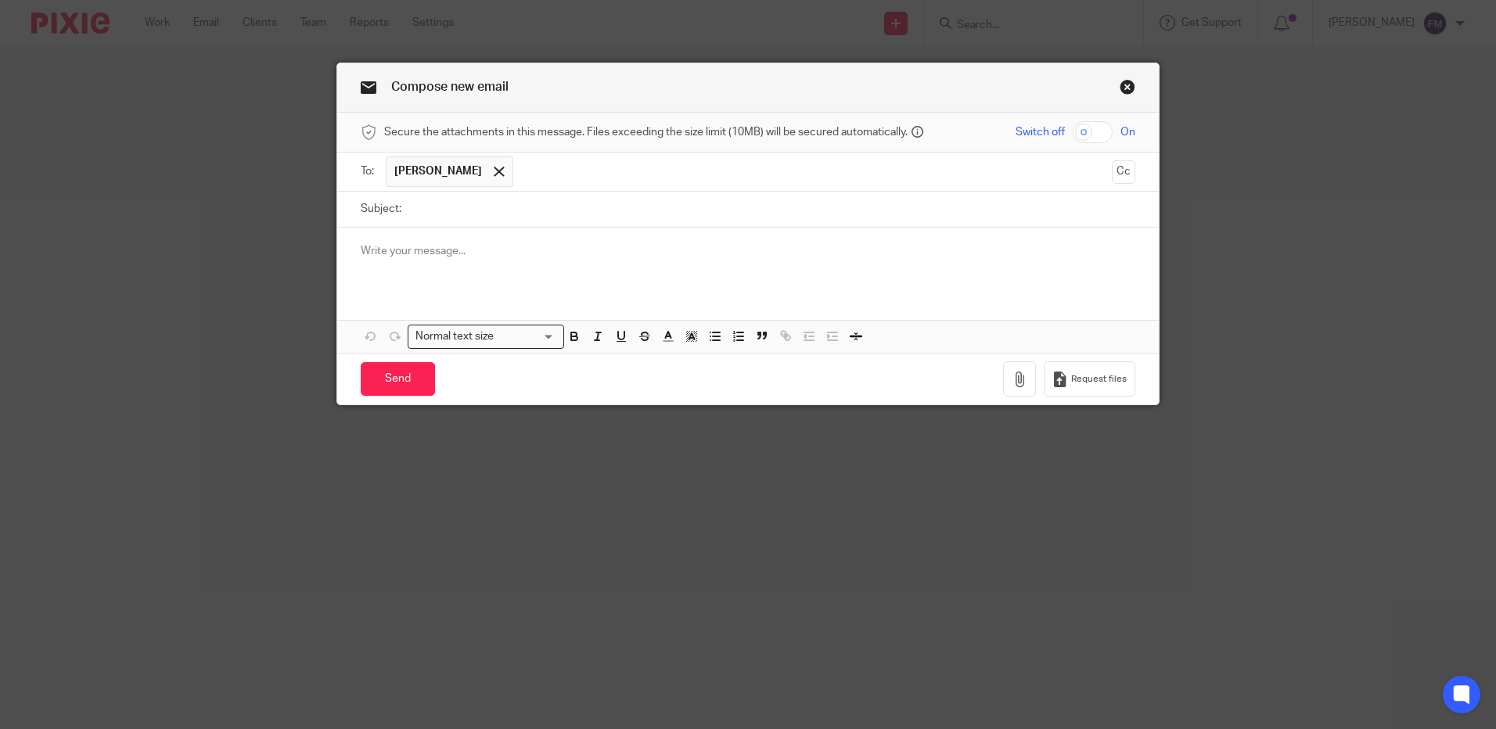
click at [558, 259] on p at bounding box center [748, 251] width 775 height 16
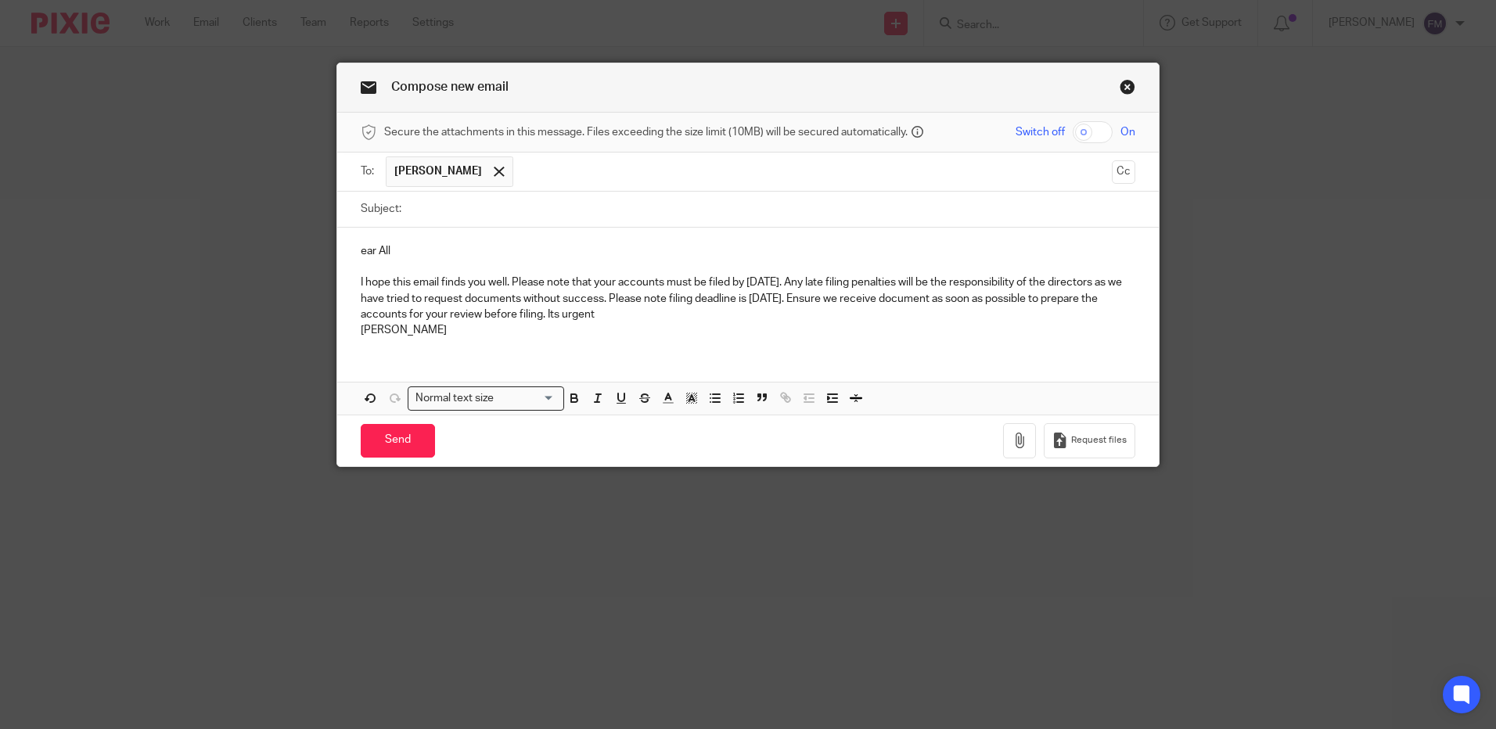
click at [361, 253] on p "ear All" at bounding box center [748, 251] width 775 height 16
click at [471, 211] on input "Subject:" at bounding box center [772, 209] width 726 height 35
type input "KUSI 2025 Accounts"
click at [387, 440] on input "Send" at bounding box center [398, 441] width 74 height 34
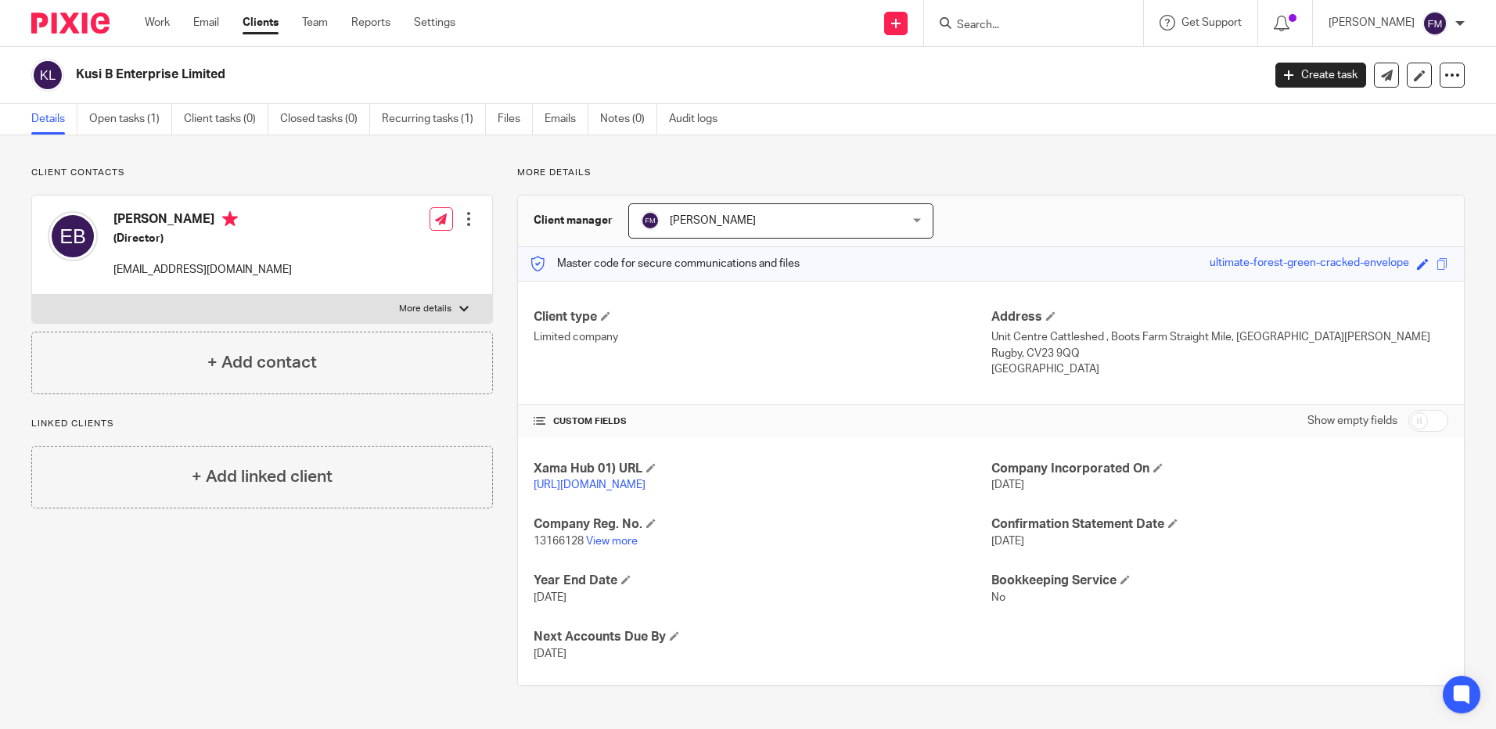
click at [1029, 28] on input "Search" at bounding box center [1025, 26] width 141 height 14
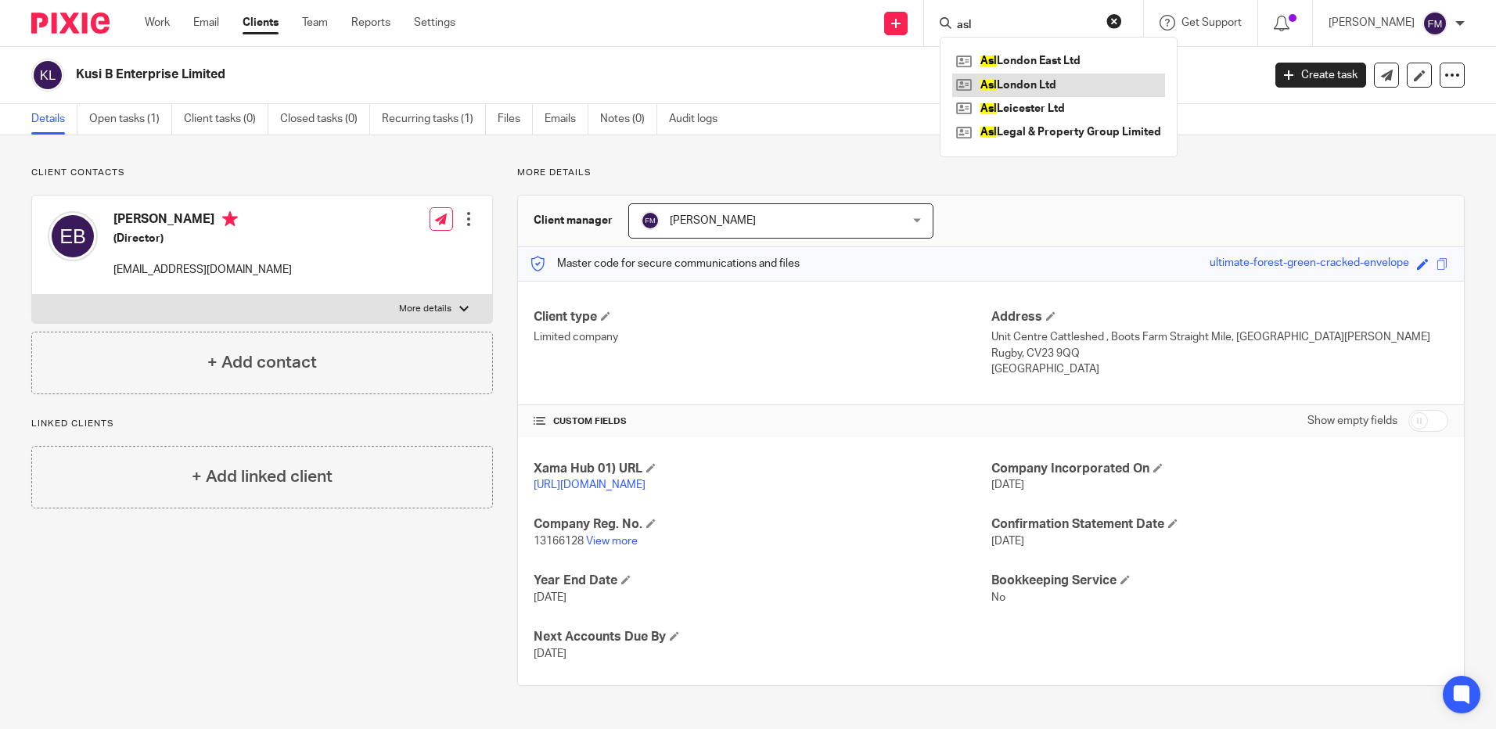
type input "asl"
click at [1030, 84] on link at bounding box center [1058, 85] width 213 height 23
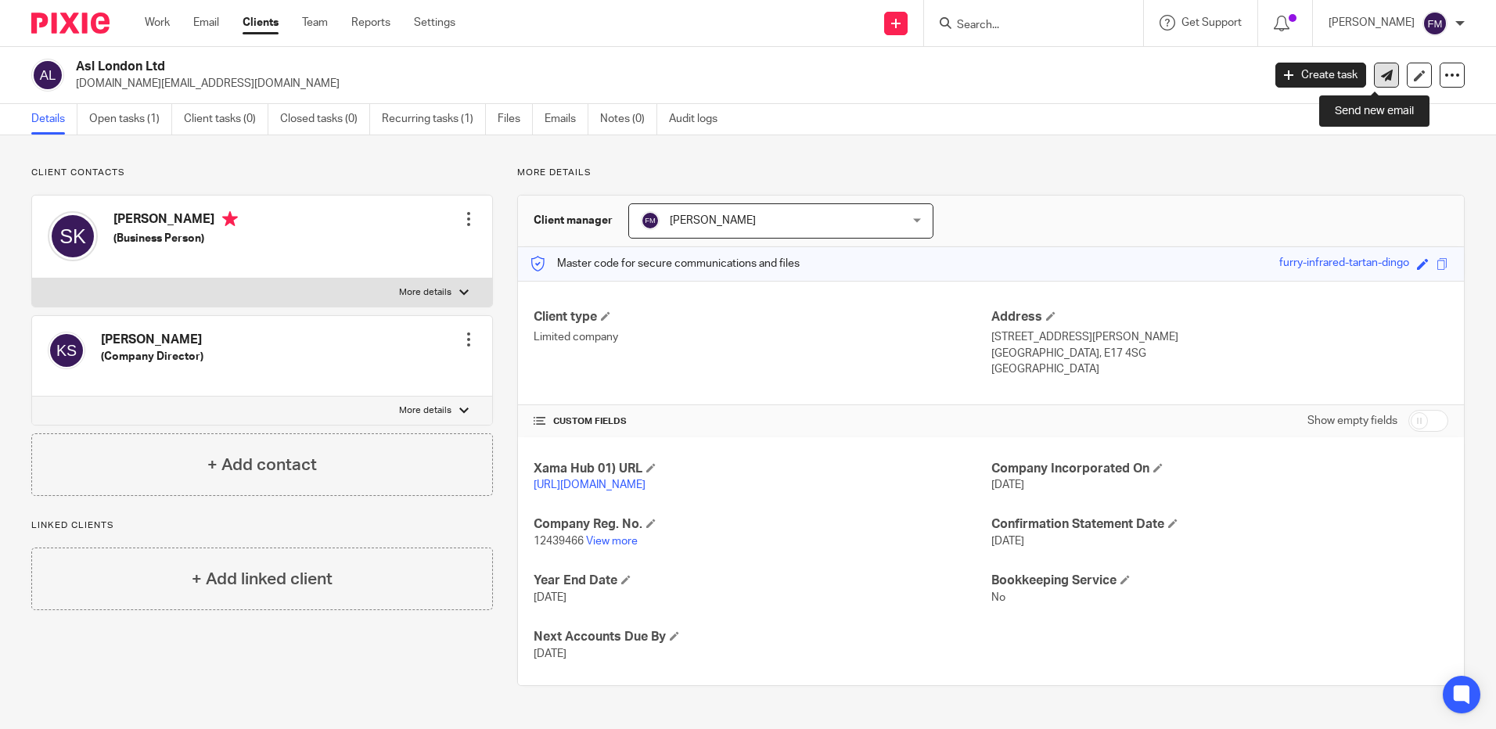
click at [1381, 74] on icon at bounding box center [1387, 76] width 12 height 12
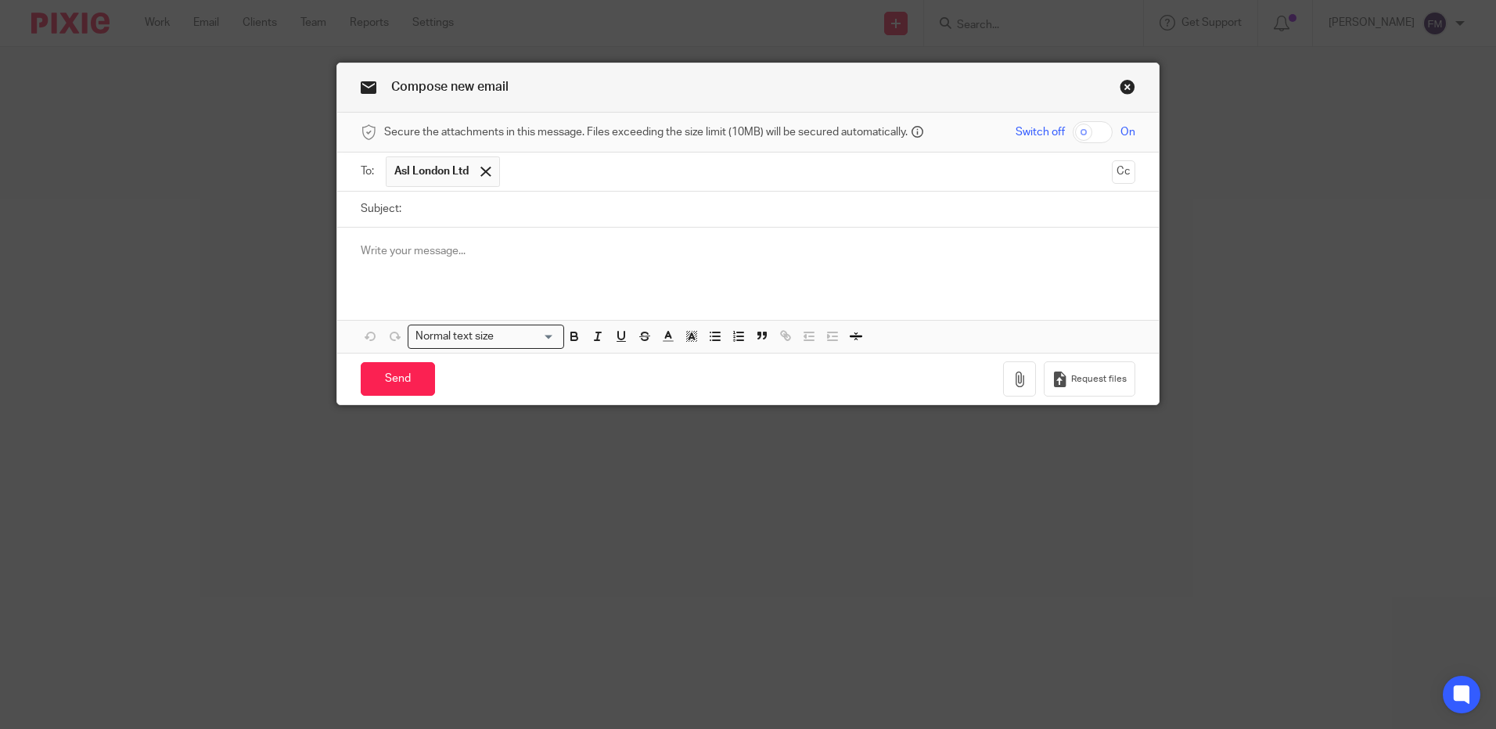
click at [503, 218] on input "Subject:" at bounding box center [772, 209] width 726 height 35
type input "ASL [GEOGRAPHIC_DATA]"
click at [412, 245] on p at bounding box center [748, 251] width 775 height 16
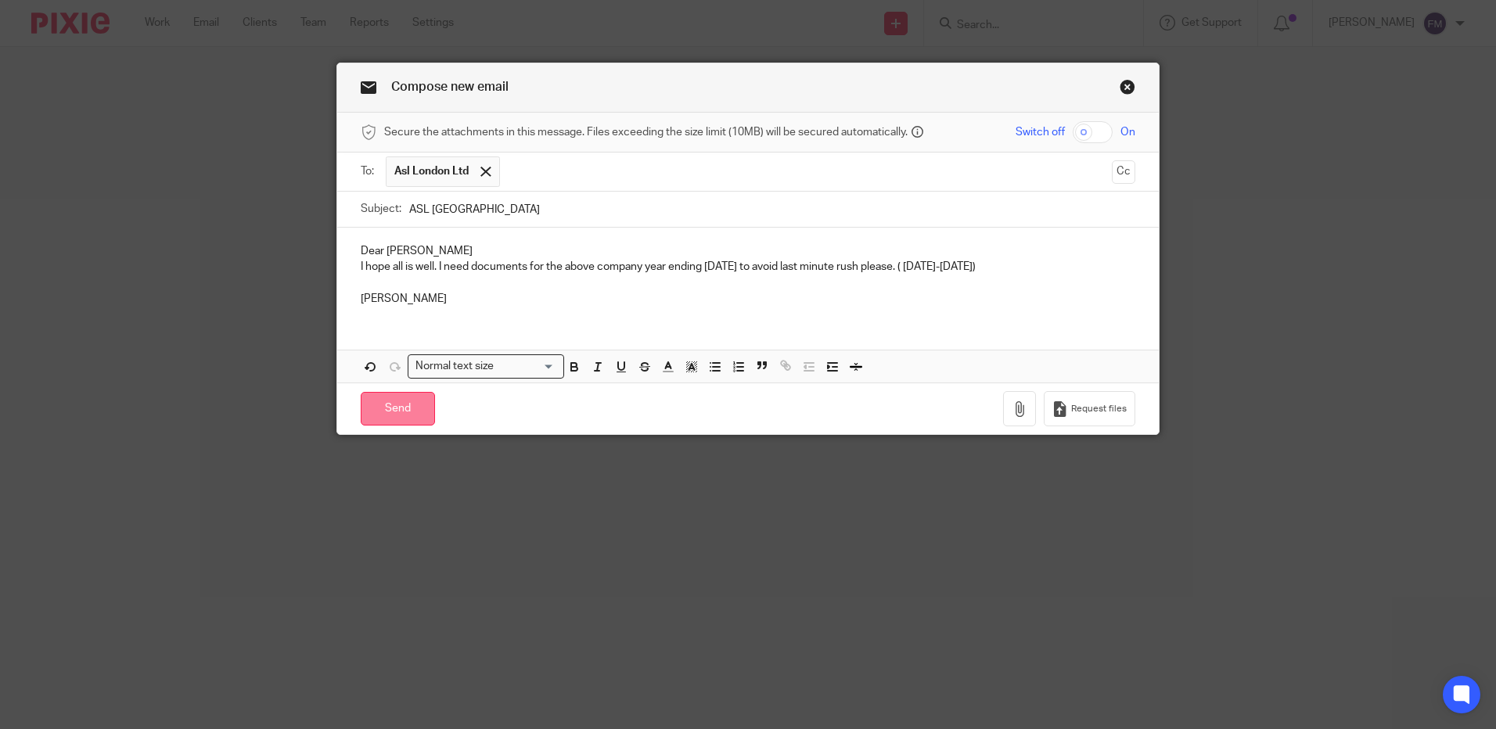
click at [392, 408] on input "Send" at bounding box center [398, 409] width 74 height 34
